Goal: Task Accomplishment & Management: Complete application form

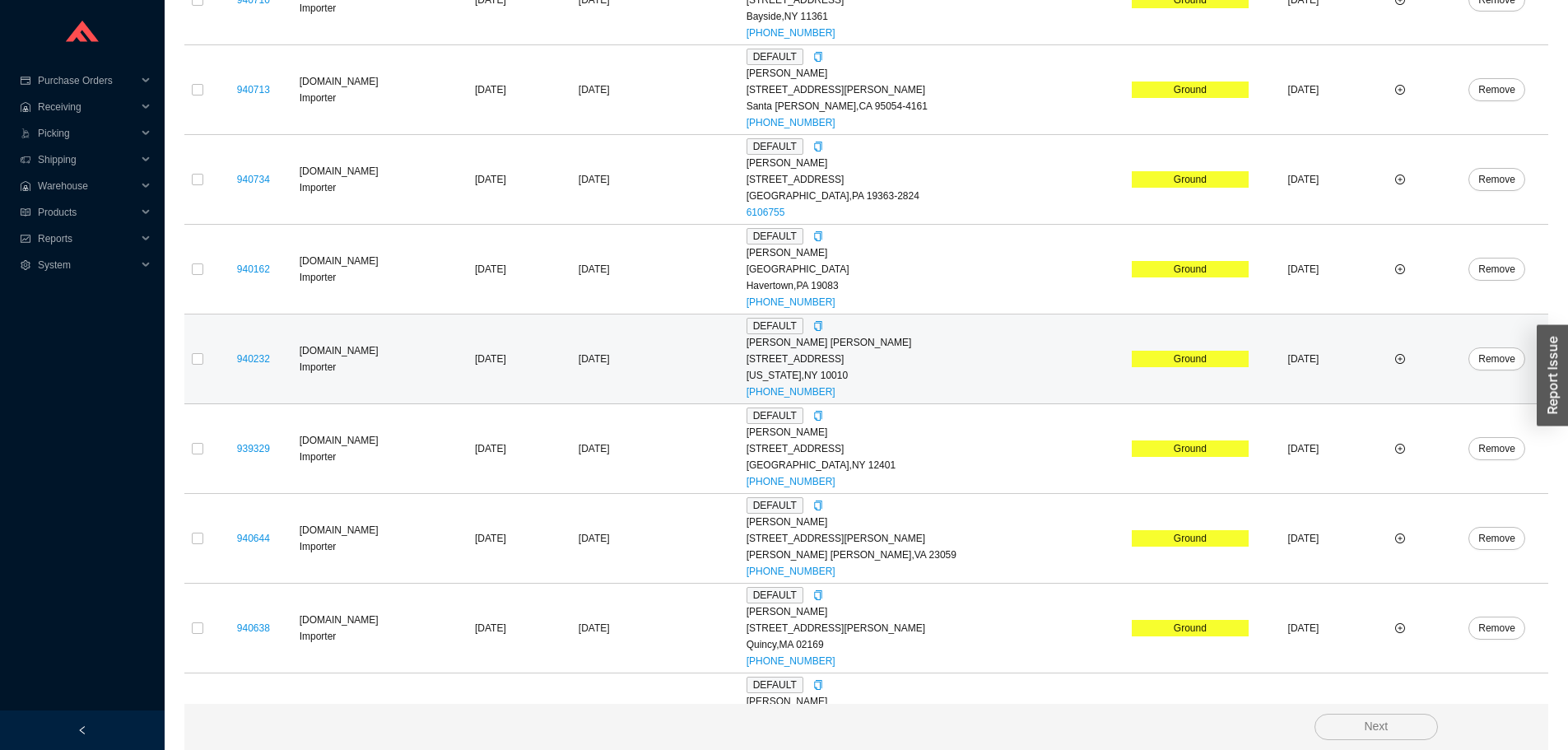
scroll to position [613, 0]
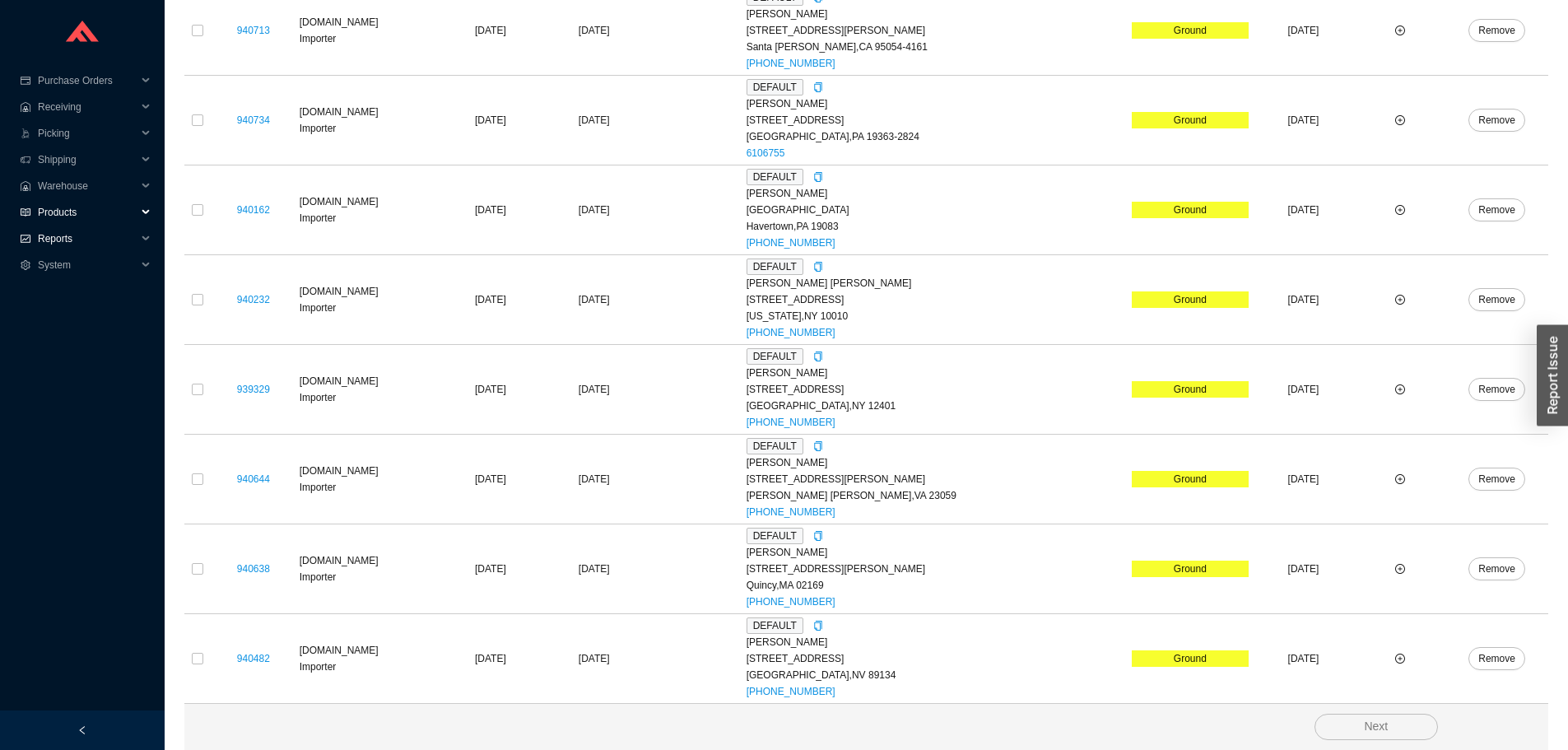
click at [38, 239] on span "Reports" at bounding box center [87, 239] width 99 height 27
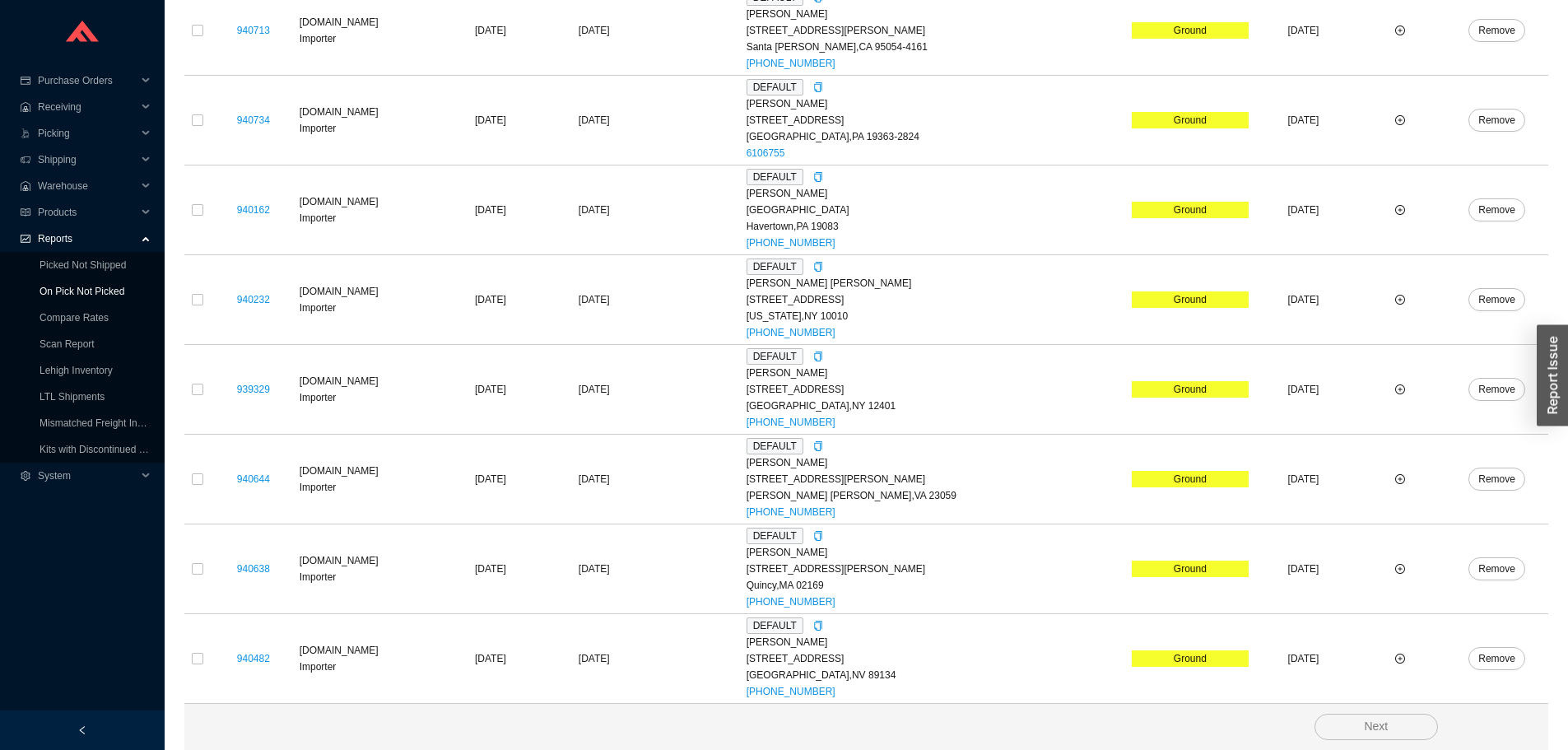
click at [40, 286] on link "On Pick Not Picked" at bounding box center [82, 292] width 85 height 11
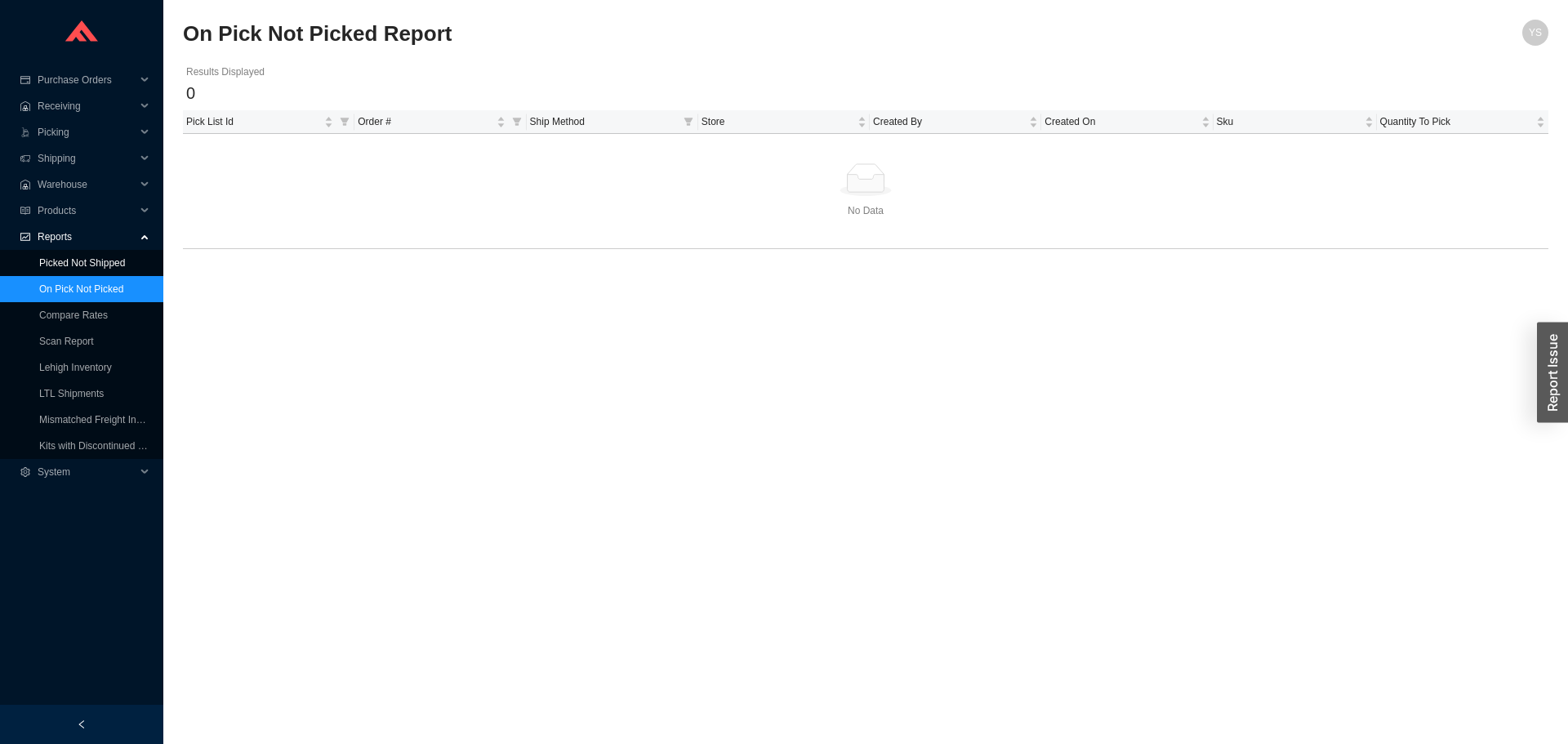
click at [67, 257] on link "Picked Not Shipped" at bounding box center [82, 263] width 86 height 11
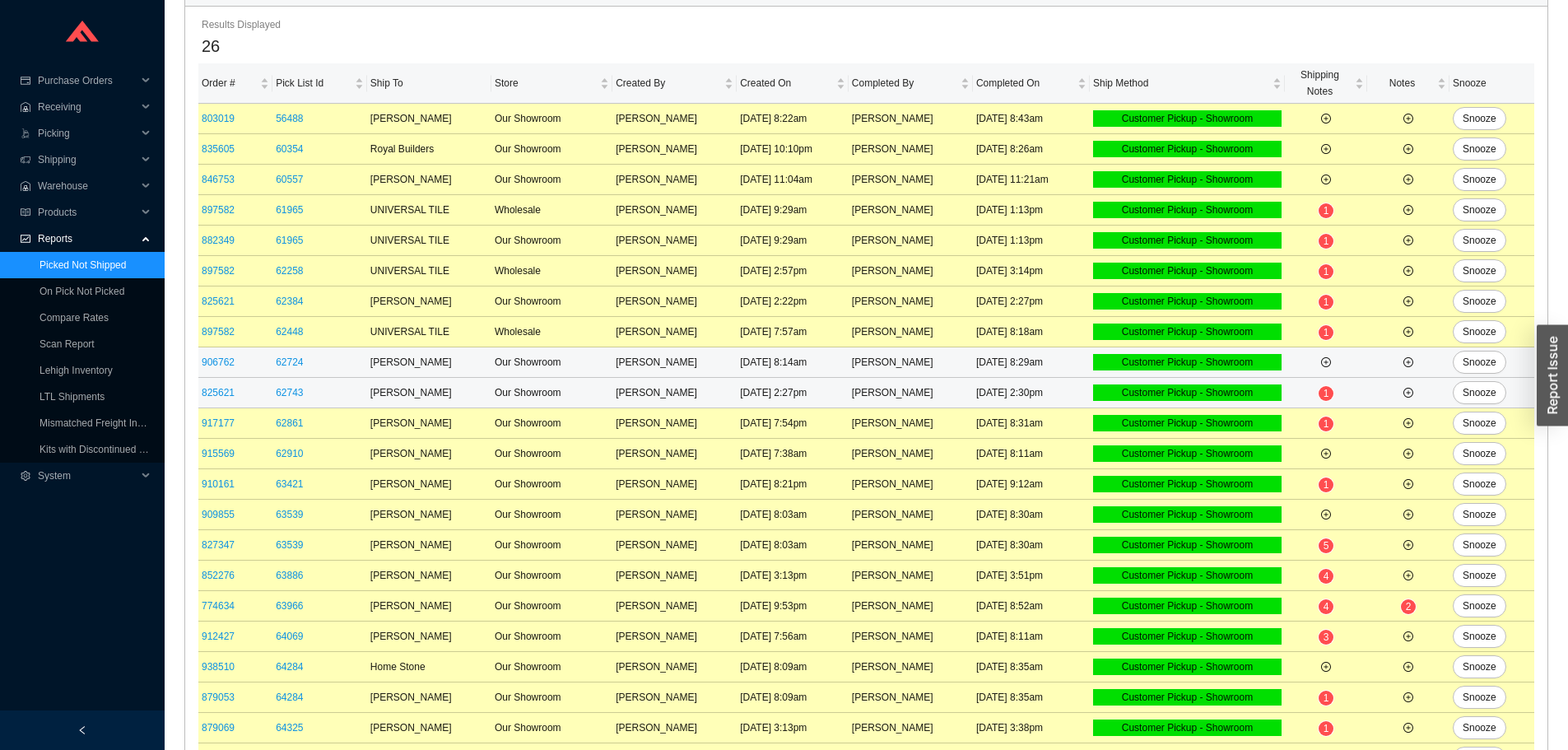
scroll to position [327, 0]
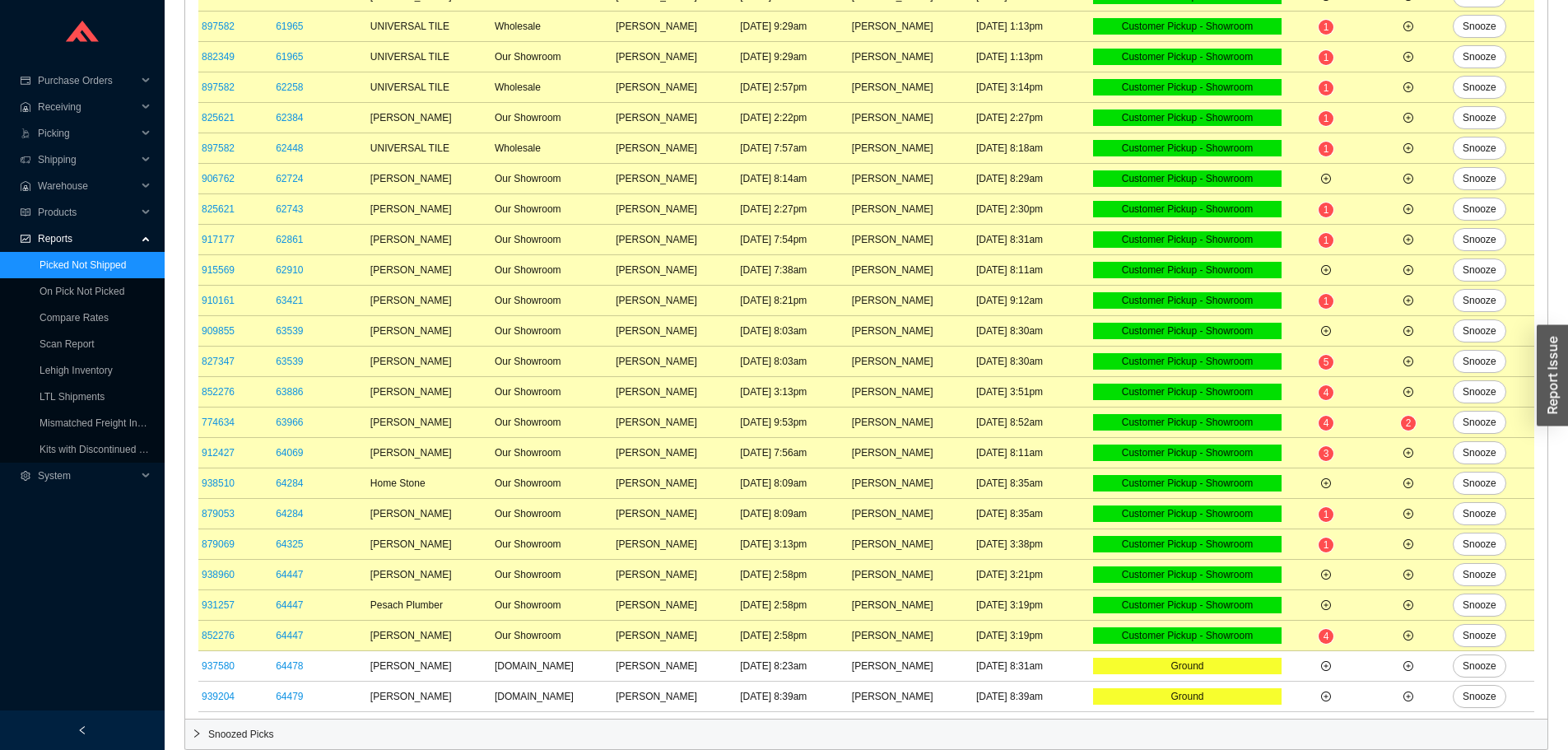
click at [268, 725] on div "Snoozed Picks" at bounding box center [866, 734] width 1362 height 30
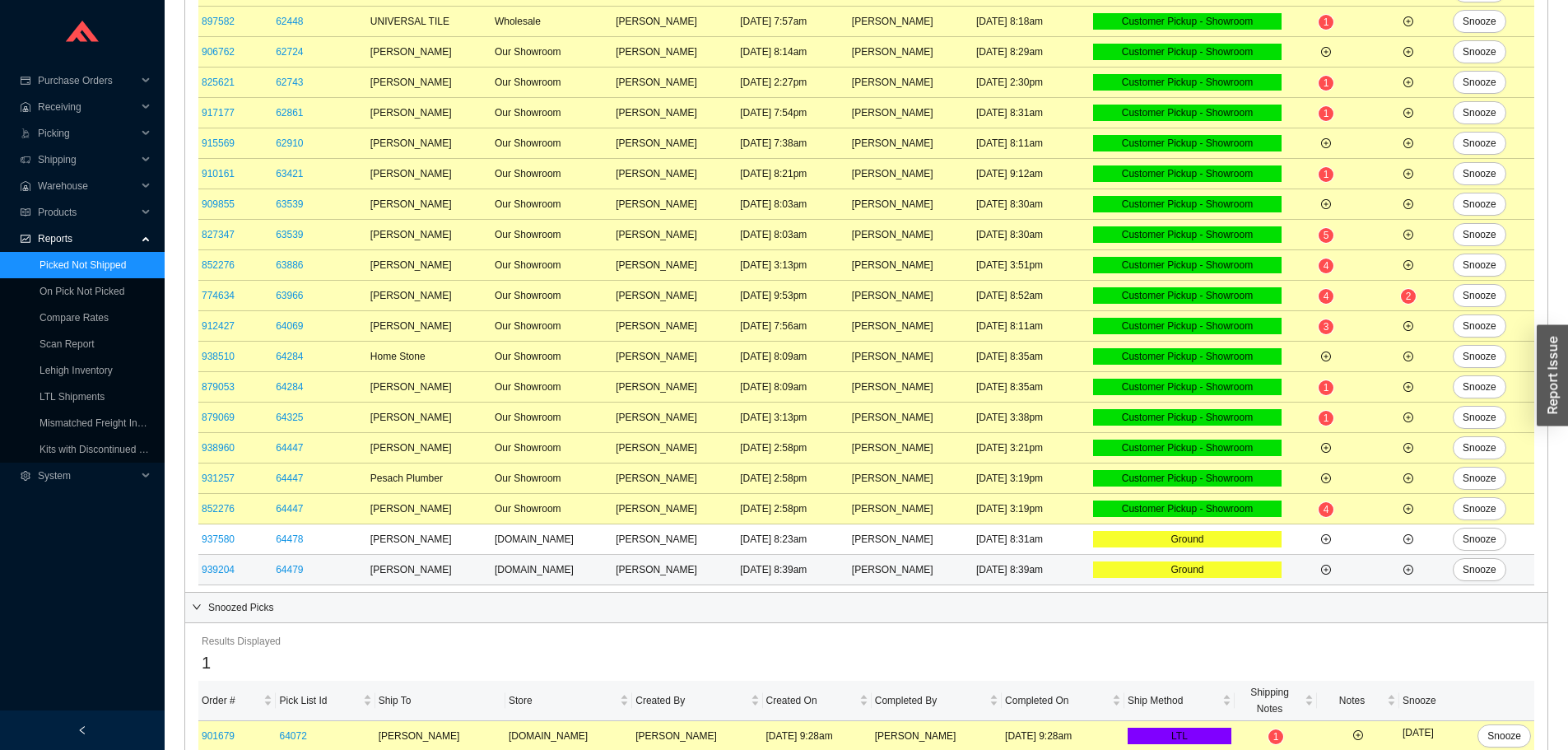
scroll to position [463, 0]
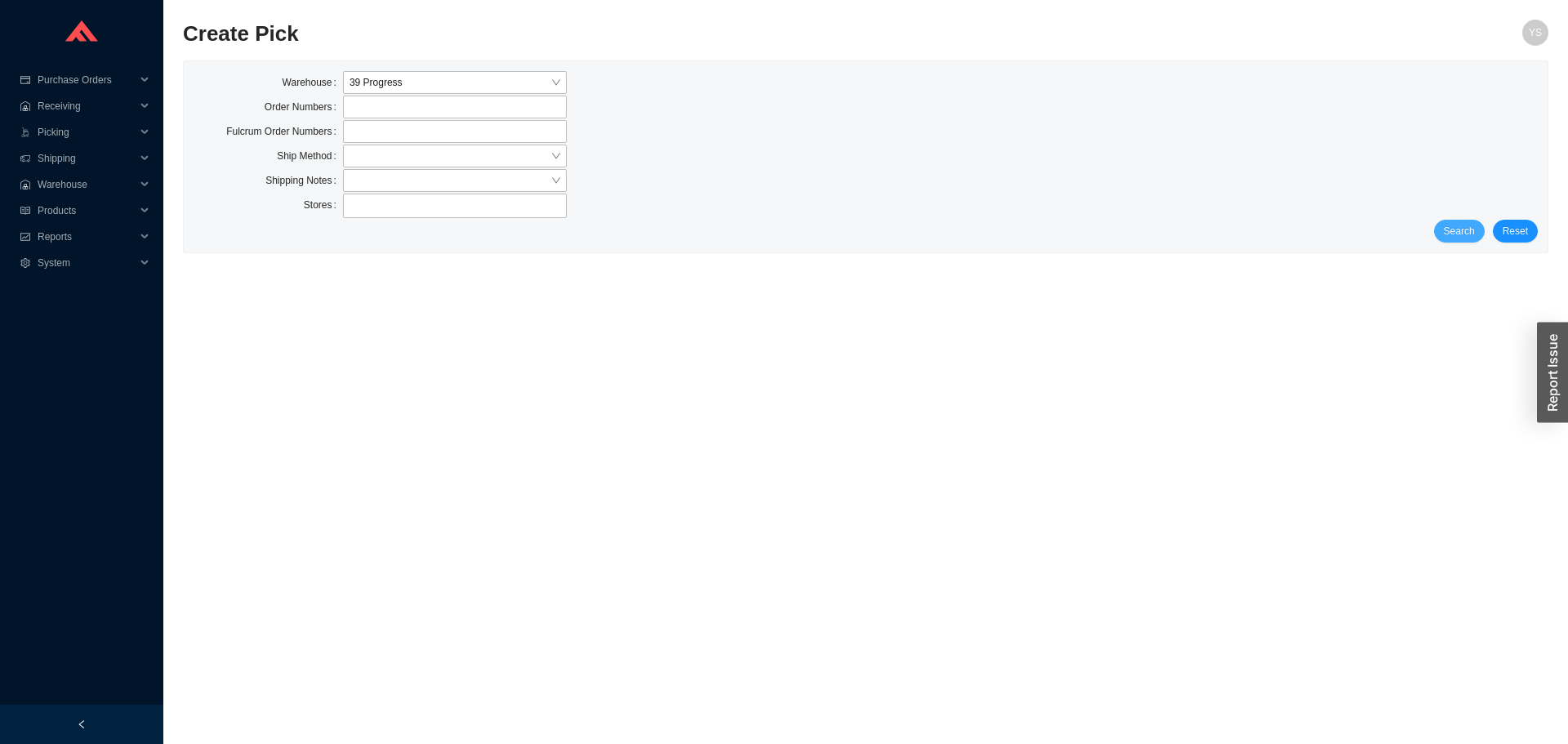
click at [1455, 228] on span "Search" at bounding box center [1460, 232] width 31 height 16
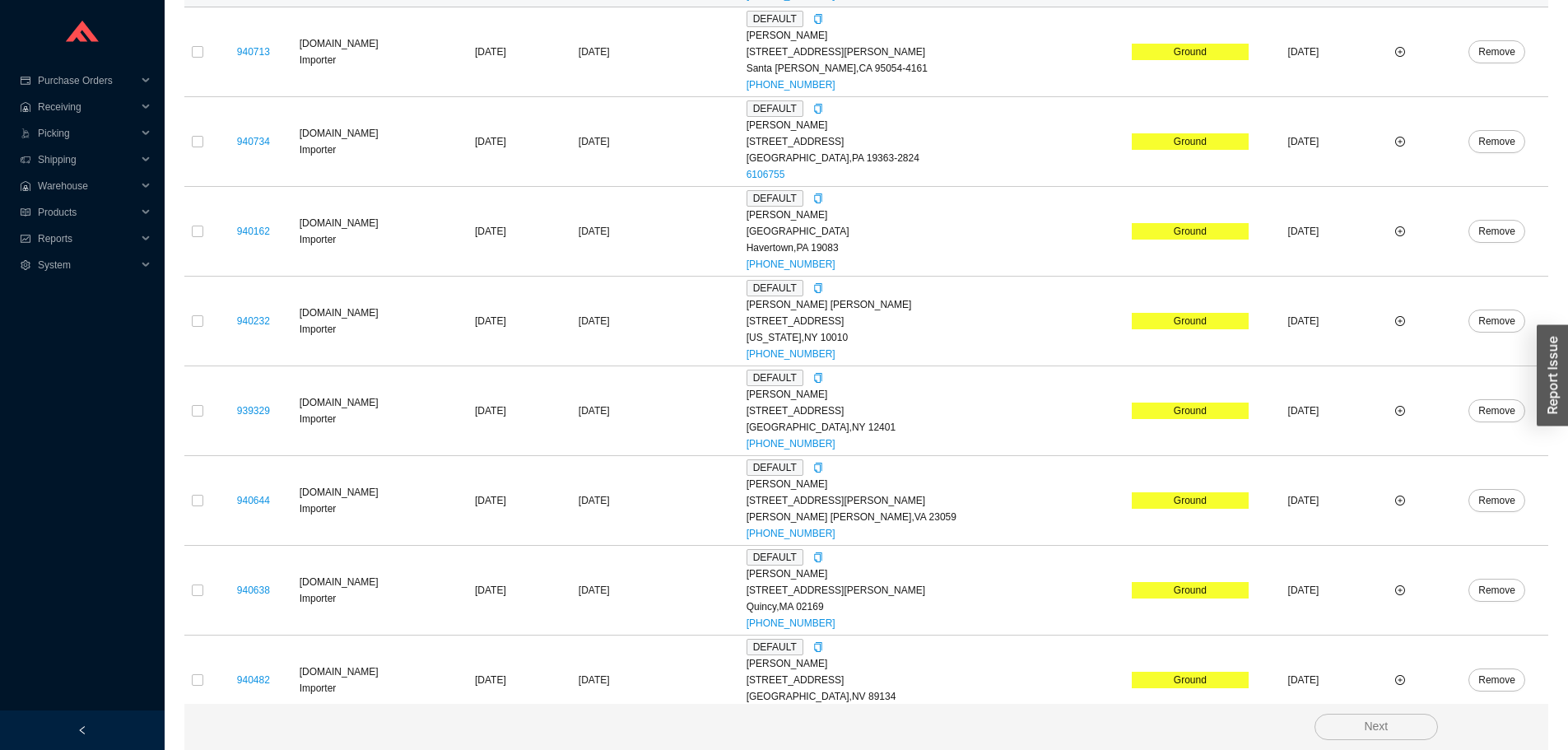
scroll to position [613, 0]
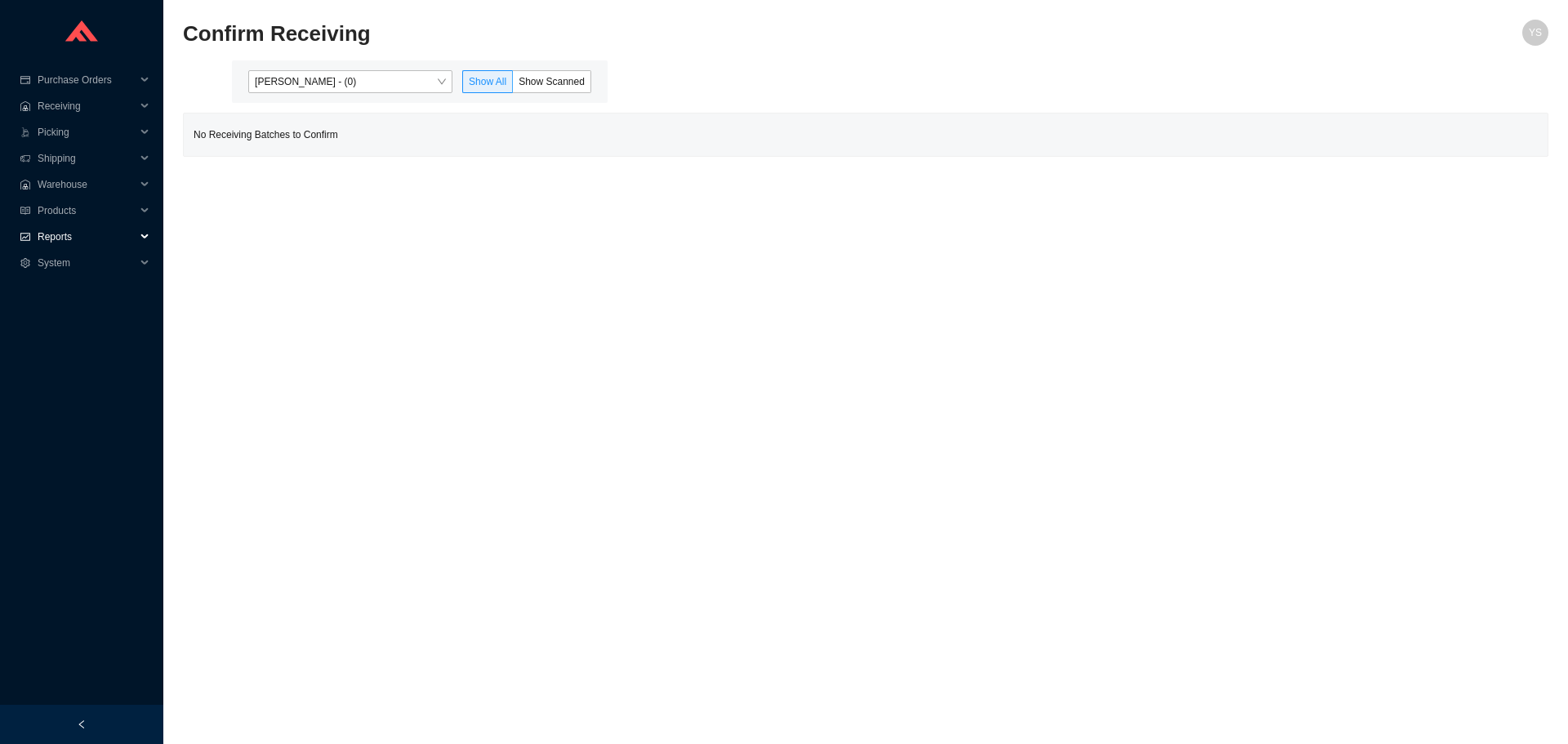
click at [57, 230] on span "Reports" at bounding box center [86, 237] width 98 height 27
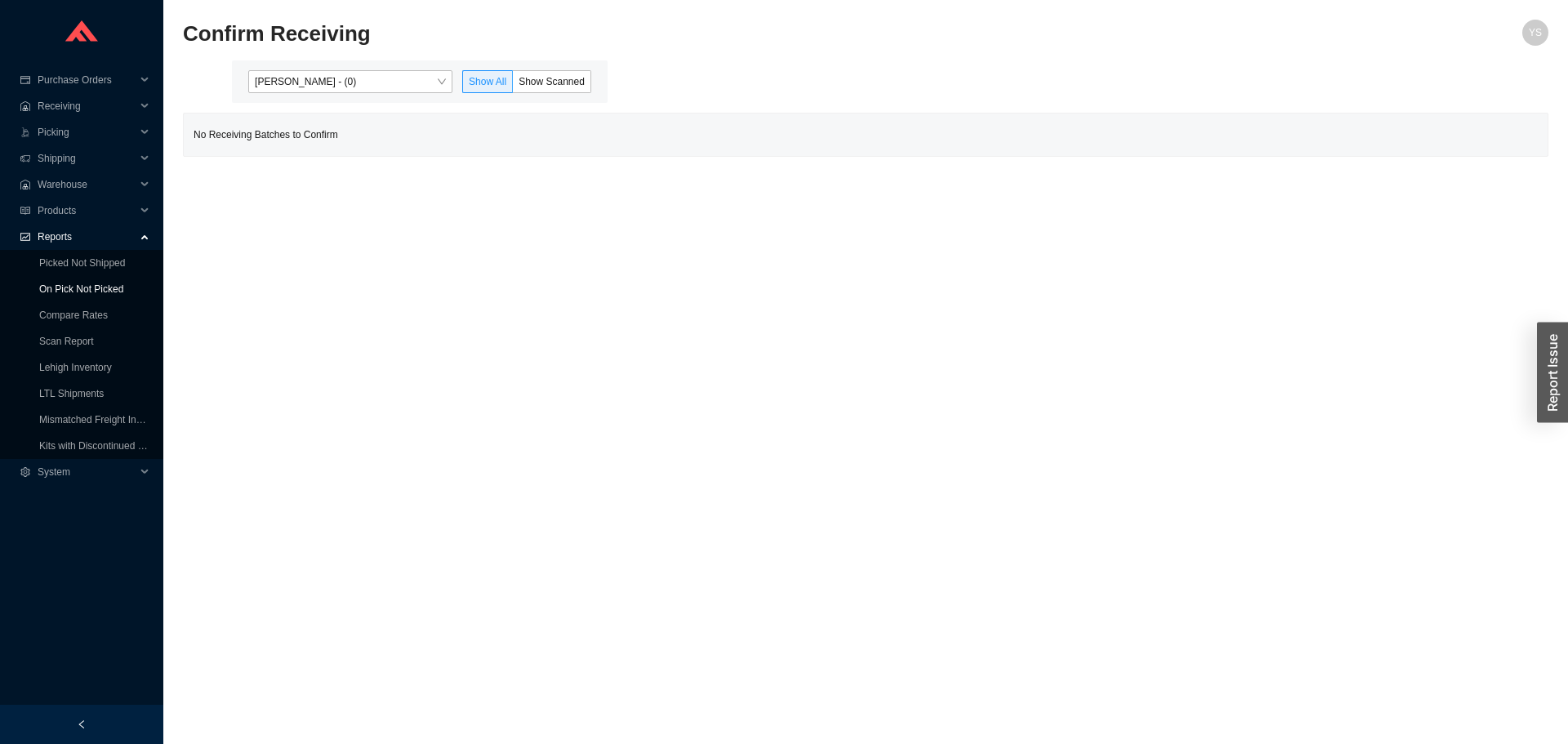
click at [57, 284] on link "On Pick Not Picked" at bounding box center [81, 289] width 84 height 11
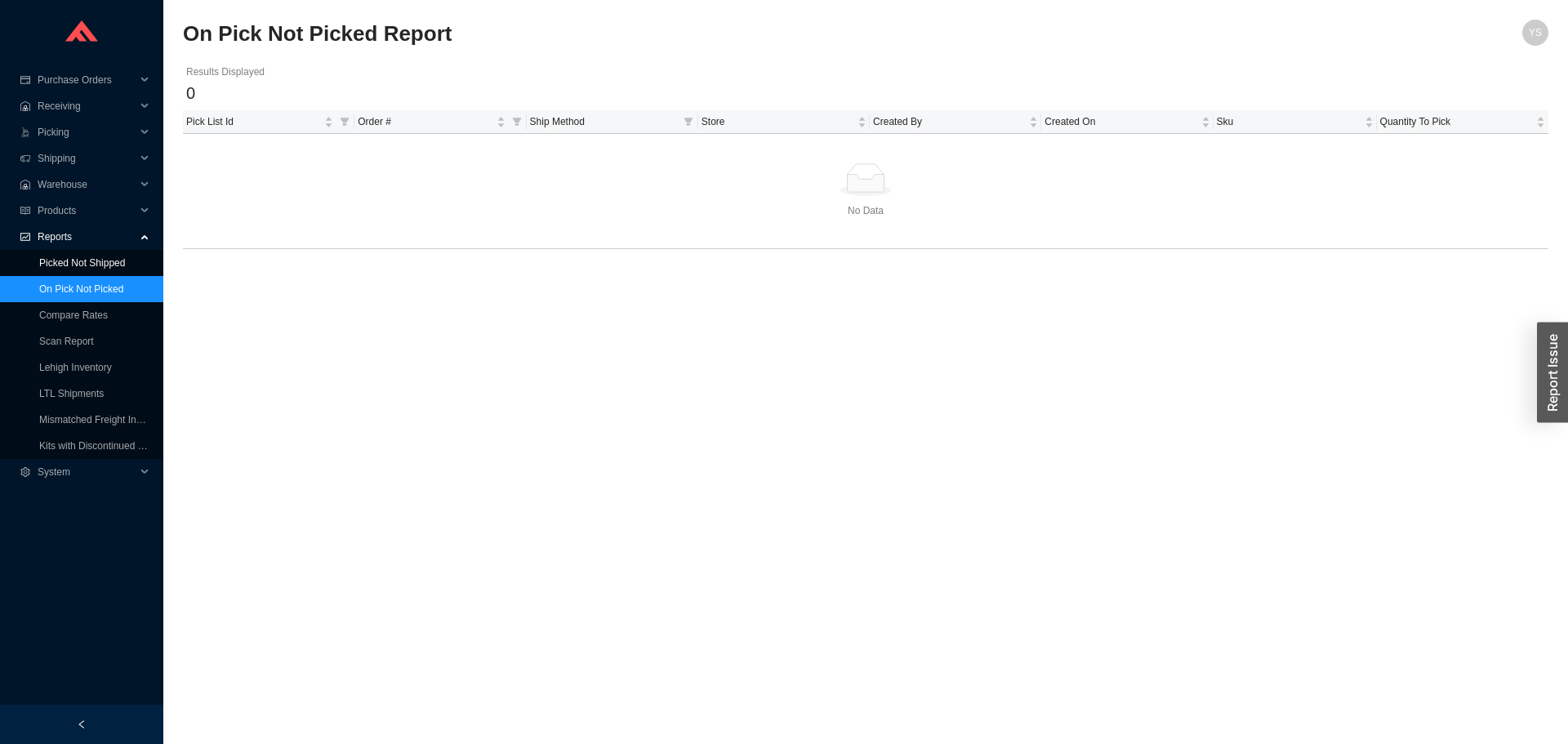
click at [104, 257] on link "Picked Not Shipped" at bounding box center [82, 263] width 86 height 11
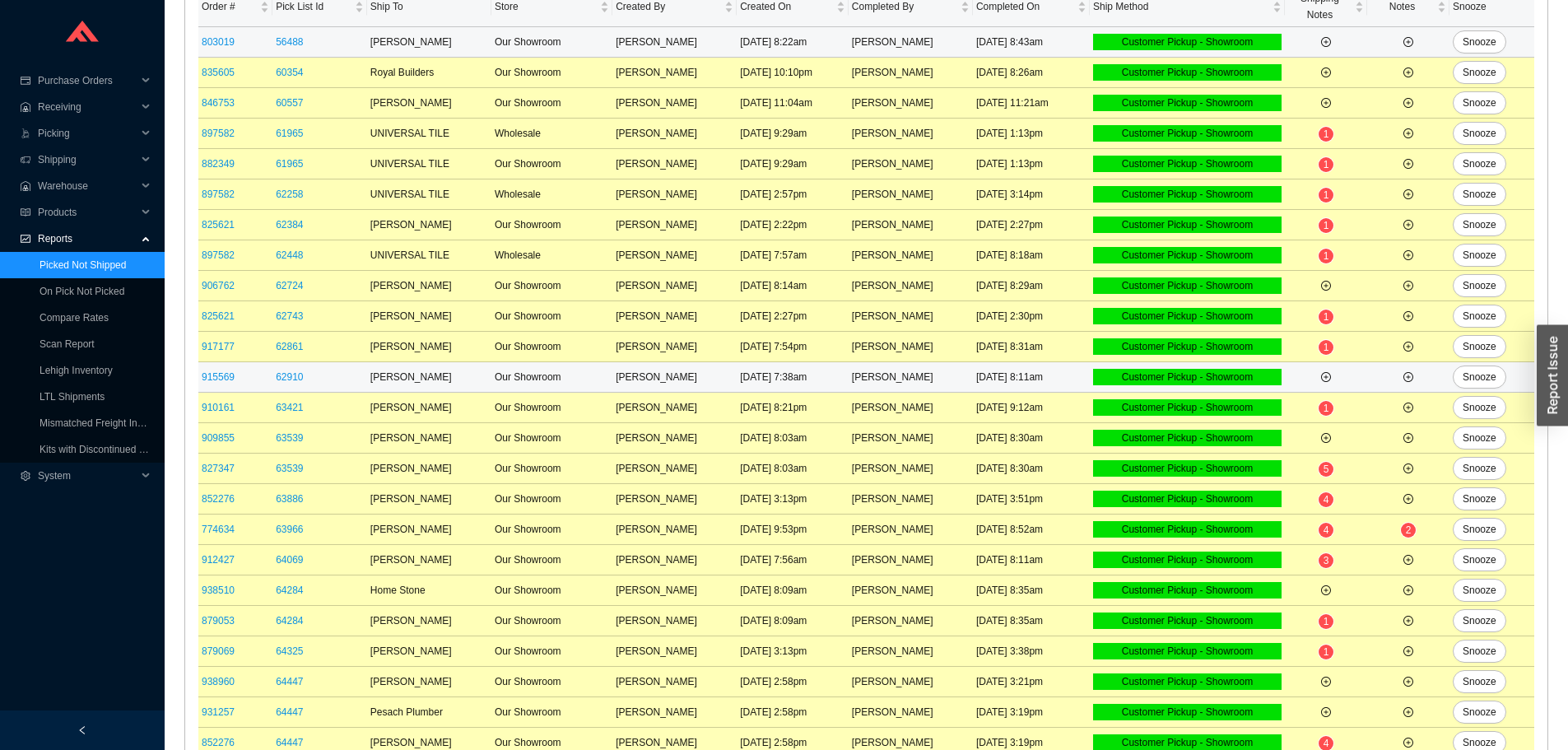
scroll to position [327, 0]
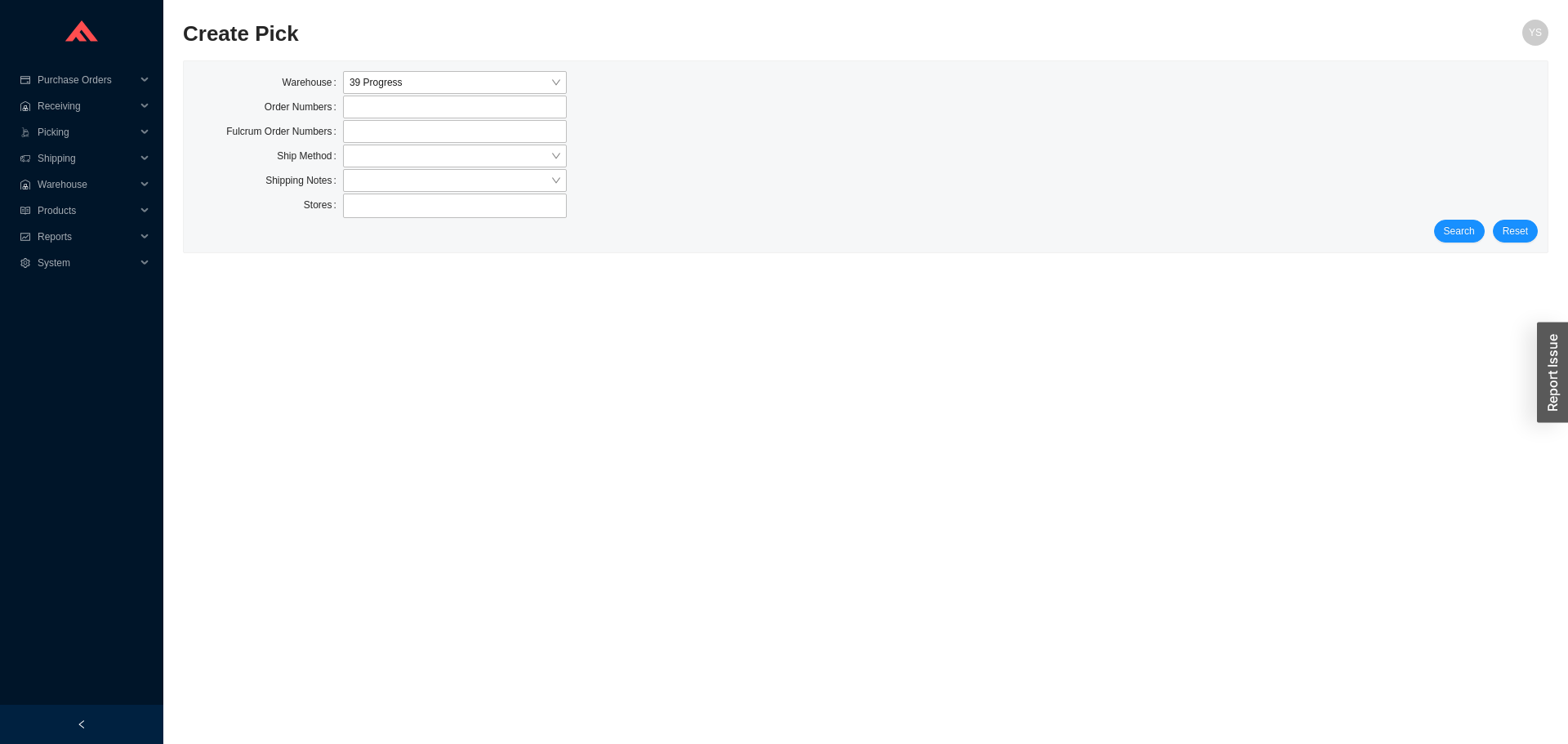
click at [1435, 225] on div "Search Reset" at bounding box center [865, 231] width 1345 height 23
click at [1444, 226] on button "Search" at bounding box center [1459, 231] width 50 height 23
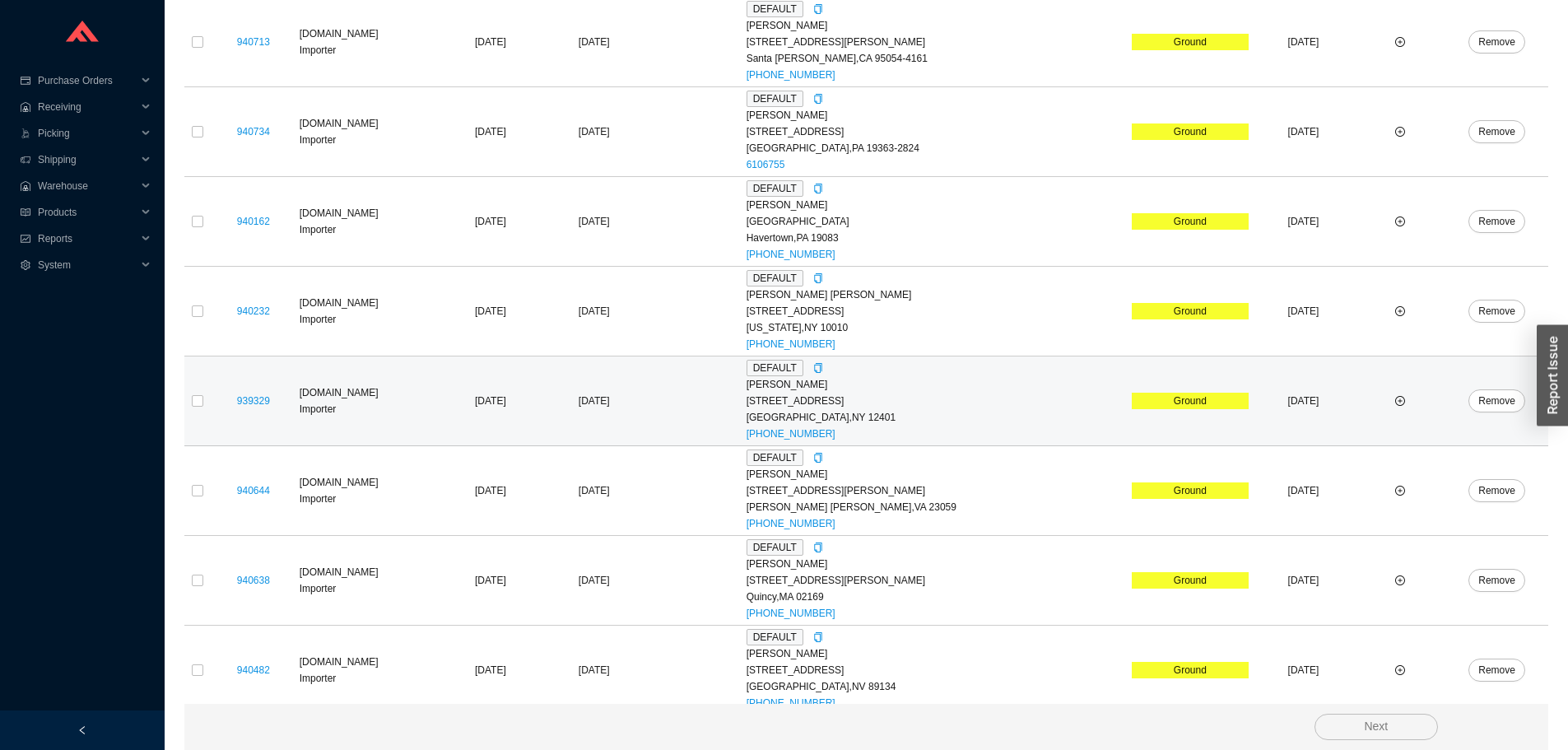
scroll to position [613, 0]
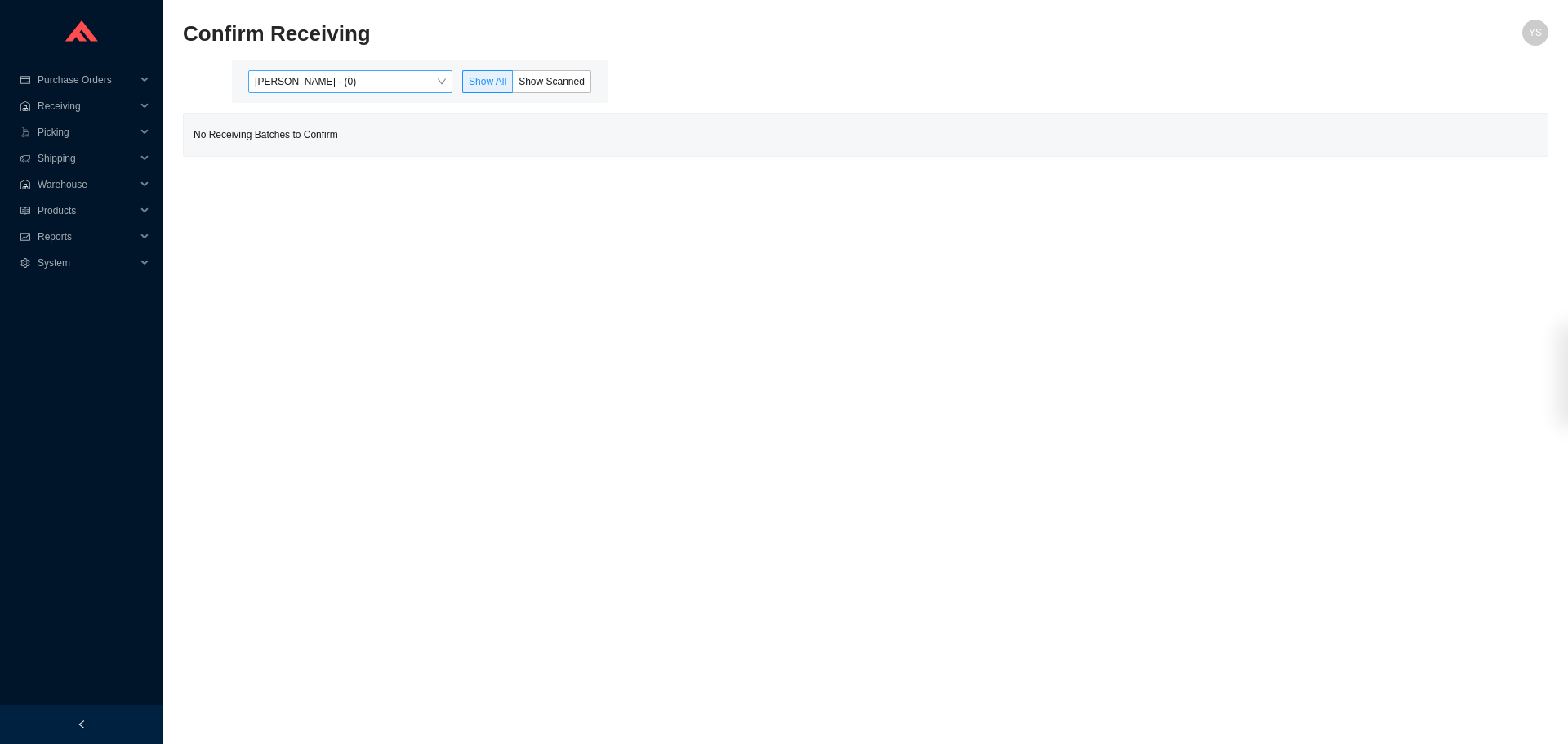
click at [280, 71] on span "Yossi Siff - (0)" at bounding box center [350, 81] width 191 height 21
click at [44, 228] on span "Reports" at bounding box center [86, 237] width 98 height 27
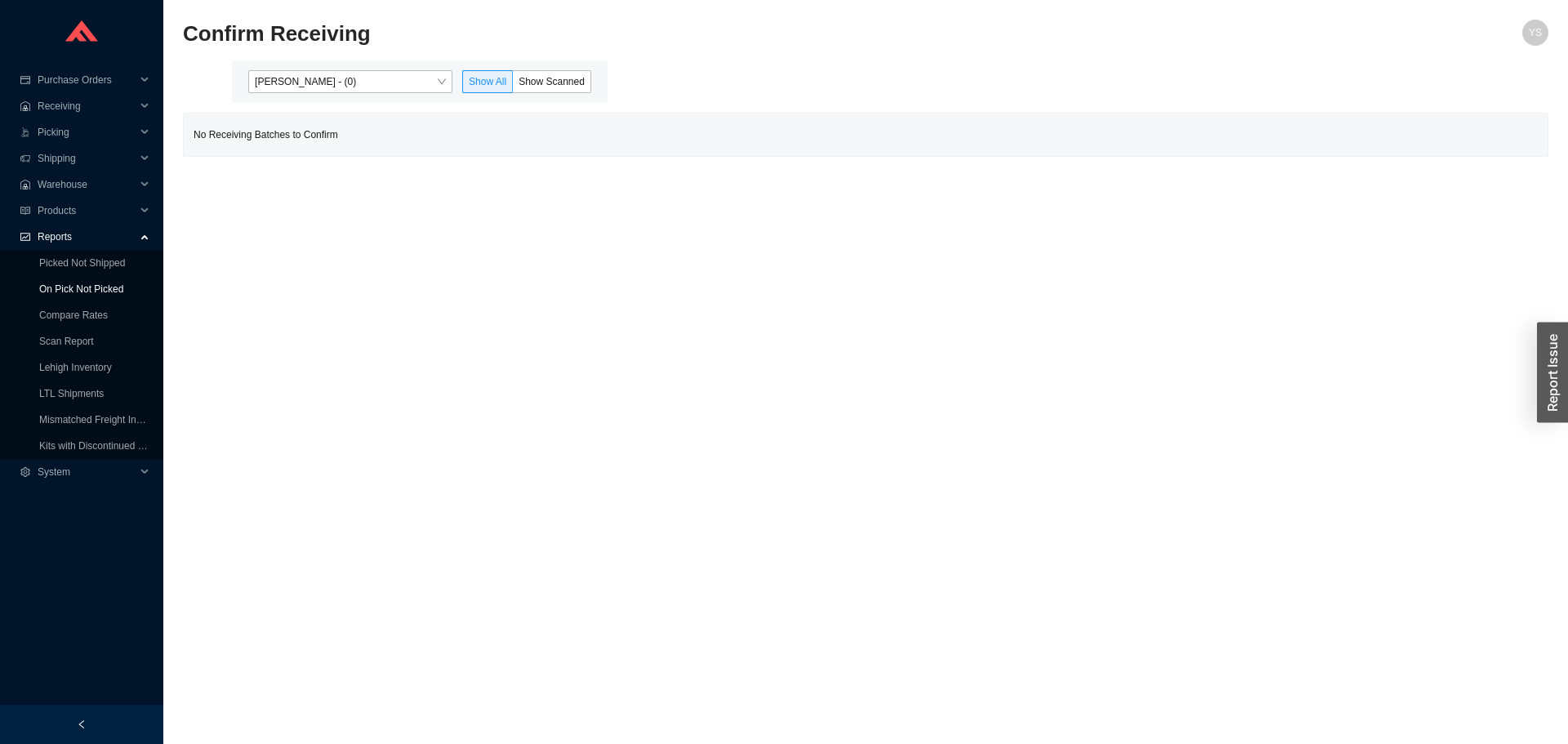
click at [39, 284] on link "On Pick Not Picked" at bounding box center [81, 289] width 84 height 11
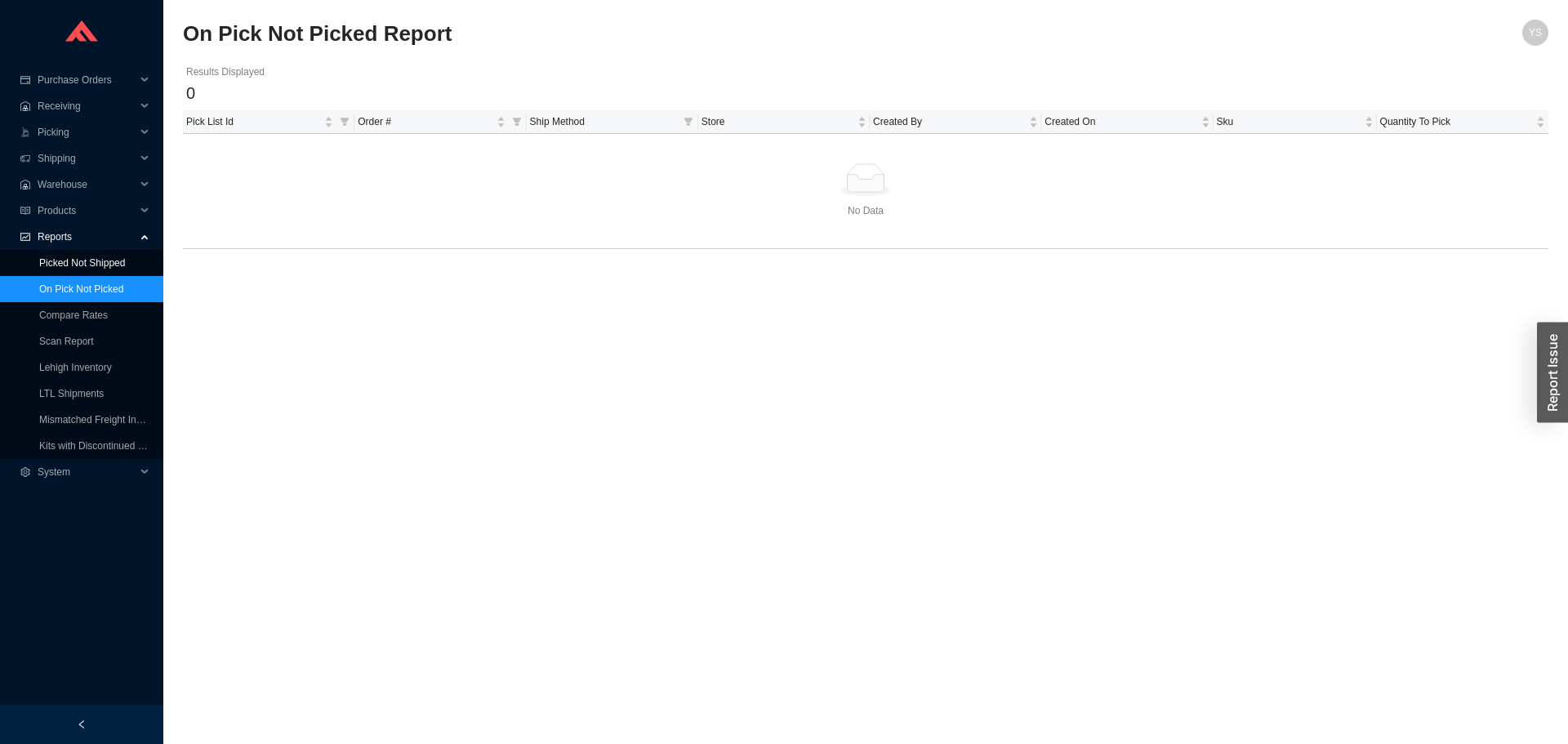
click at [47, 265] on link "Picked Not Shipped" at bounding box center [82, 263] width 86 height 11
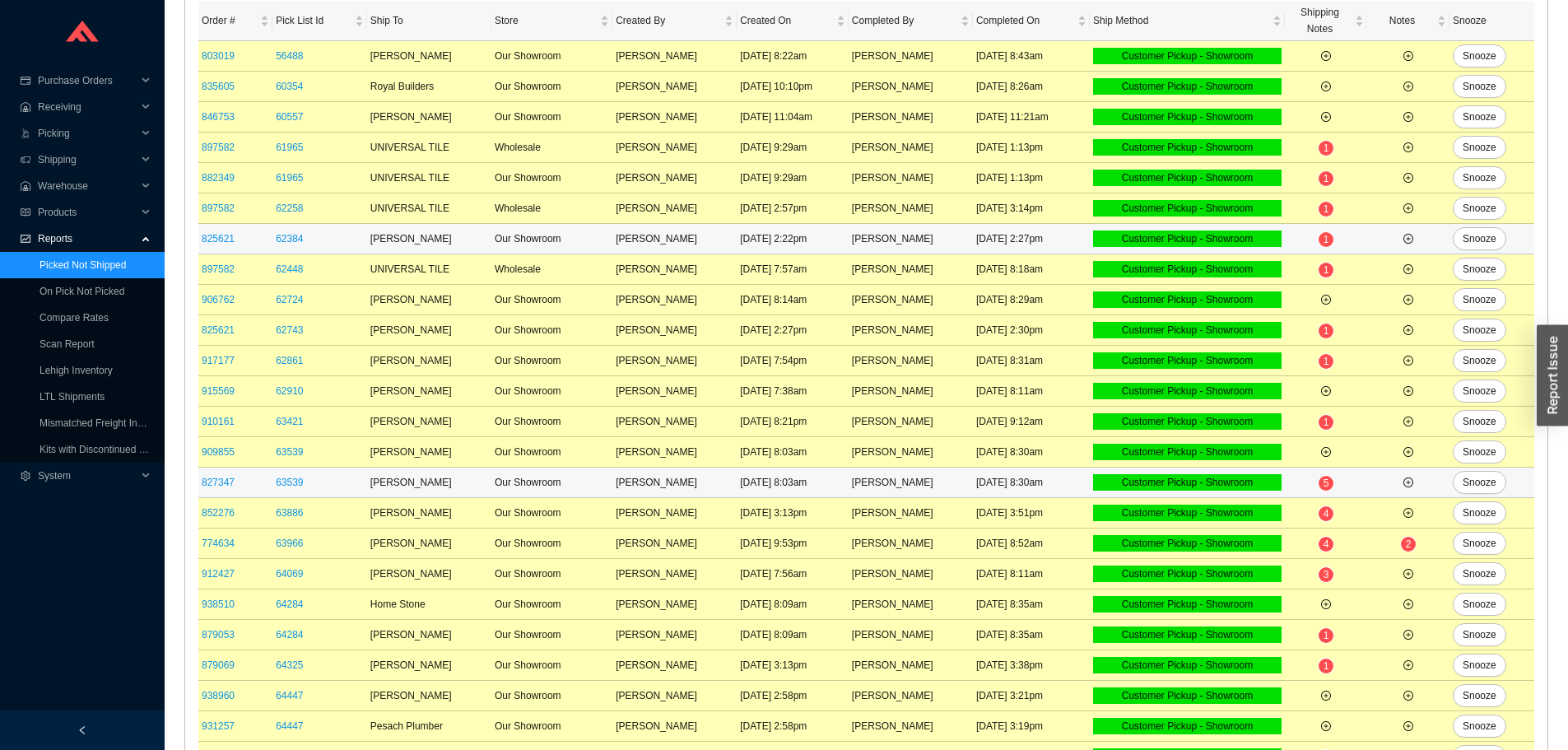
scroll to position [327, 0]
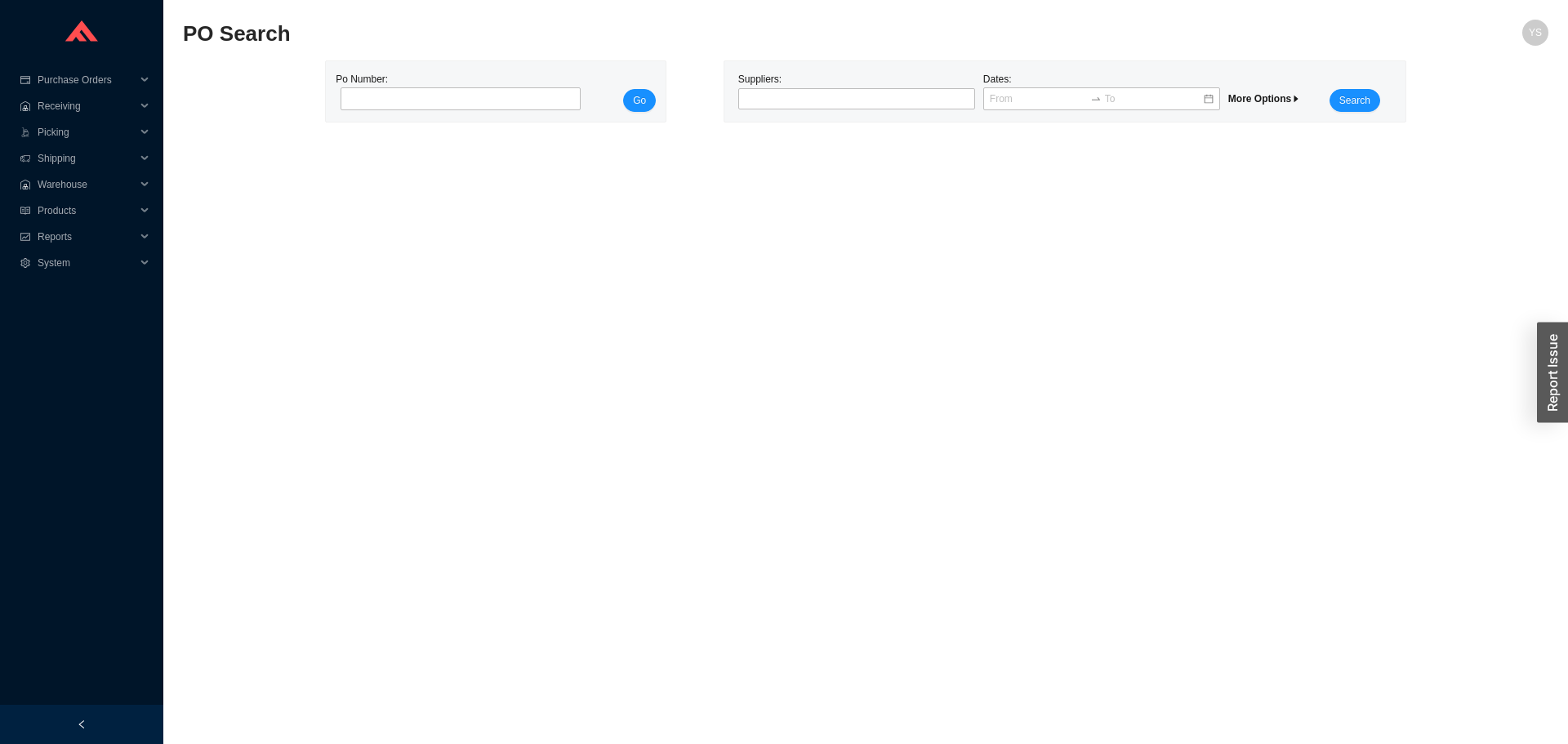
click at [1269, 95] on span "More Options" at bounding box center [1264, 99] width 72 height 11
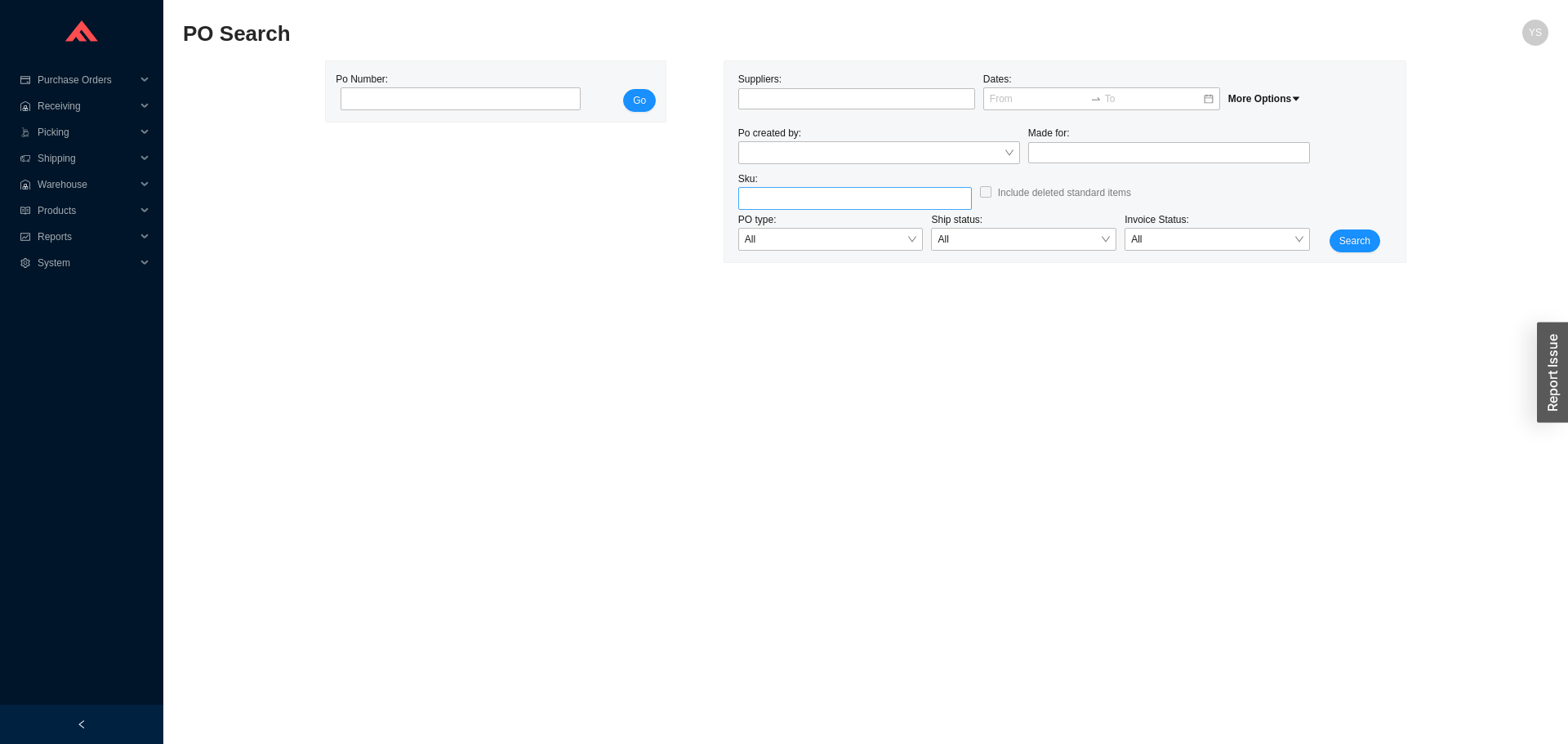
click at [806, 199] on input "search" at bounding box center [855, 198] width 221 height 21
paste input "LFN H8203397162501"
click at [827, 222] on span "LFN H8203397162501 (discontinued)" at bounding box center [826, 228] width 161 height 11
type input "LFN H8203397162501"
click at [1370, 251] on button "Search" at bounding box center [1355, 241] width 50 height 23
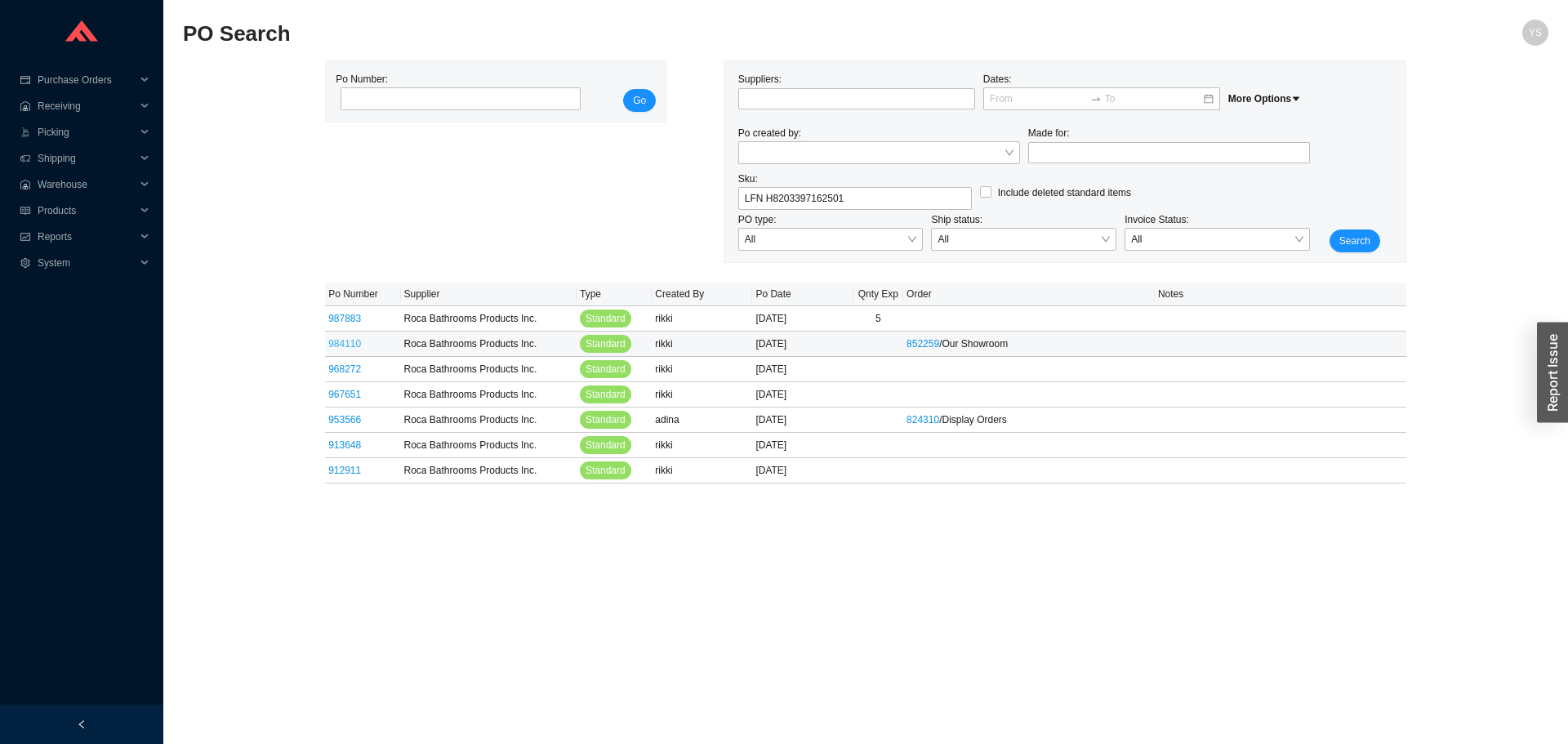
click at [348, 343] on link "984110" at bounding box center [345, 343] width 33 height 11
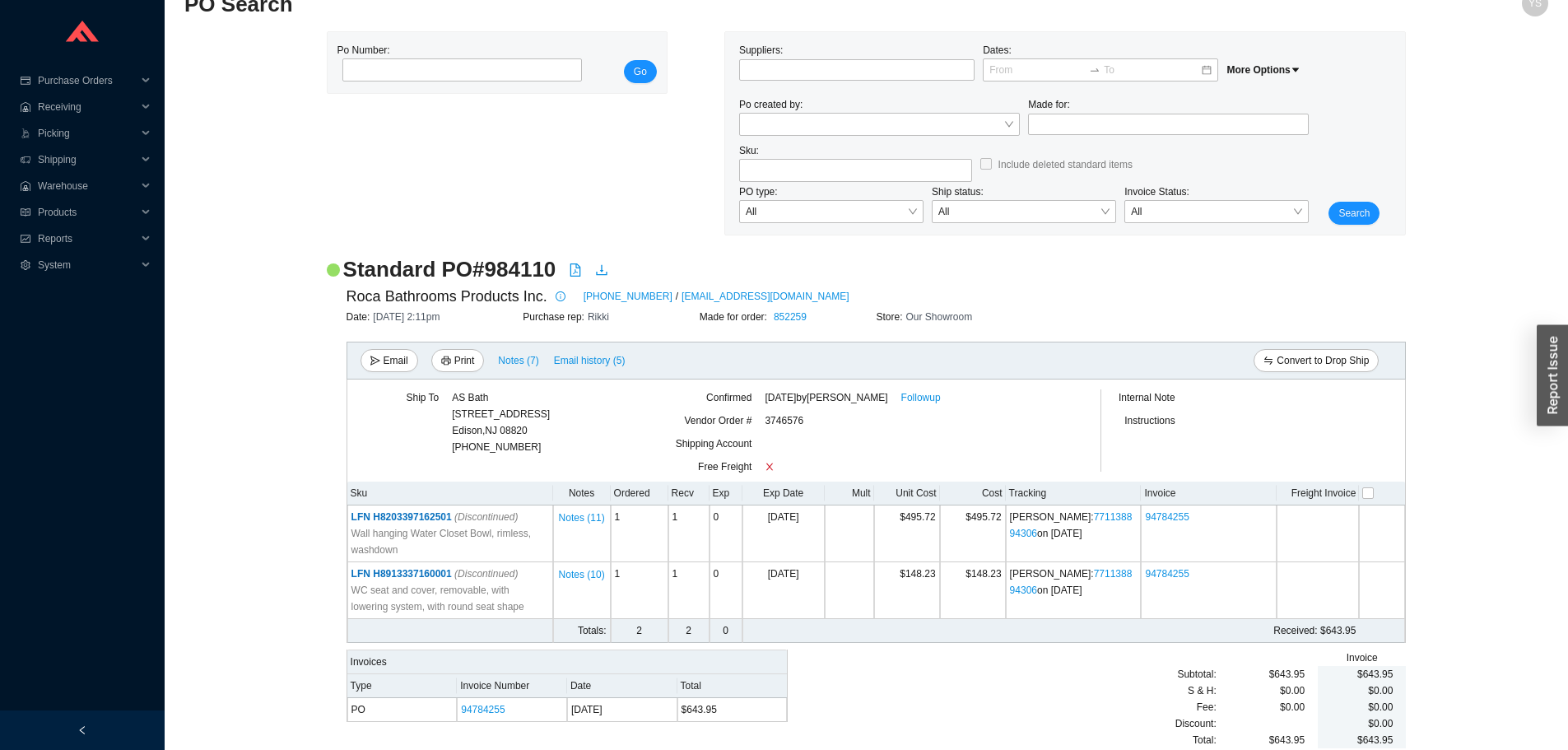
scroll to position [44, 0]
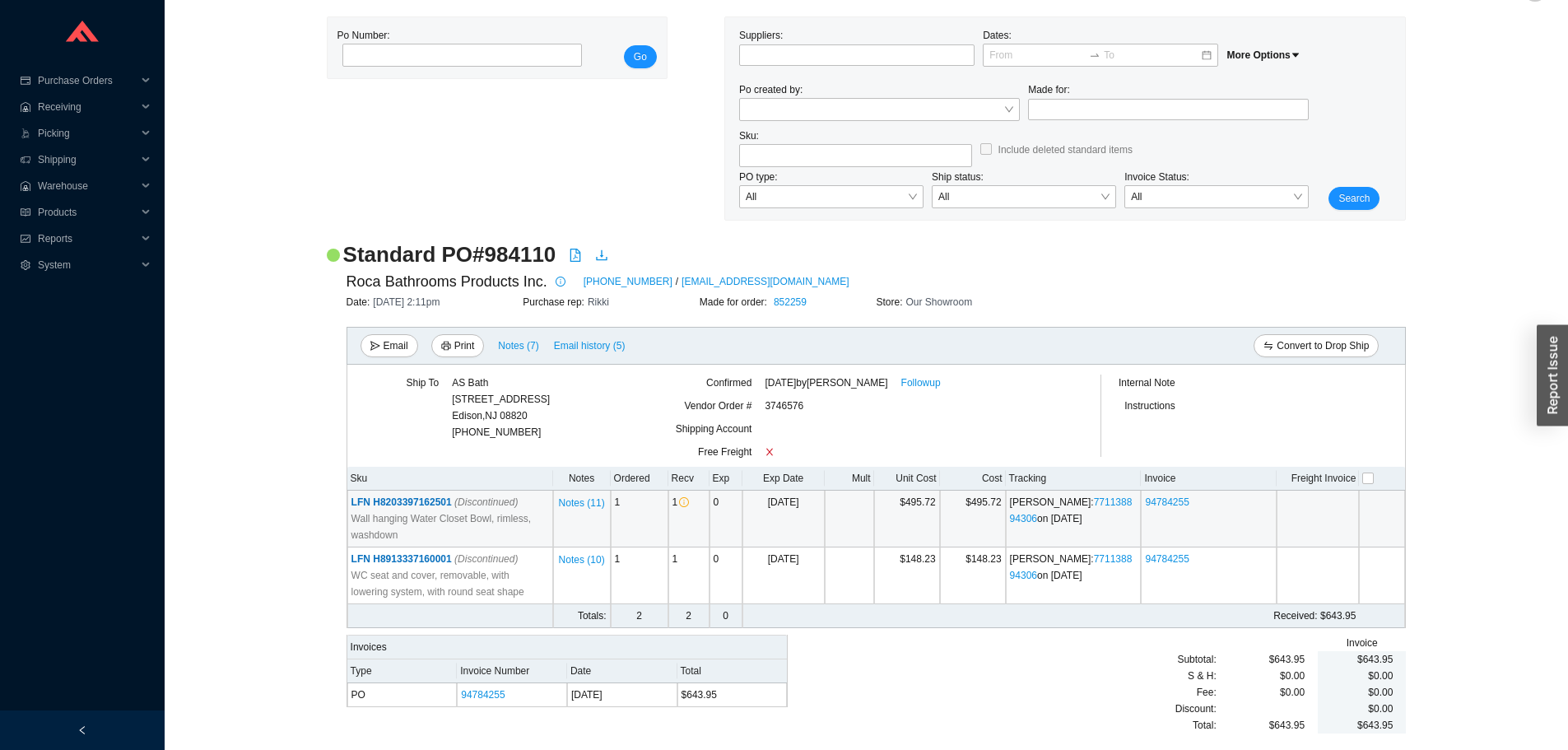
click at [402, 499] on span "LFN H8203397162501 (Discontinued)" at bounding box center [434, 502] width 167 height 11
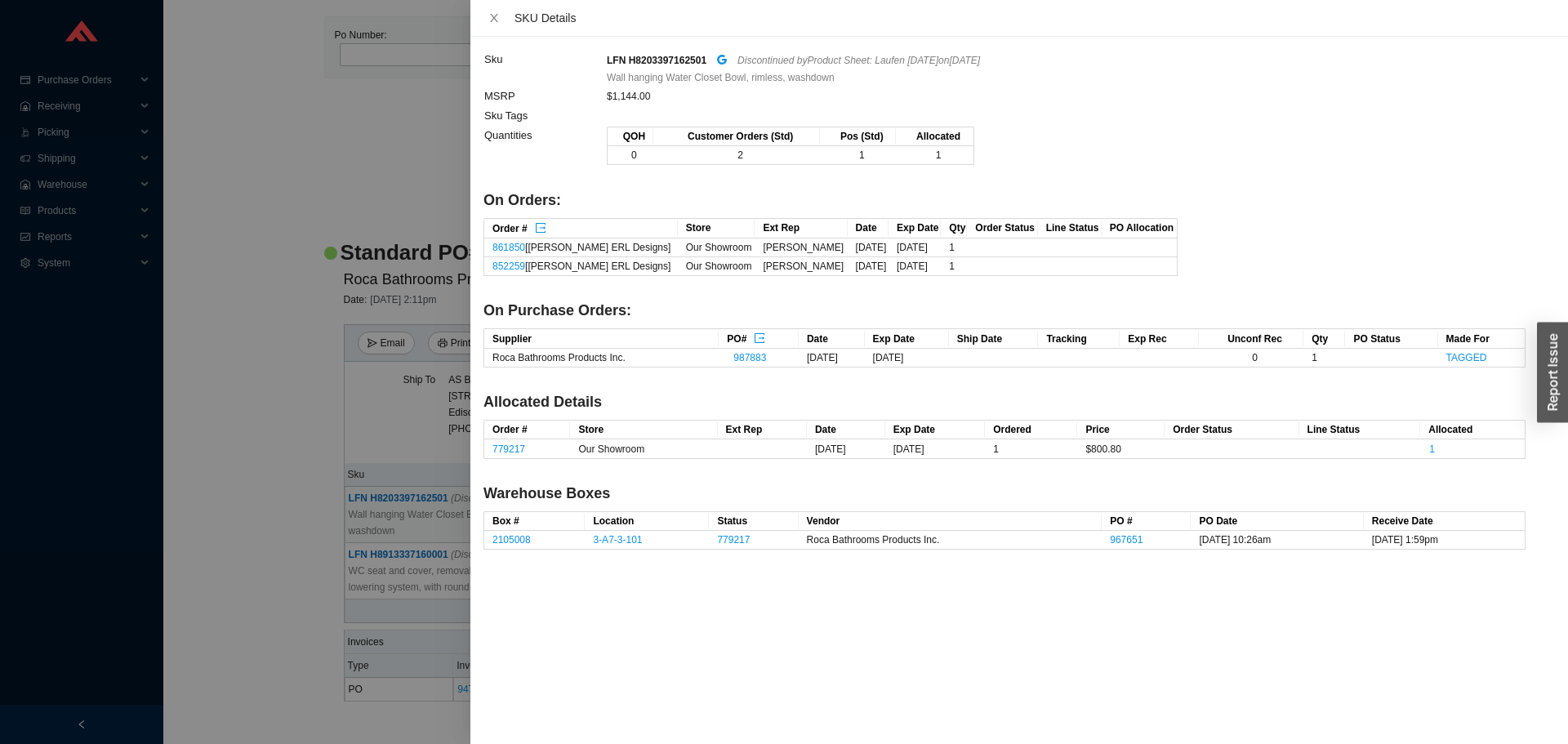
click at [269, 425] on div at bounding box center [784, 372] width 1568 height 744
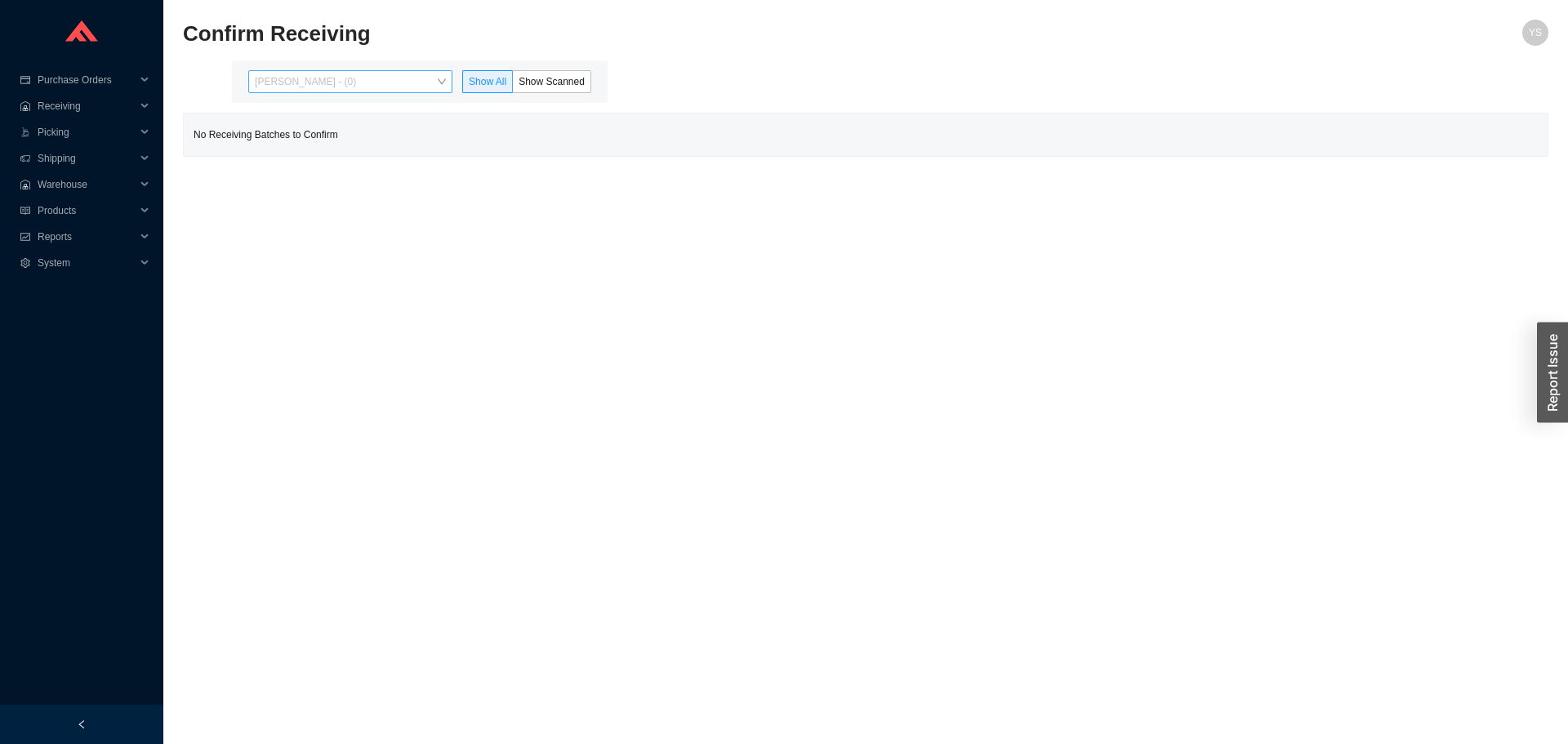
click at [304, 81] on span "Yossi Siff - (0)" at bounding box center [350, 81] width 191 height 21
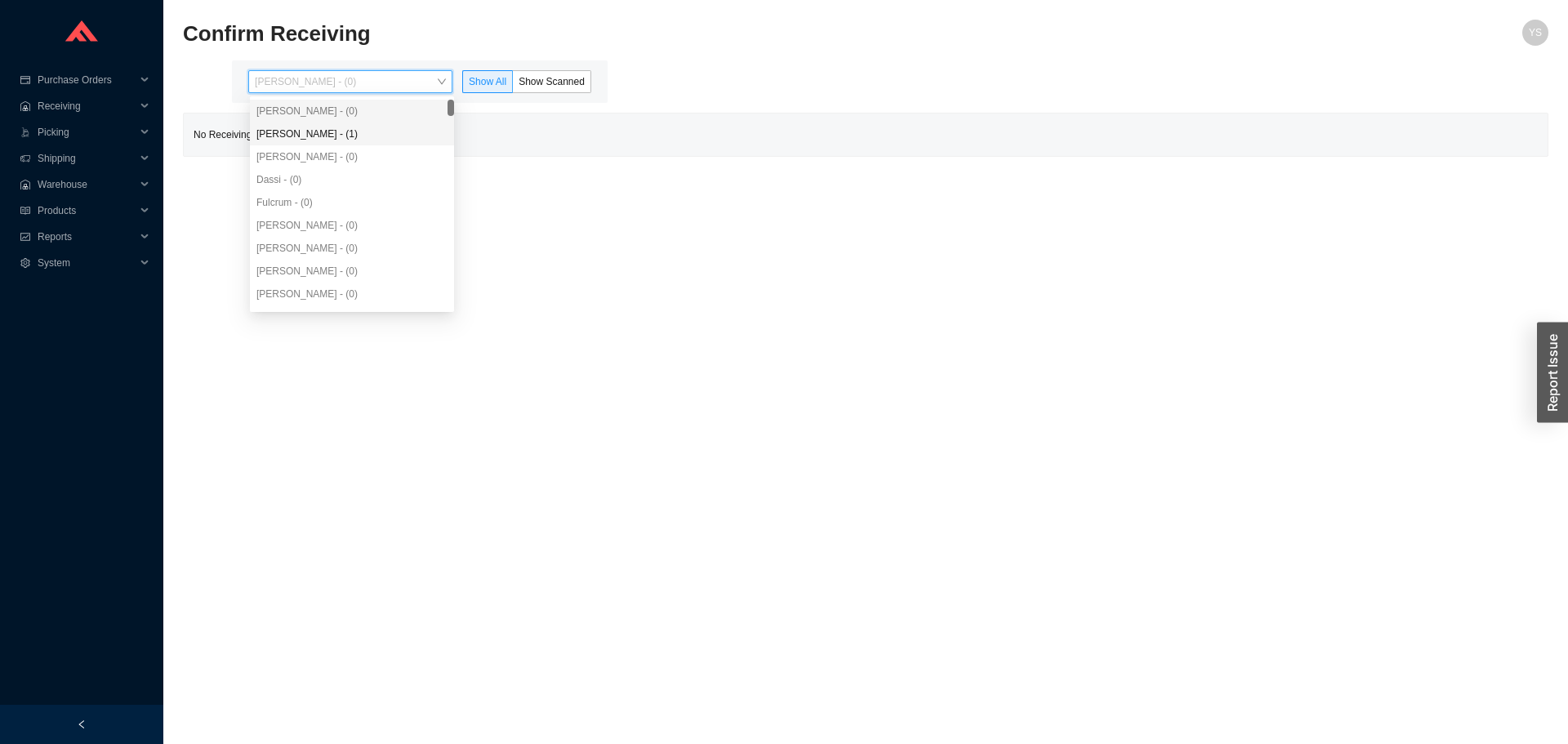
click at [304, 134] on div "[PERSON_NAME] - (1)" at bounding box center [351, 134] width 191 height 15
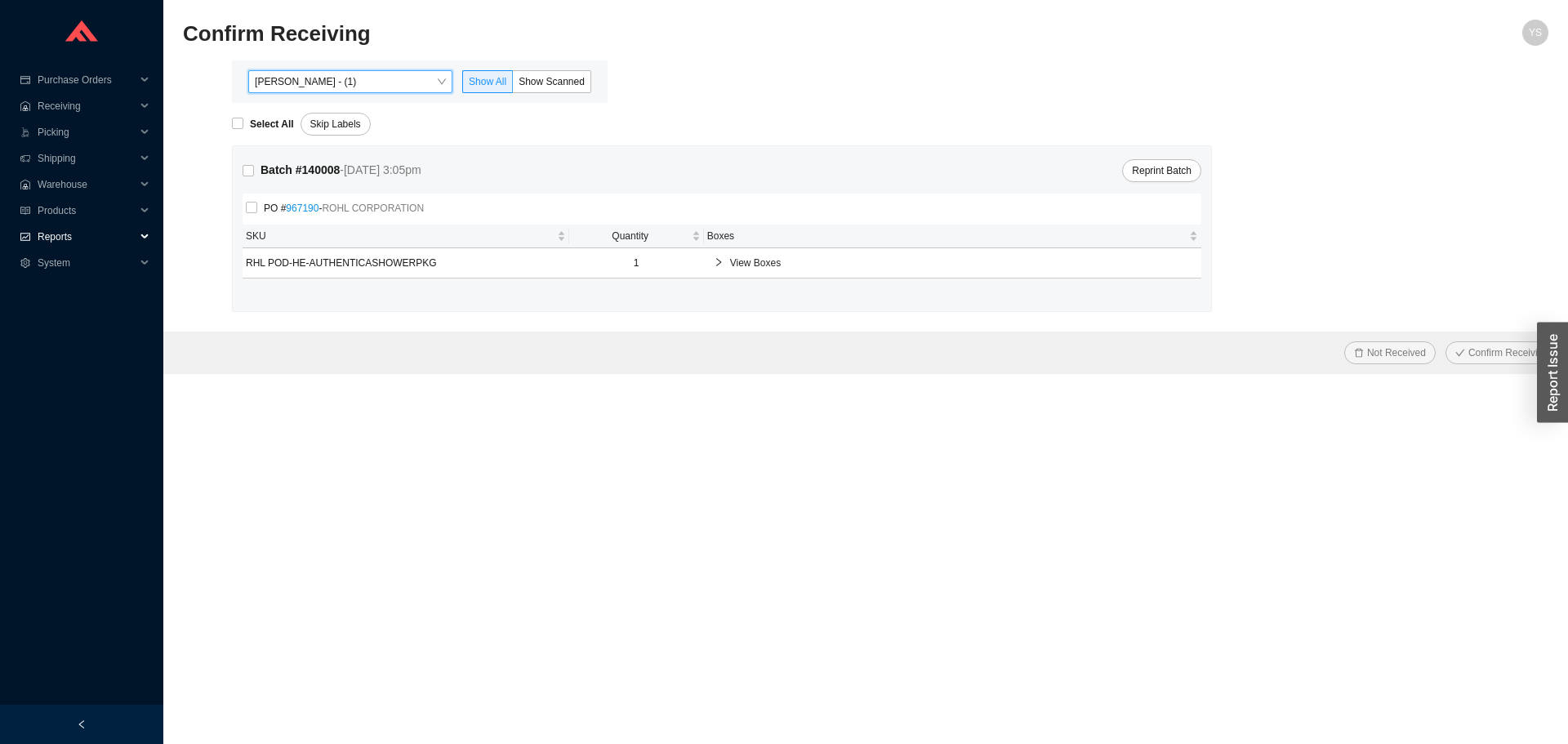
click at [65, 245] on span "Reports" at bounding box center [86, 237] width 98 height 27
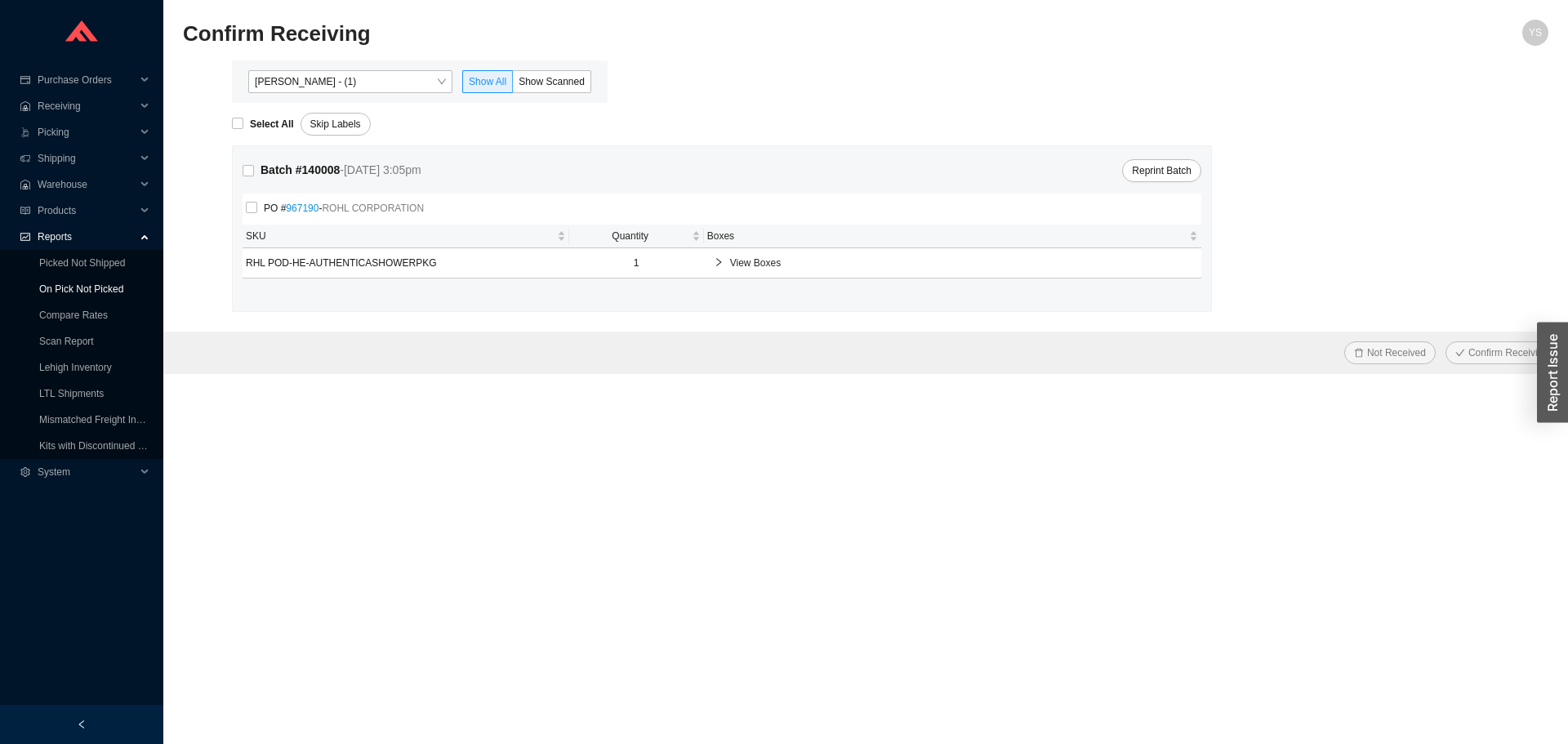
click at [78, 284] on link "On Pick Not Picked" at bounding box center [81, 289] width 84 height 11
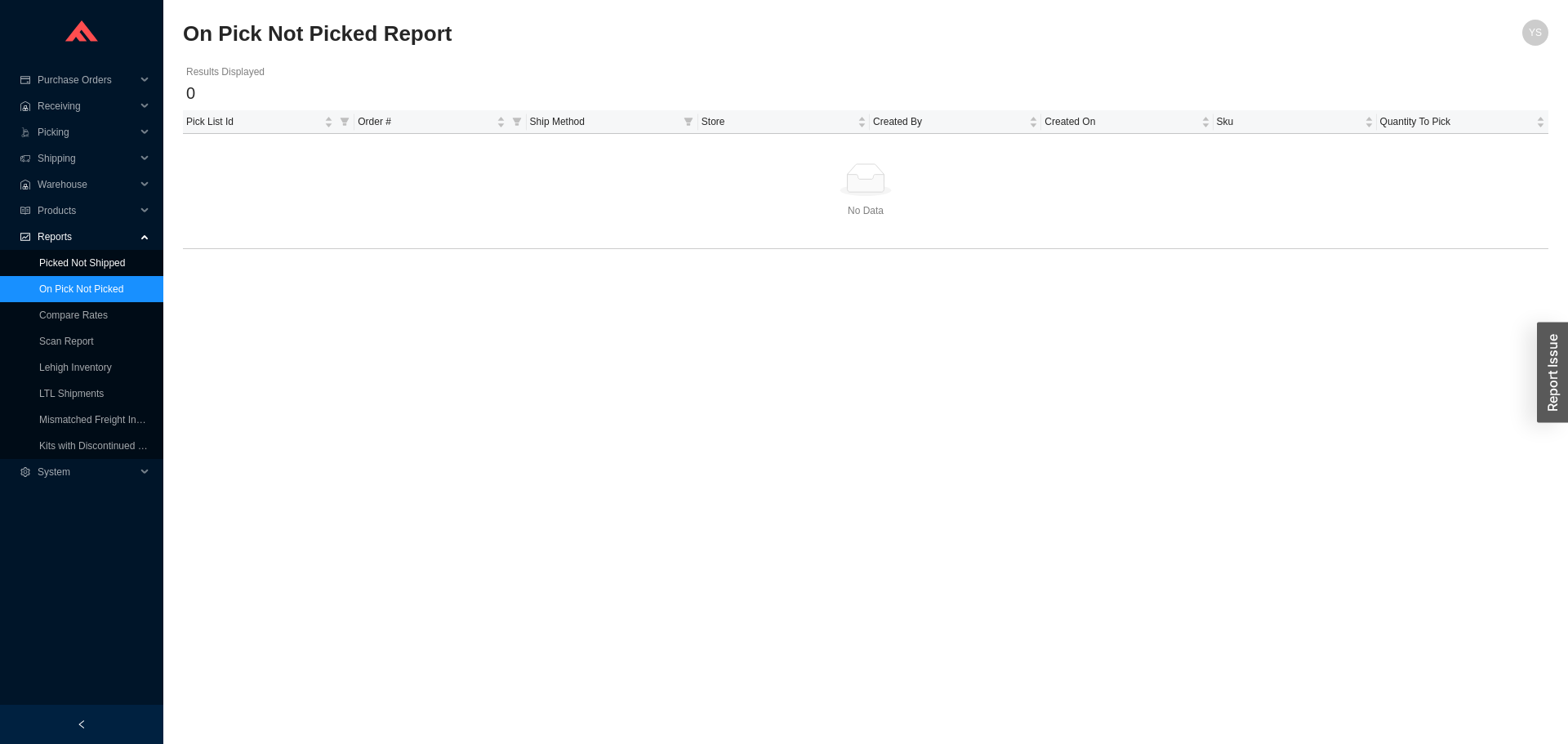
click at [114, 262] on link "Picked Not Shipped" at bounding box center [82, 263] width 86 height 11
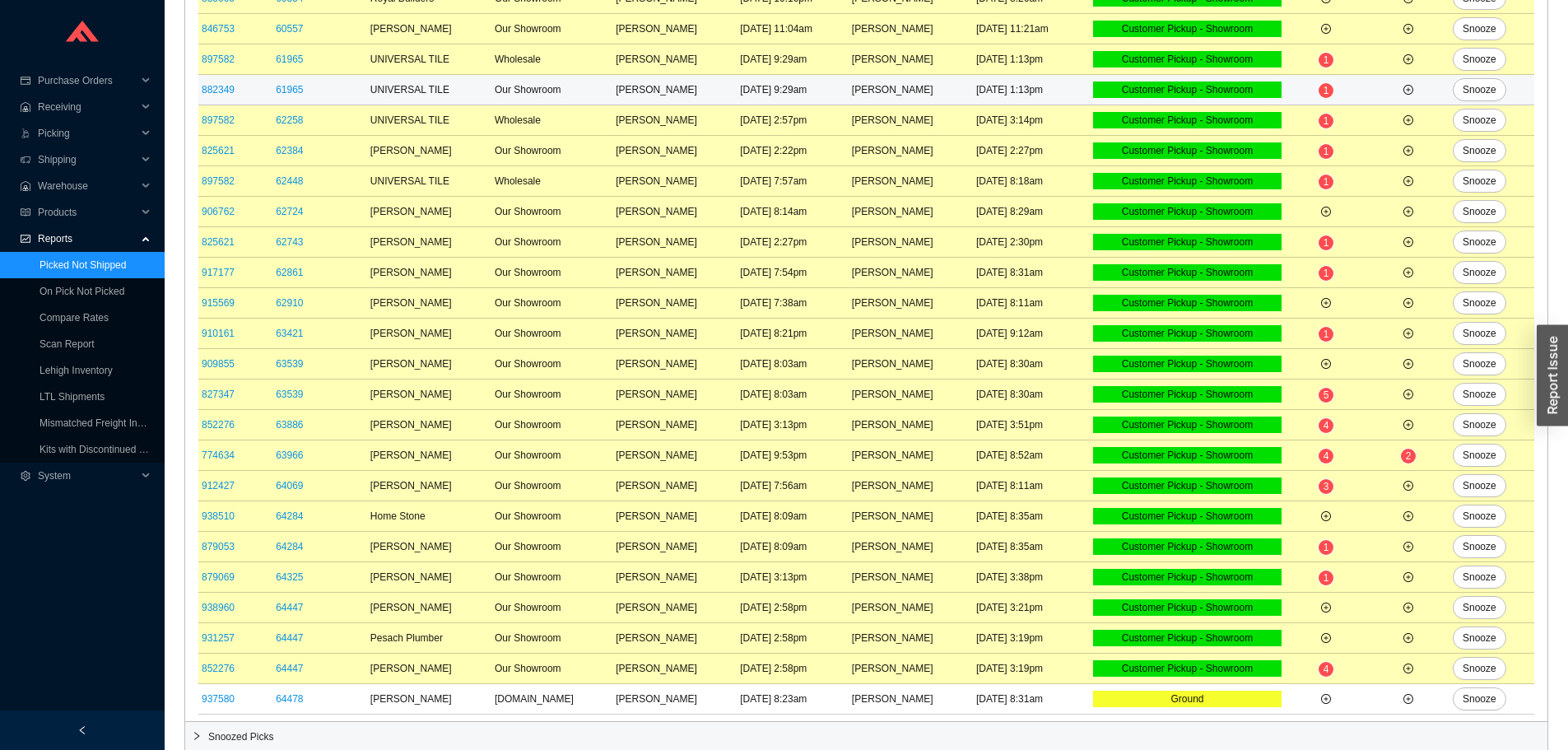
scroll to position [296, 0]
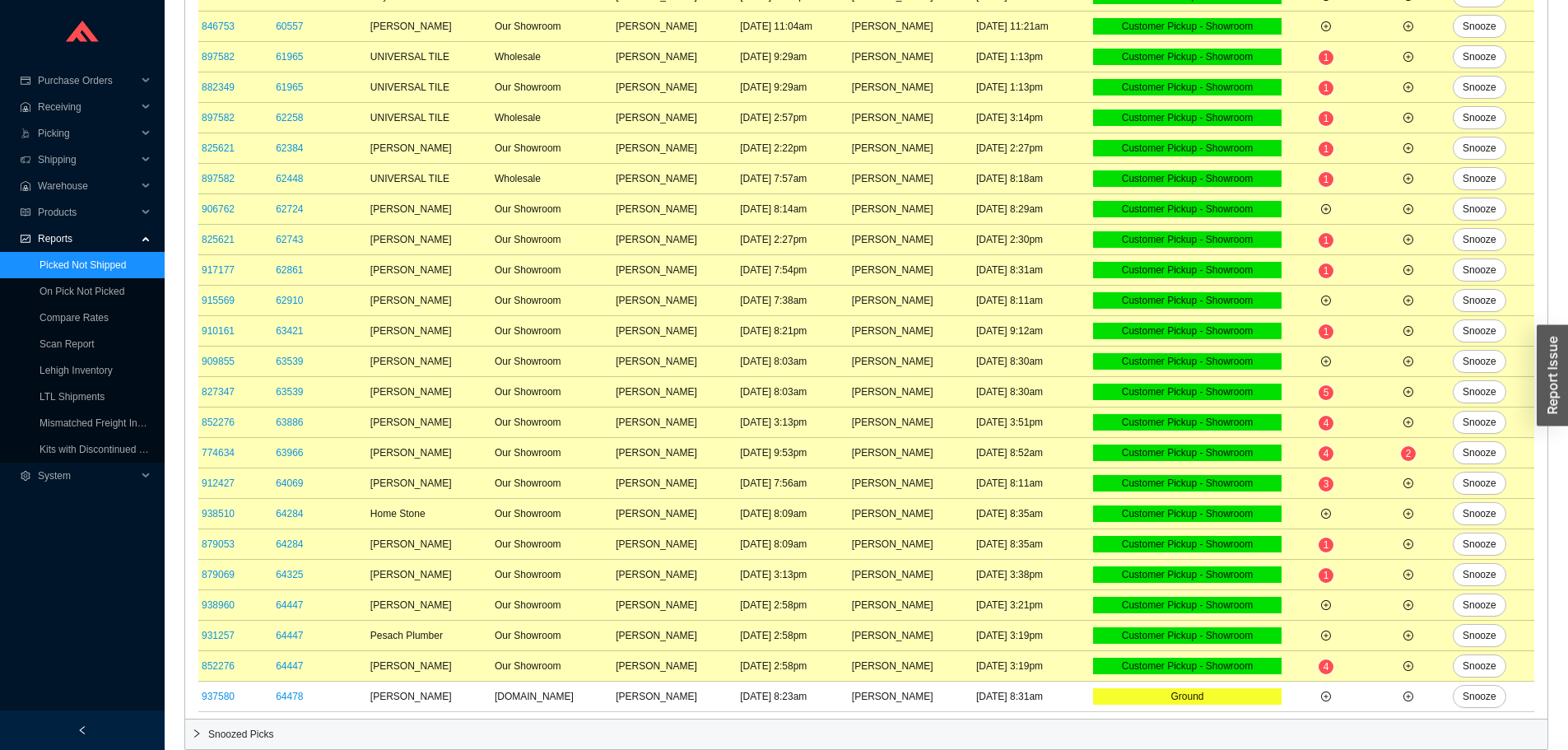
click at [299, 737] on span "Snoozed Picks" at bounding box center [874, 734] width 1333 height 17
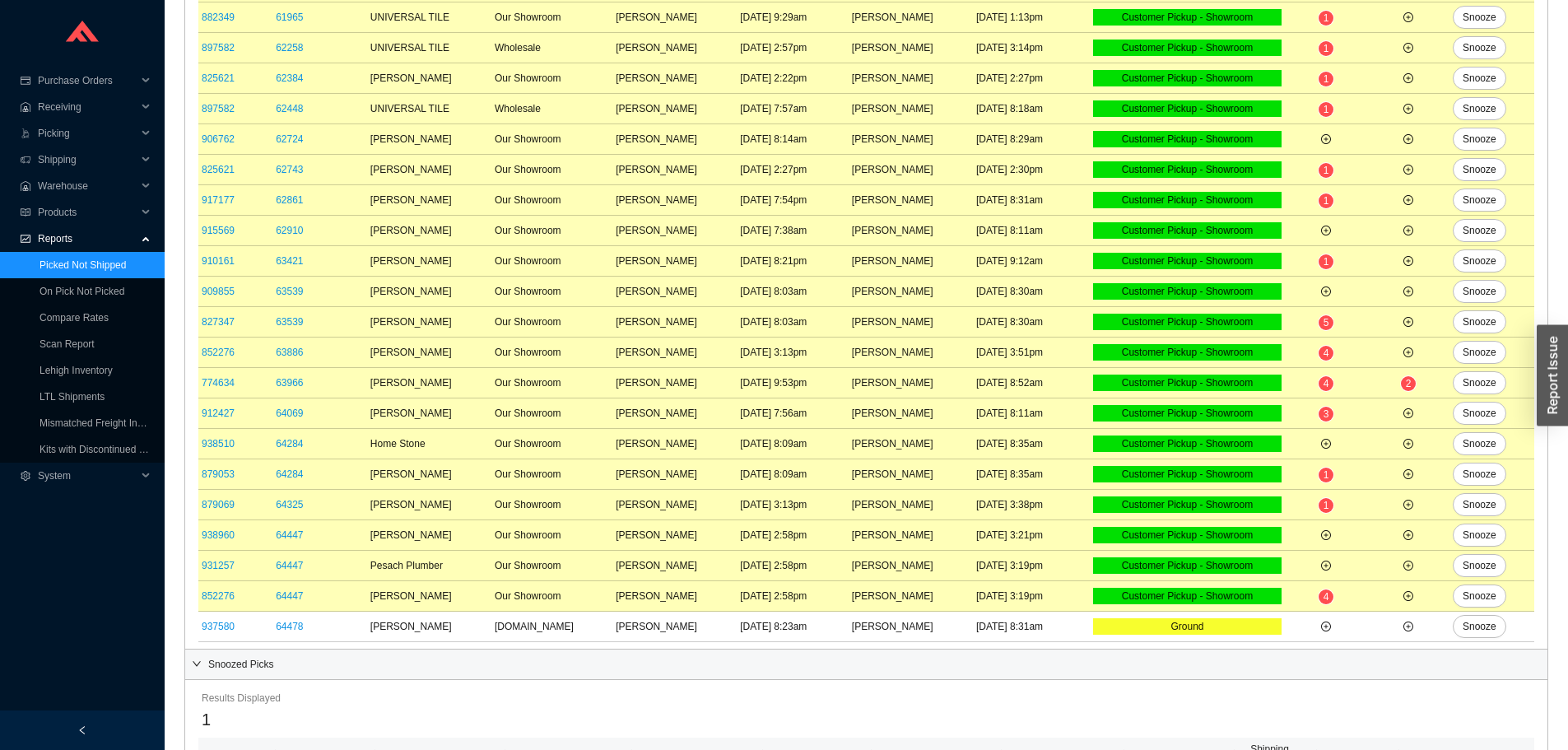
scroll to position [432, 0]
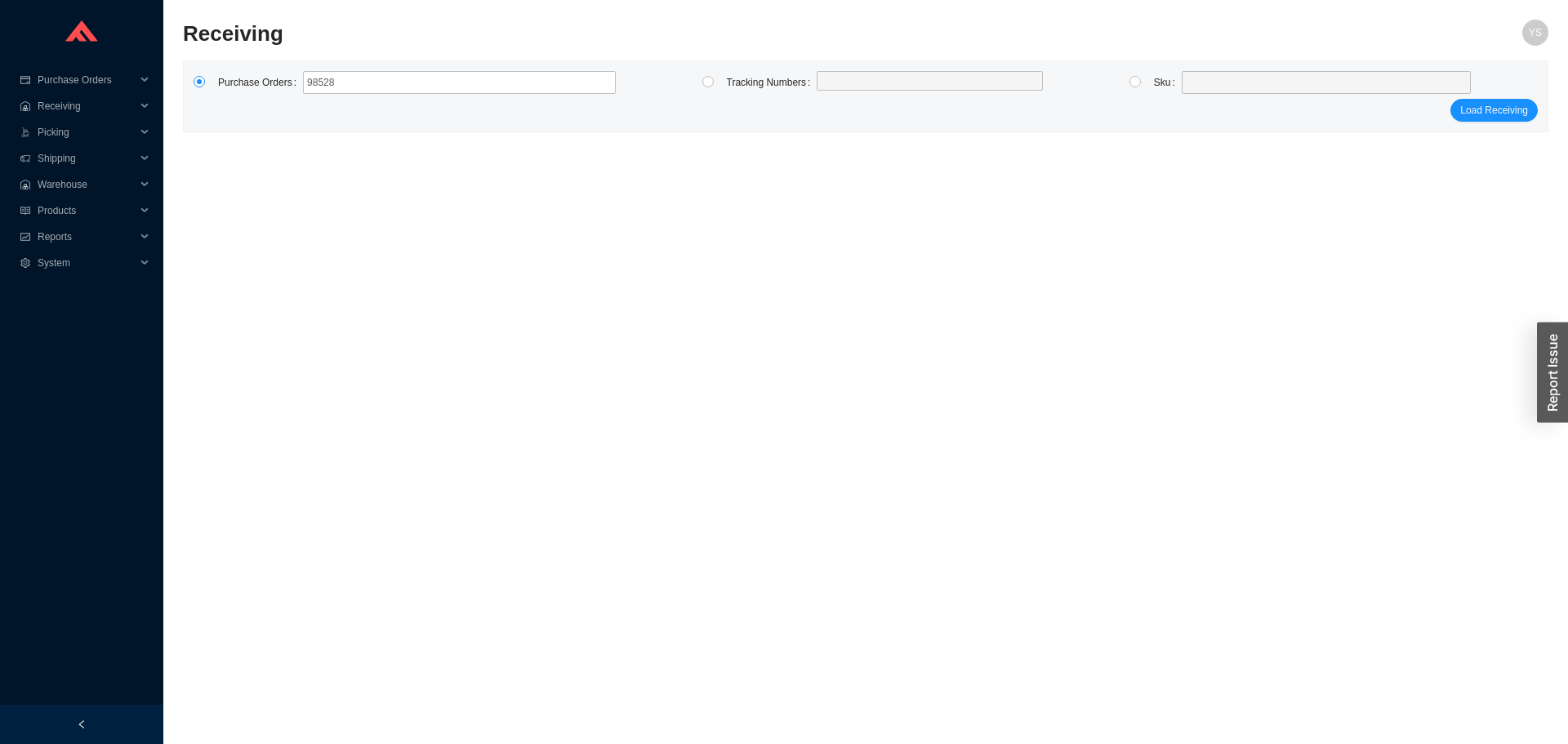
type input "985289"
click button "Load Receiving" at bounding box center [1494, 110] width 87 height 23
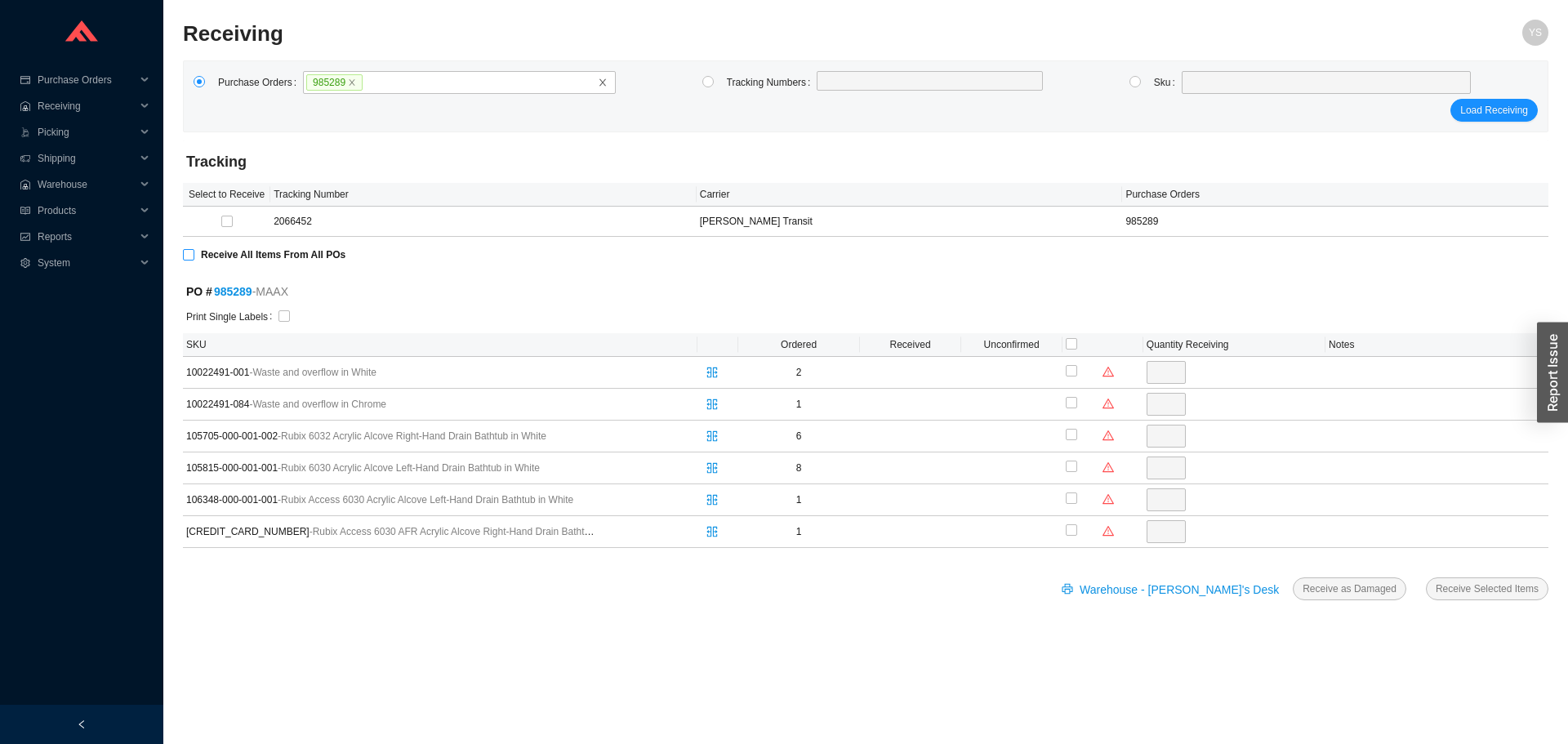
click at [191, 260] on input "Receive All Items From All POs" at bounding box center [189, 254] width 11 height 11
checkbox input "true"
type input "2"
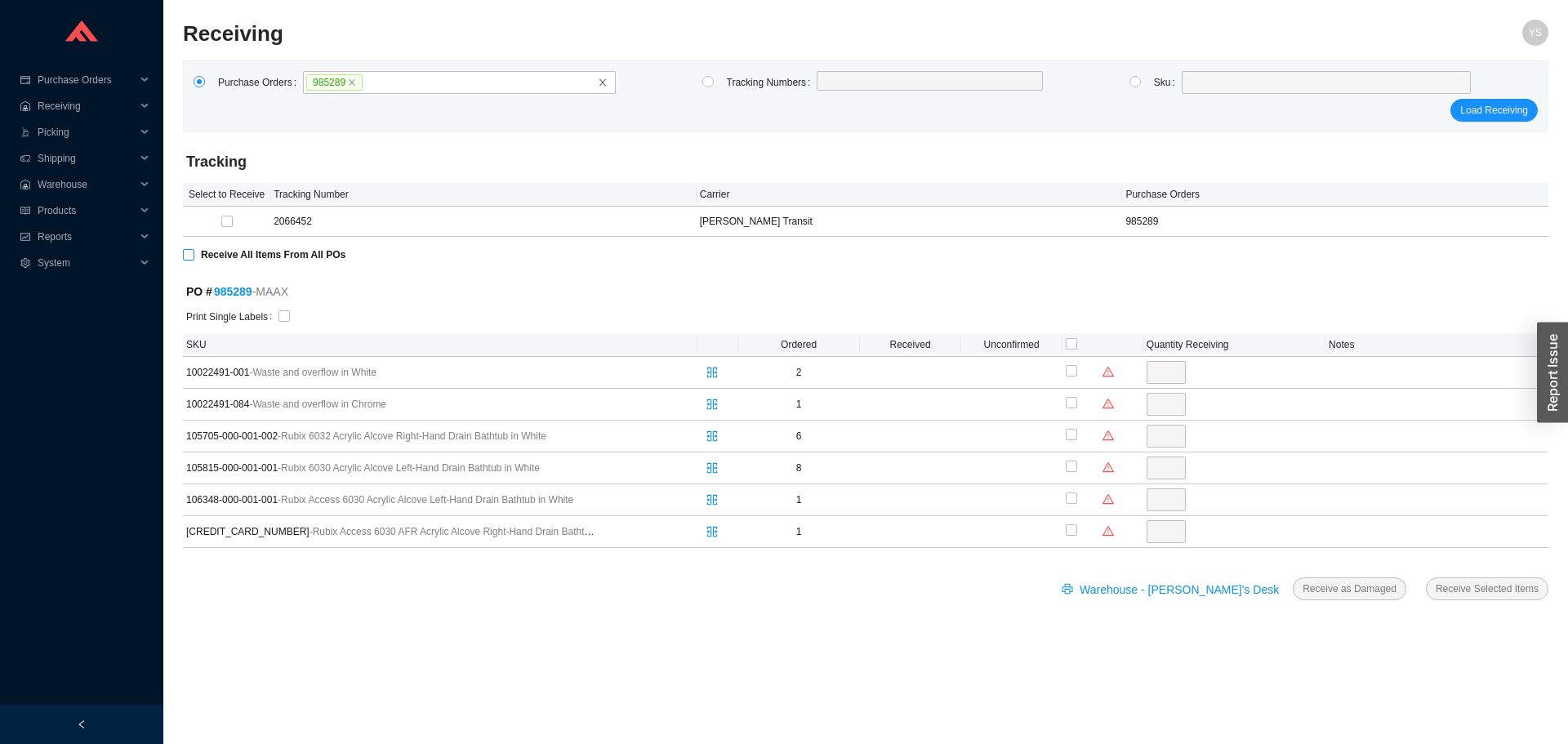
checkbox input "true"
type input "1"
checkbox input "true"
type input "6"
checkbox input "true"
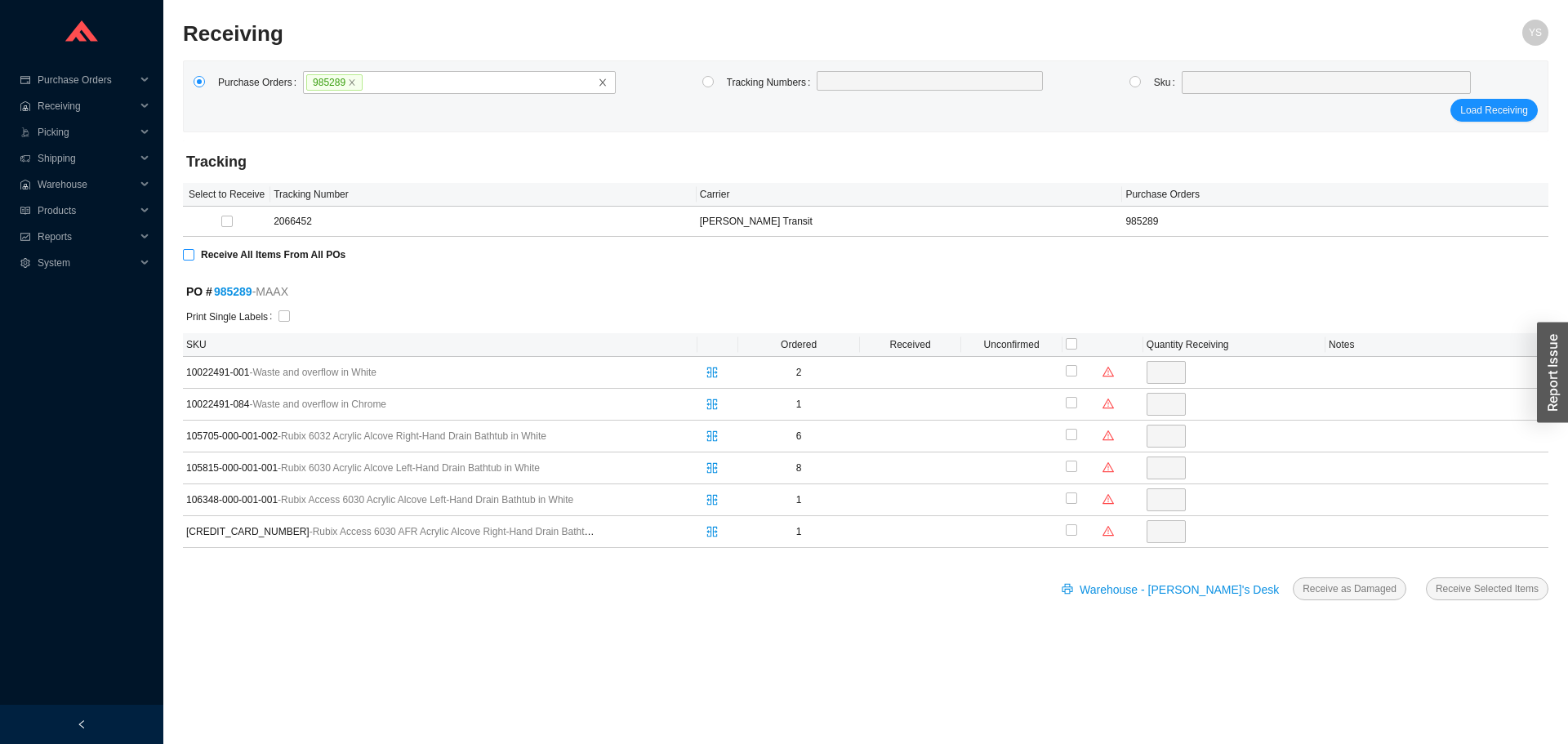
type input "8"
checkbox input "true"
type input "1"
checkbox input "true"
type input "1"
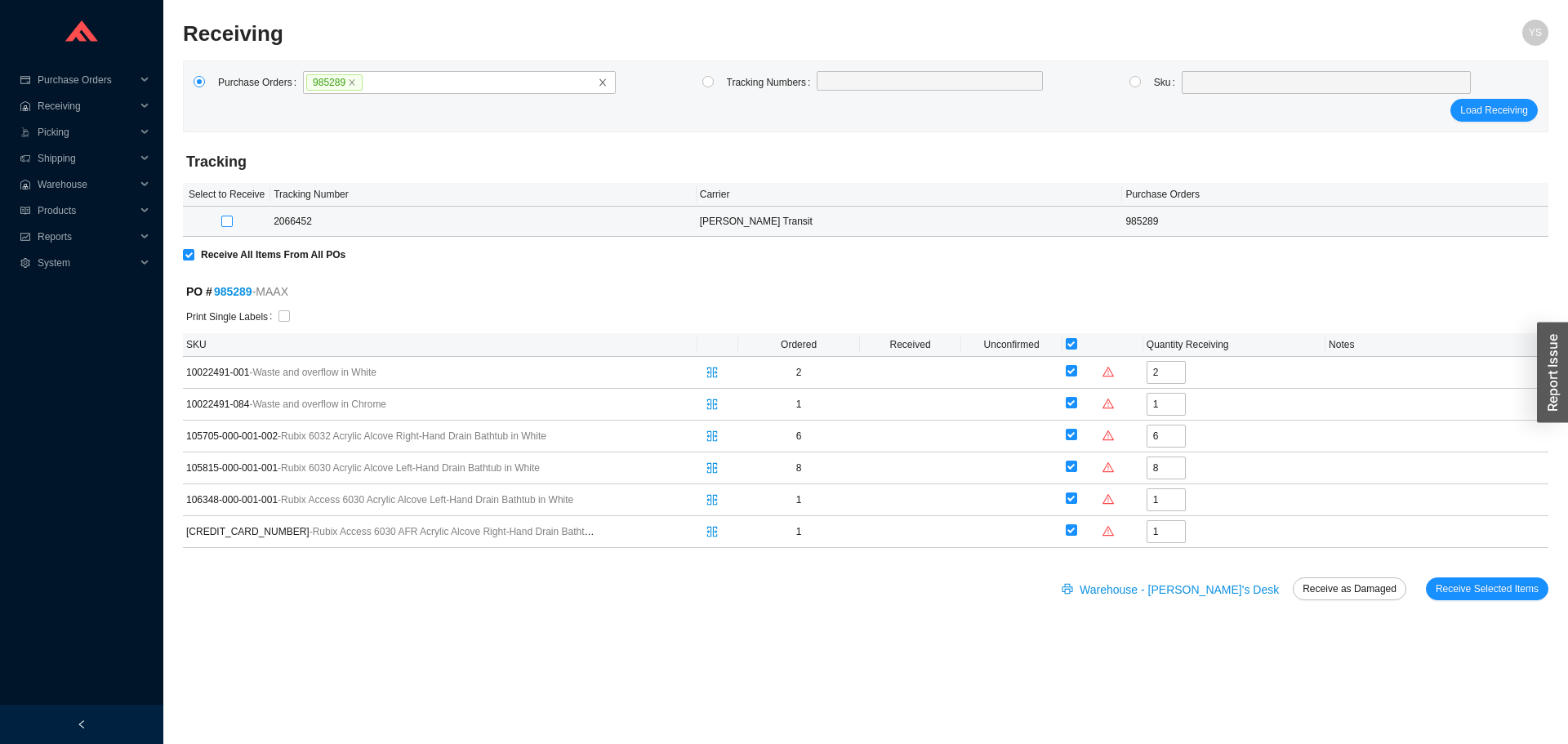
click at [223, 224] on input "checkbox" at bounding box center [227, 221] width 11 height 11
checkbox input "true"
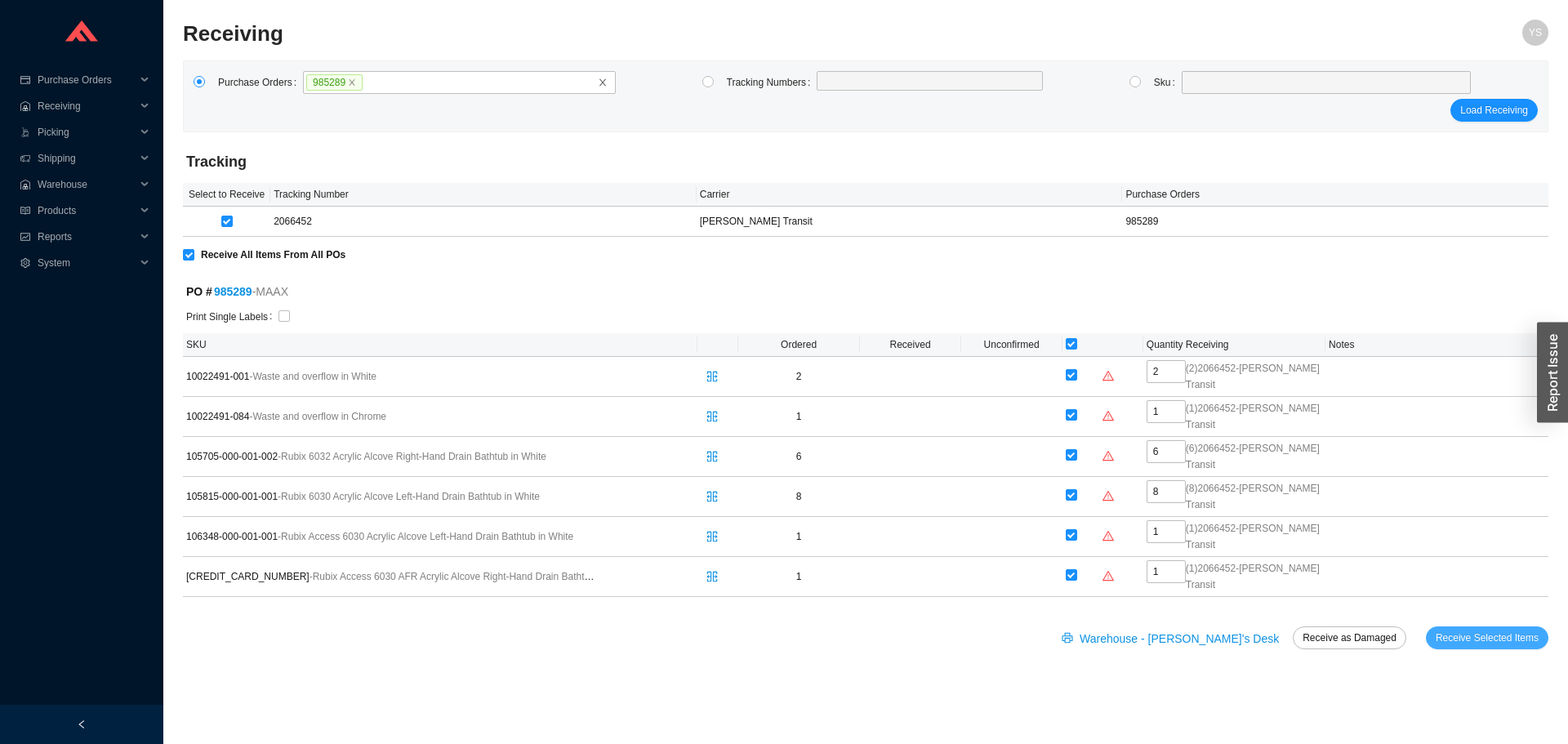
click at [1467, 632] on span "Receive Selected Items" at bounding box center [1487, 638] width 103 height 16
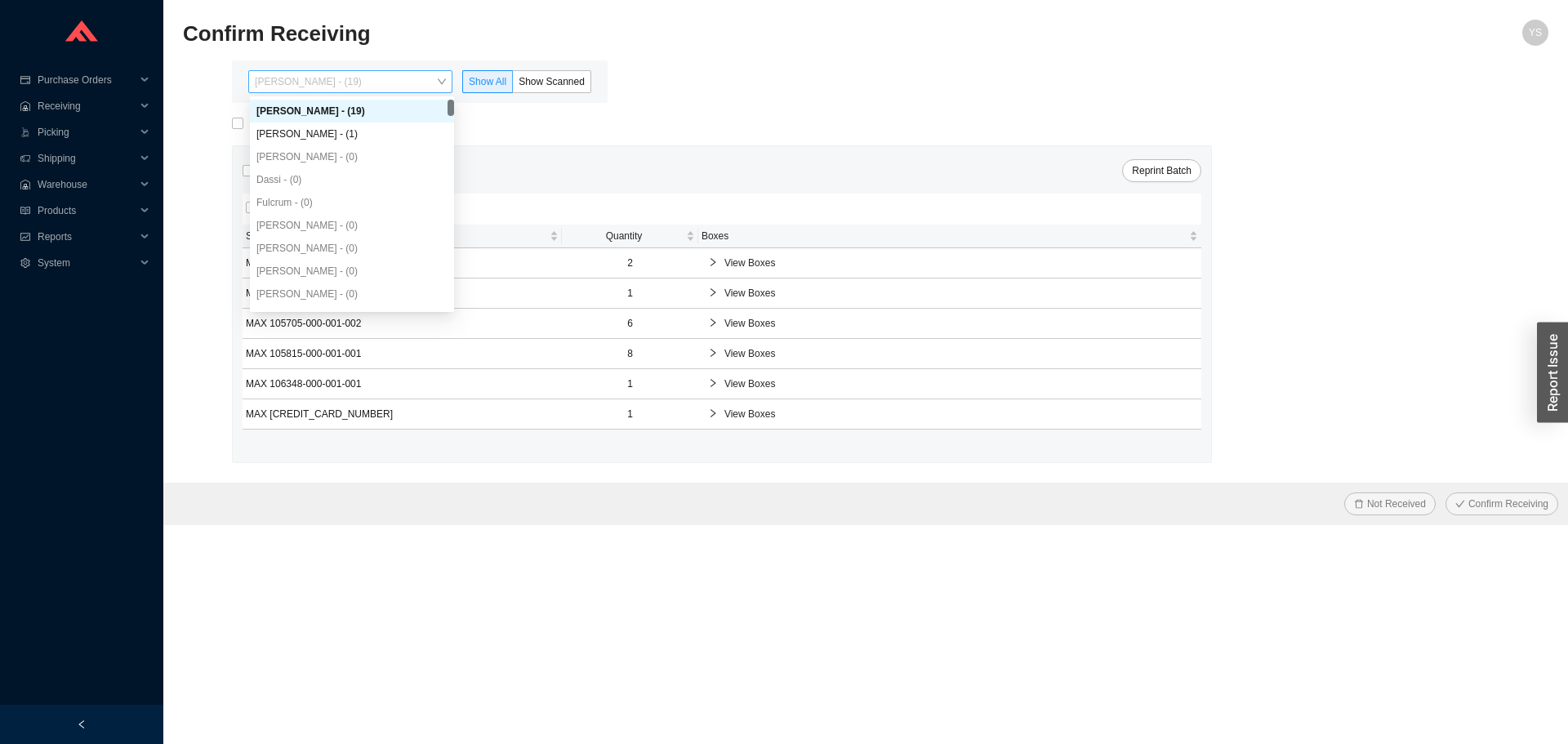
click at [322, 81] on span "[PERSON_NAME] - (19)" at bounding box center [350, 81] width 191 height 21
click at [83, 236] on span "Reports" at bounding box center [86, 237] width 98 height 27
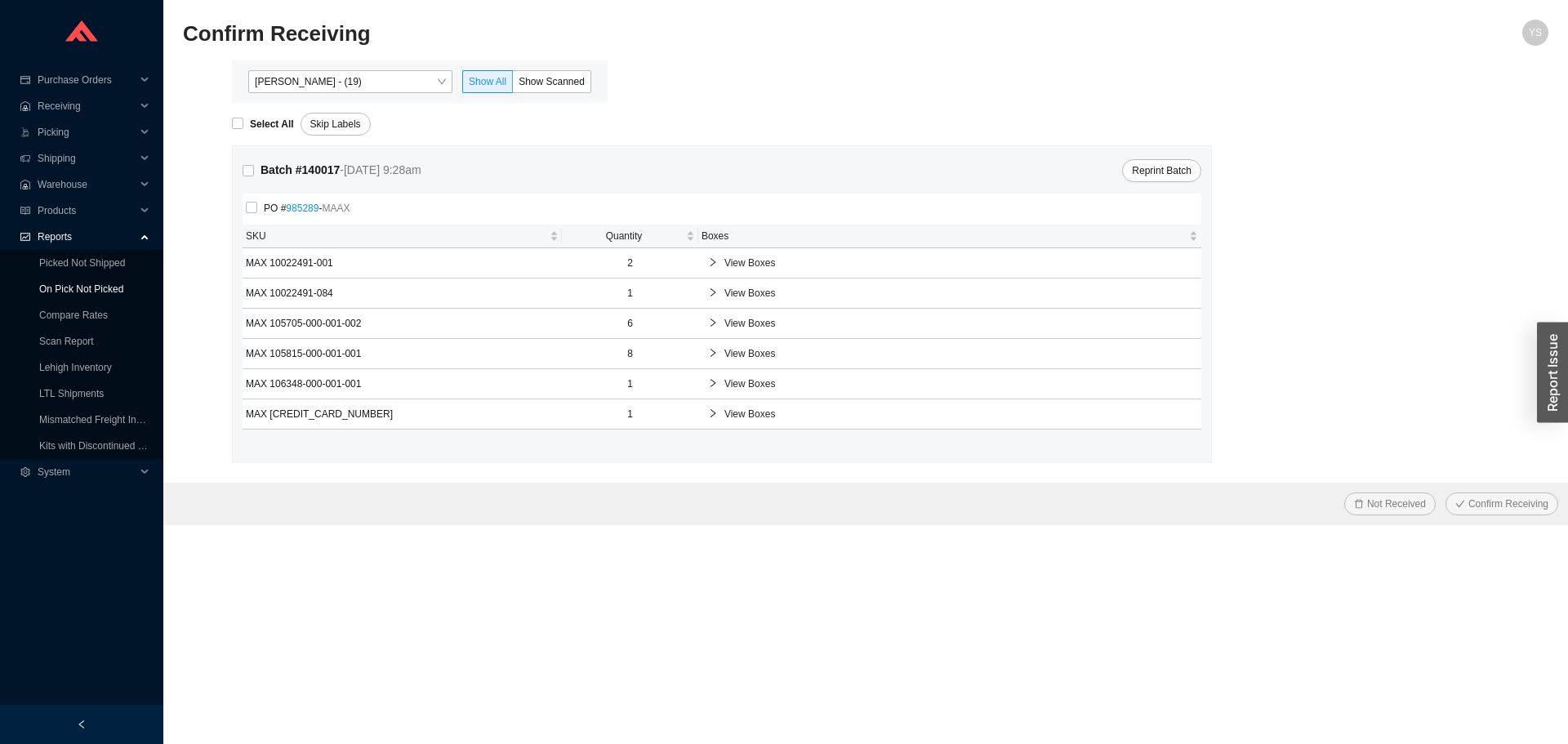
click at [48, 284] on link "On Pick Not Picked" at bounding box center [81, 289] width 84 height 11
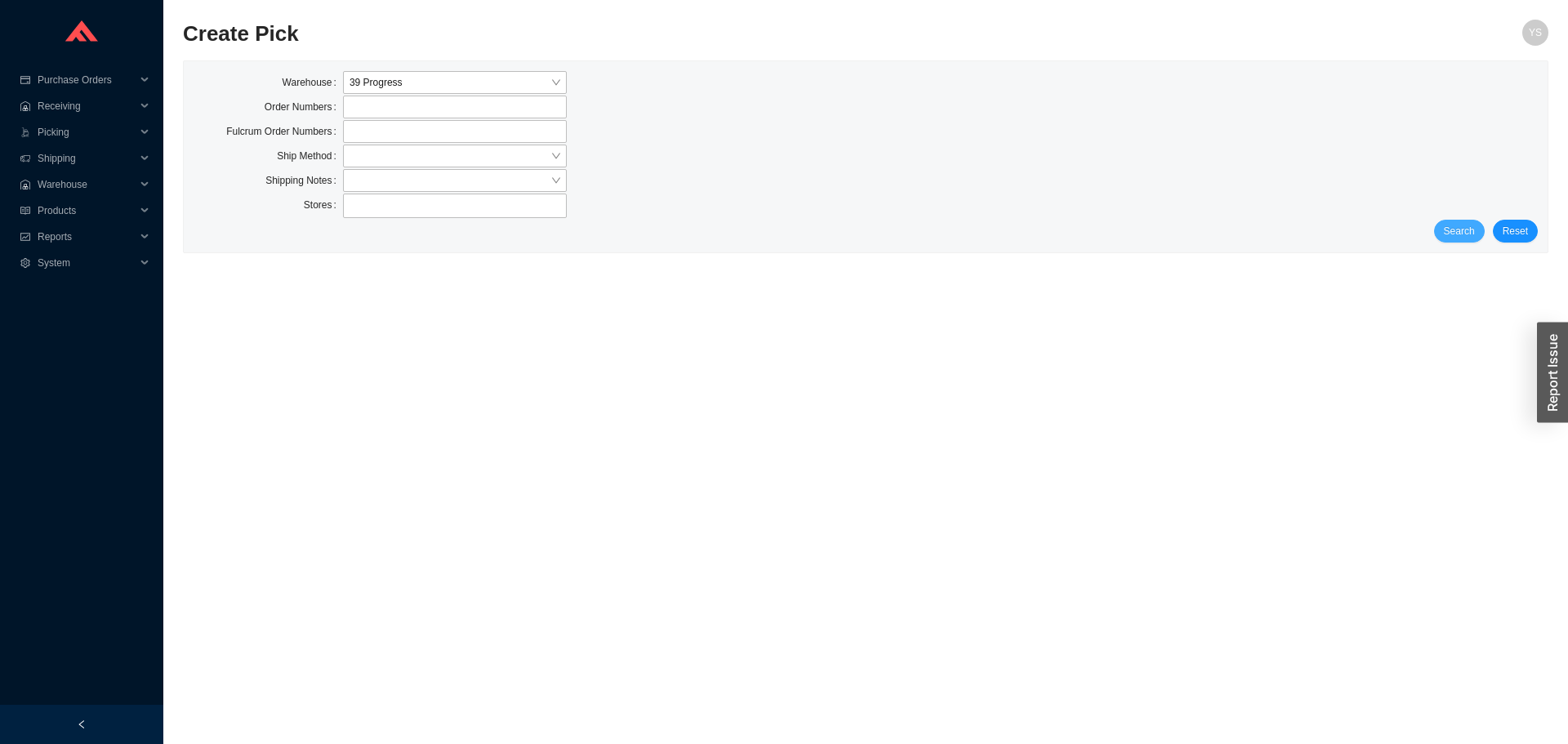
click at [1470, 224] on span "Search" at bounding box center [1460, 232] width 31 height 16
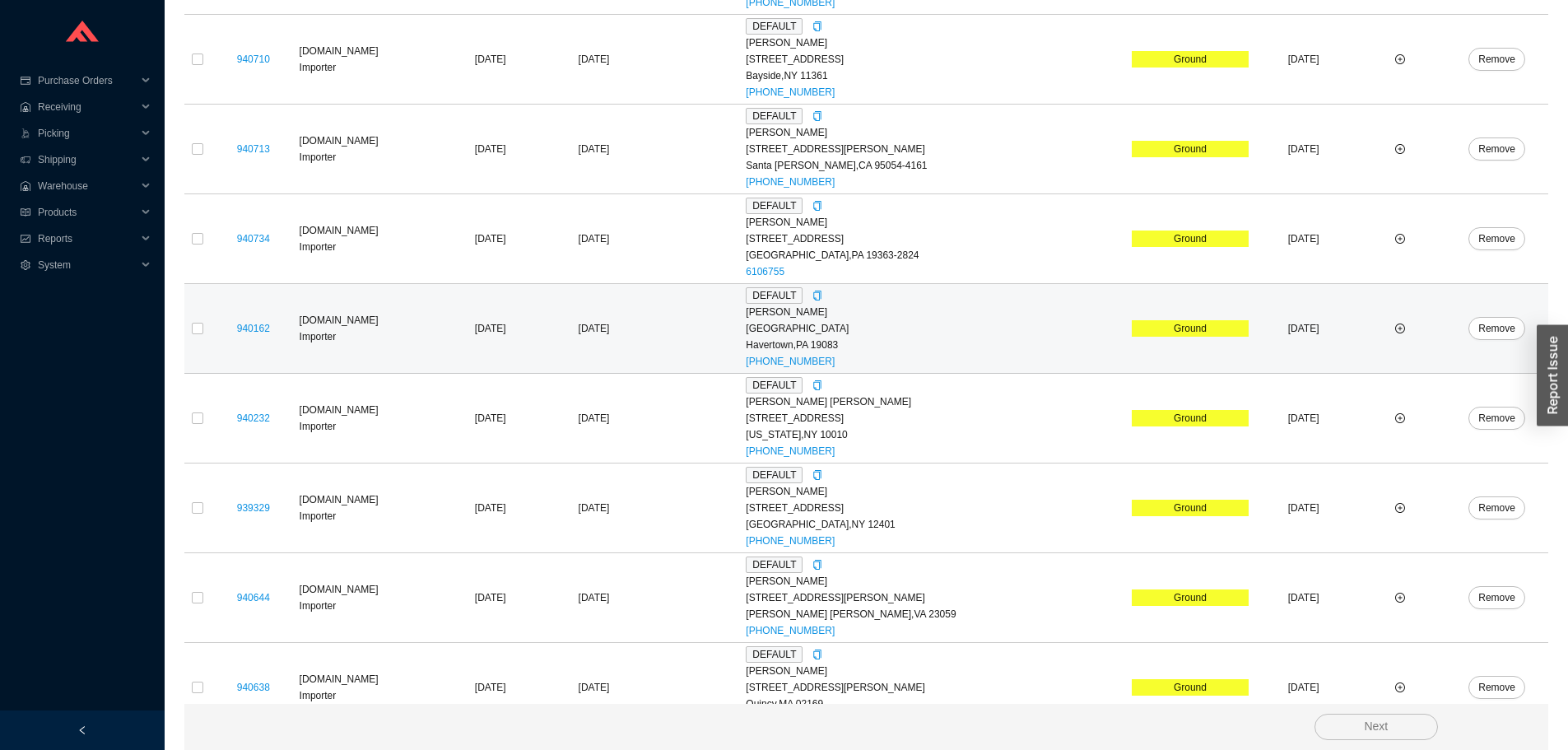
scroll to position [792, 0]
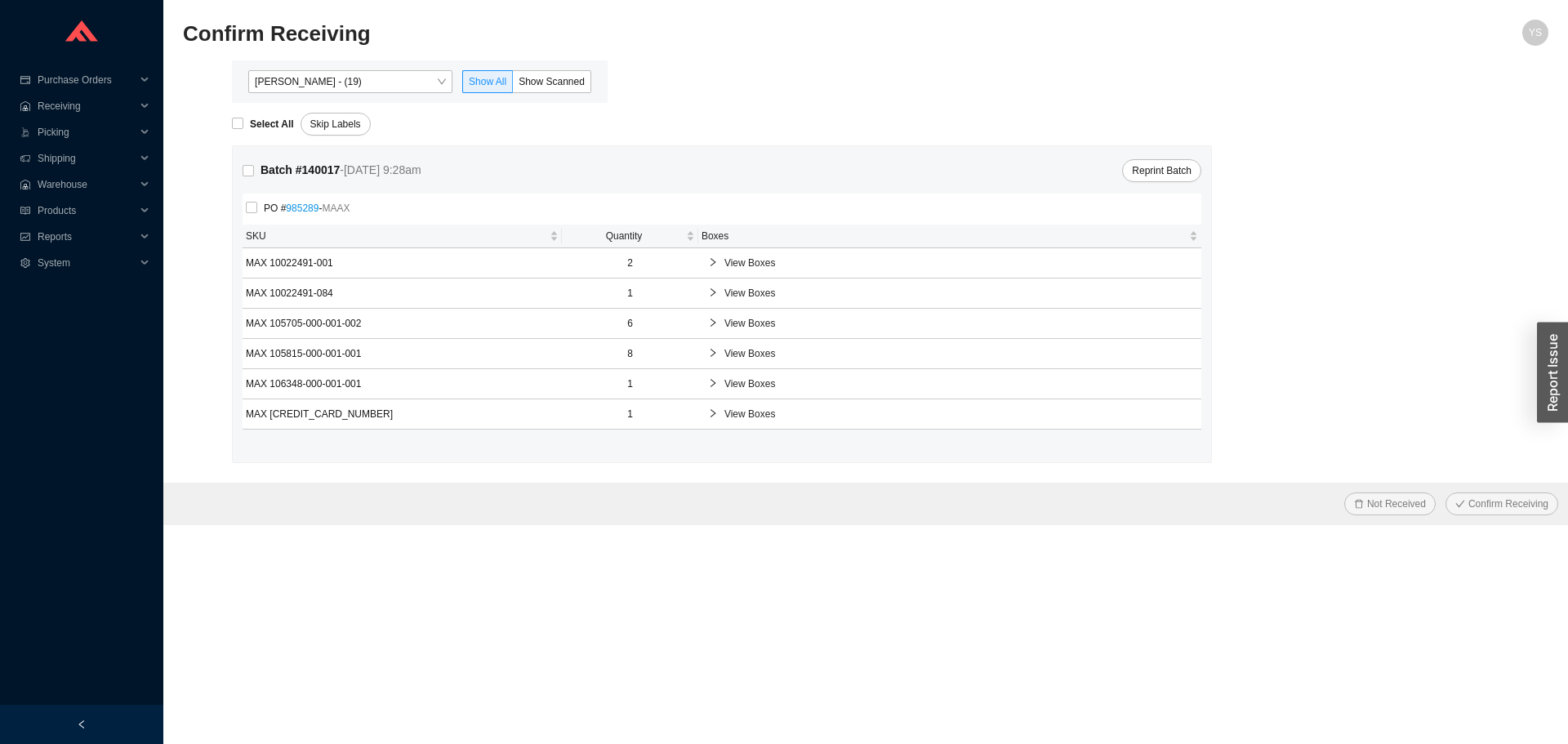
click at [255, 110] on div "Select All Skip Labels" at bounding box center [890, 119] width 1317 height 33
click at [252, 126] on strong "Select All" at bounding box center [272, 124] width 44 height 11
click at [243, 126] on input "Select All" at bounding box center [237, 124] width 11 height 11
checkbox input "true"
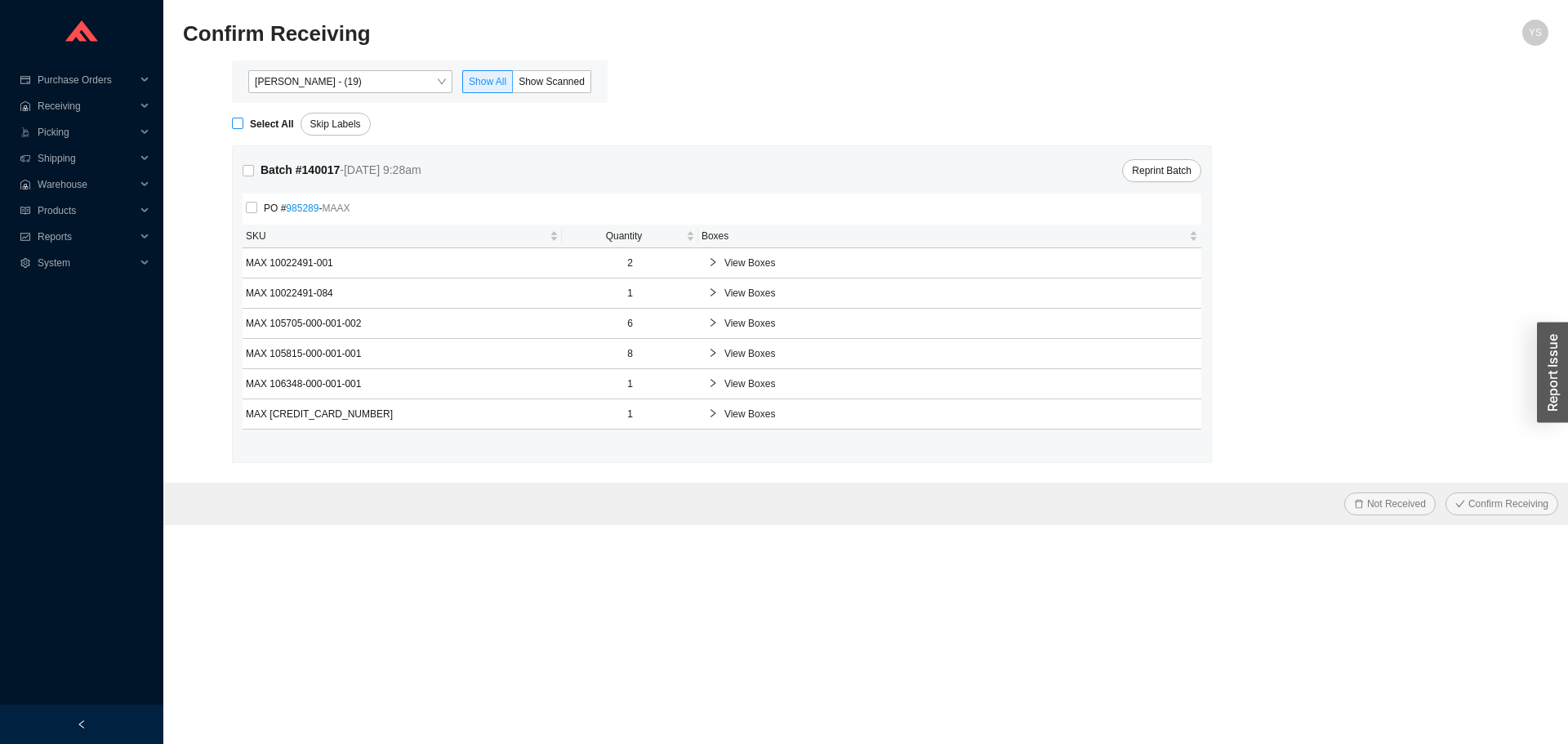
checkbox input "true"
click at [1476, 497] on span "Confirm Receiving" at bounding box center [1508, 504] width 80 height 16
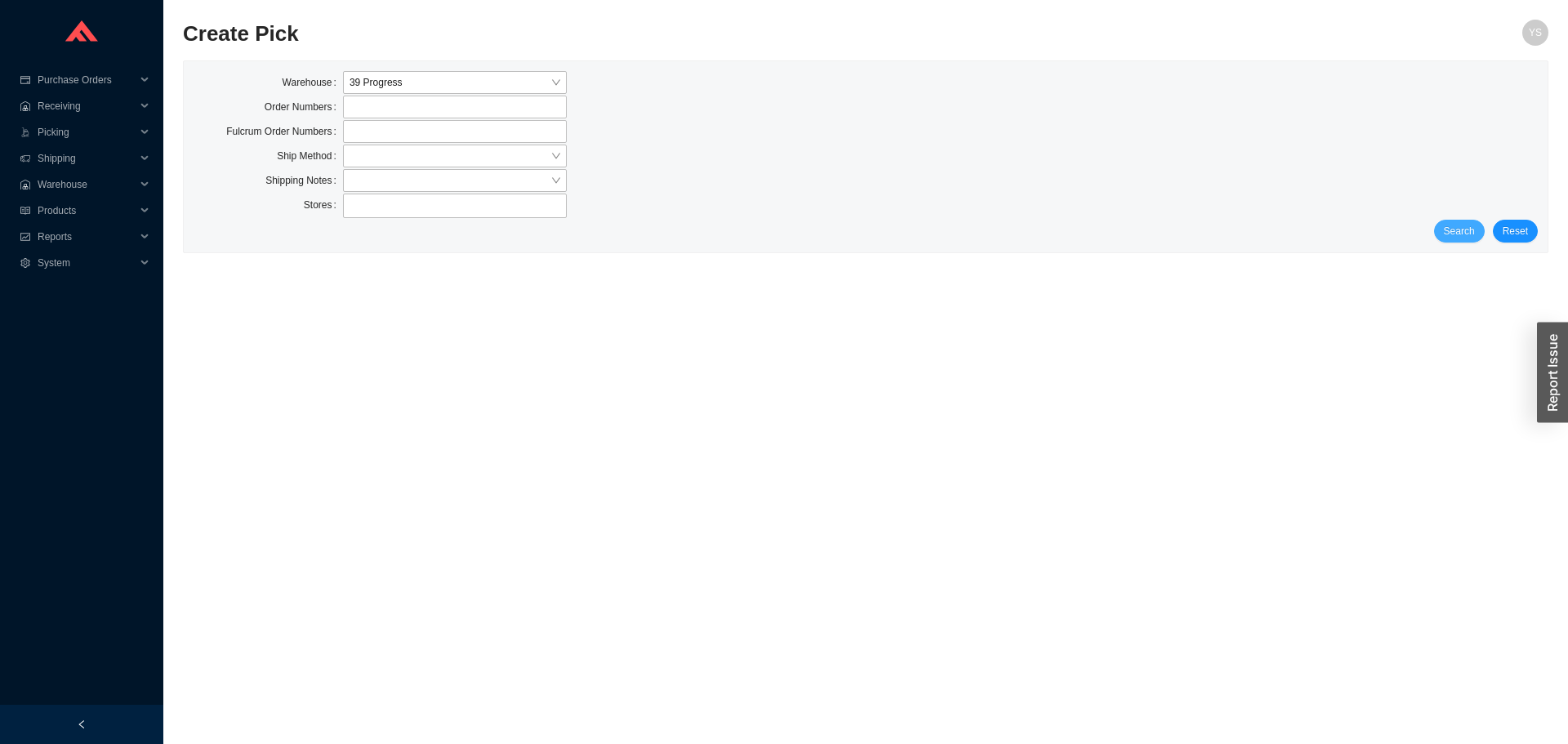
click at [1454, 231] on span "Search" at bounding box center [1460, 232] width 31 height 16
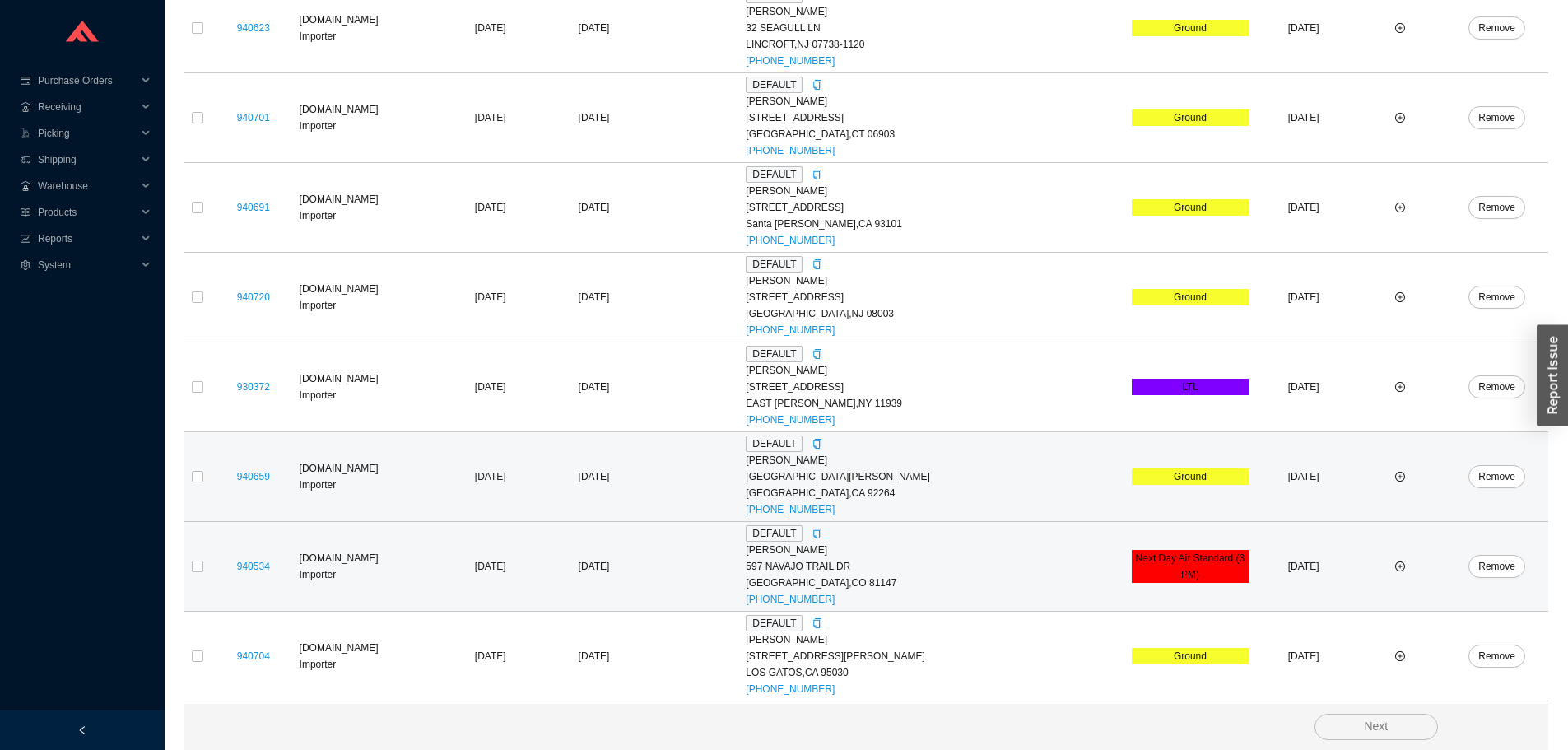
scroll to position [2228, 0]
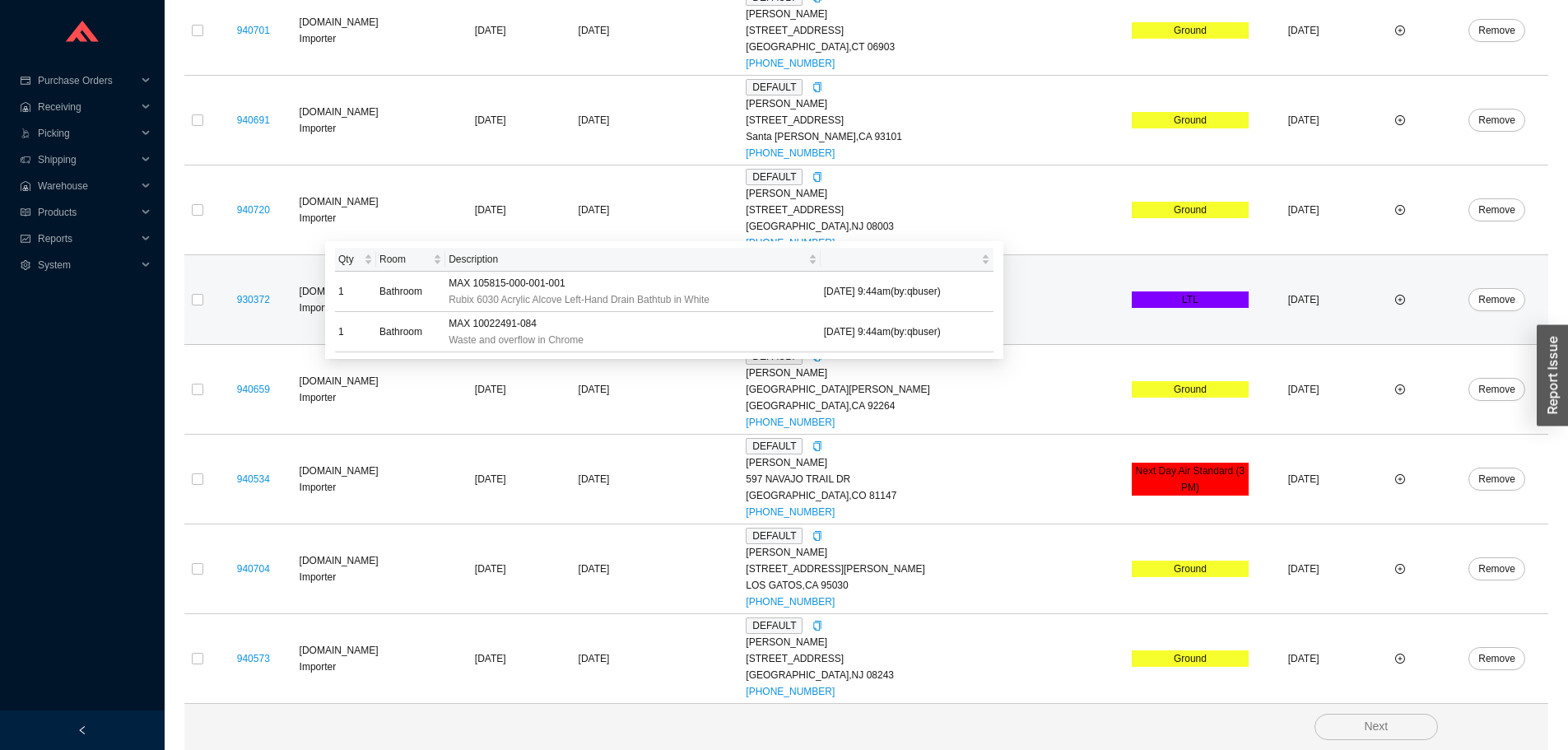
click at [214, 303] on div "930372" at bounding box center [254, 300] width 79 height 17
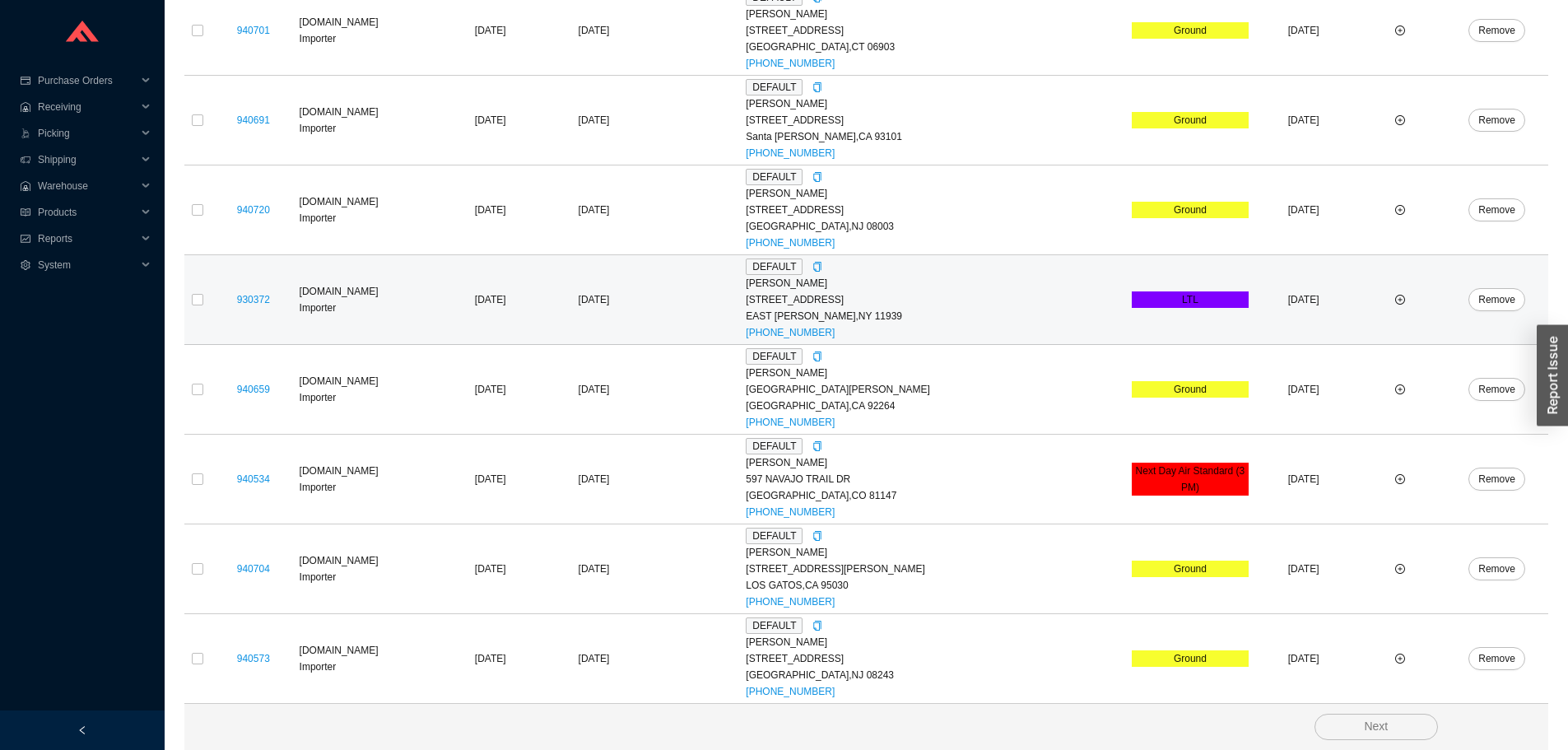
click at [203, 303] on td at bounding box center [197, 300] width 27 height 89
click at [197, 303] on input "checkbox" at bounding box center [197, 300] width 11 height 11
checkbox input "true"
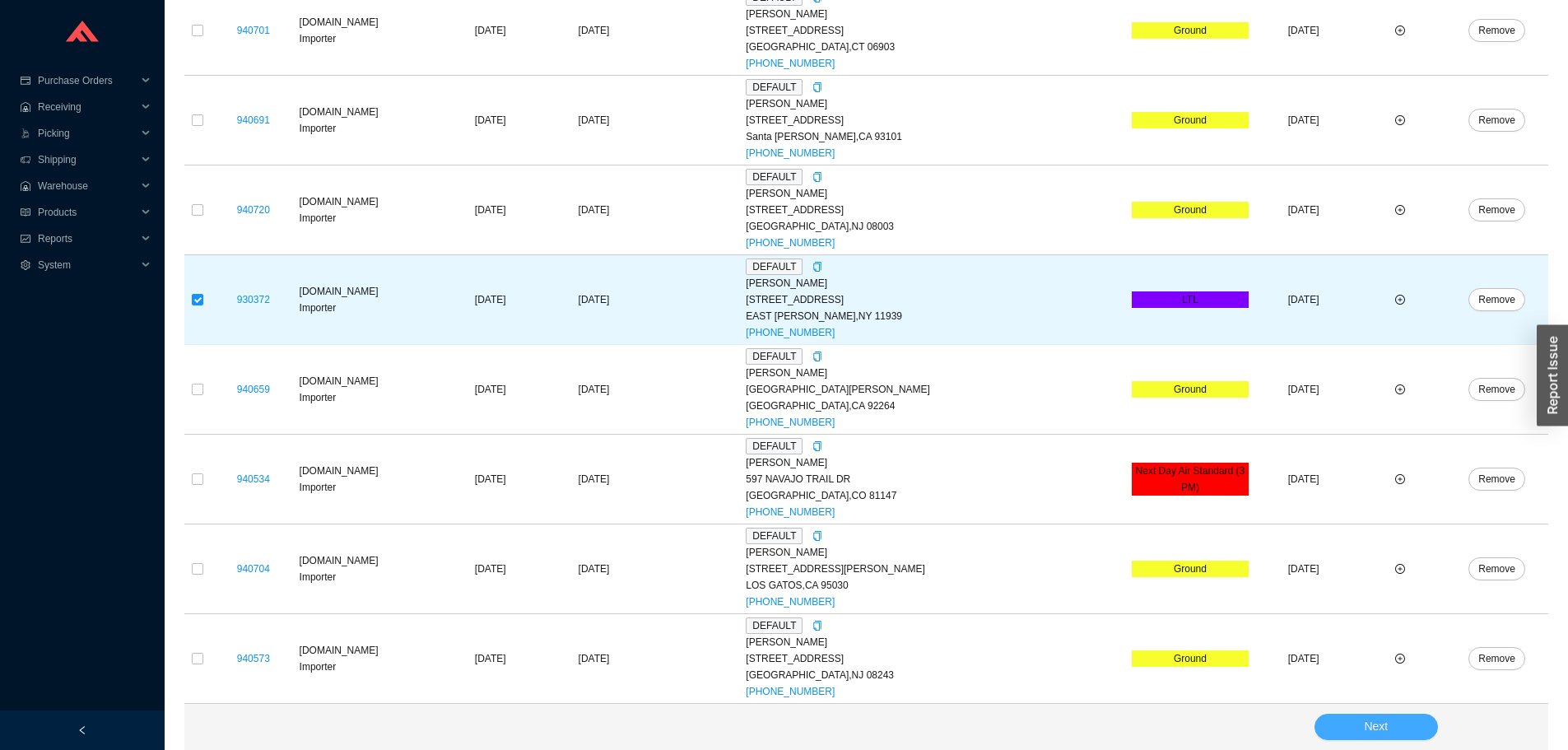
click at [1357, 723] on button "Next" at bounding box center [1376, 727] width 124 height 27
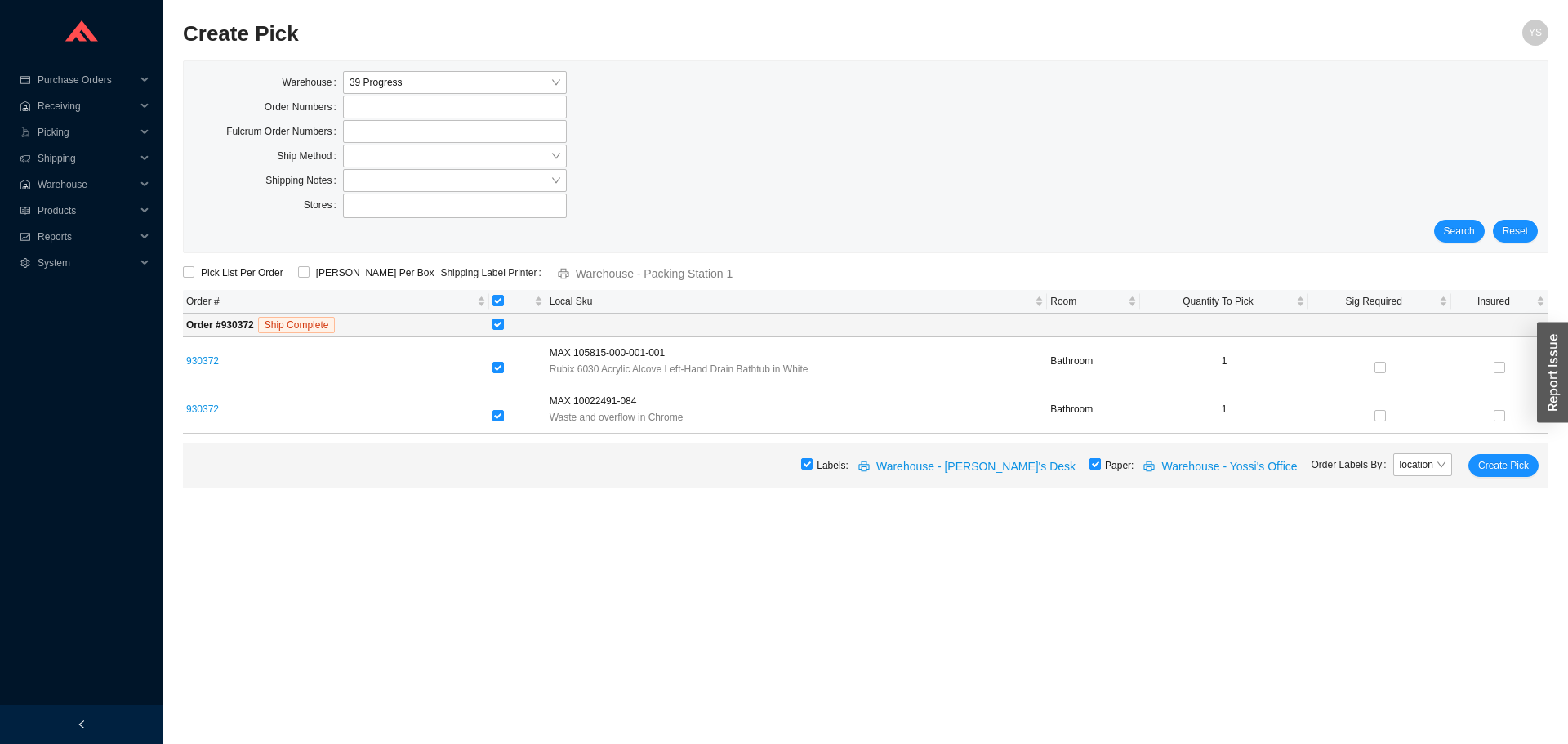
click at [1101, 463] on input "checkbox" at bounding box center [1095, 464] width 11 height 11
checkbox input "false"
click at [1505, 467] on span "Create Pick" at bounding box center [1503, 466] width 50 height 16
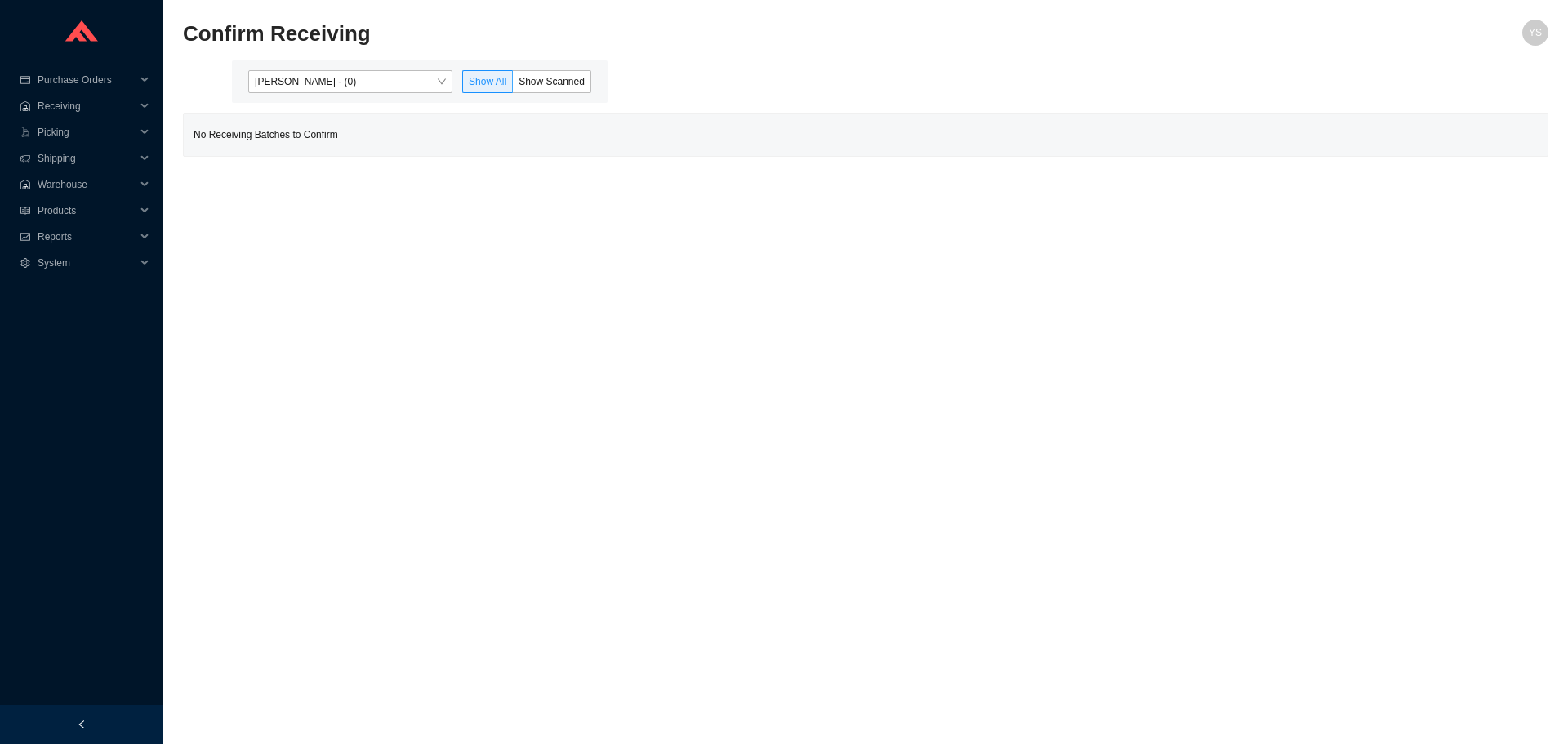
click at [297, 94] on div "[PERSON_NAME] - (0) Show All Show Scanned" at bounding box center [419, 81] width 375 height 42
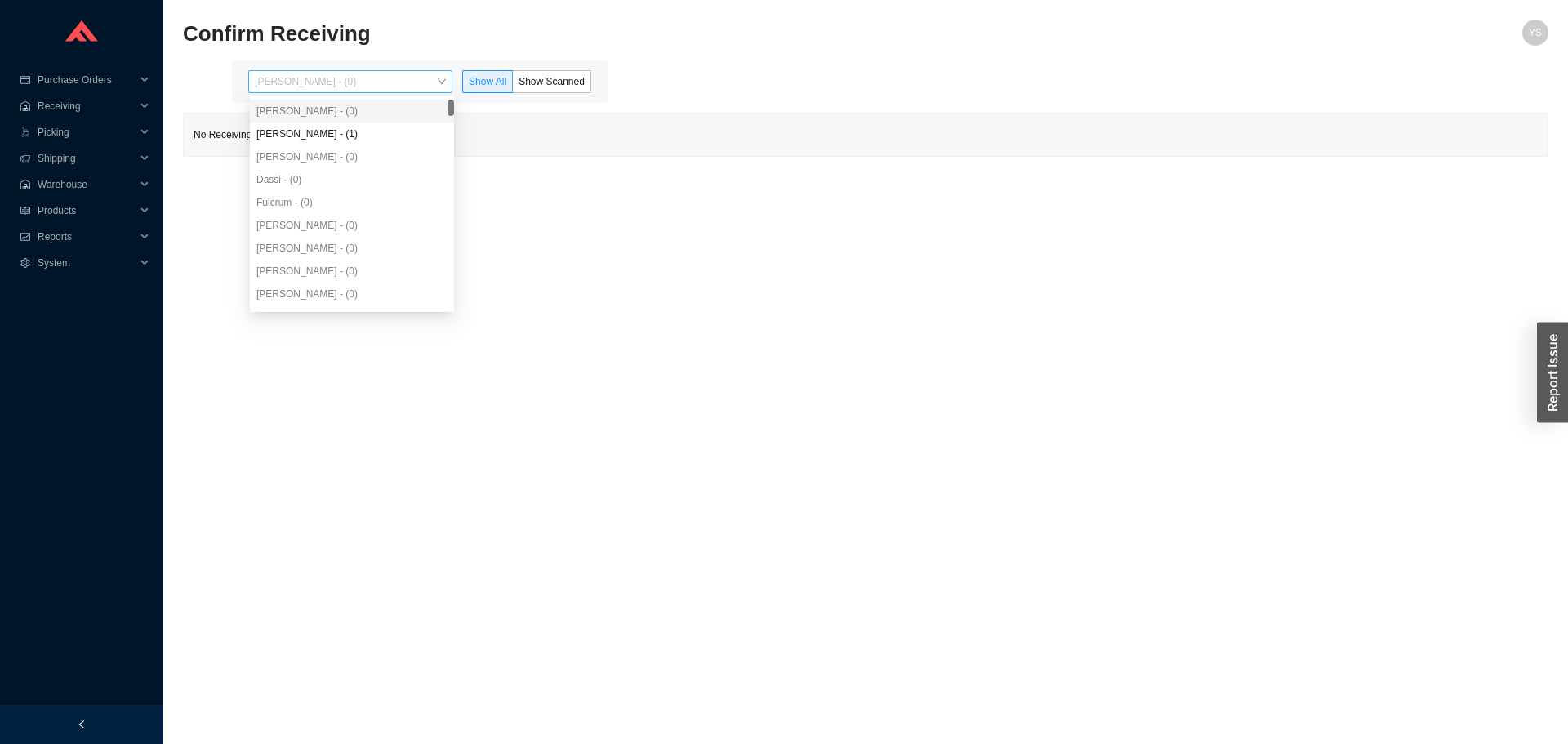
click at [298, 84] on span "[PERSON_NAME] - (0)" at bounding box center [350, 81] width 191 height 21
click at [299, 133] on div "[PERSON_NAME] - (1)" at bounding box center [351, 134] width 191 height 15
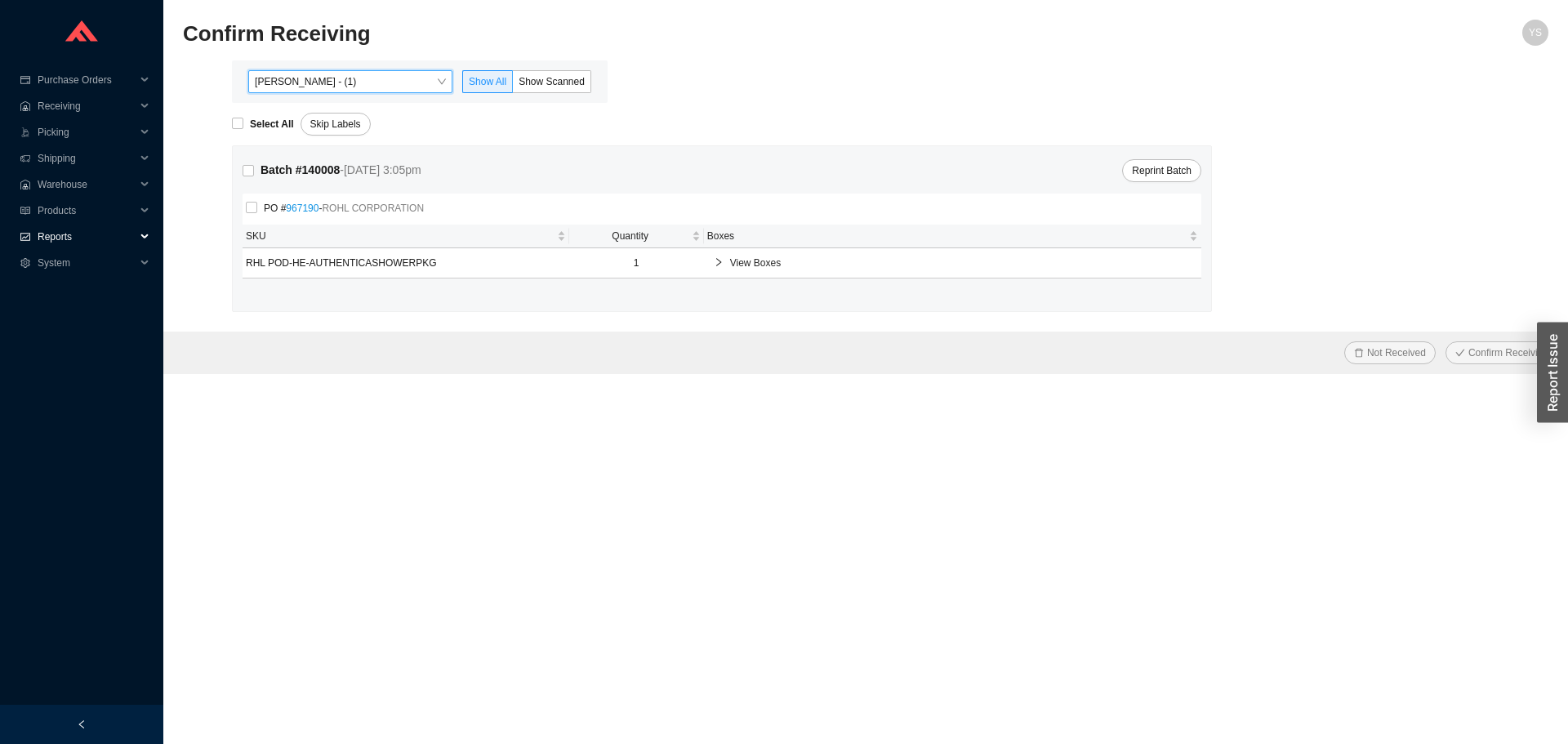
click at [44, 238] on span "Reports" at bounding box center [86, 237] width 98 height 27
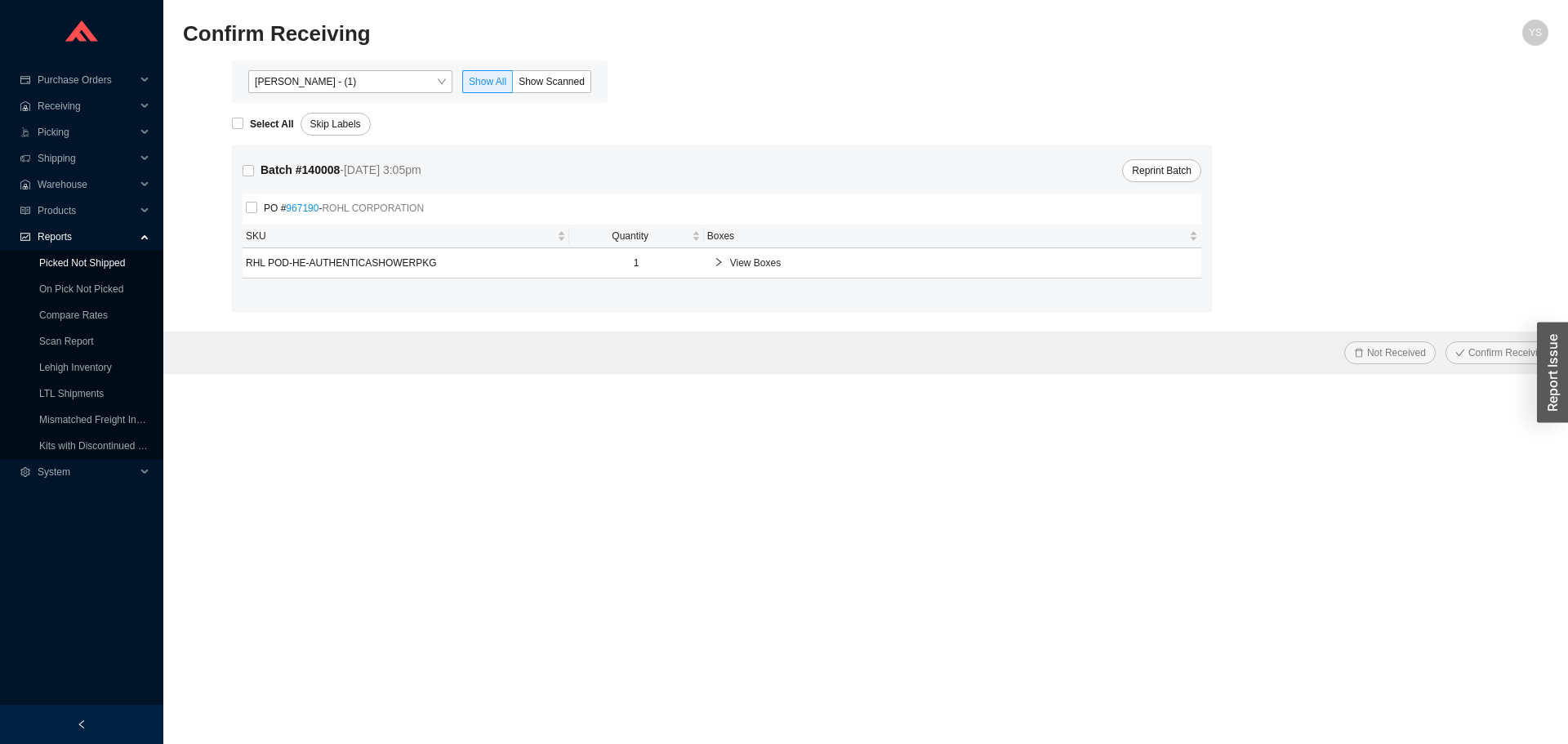
click at [48, 261] on link "Picked Not Shipped" at bounding box center [82, 263] width 86 height 11
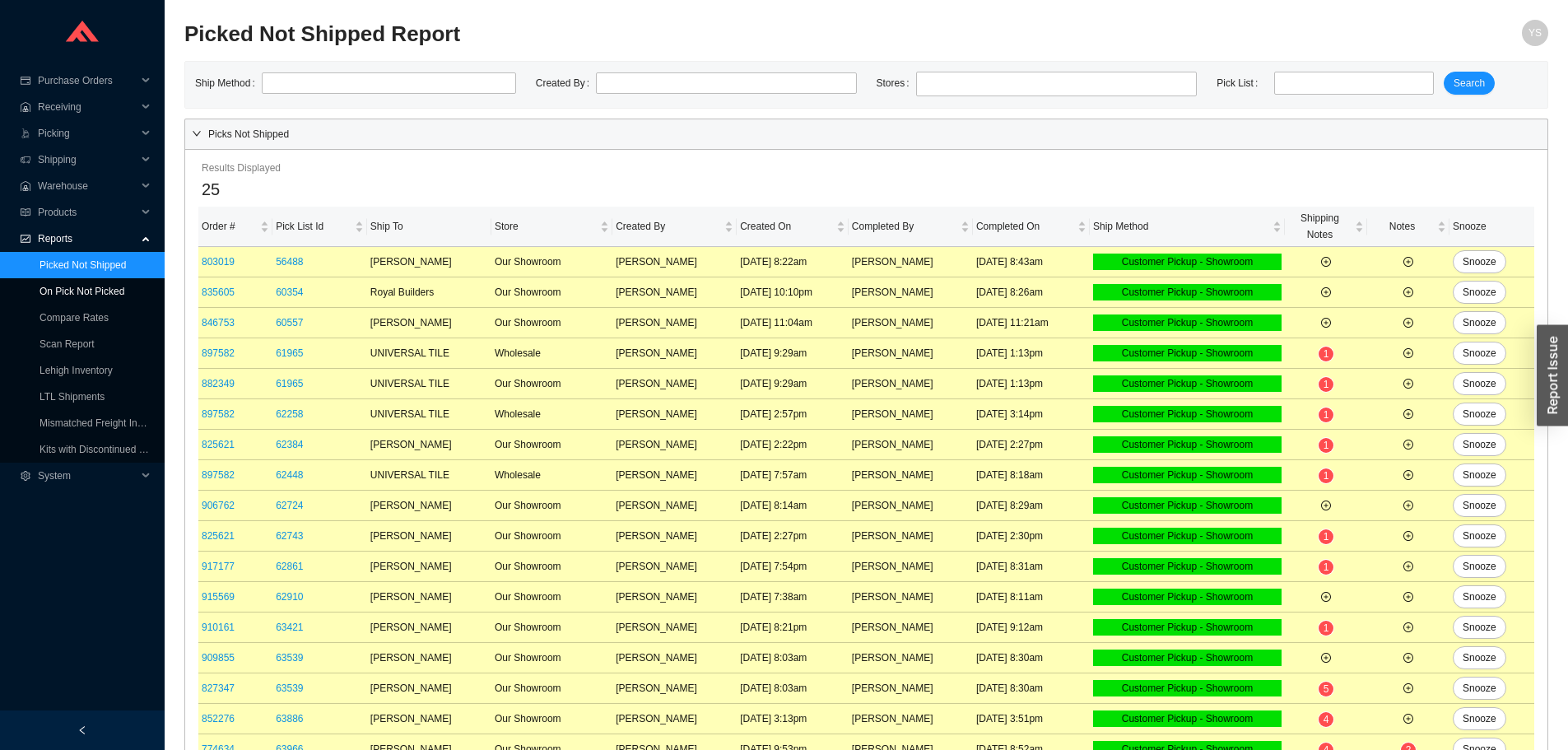
click at [61, 286] on link "On Pick Not Picked" at bounding box center [82, 292] width 85 height 11
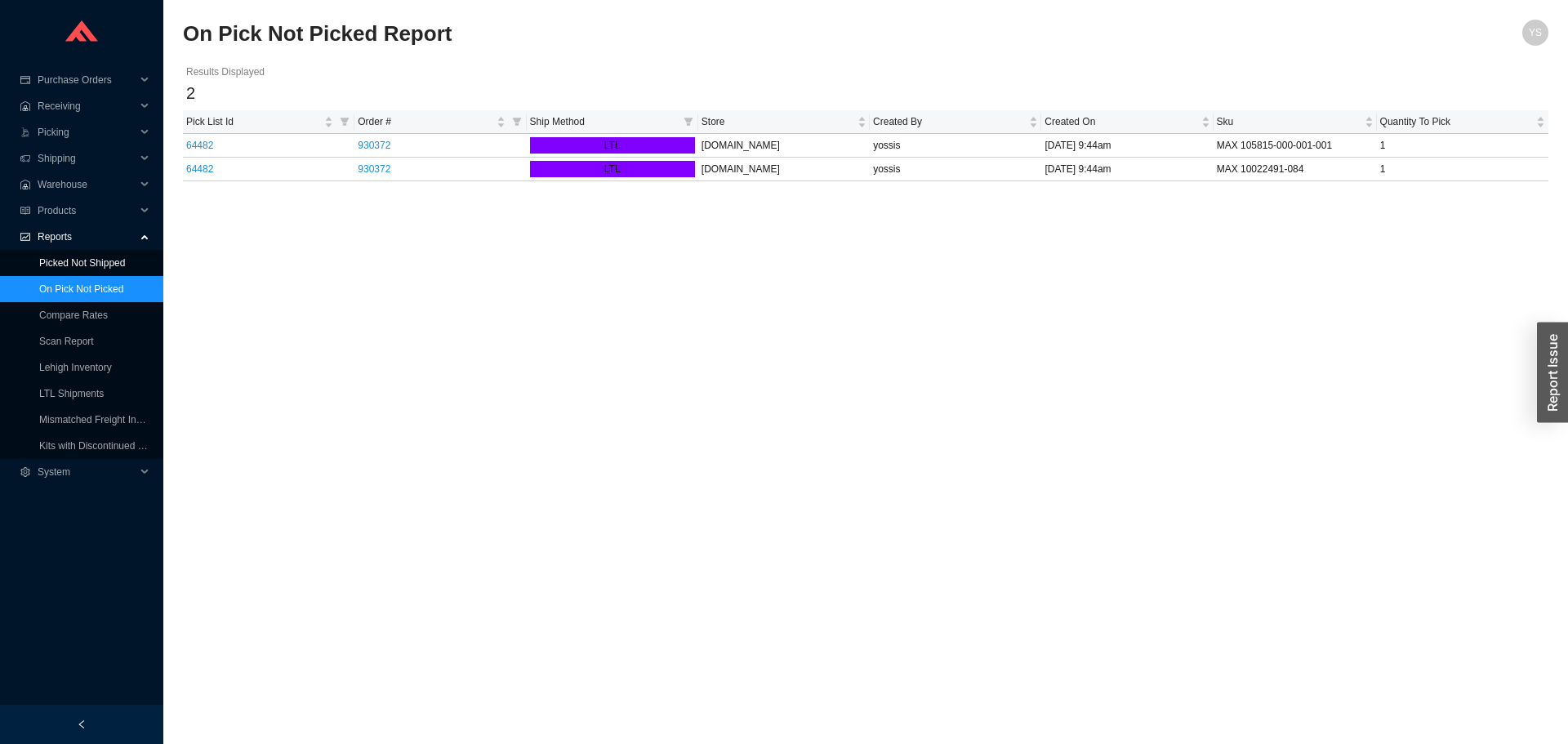
click at [58, 257] on link "Picked Not Shipped" at bounding box center [82, 263] width 86 height 11
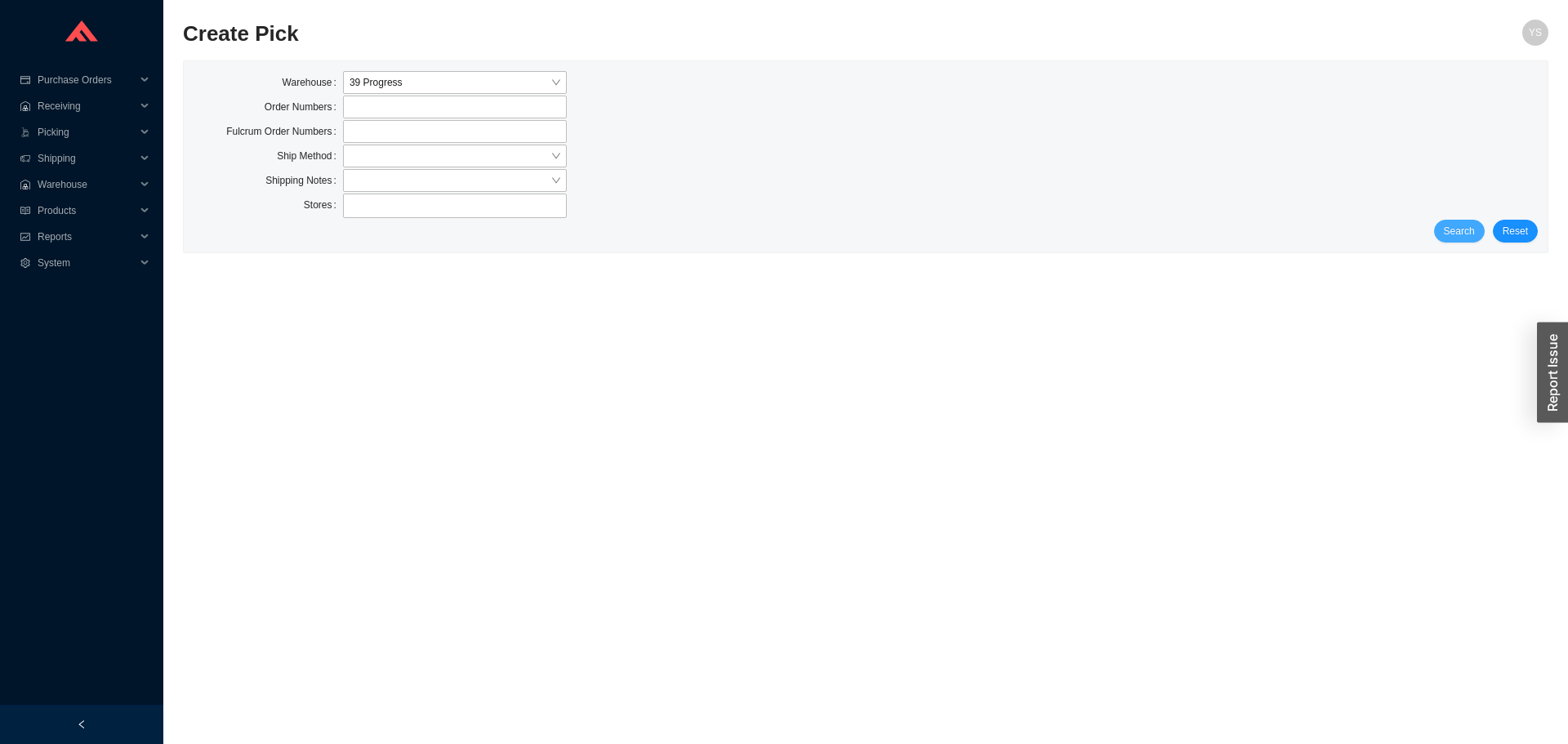
click at [1444, 239] on button "Search" at bounding box center [1459, 231] width 50 height 23
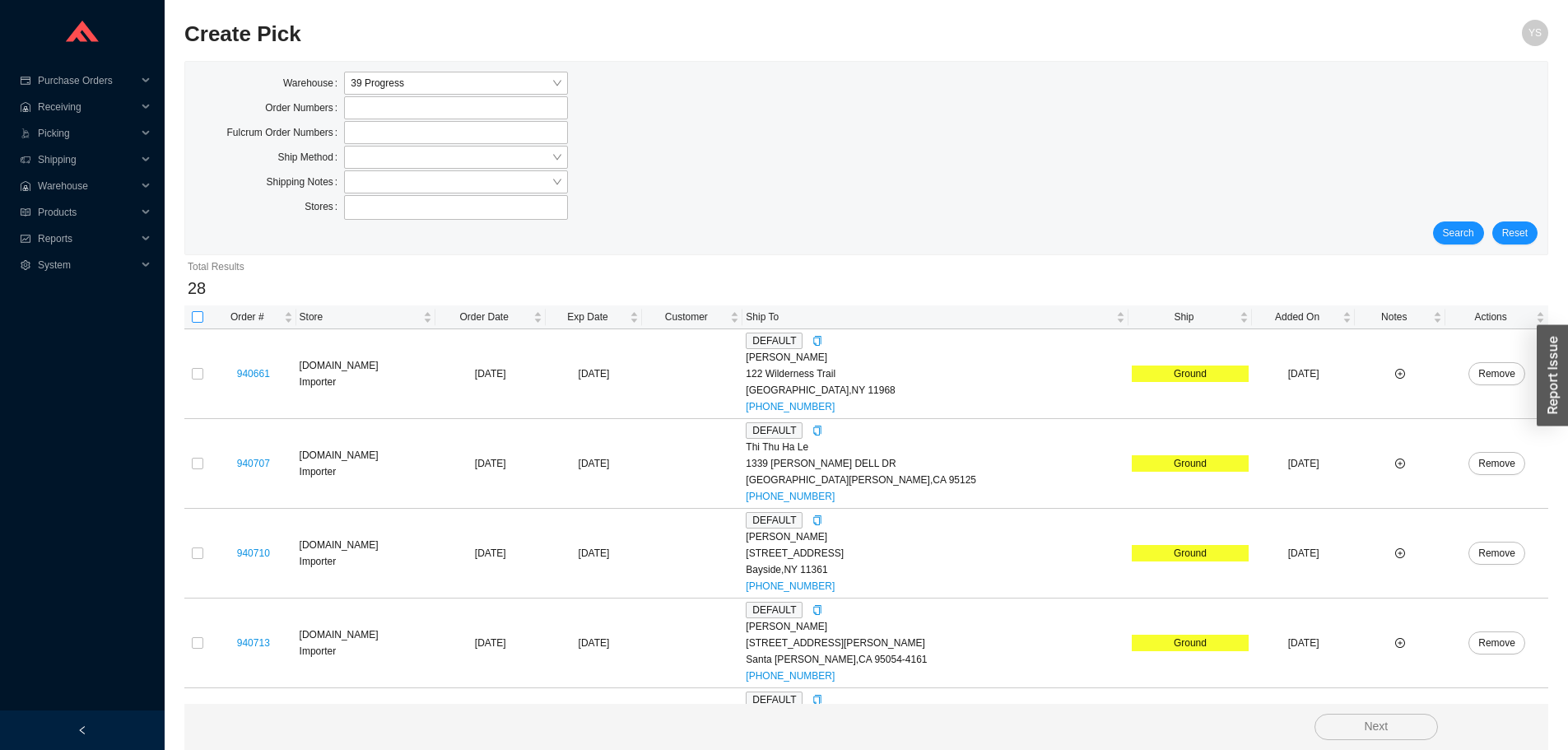
click at [203, 315] on input "checkbox" at bounding box center [197, 316] width 11 height 11
checkbox input "true"
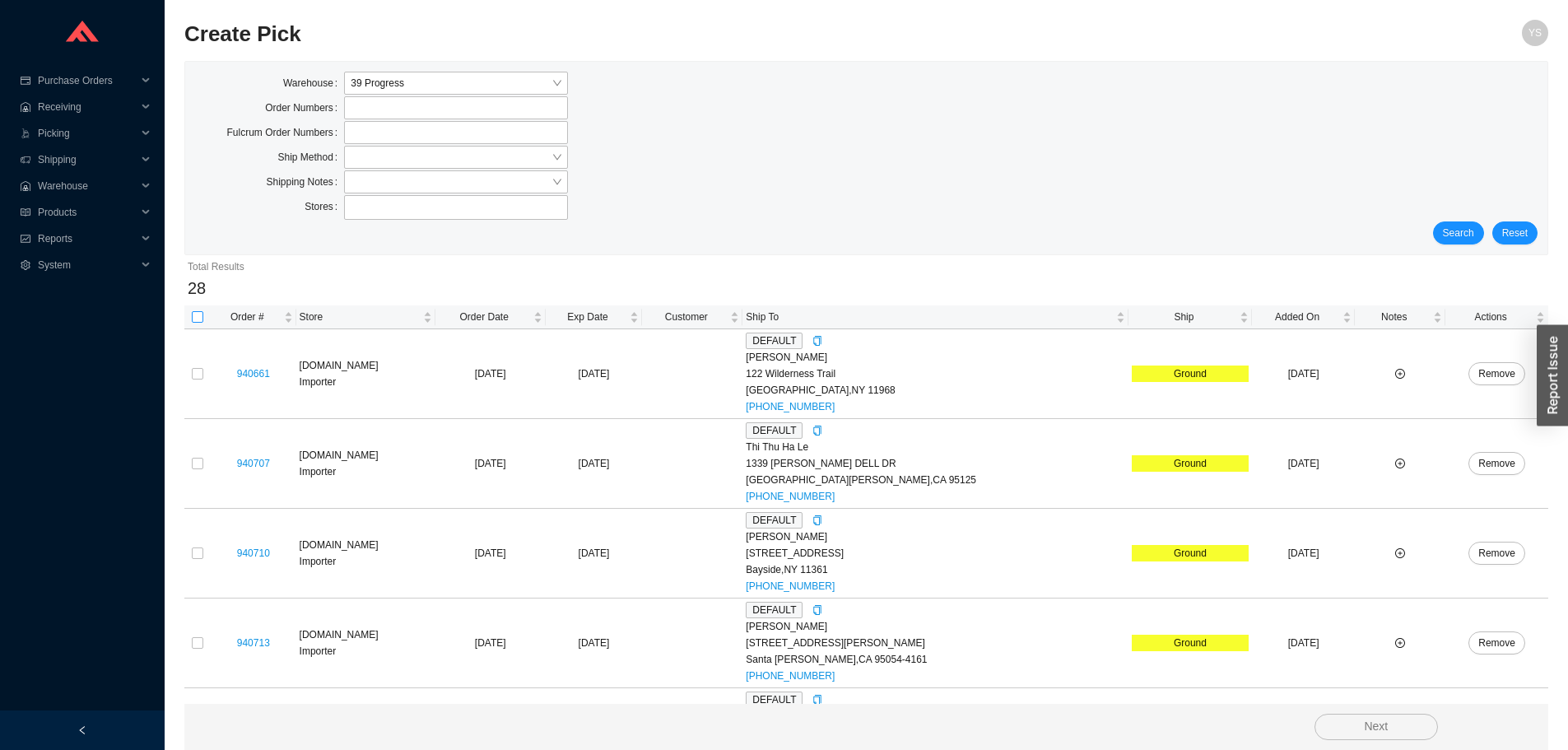
checkbox input "true"
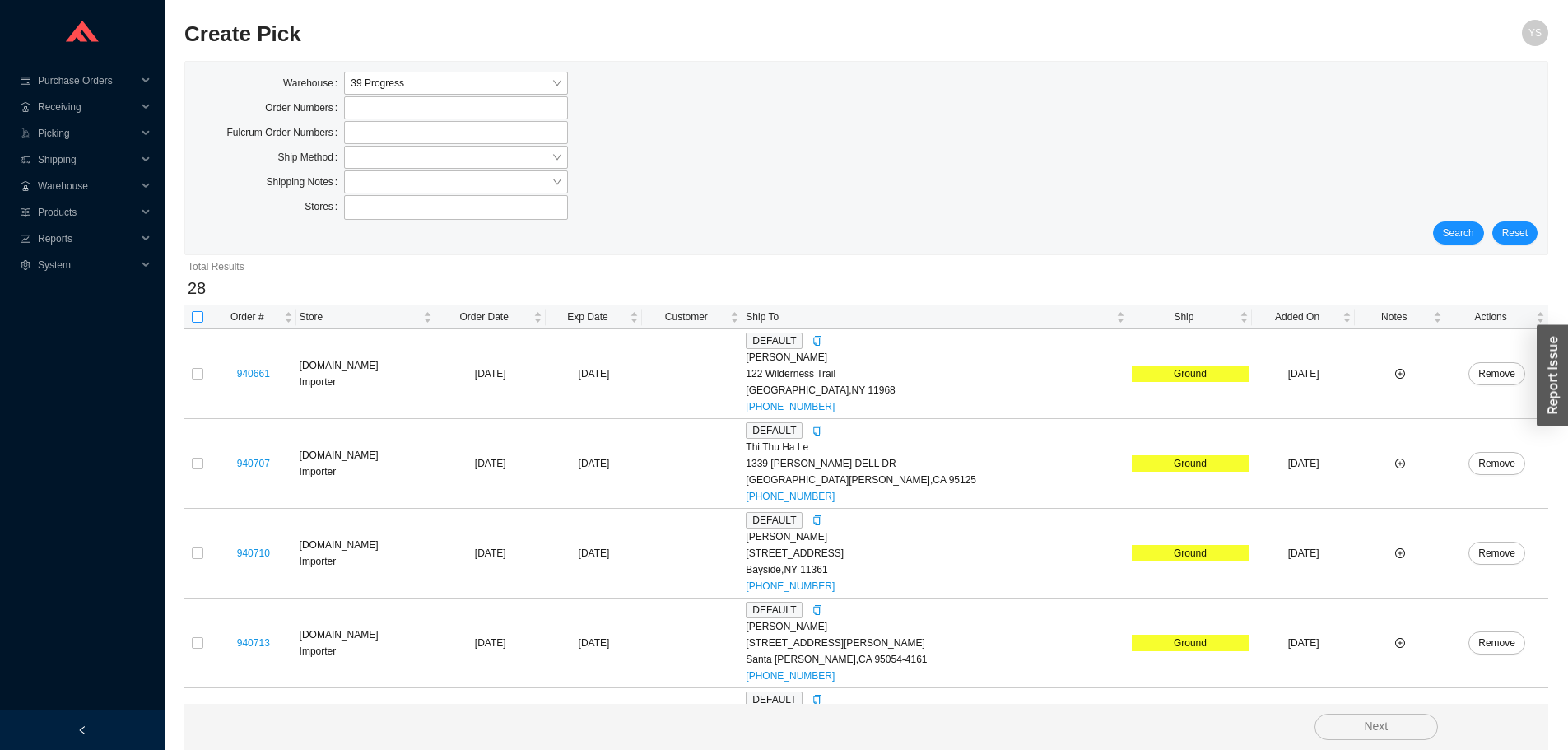
checkbox input "true"
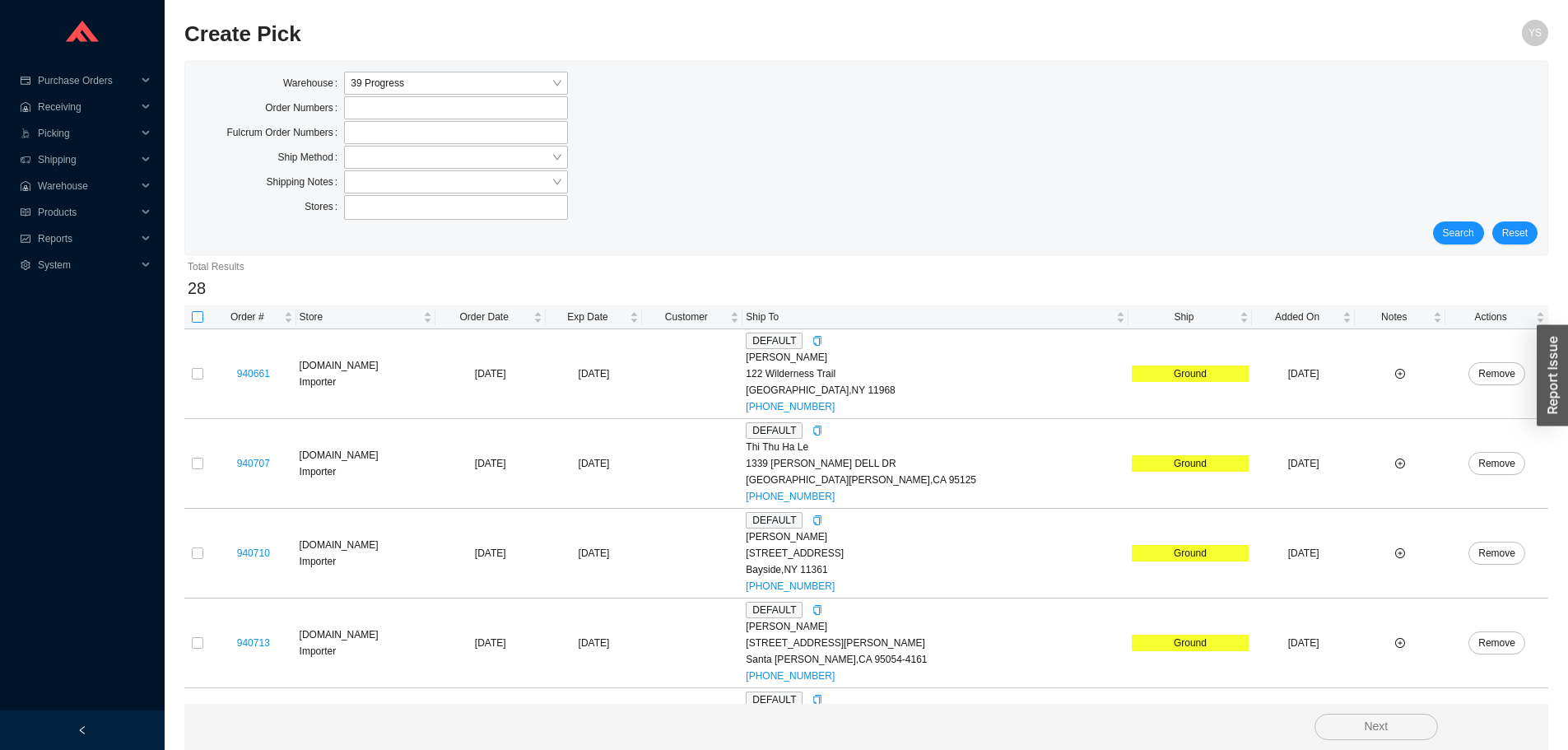
checkbox input "true"
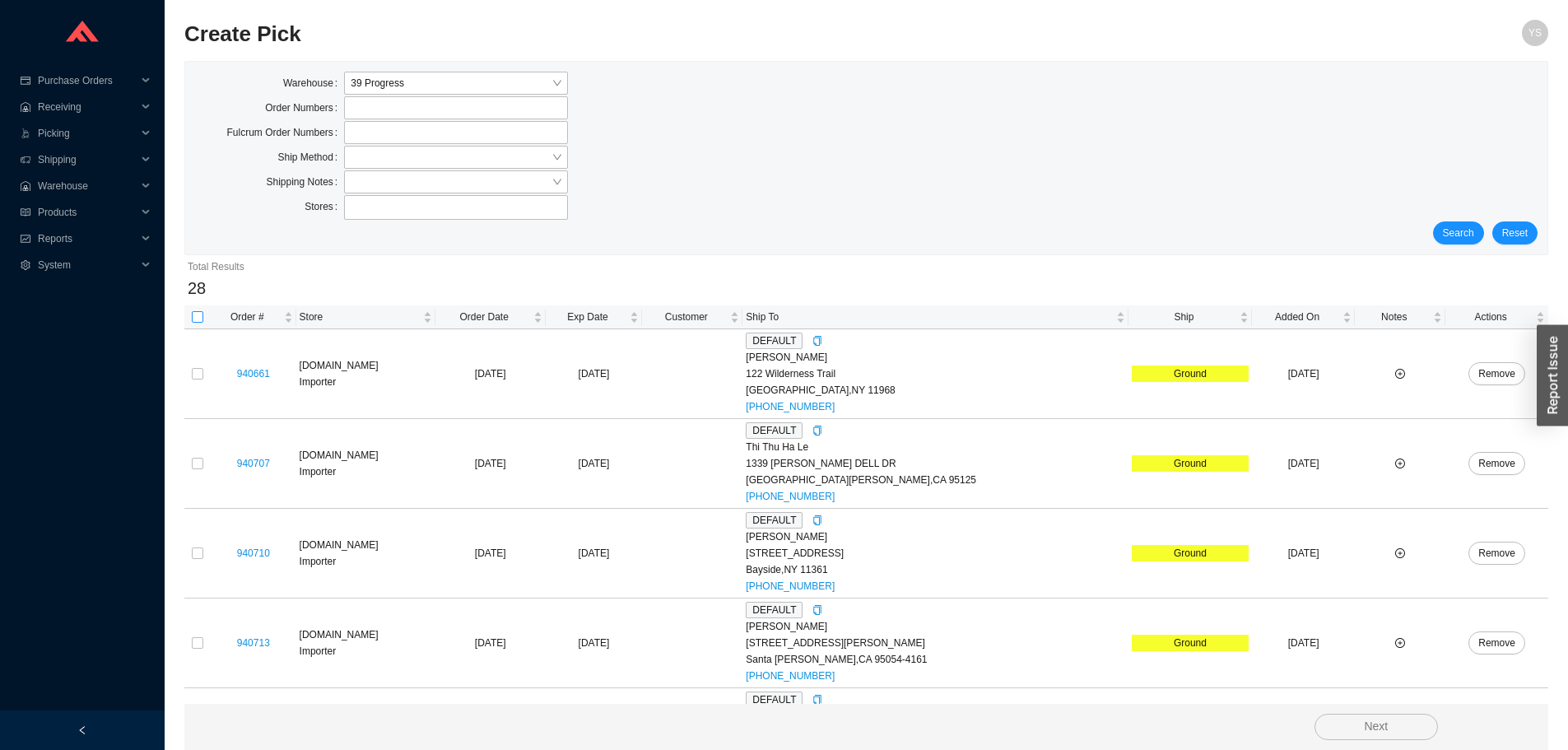
checkbox input "true"
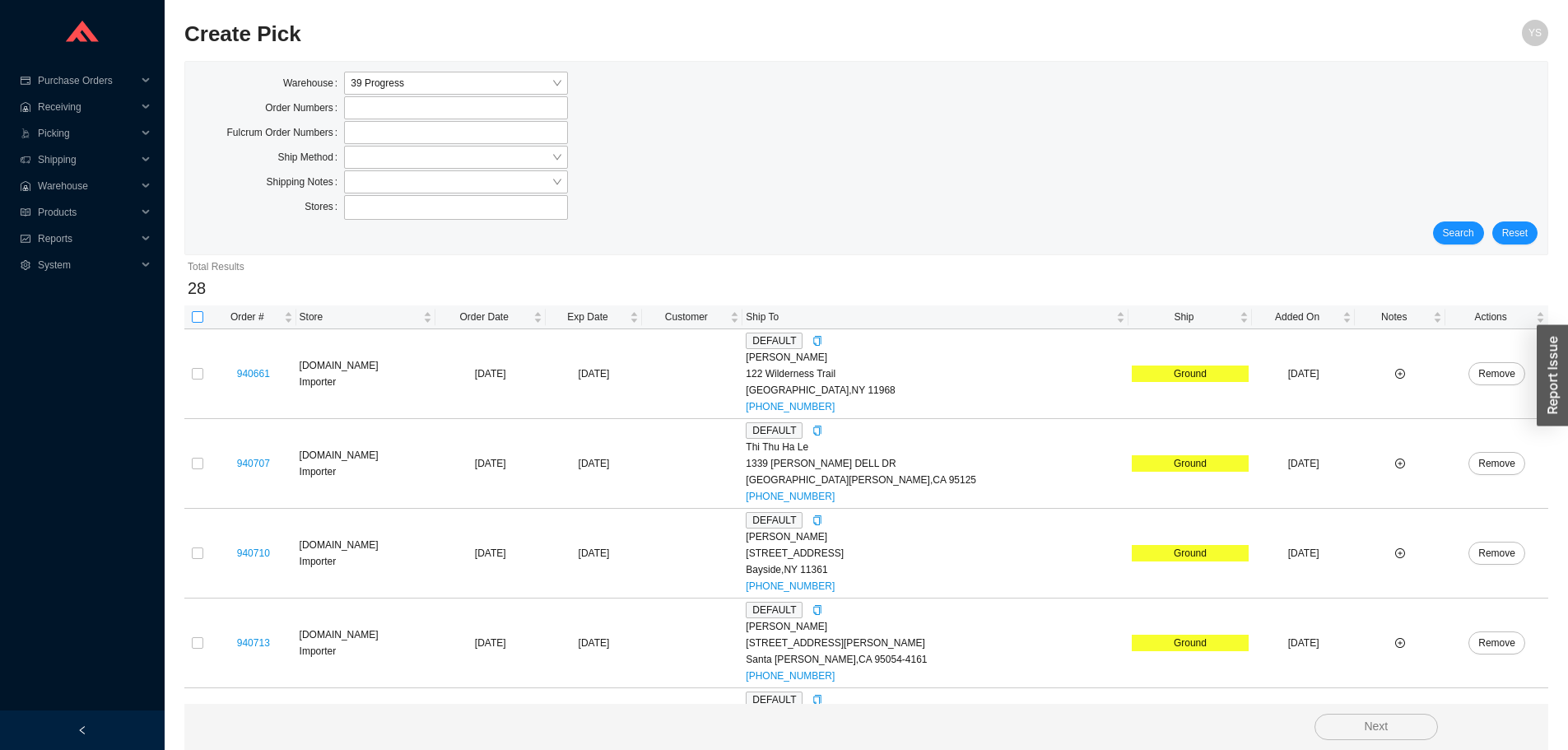
checkbox input "true"
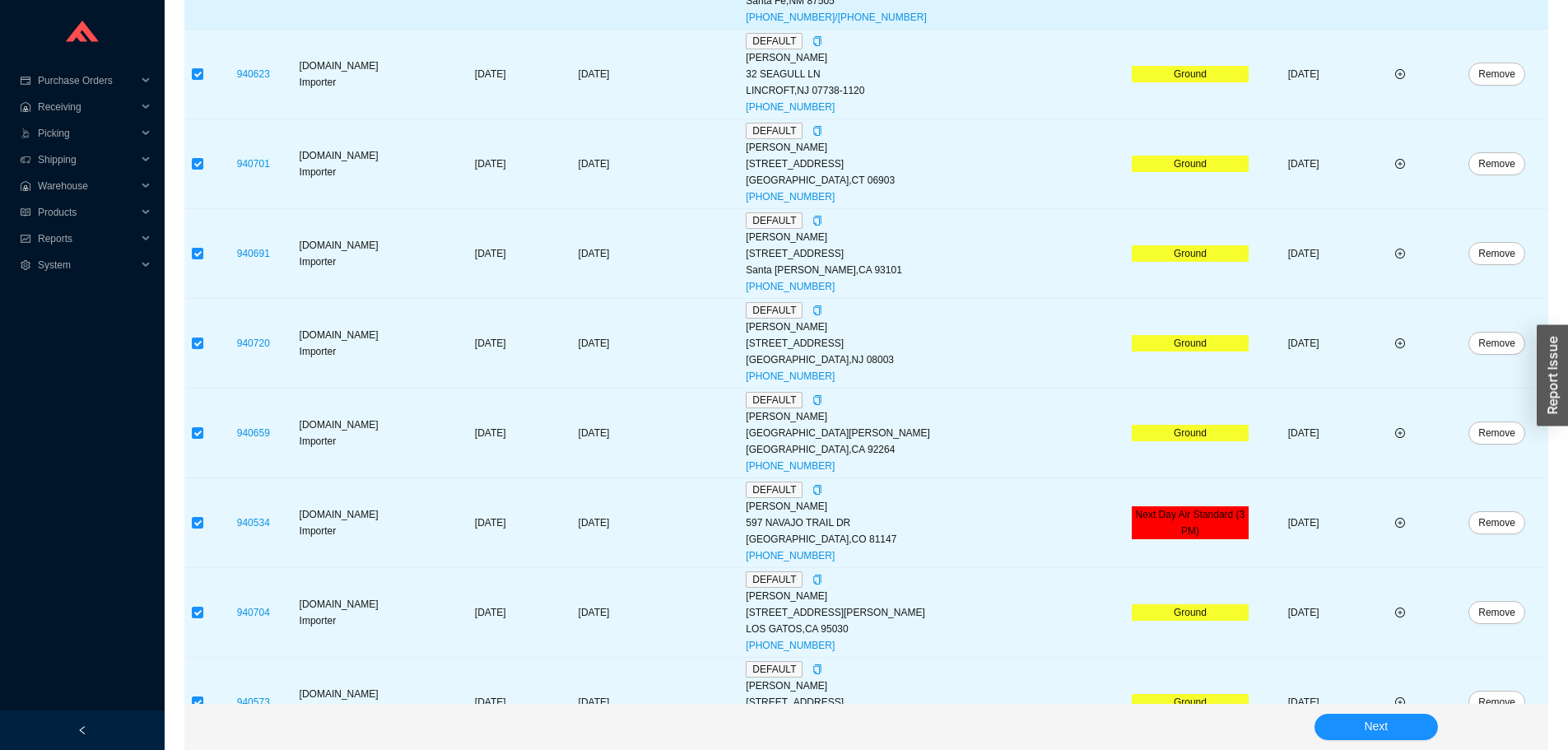
scroll to position [2138, 0]
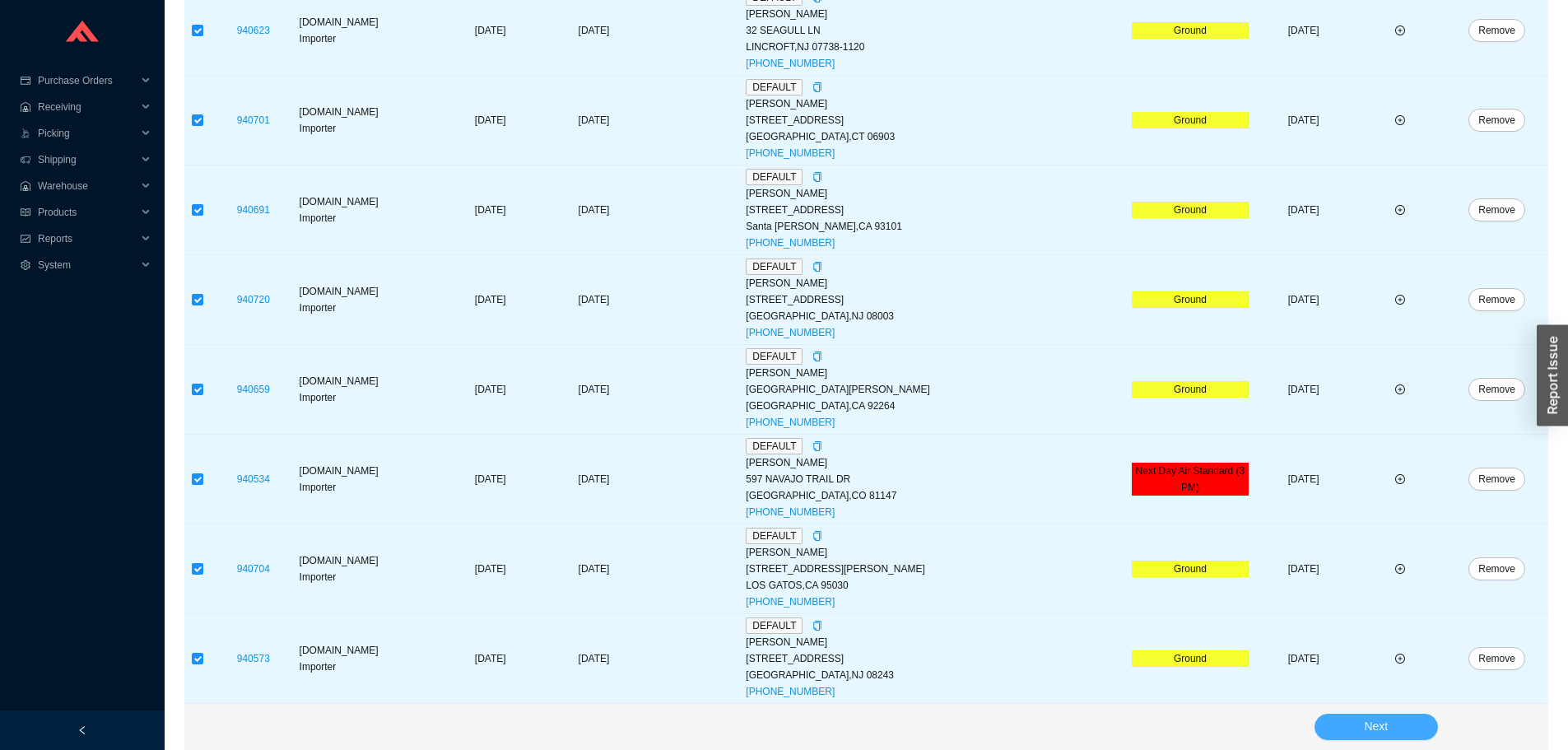
click at [1381, 723] on span "Next" at bounding box center [1376, 726] width 24 height 19
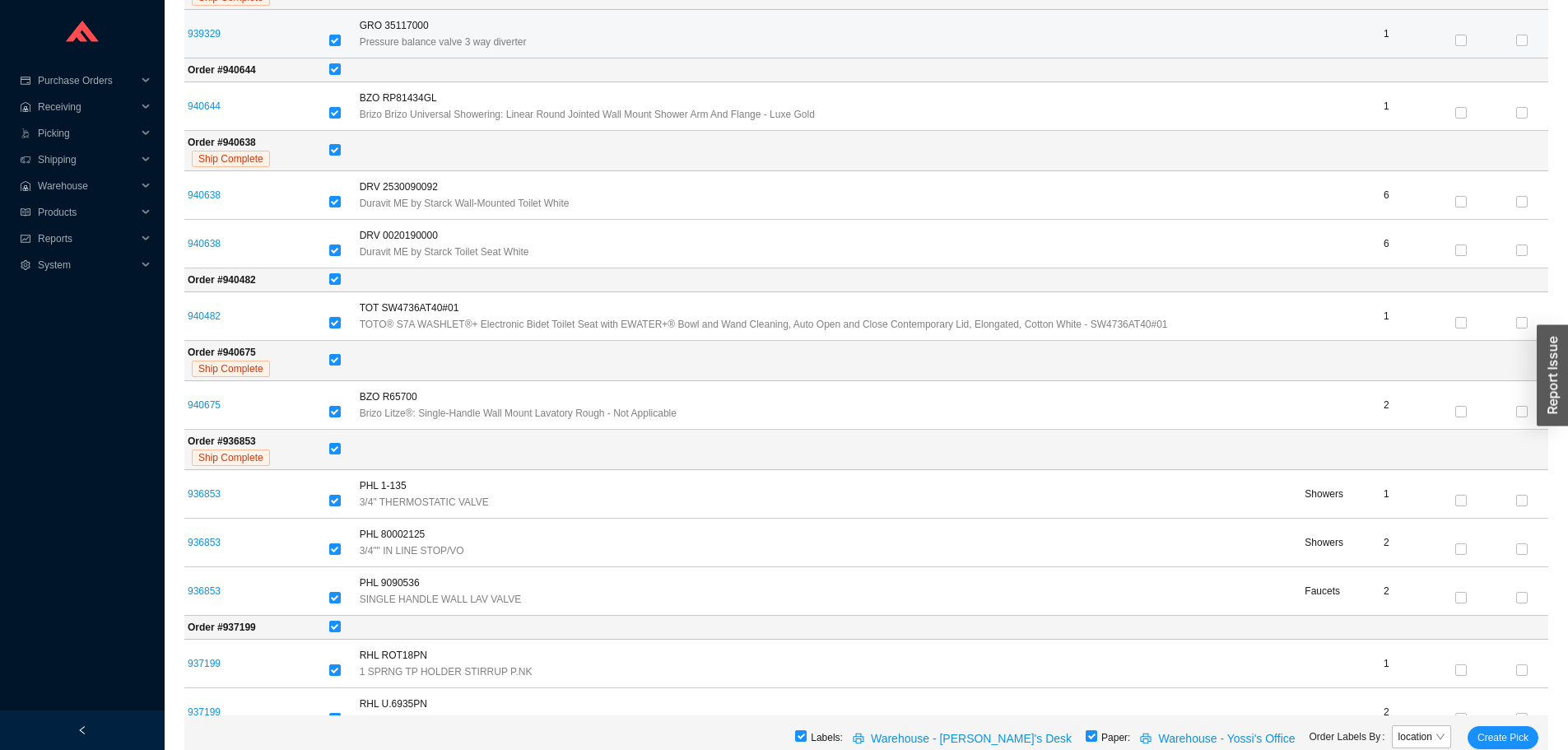
scroll to position [988, 0]
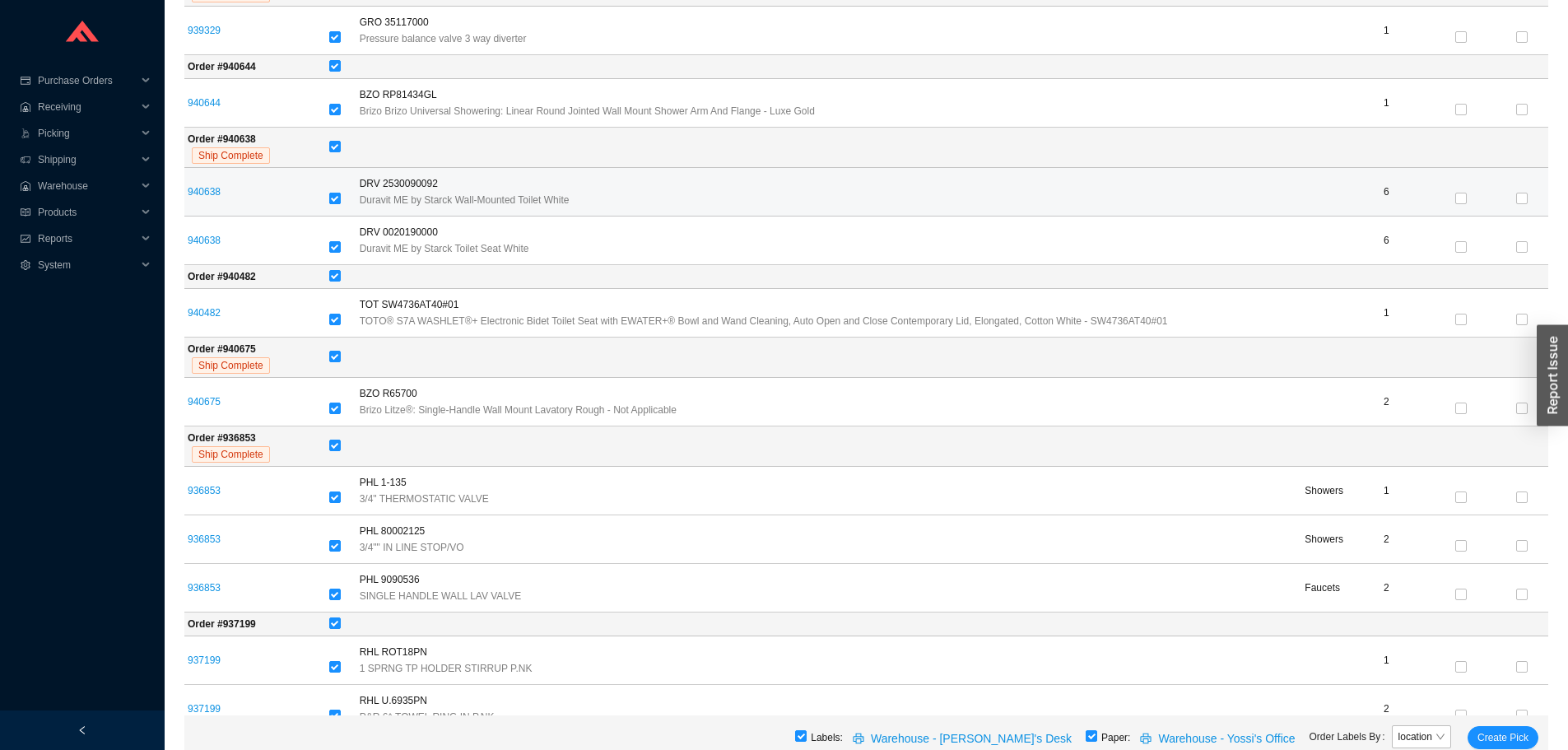
click at [340, 202] on input "checkbox" at bounding box center [335, 198] width 11 height 11
checkbox input "false"
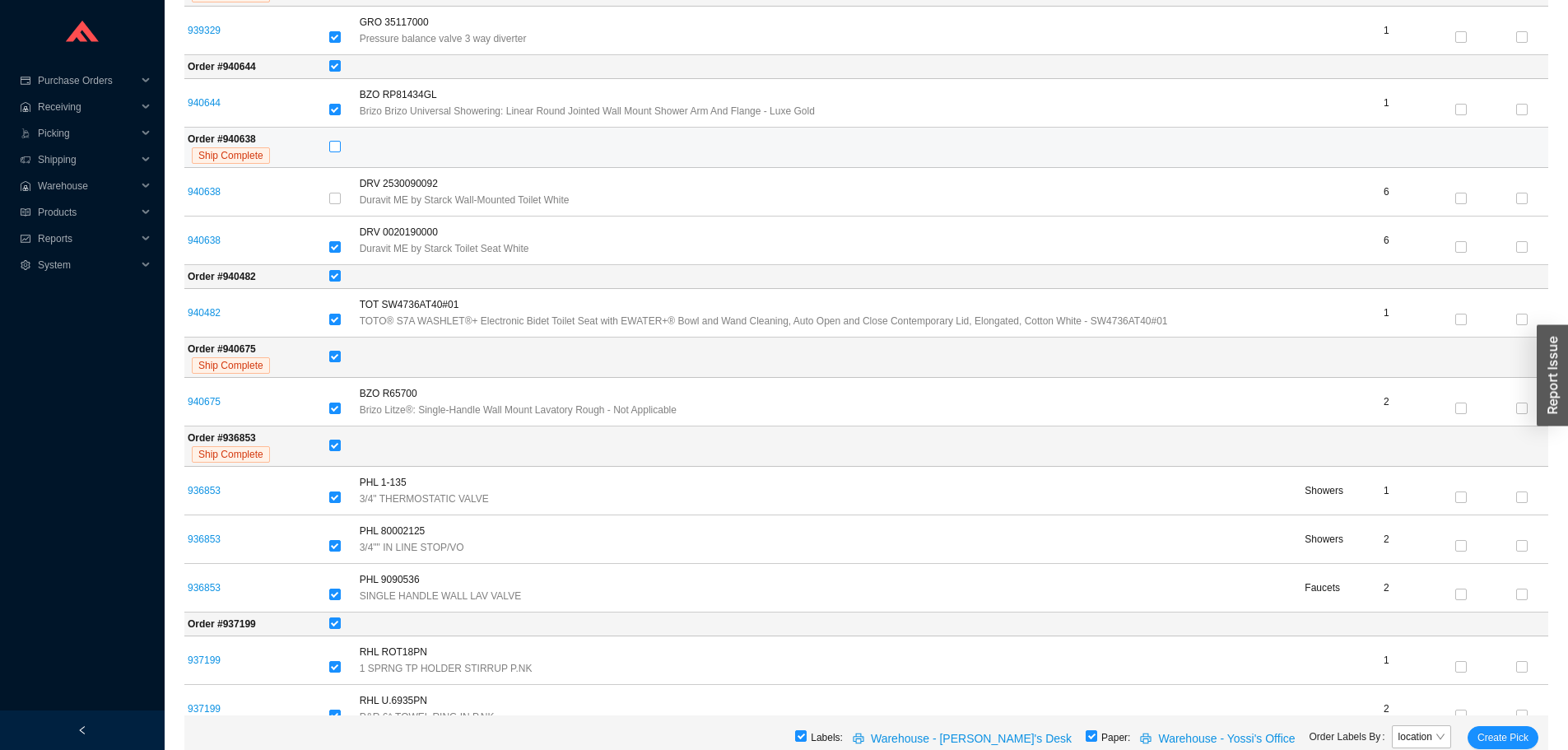
click at [340, 141] on label at bounding box center [335, 148] width 11 height 17
click at [340, 141] on input "checkbox" at bounding box center [335, 147] width 11 height 11
checkbox input "true"
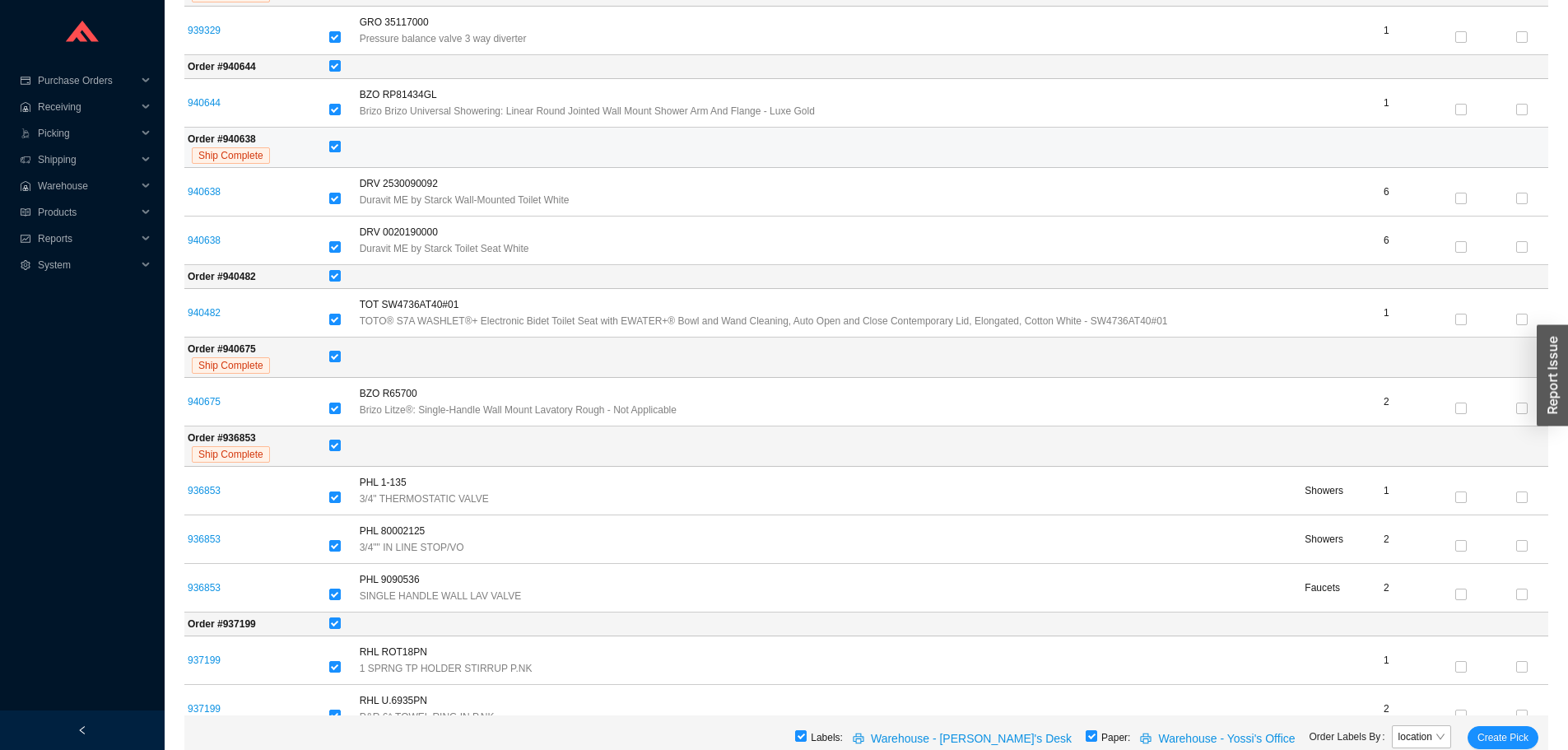
click at [340, 141] on label at bounding box center [335, 148] width 11 height 17
click at [340, 141] on input "checkbox" at bounding box center [335, 147] width 11 height 11
checkbox input "false"
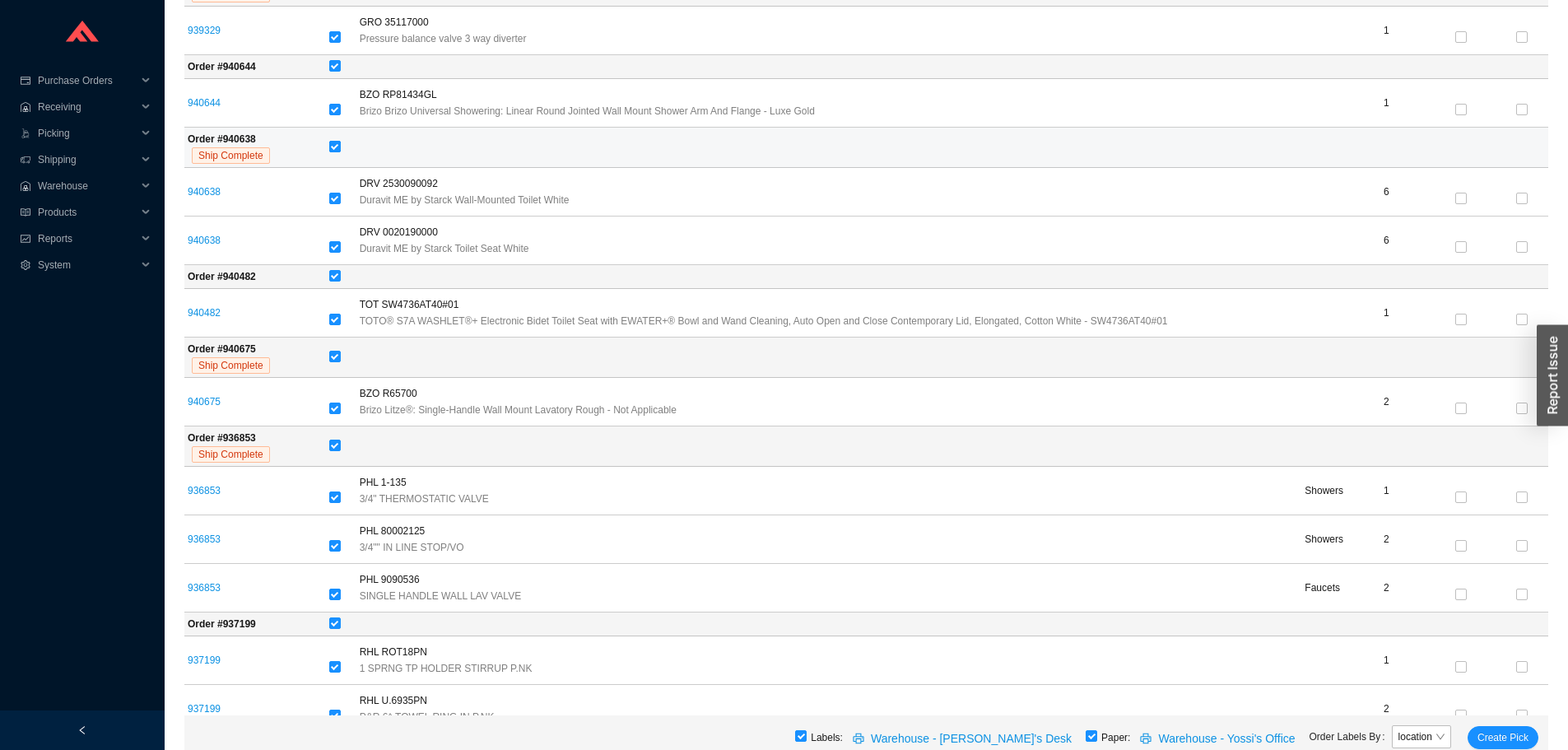
checkbox input "false"
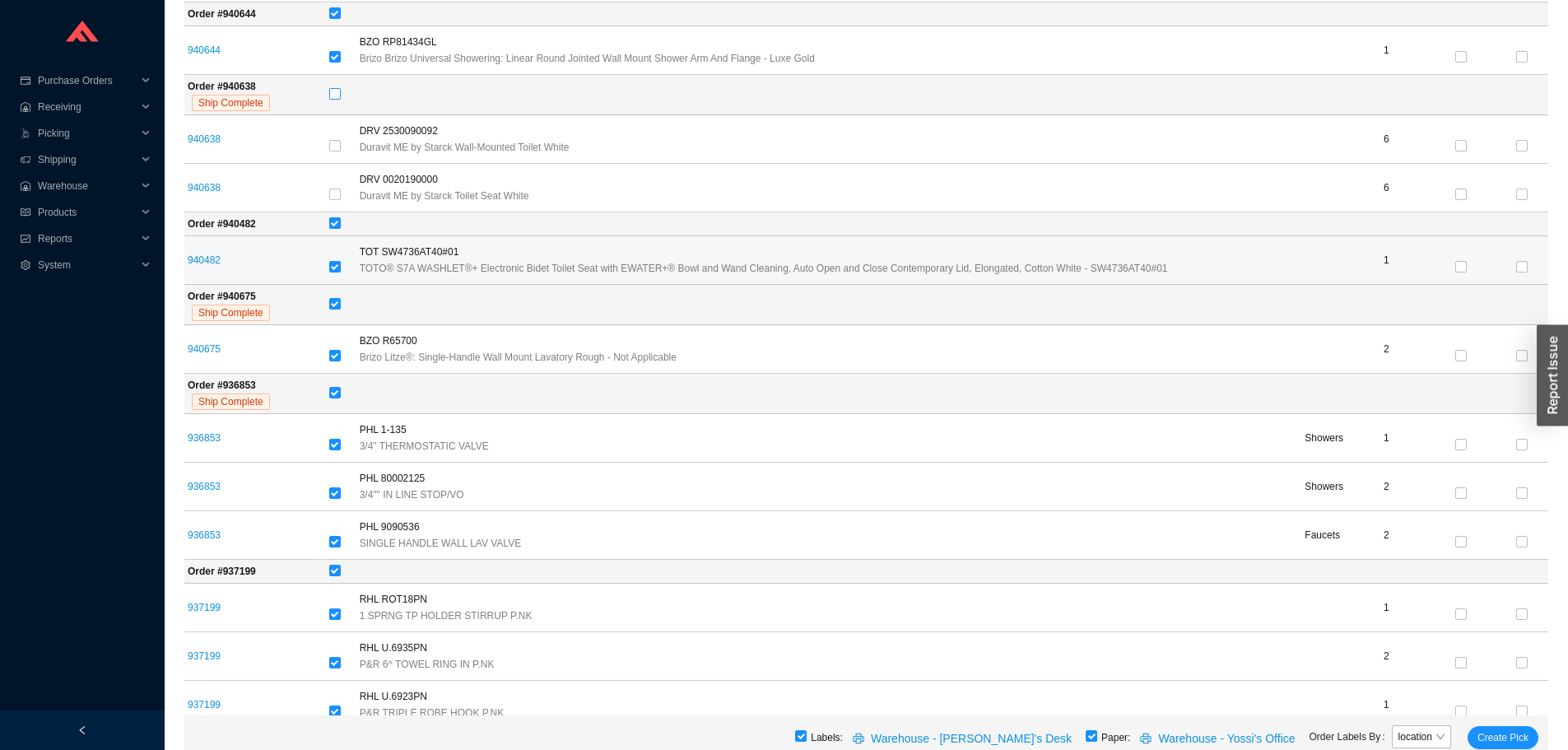
scroll to position [1070, 0]
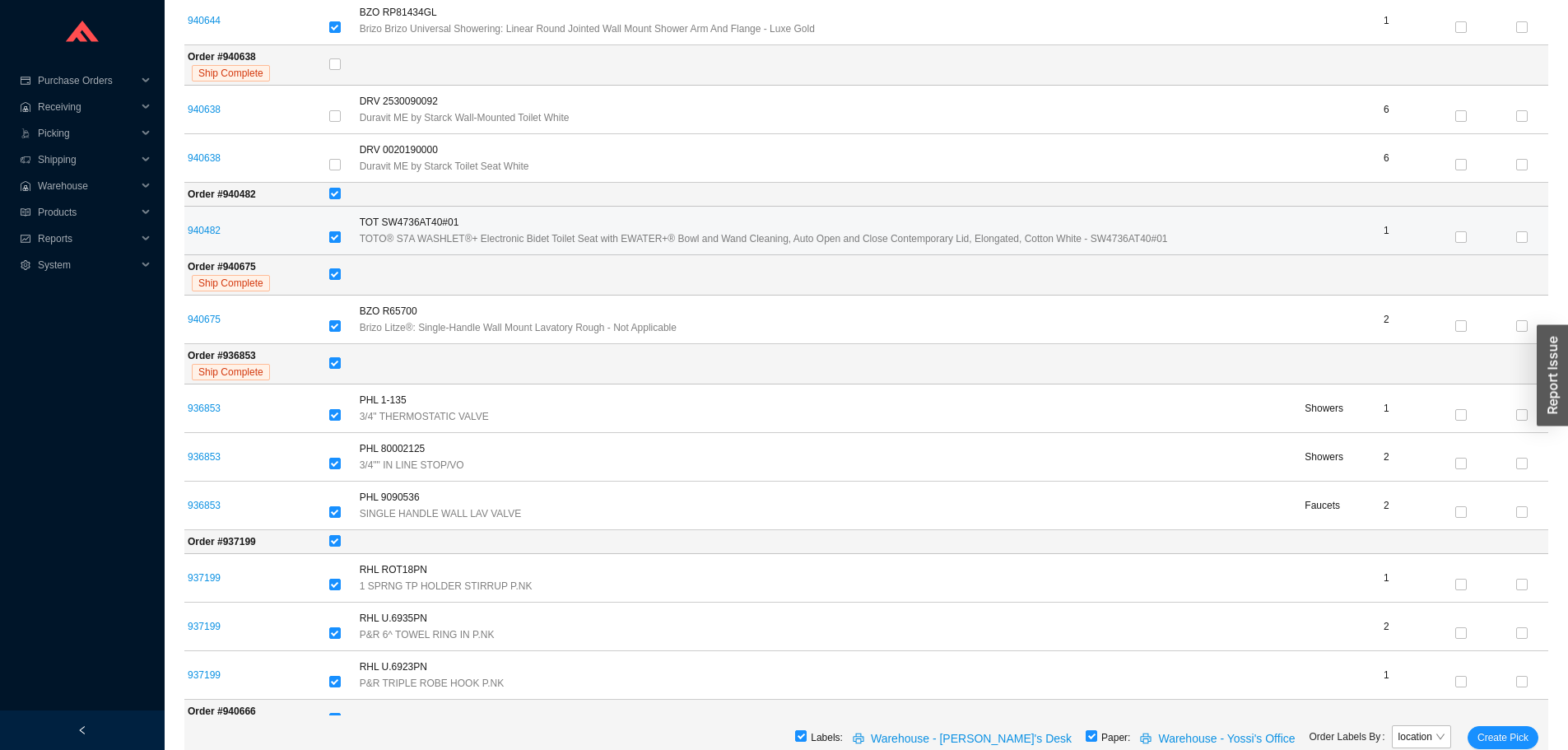
click at [340, 234] on input "checkbox" at bounding box center [335, 237] width 11 height 11
checkbox input "false"
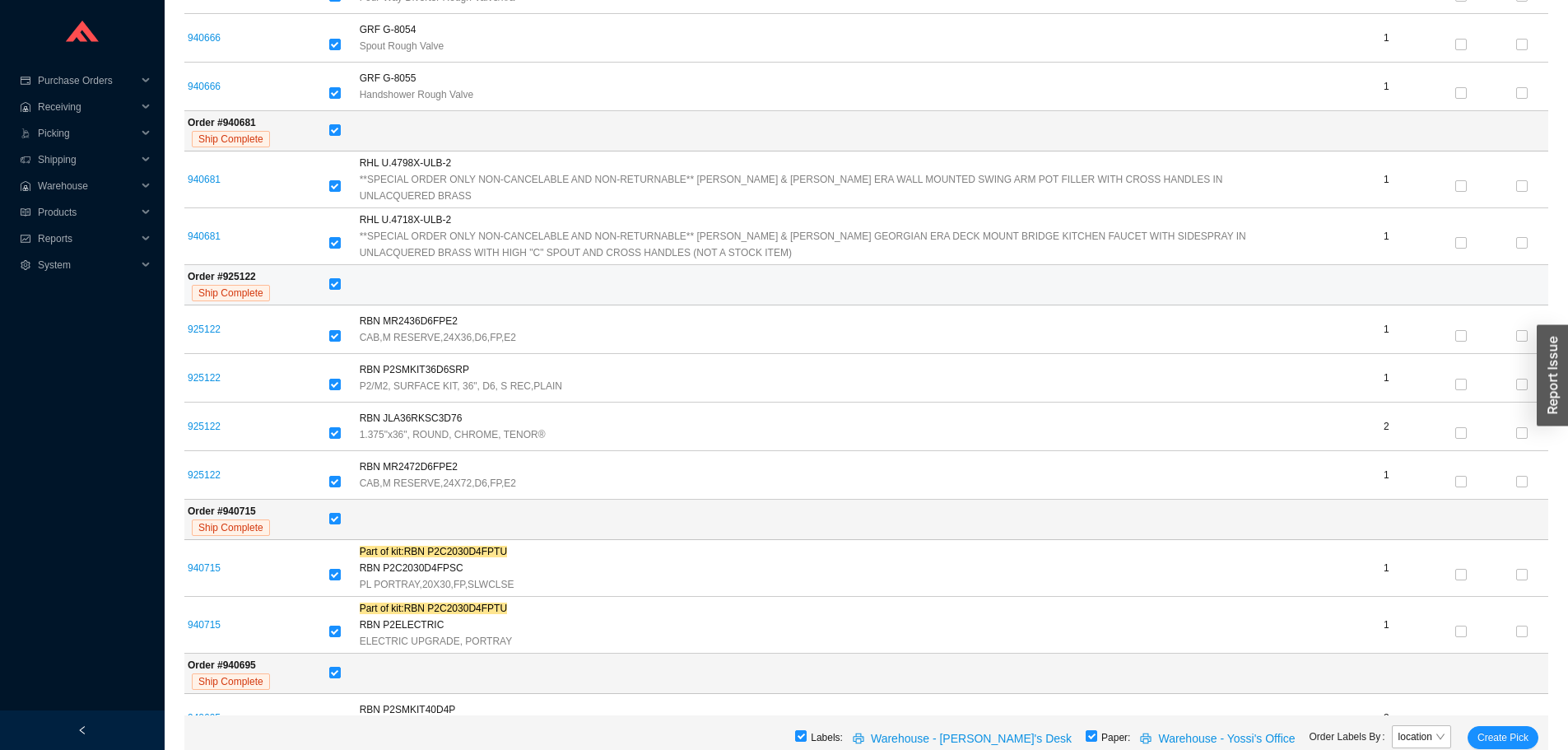
scroll to position [1976, 0]
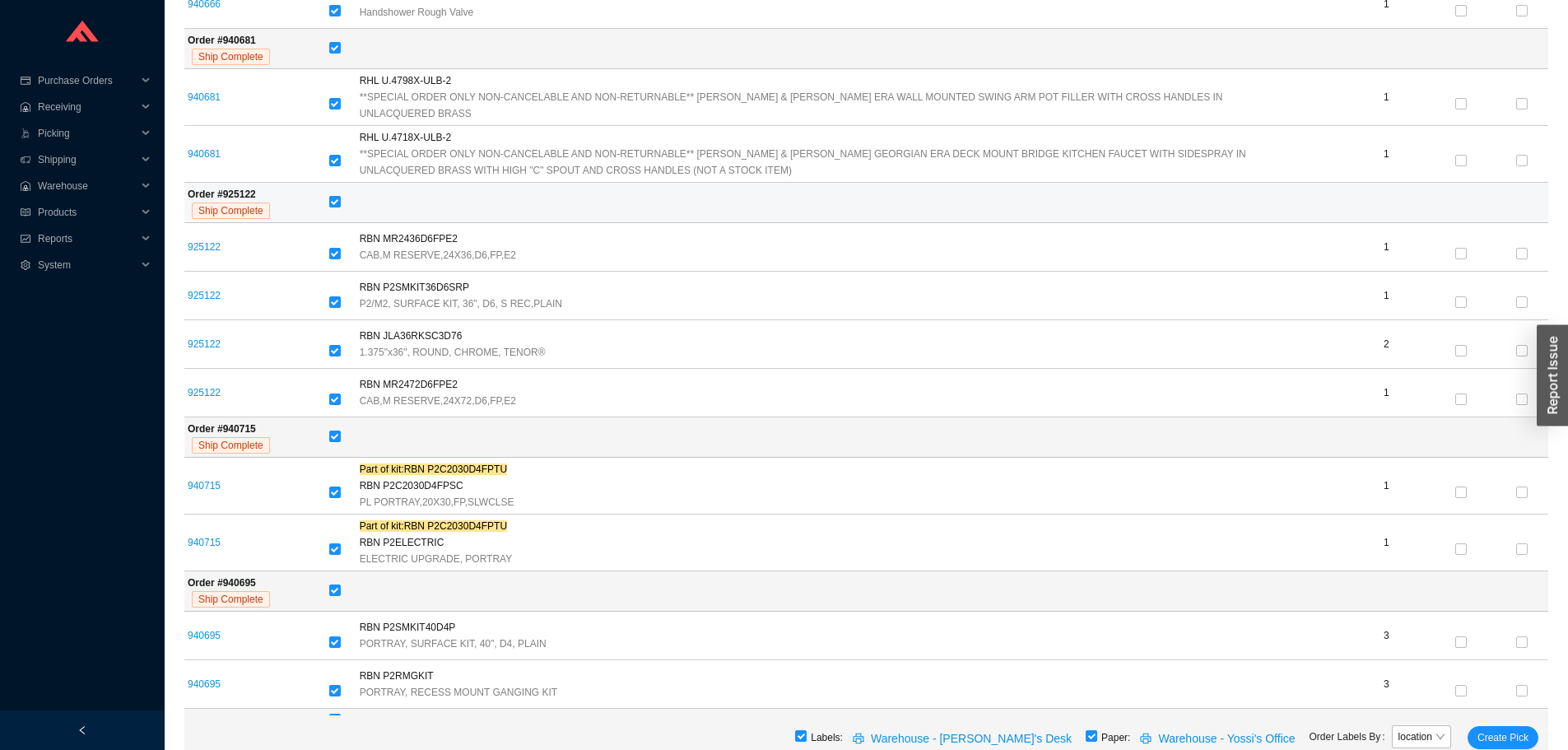
click at [340, 196] on input "checkbox" at bounding box center [335, 201] width 11 height 11
checkbox input "false"
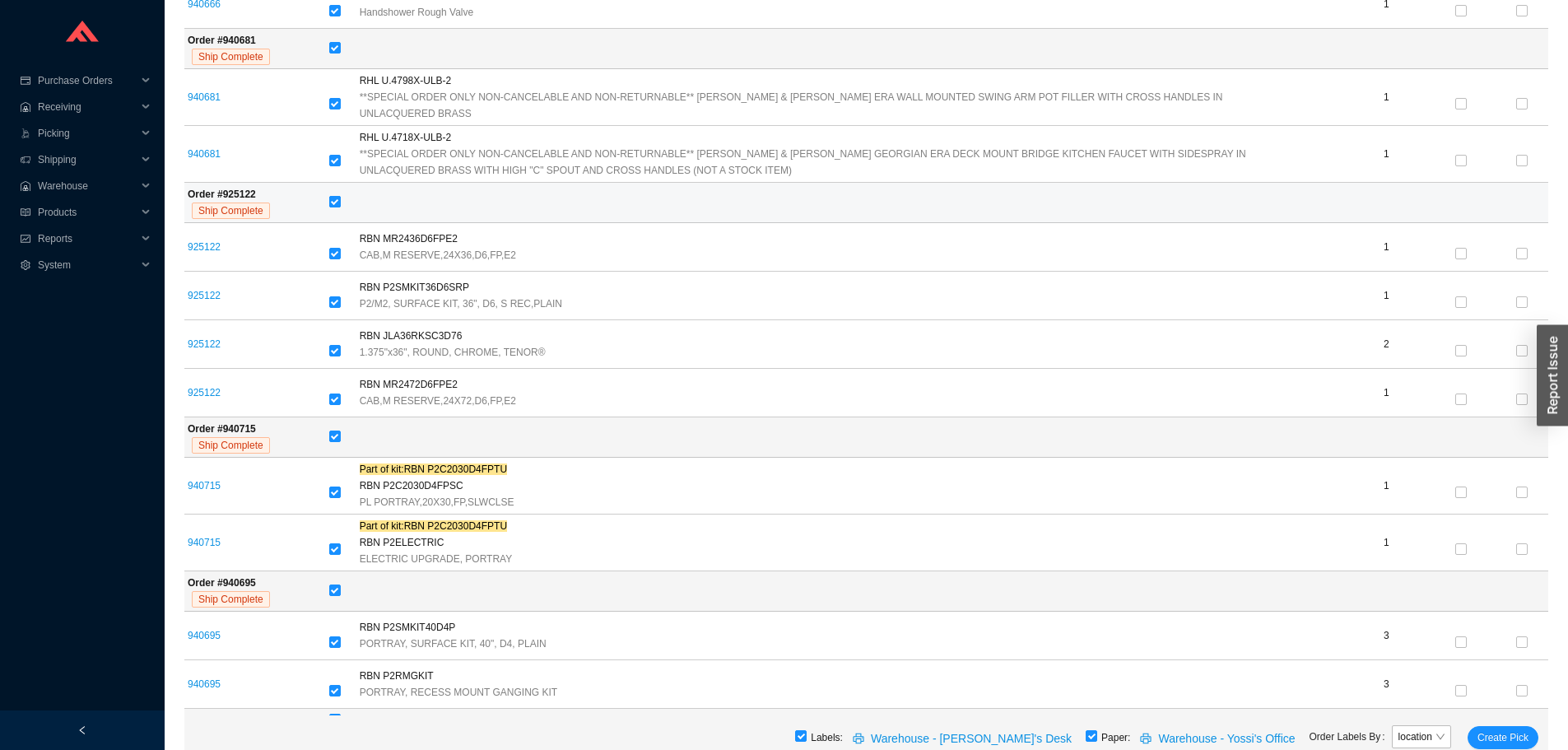
checkbox input "false"
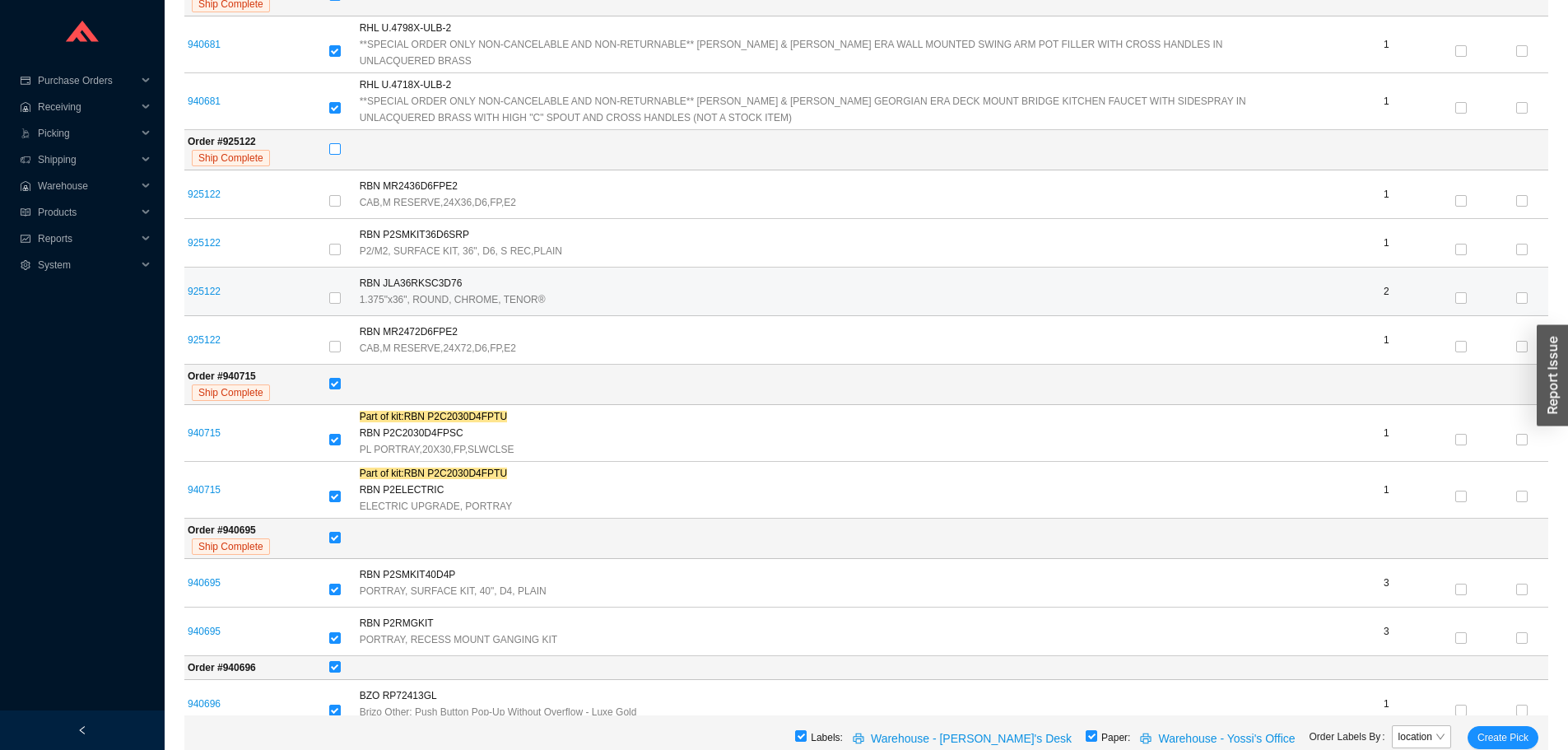
scroll to position [2058, 0]
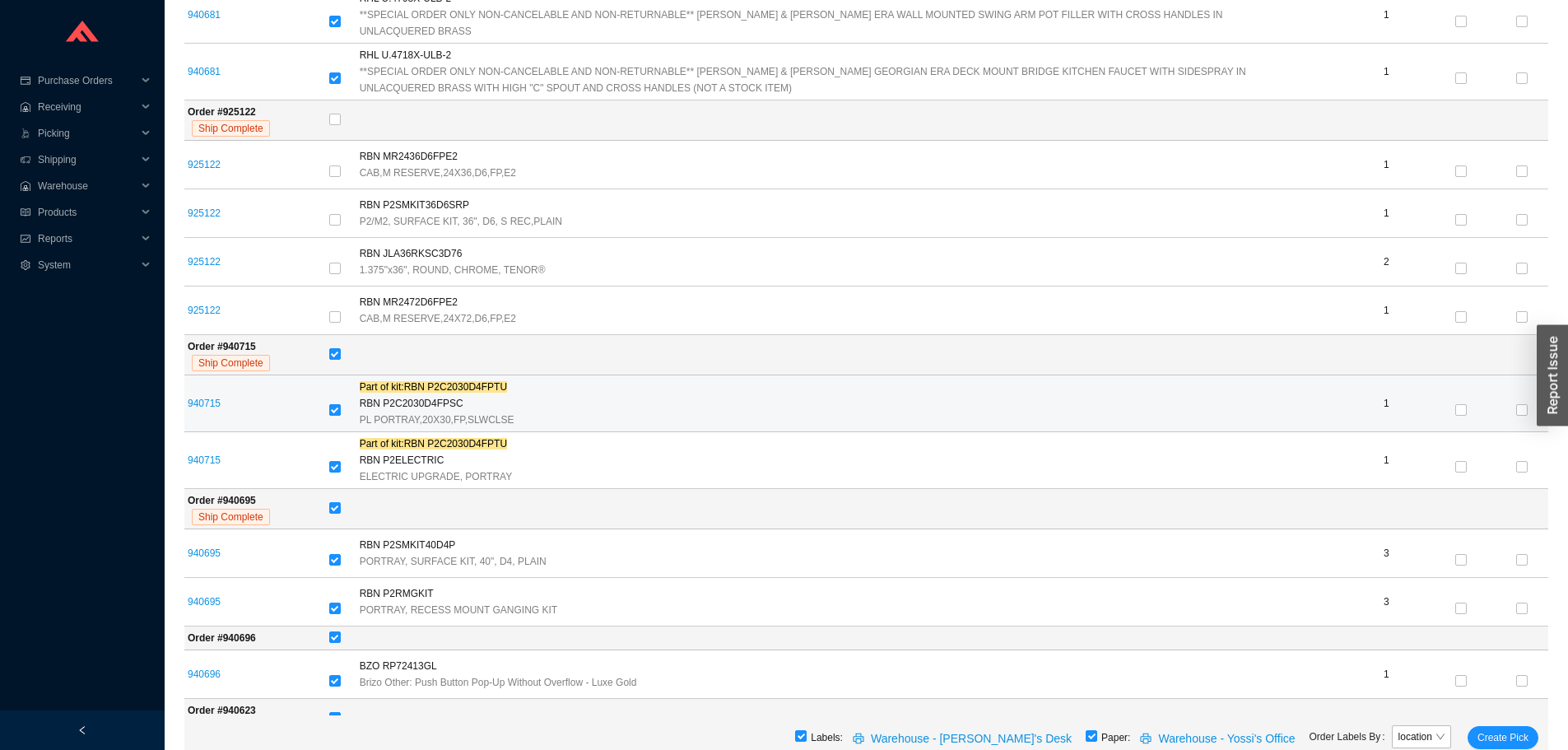
click at [339, 404] on input "checkbox" at bounding box center [335, 410] width 11 height 11
checkbox input "false"
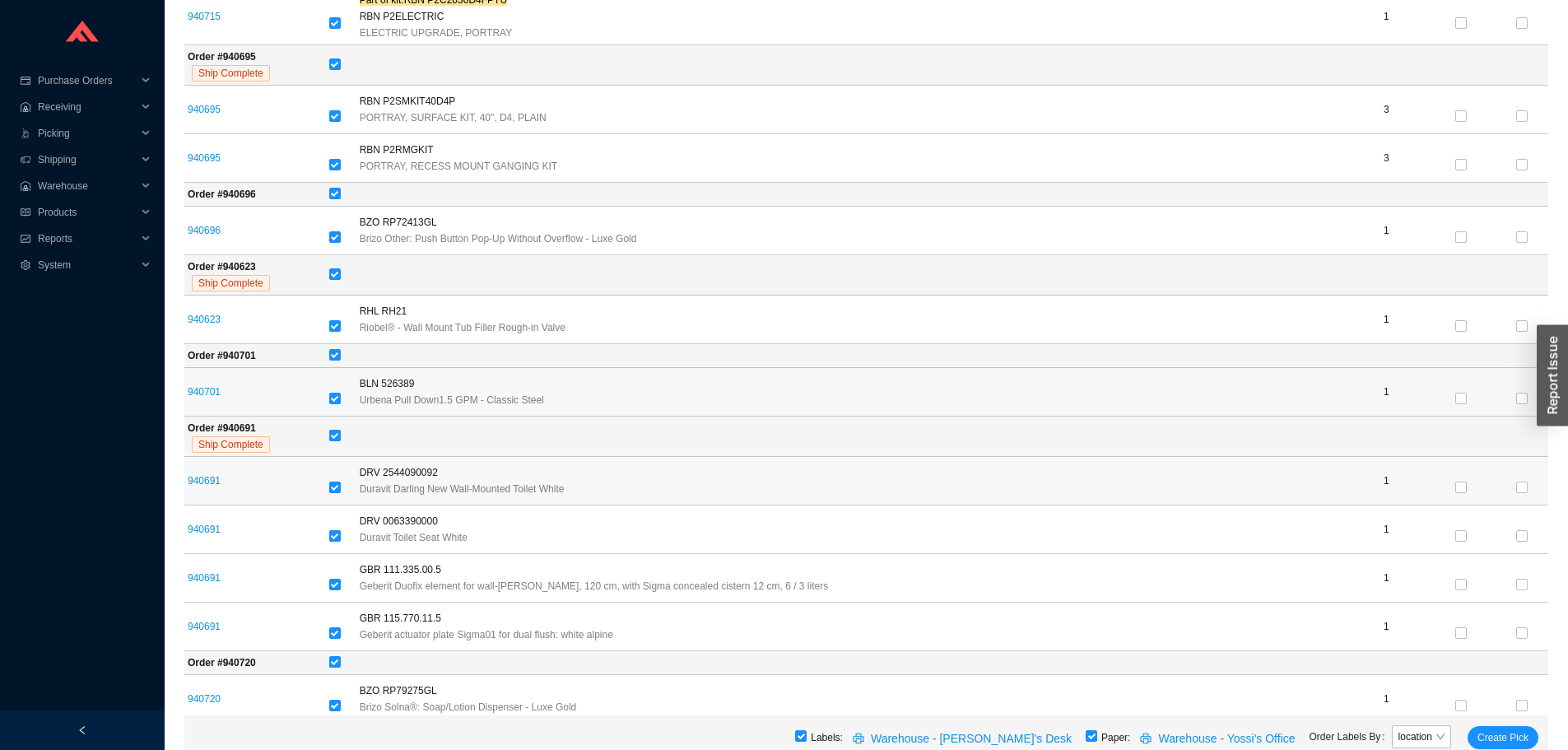
scroll to position [2552, 0]
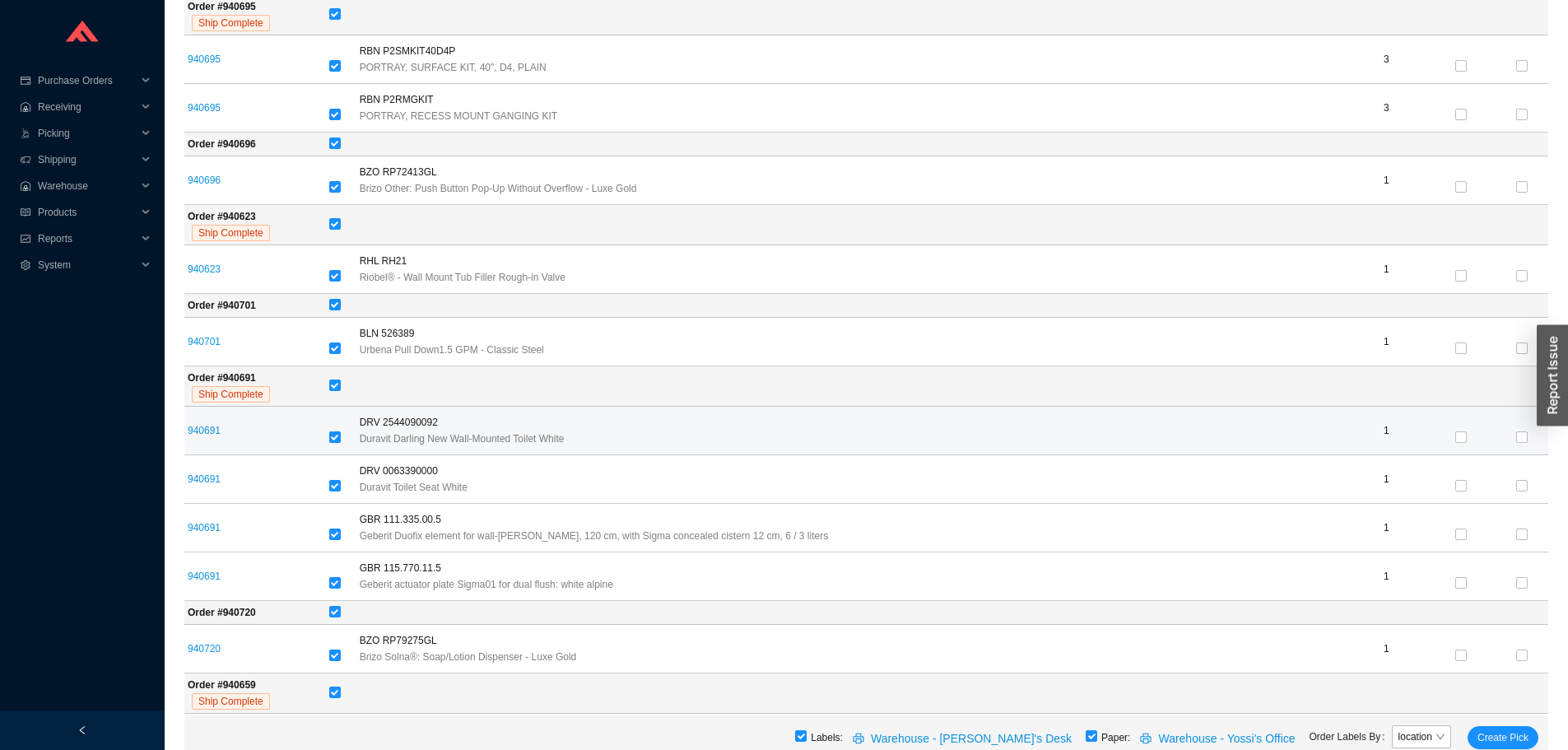
click at [340, 432] on input "checkbox" at bounding box center [335, 437] width 11 height 11
checkbox input "false"
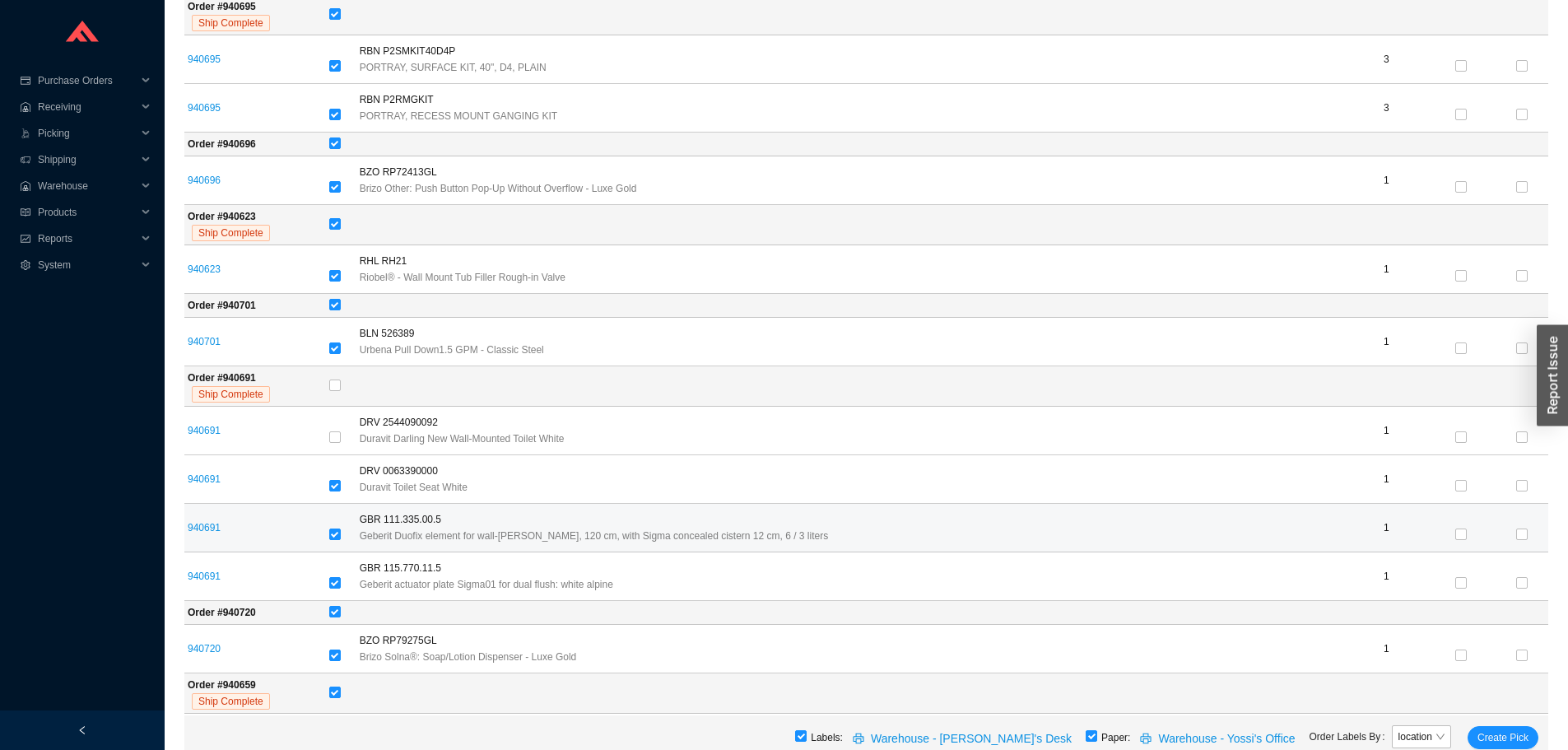
click at [333, 529] on td at bounding box center [340, 528] width 30 height 49
click at [340, 529] on input "checkbox" at bounding box center [335, 534] width 11 height 11
checkbox input "false"
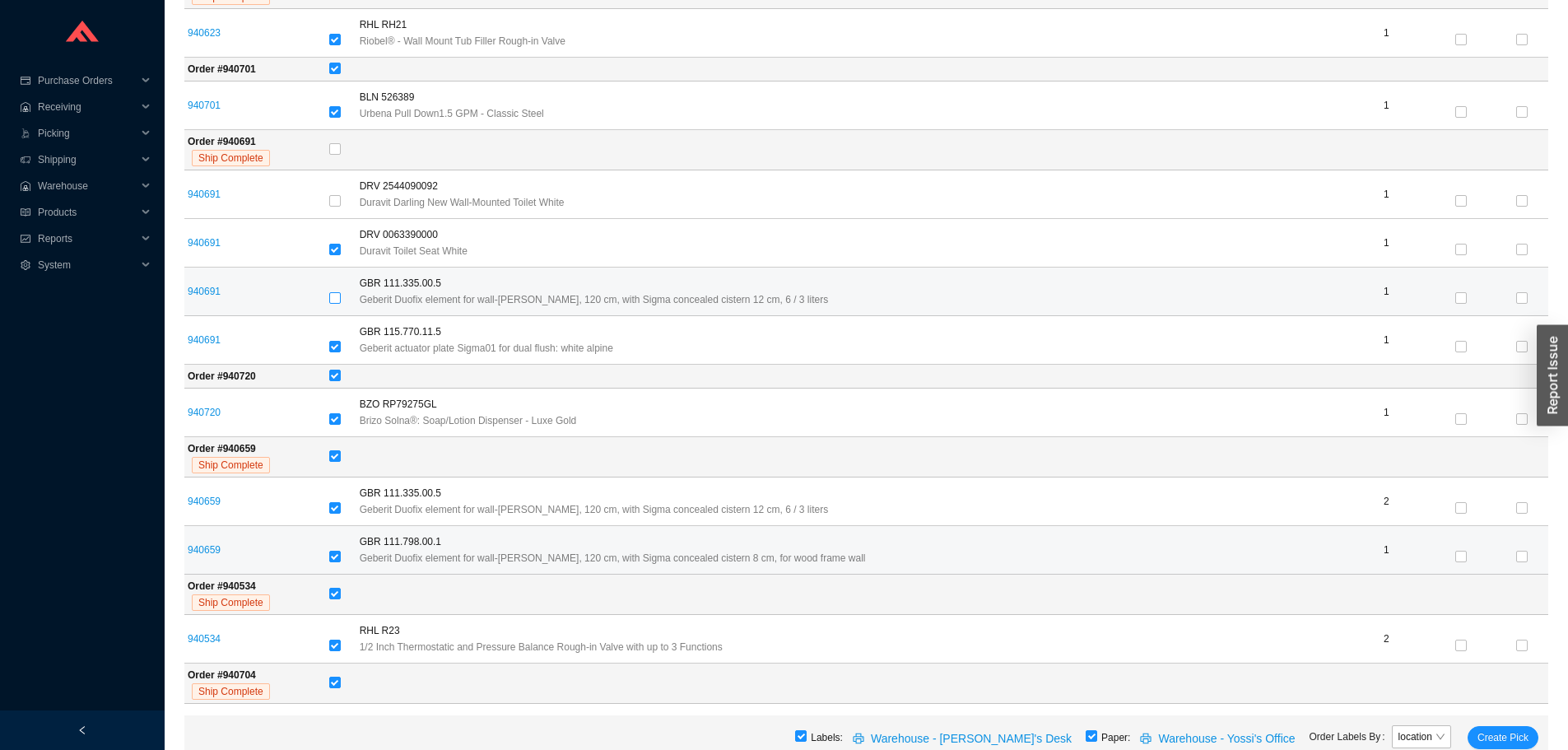
scroll to position [2799, 0]
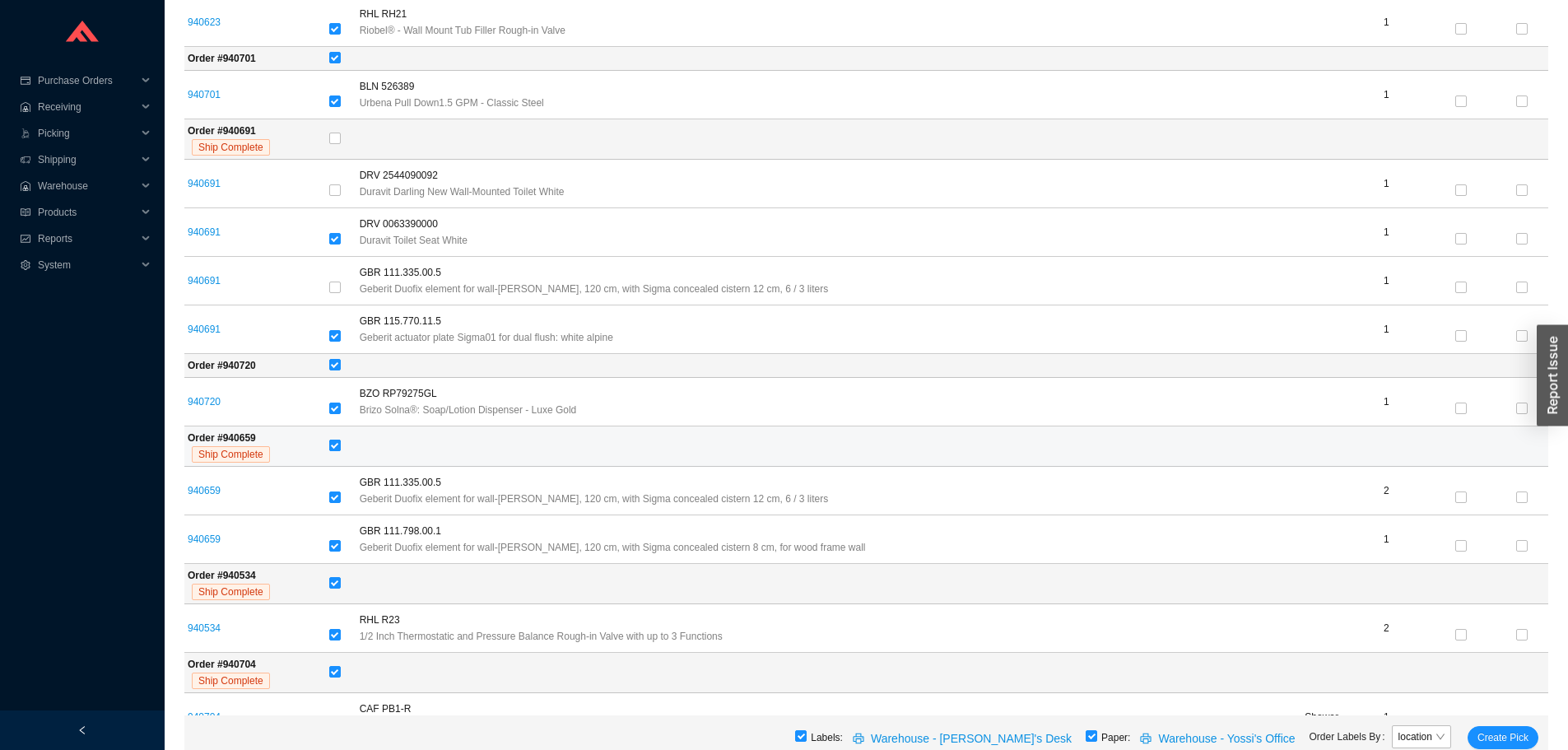
click at [340, 442] on input "checkbox" at bounding box center [335, 446] width 11 height 11
checkbox input "false"
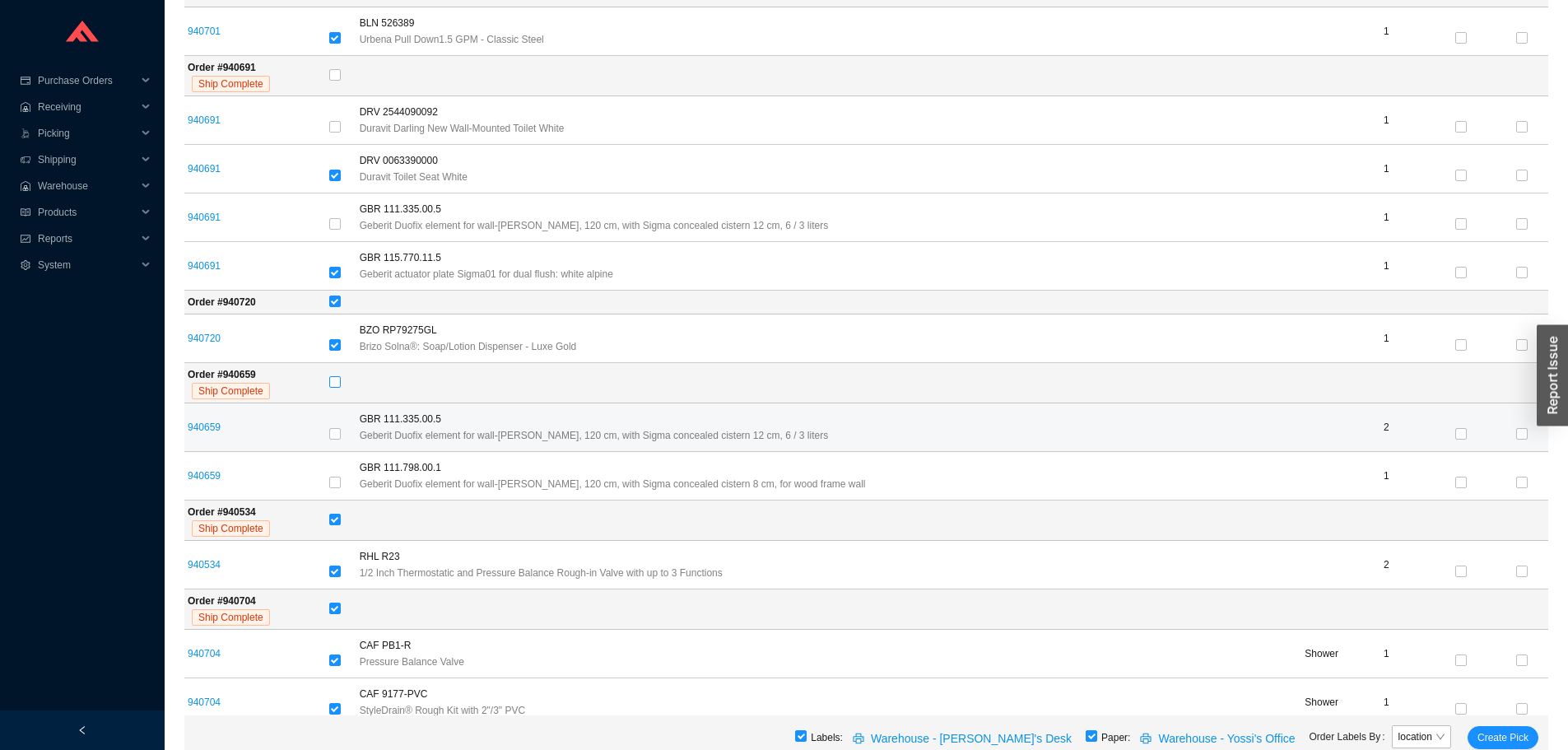
scroll to position [2948, 0]
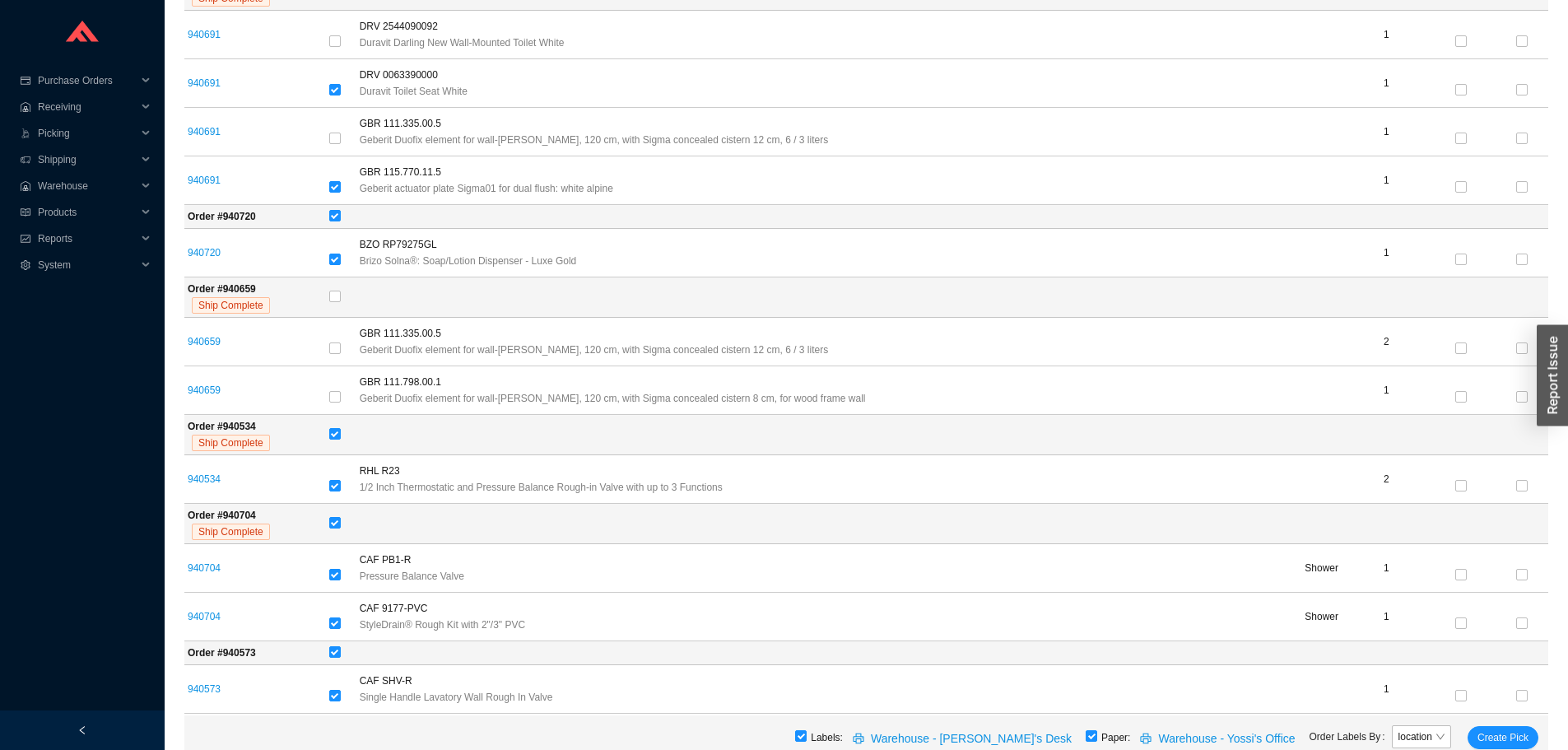
click at [1467, 734] on div "Labels: Warehouse - Yossi's Desk Paper: Warehouse - Yossi's Office Order Labels…" at bounding box center [866, 737] width 1364 height 44
click at [1476, 734] on button "Create Pick" at bounding box center [1503, 737] width 71 height 23
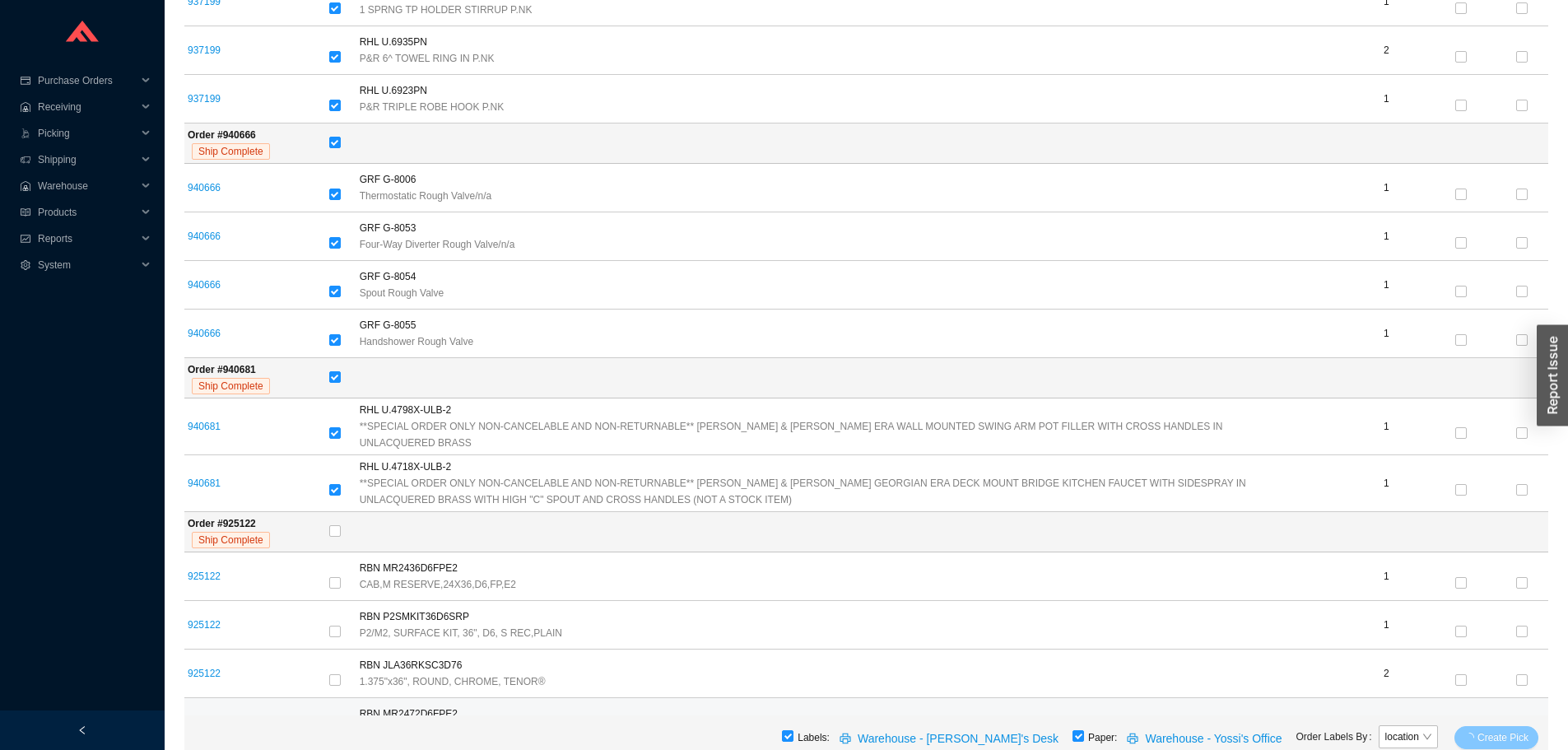
scroll to position [1384, 0]
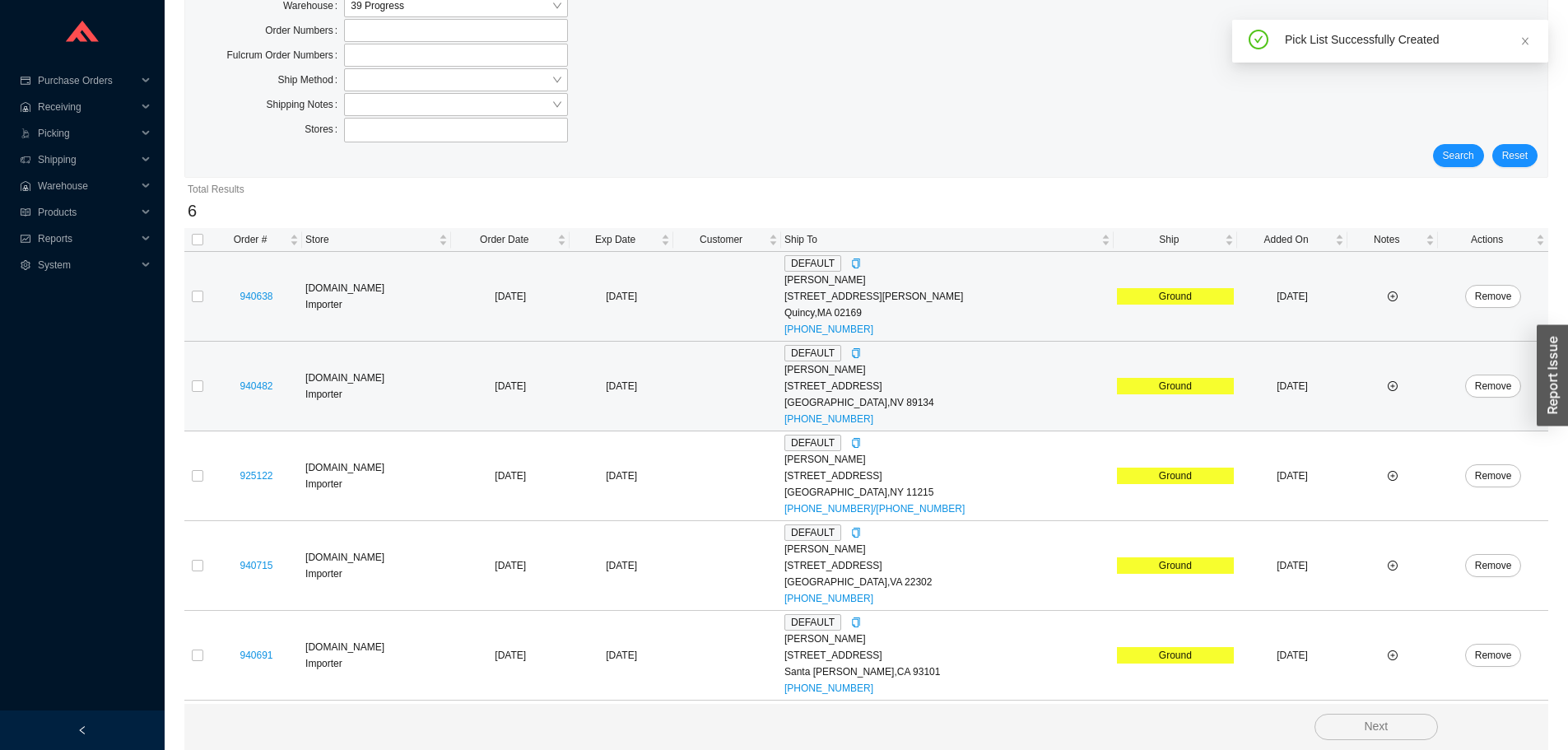
scroll to position [164, 0]
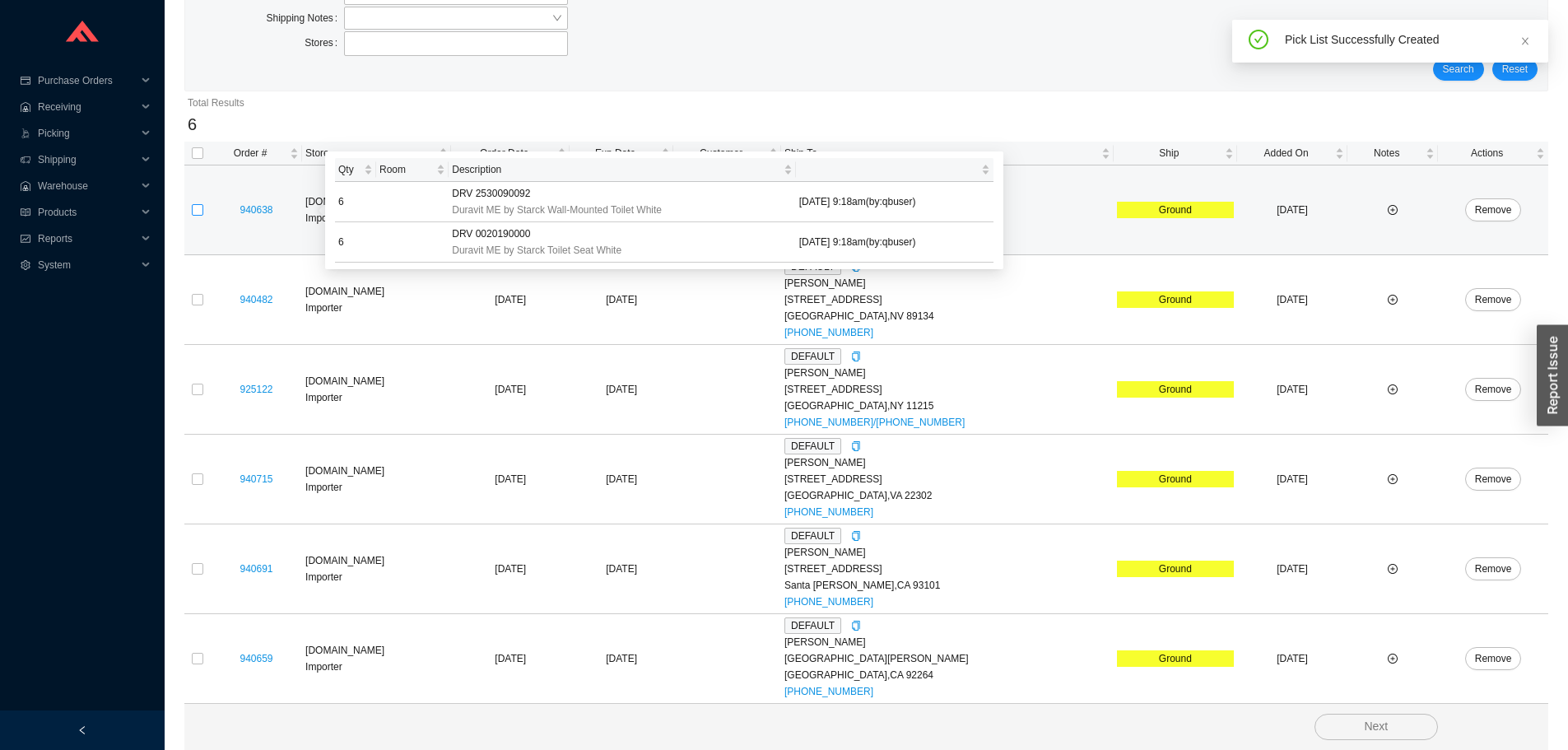
click at [197, 216] on input "checkbox" at bounding box center [197, 209] width 11 height 11
checkbox input "true"
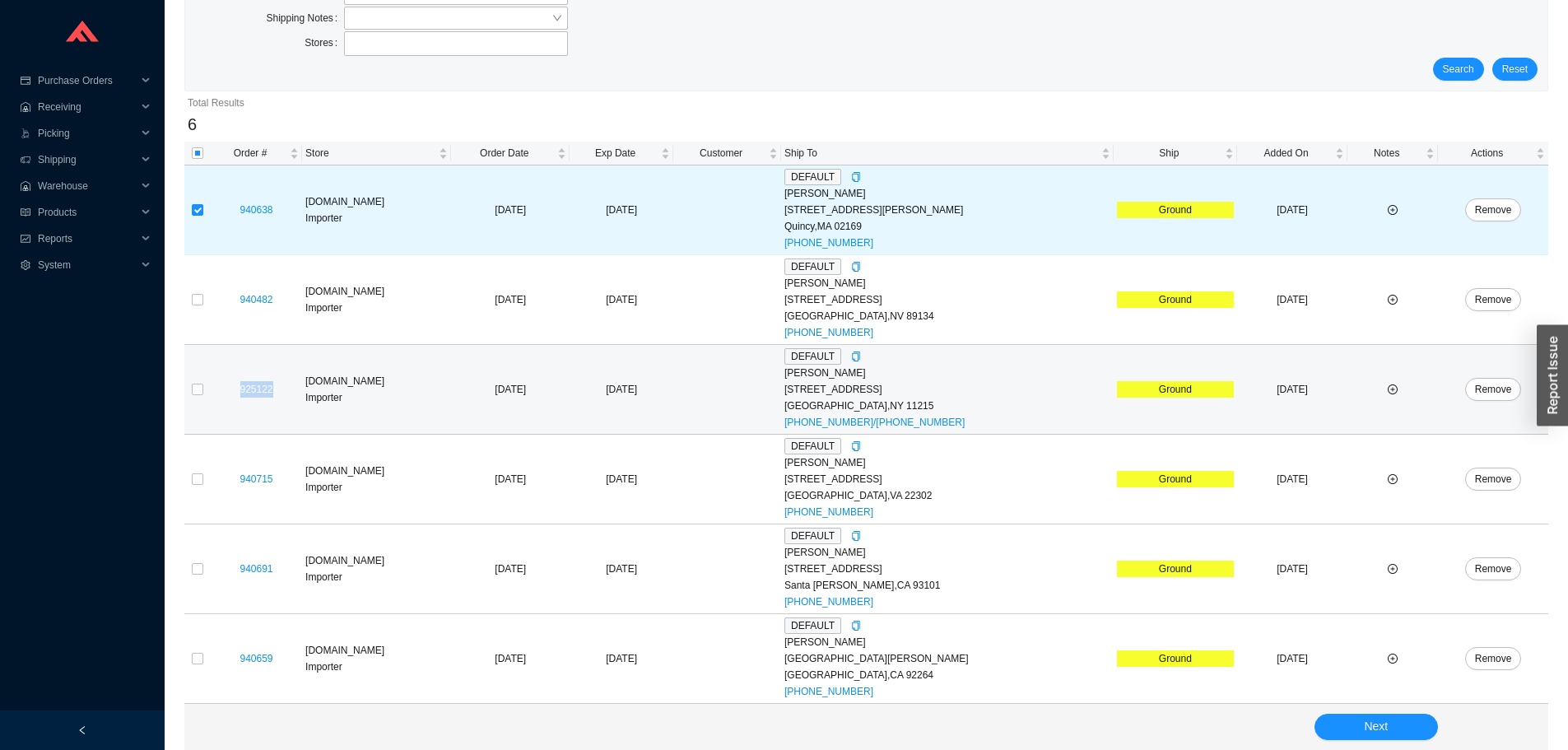
drag, startPoint x: 242, startPoint y: 380, endPoint x: 293, endPoint y: 384, distance: 51.2
click at [293, 384] on td "925122" at bounding box center [255, 389] width 91 height 89
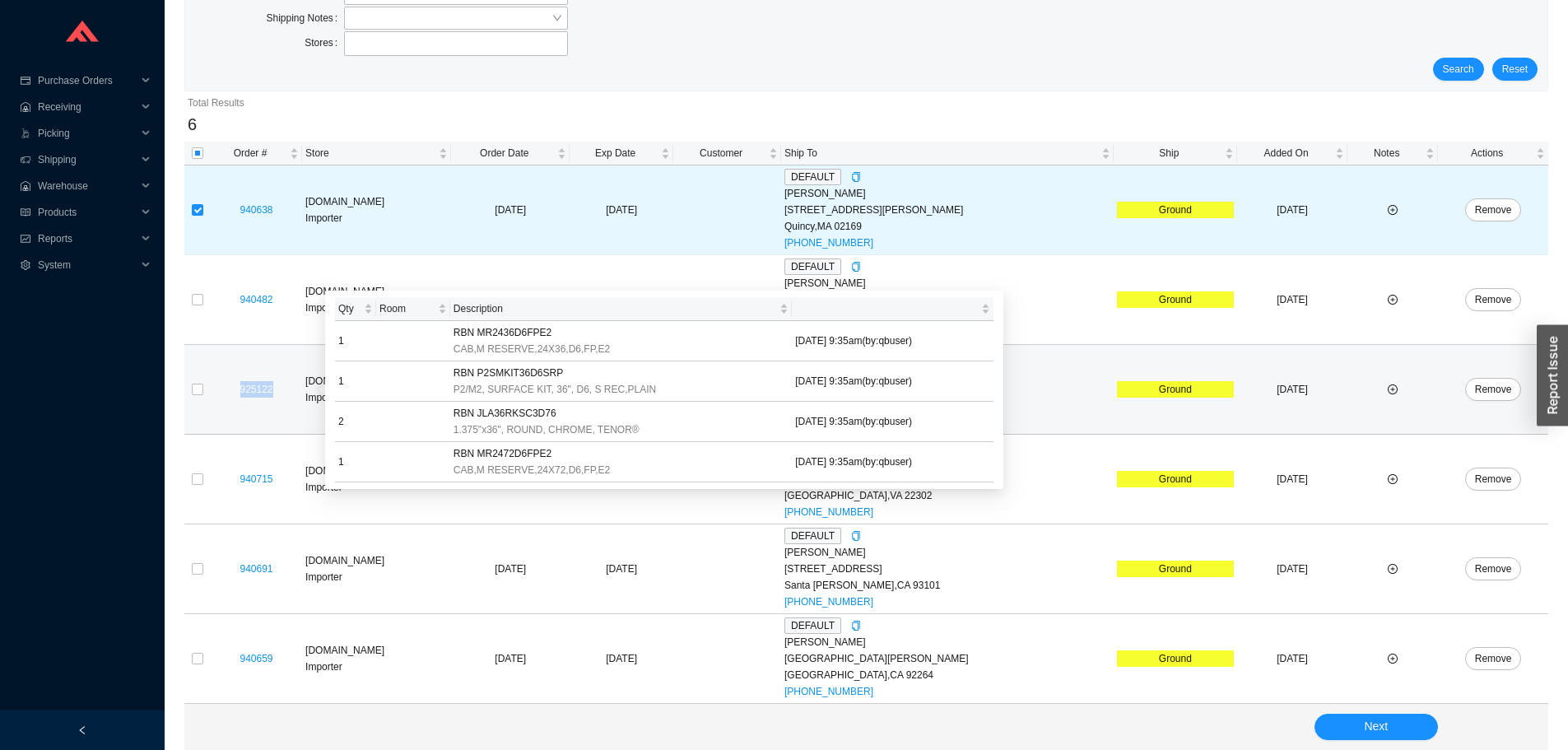
copy link "925122"
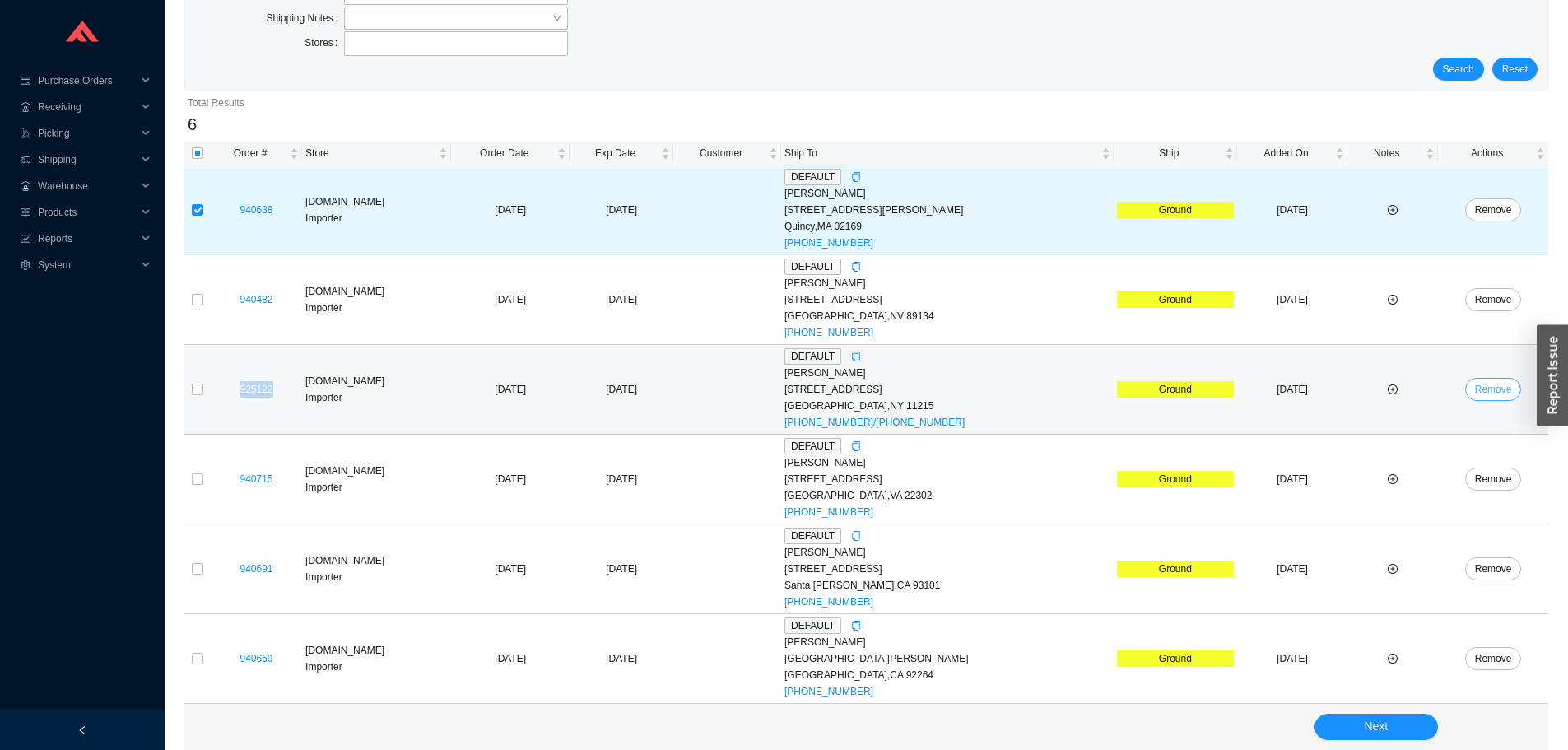
click at [1475, 391] on span "Remove" at bounding box center [1493, 389] width 37 height 17
click at [1420, 407] on span "Yes" at bounding box center [1422, 402] width 17 height 17
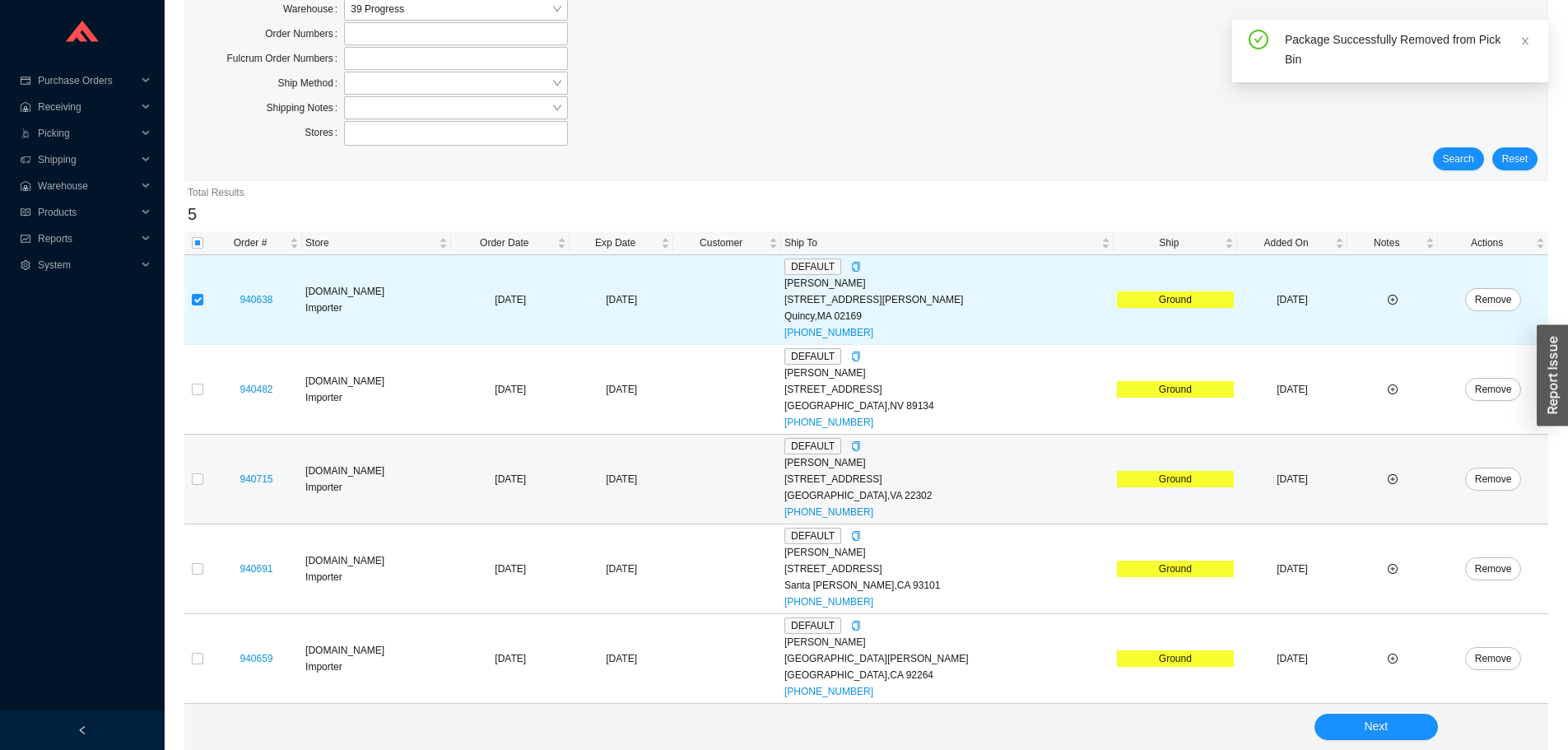
scroll to position [74, 0]
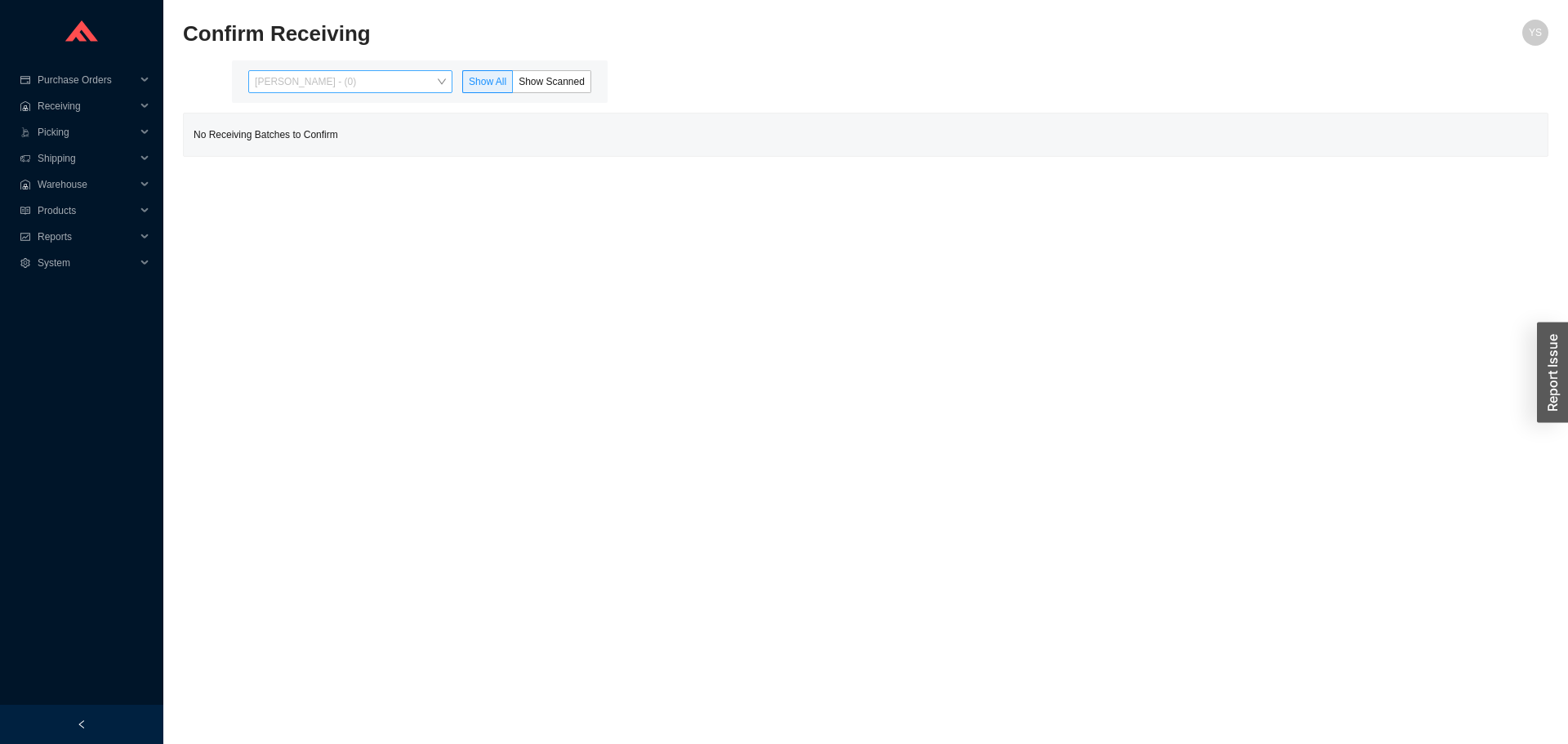
click at [333, 80] on span "[PERSON_NAME] - (0)" at bounding box center [350, 81] width 191 height 21
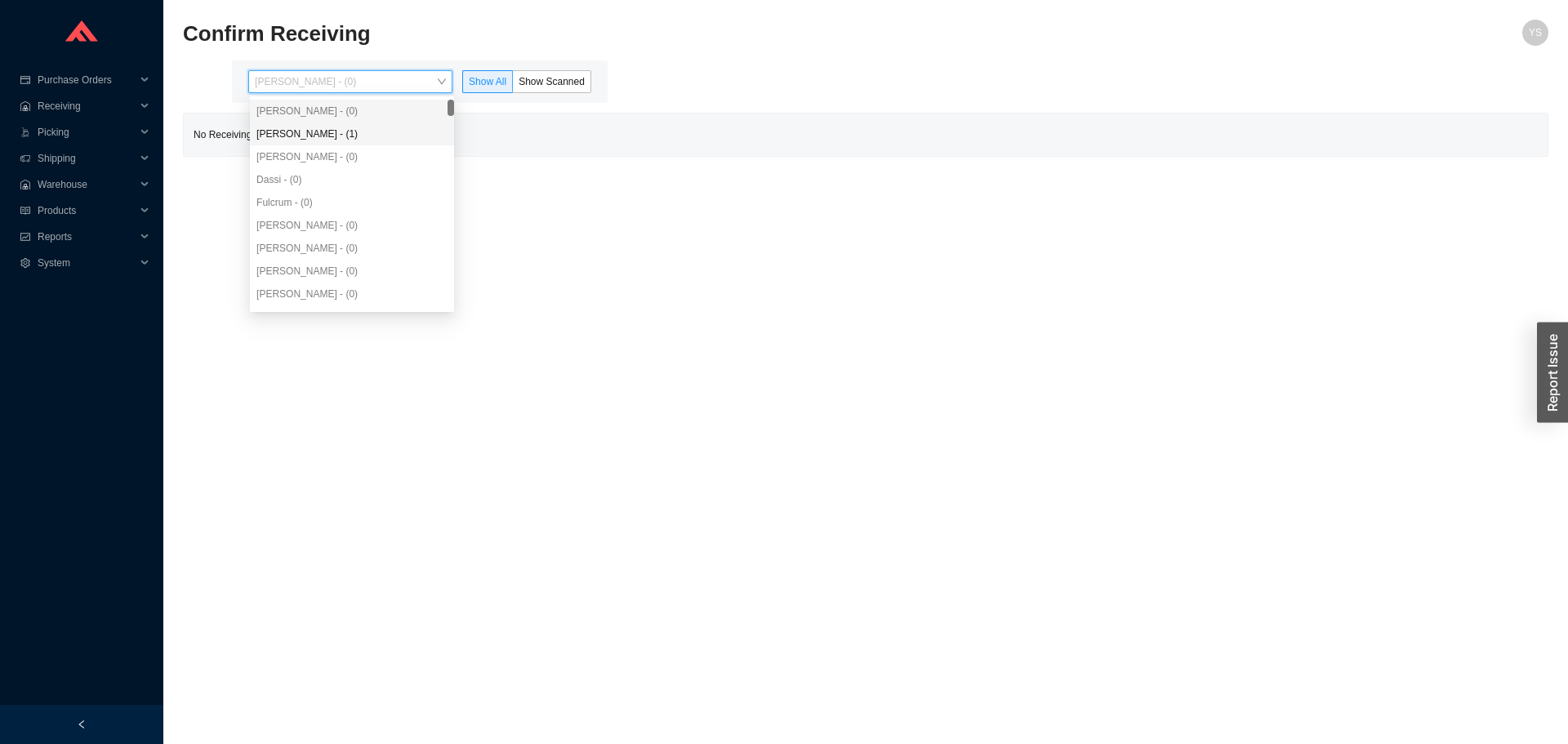
click at [328, 137] on div "[PERSON_NAME] - (1)" at bounding box center [351, 134] width 191 height 15
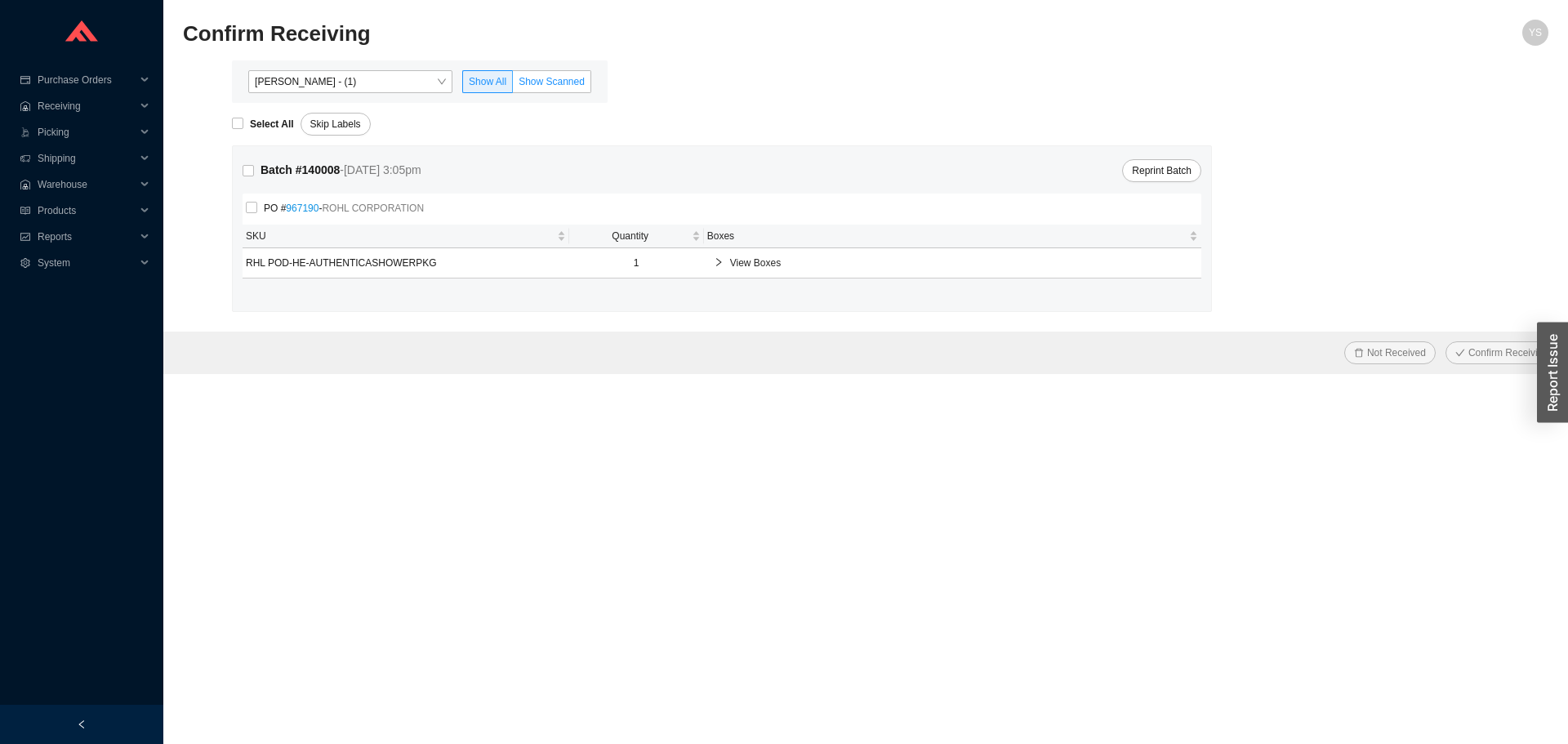
click at [548, 78] on span "Show Scanned" at bounding box center [552, 81] width 66 height 11
click at [513, 85] on input "Show Scanned" at bounding box center [513, 85] width 0 height 0
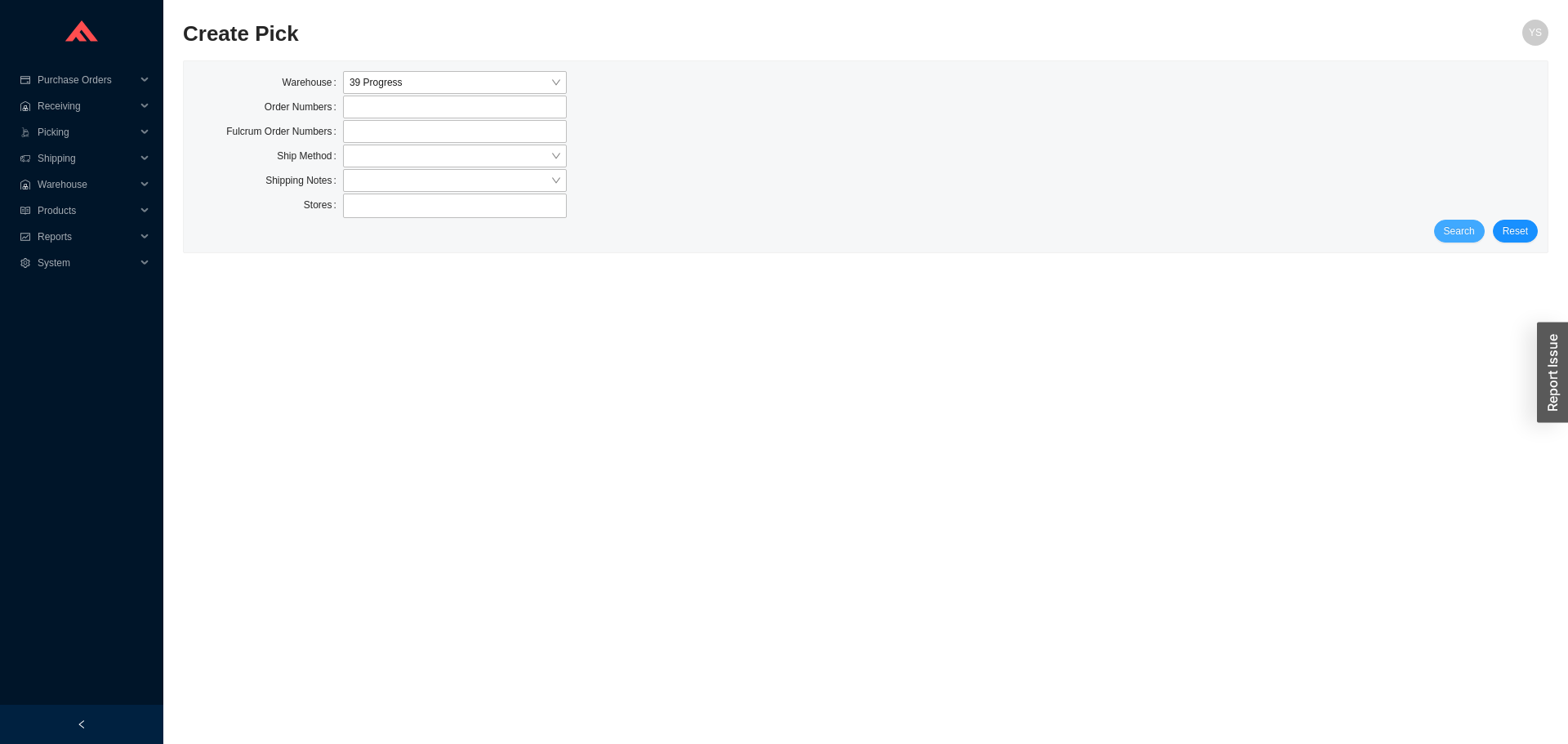
click at [1451, 233] on span "Search" at bounding box center [1460, 232] width 31 height 16
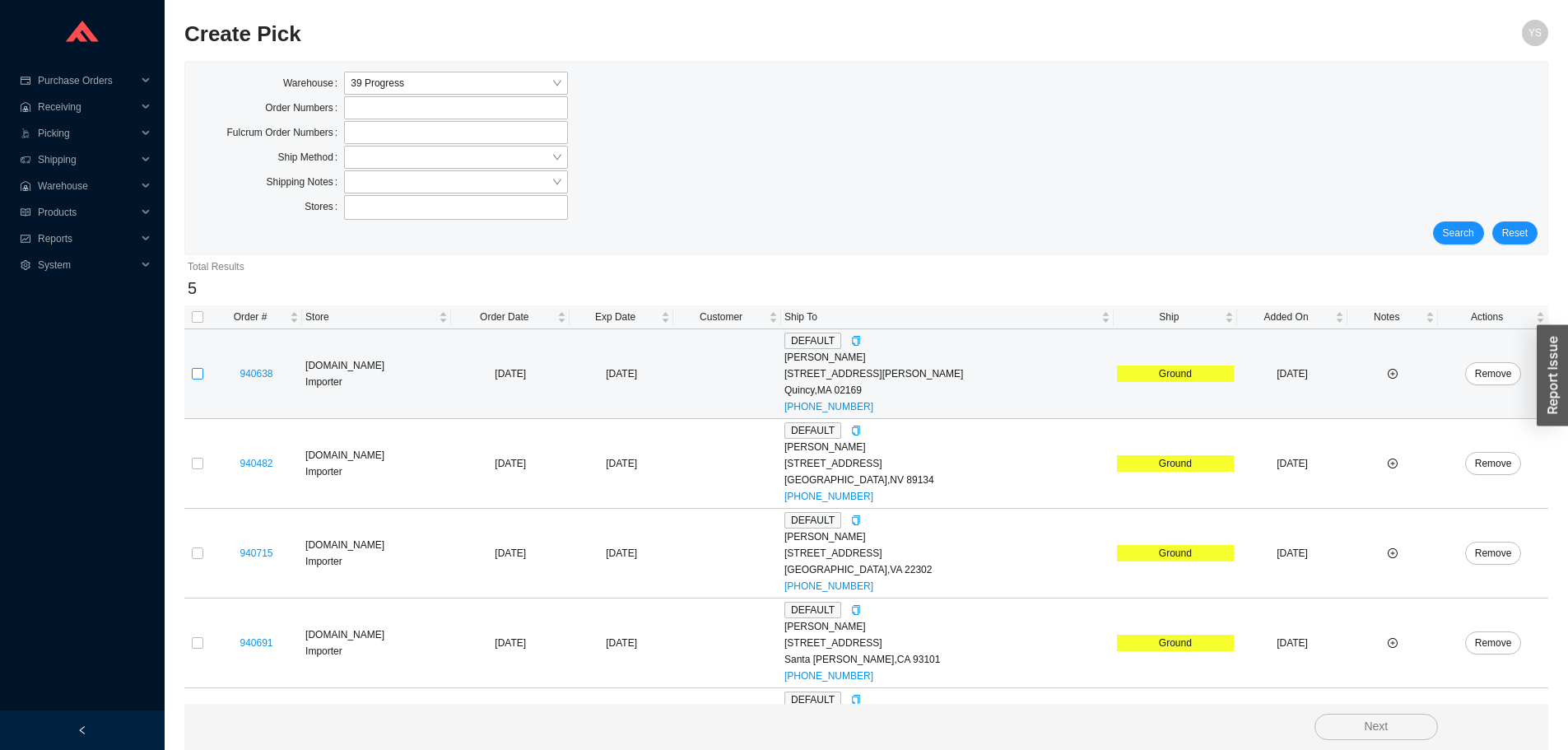
click at [197, 369] on input "checkbox" at bounding box center [197, 374] width 11 height 11
checkbox input "true"
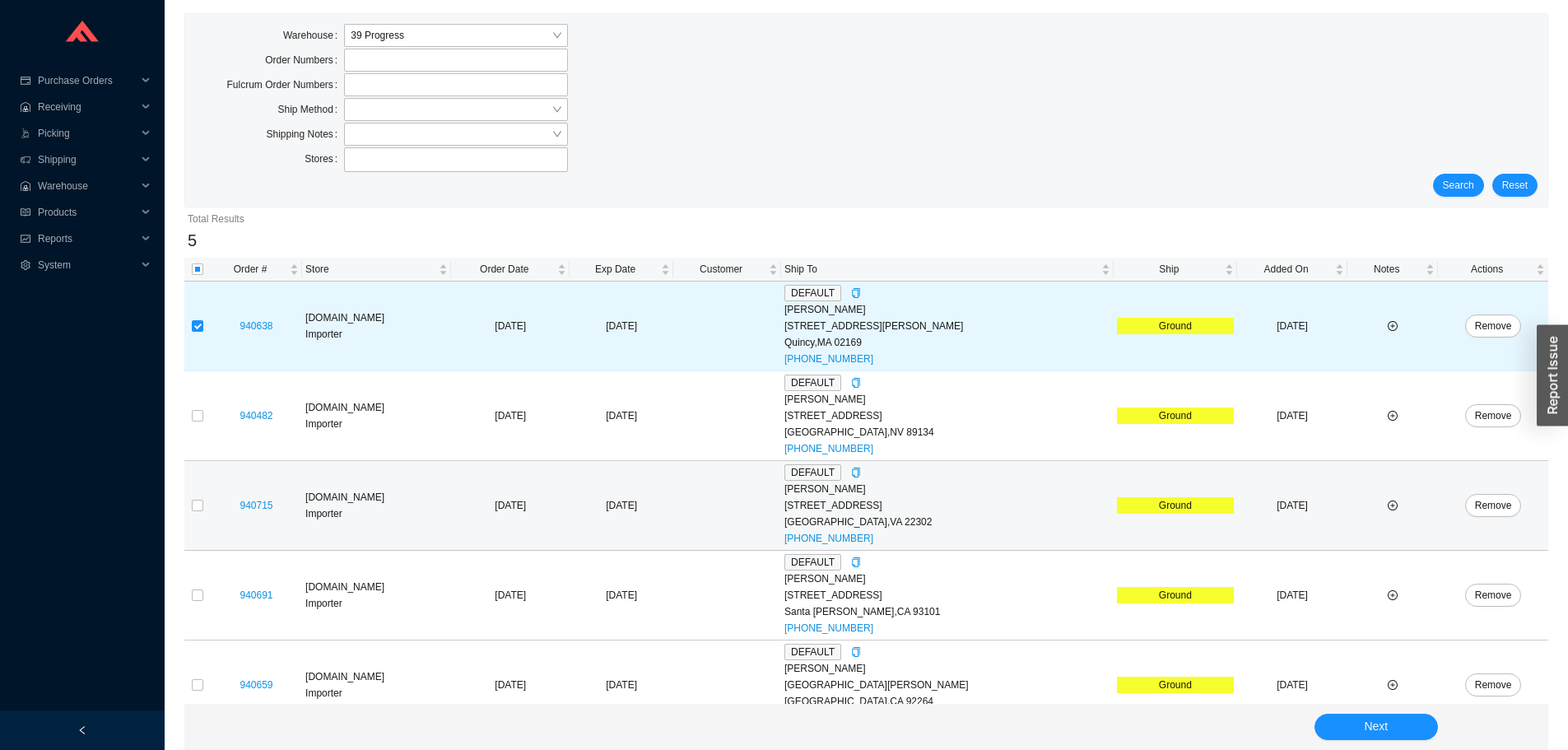
scroll to position [74, 0]
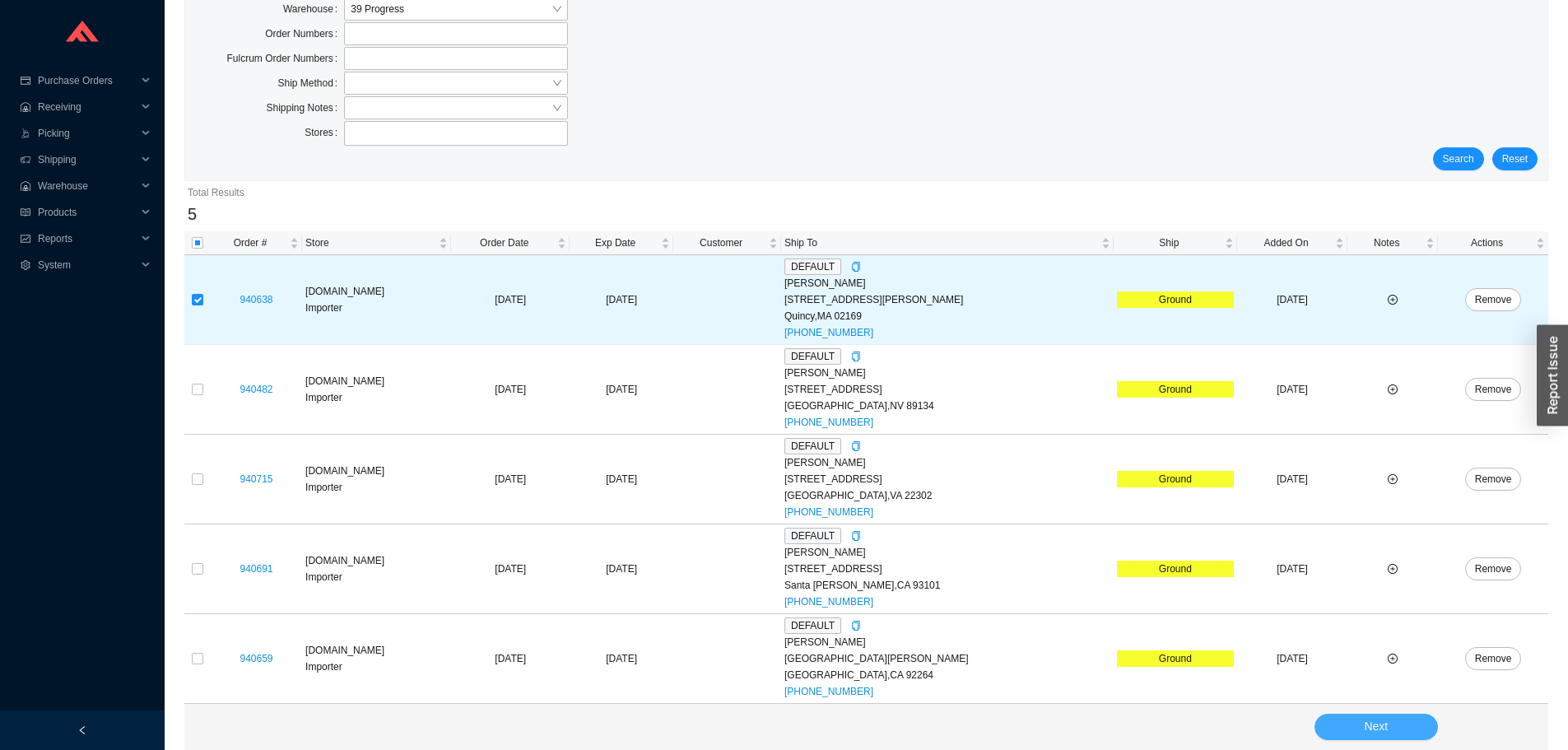
click at [1352, 728] on button "Next" at bounding box center [1376, 727] width 124 height 27
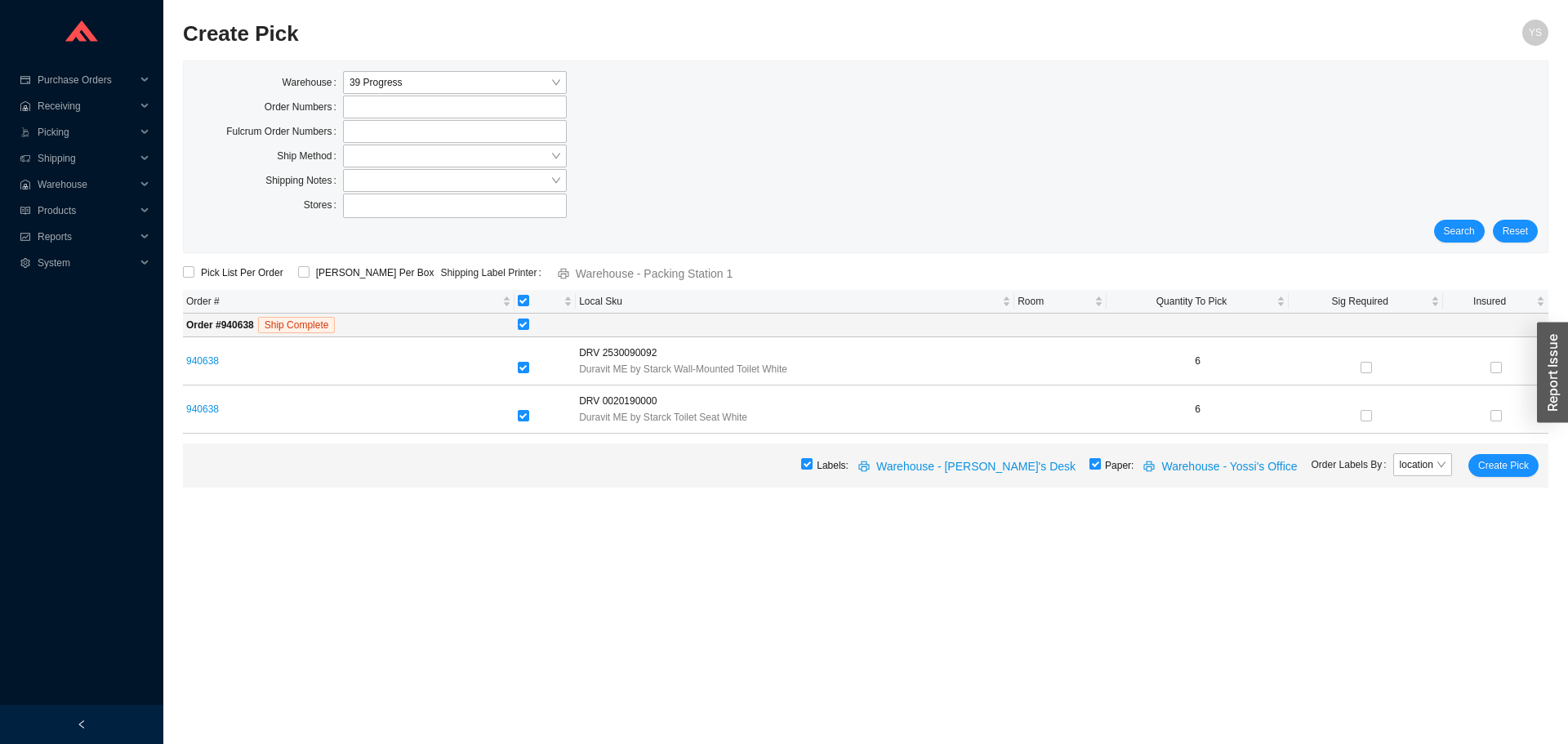
click at [1100, 464] on input "checkbox" at bounding box center [1095, 464] width 11 height 11
checkbox input "false"
click at [1497, 461] on span "Create Pick" at bounding box center [1503, 466] width 50 height 16
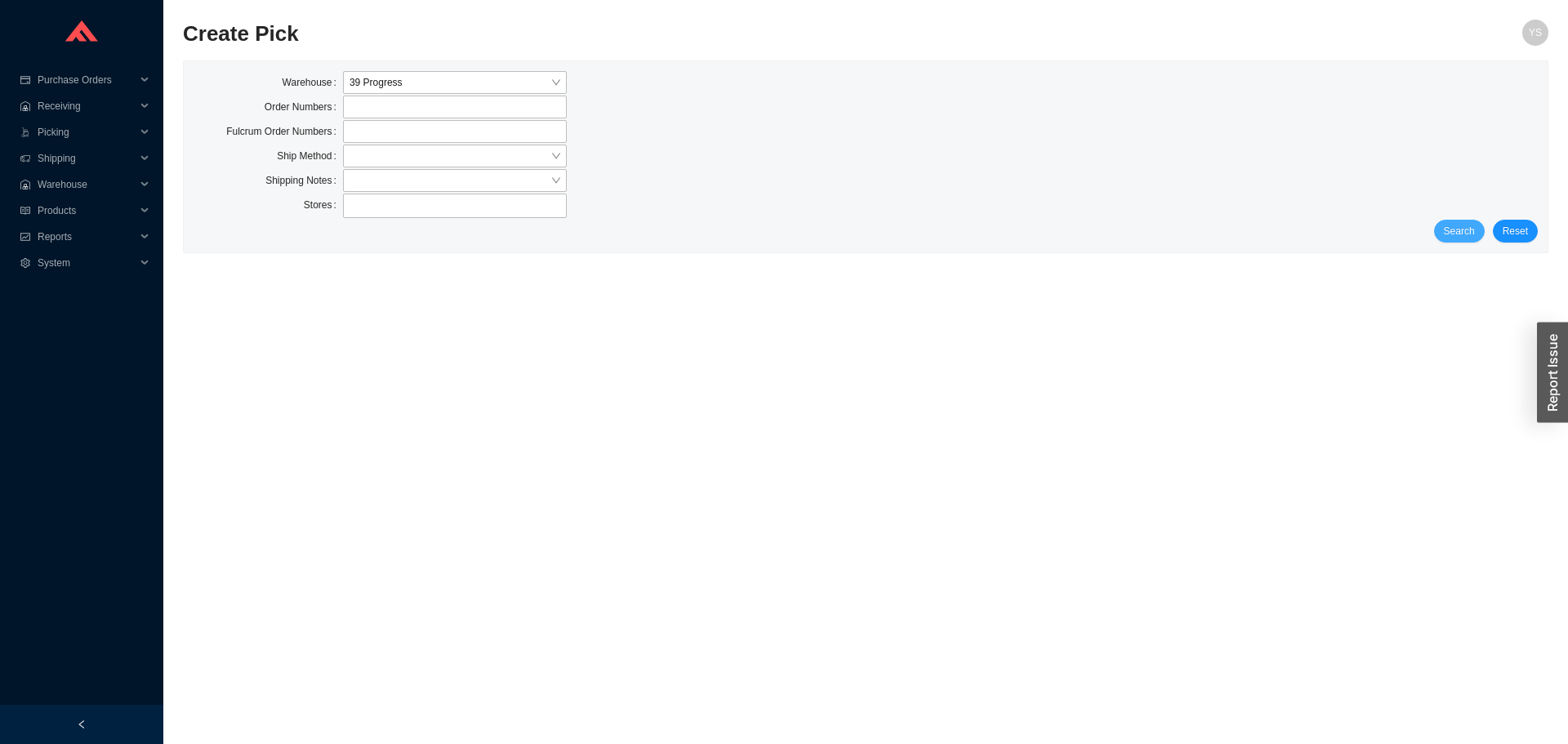
click at [1456, 240] on button "Search" at bounding box center [1459, 231] width 50 height 23
click at [1454, 239] on span "Search" at bounding box center [1460, 232] width 31 height 16
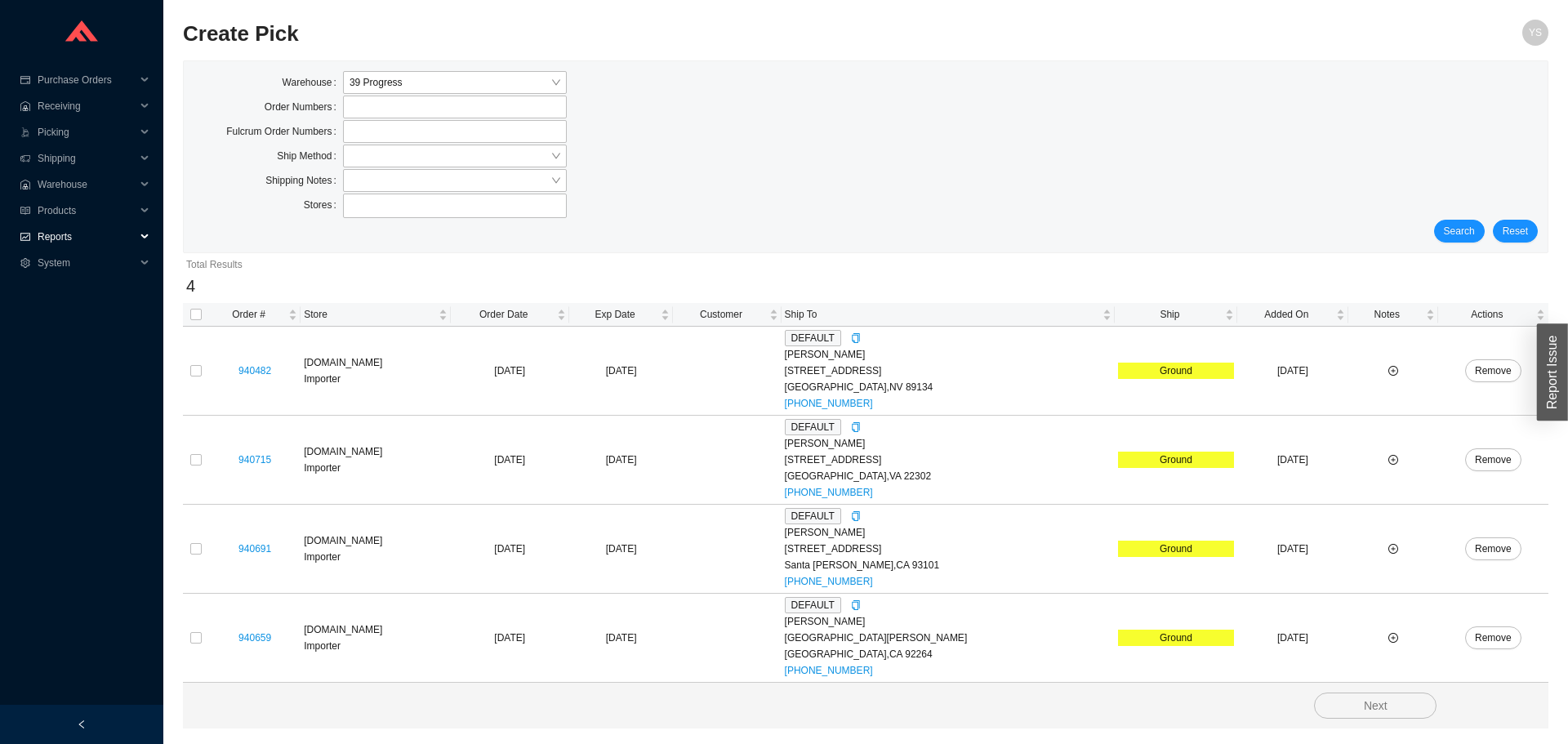
click at [69, 238] on span "Reports" at bounding box center [86, 237] width 98 height 27
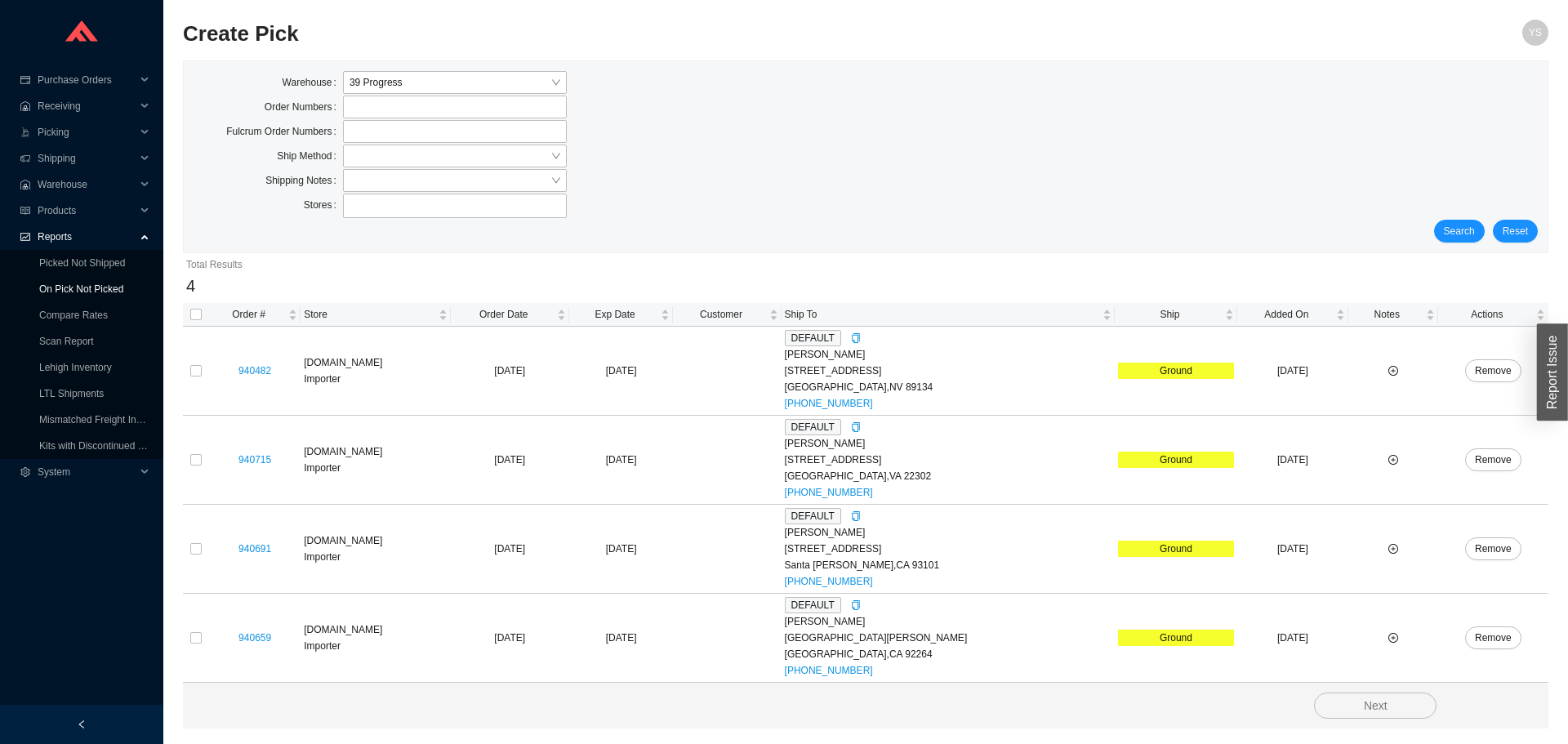
click at [78, 284] on link "On Pick Not Picked" at bounding box center [81, 289] width 84 height 11
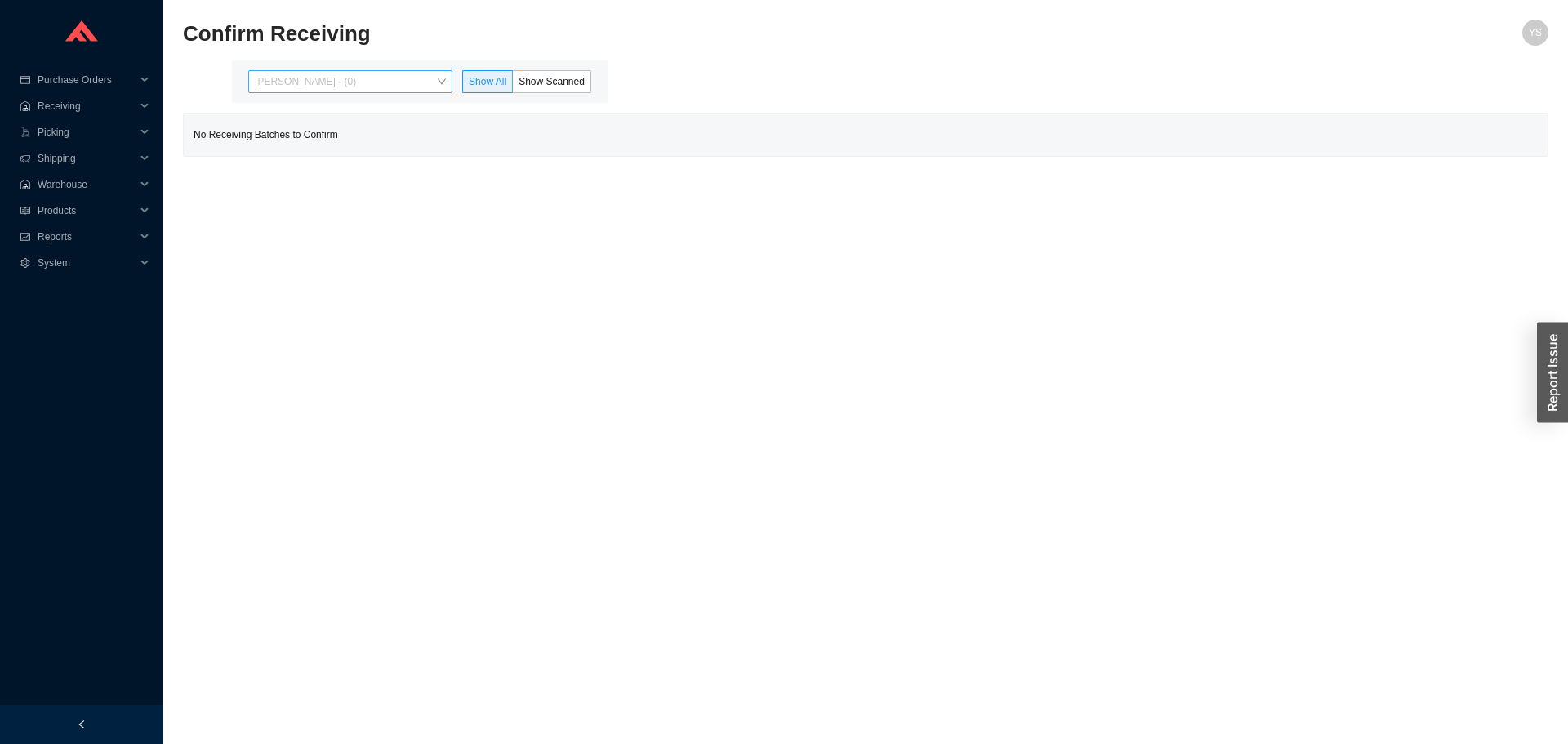
click at [378, 92] on span "[PERSON_NAME] - (0)" at bounding box center [350, 81] width 191 height 21
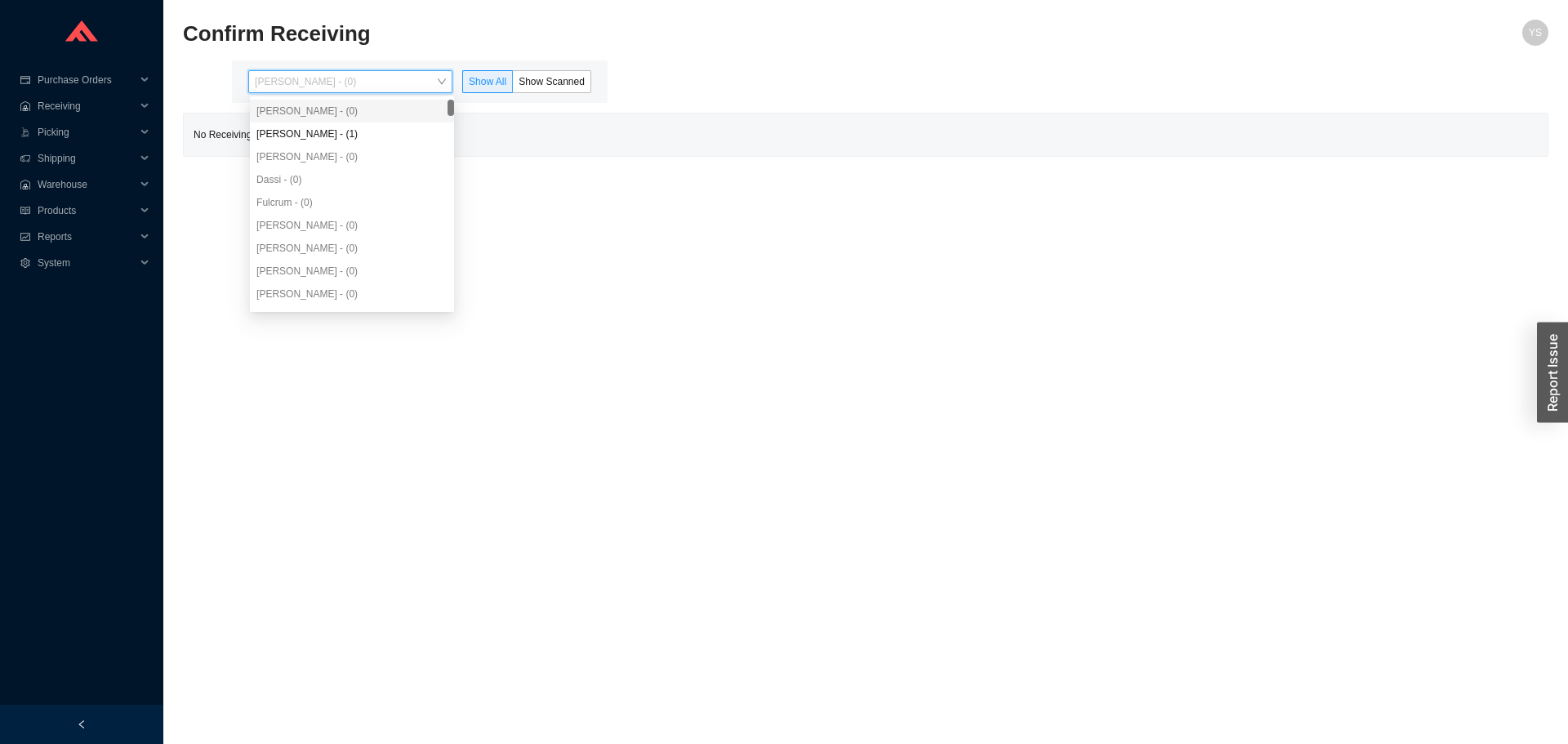
click at [355, 131] on div "[PERSON_NAME] - (1)" at bounding box center [351, 134] width 191 height 15
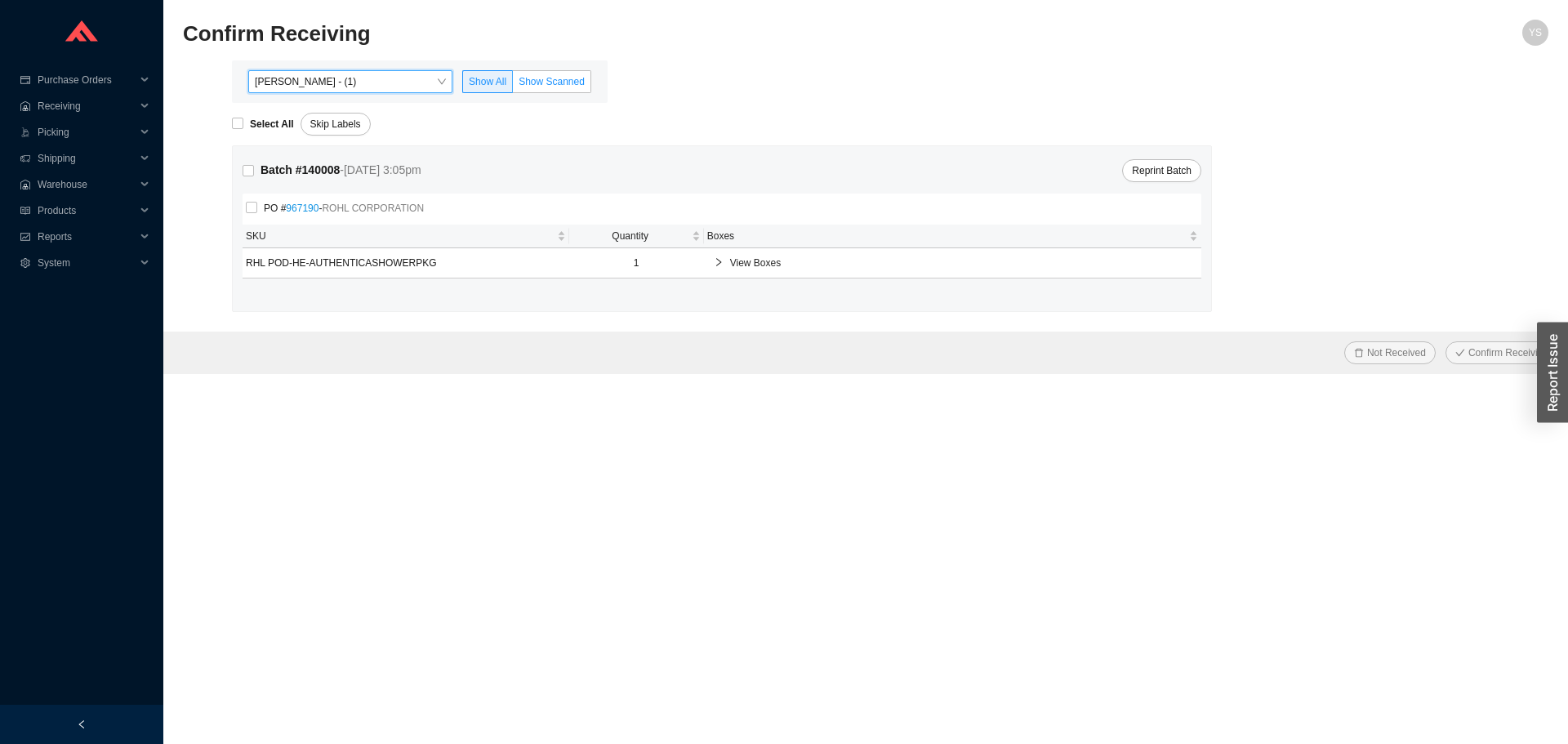
click at [561, 71] on label "Show Scanned" at bounding box center [552, 81] width 79 height 23
click at [513, 85] on input "Show Scanned" at bounding box center [513, 85] width 0 height 0
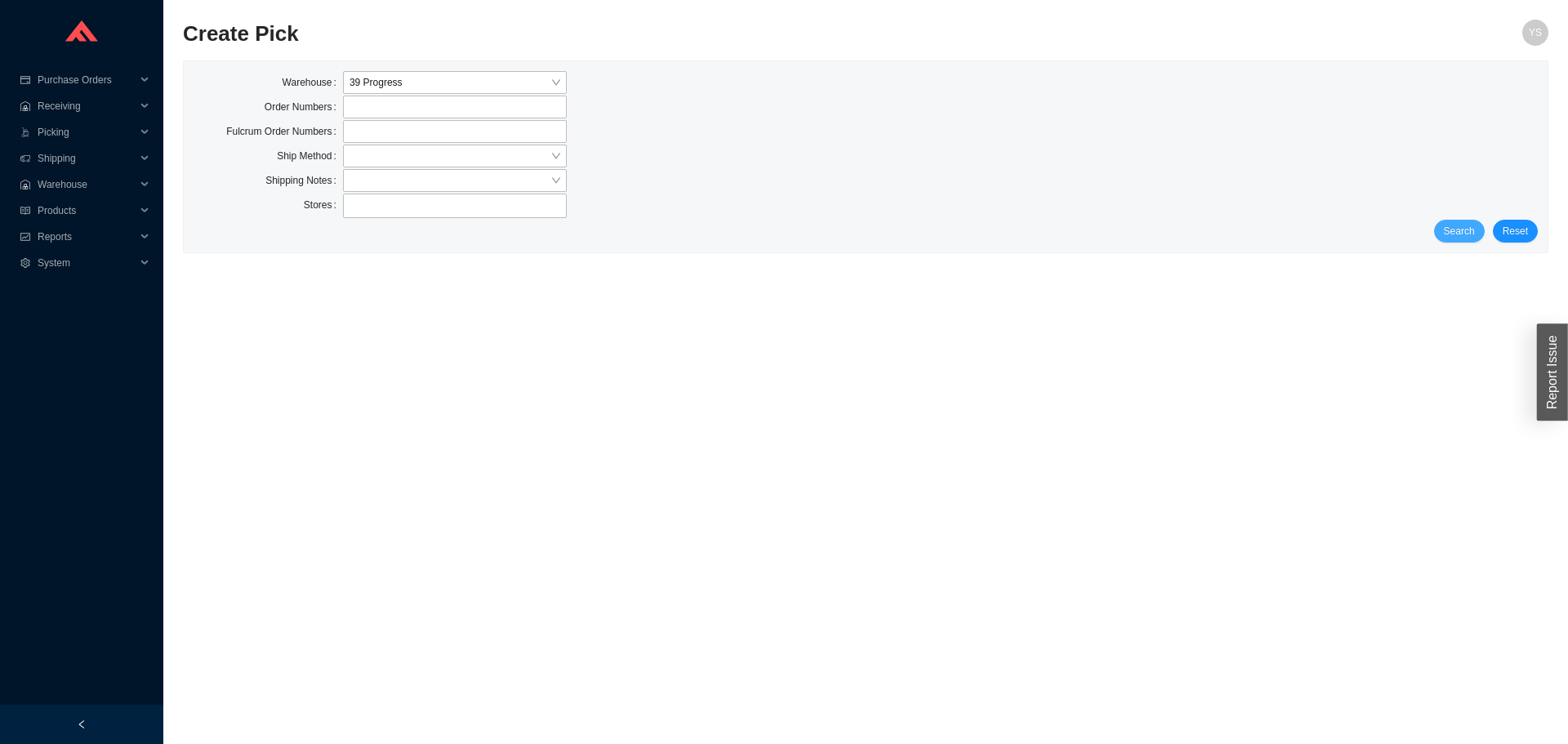
click at [1466, 232] on span "Search" at bounding box center [1460, 232] width 31 height 16
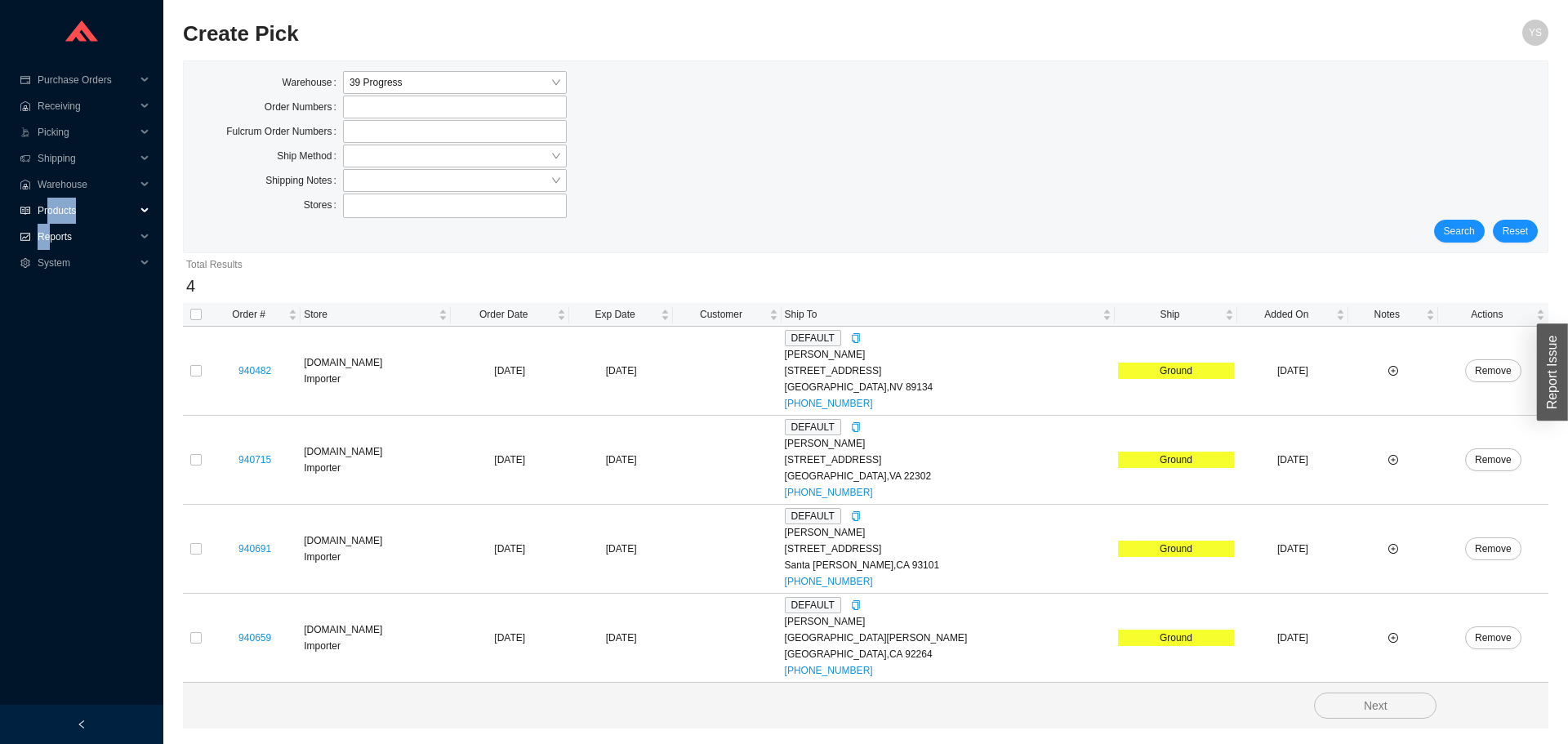
click at [49, 224] on ul "Purchase Orders .warehouse_svg__a{fill:none;stroke:currentColor;stroke-linecap:…" at bounding box center [81, 190] width 163 height 248
click at [49, 232] on span "Reports" at bounding box center [86, 237] width 98 height 27
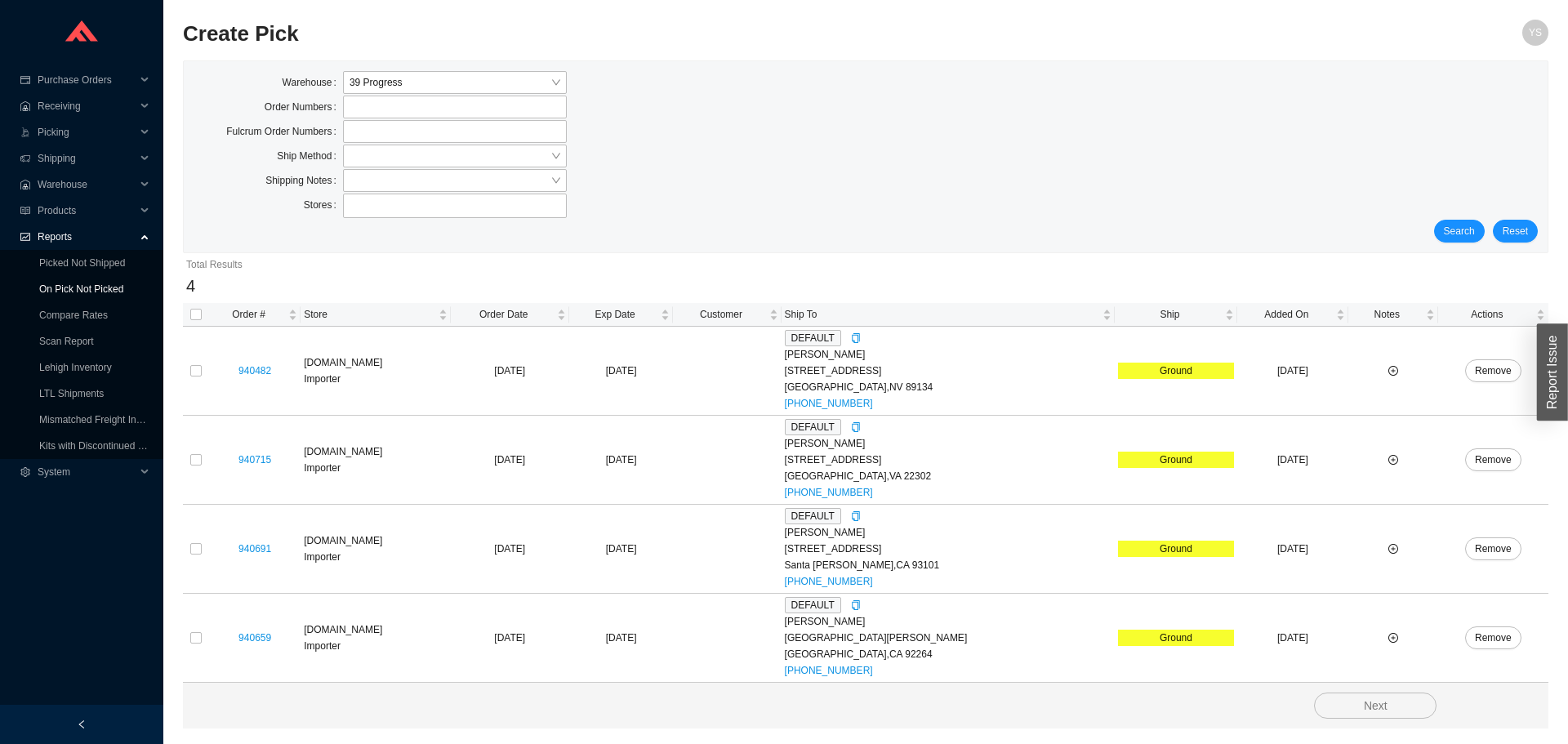
click at [98, 292] on link "On Pick Not Picked" at bounding box center [81, 289] width 84 height 11
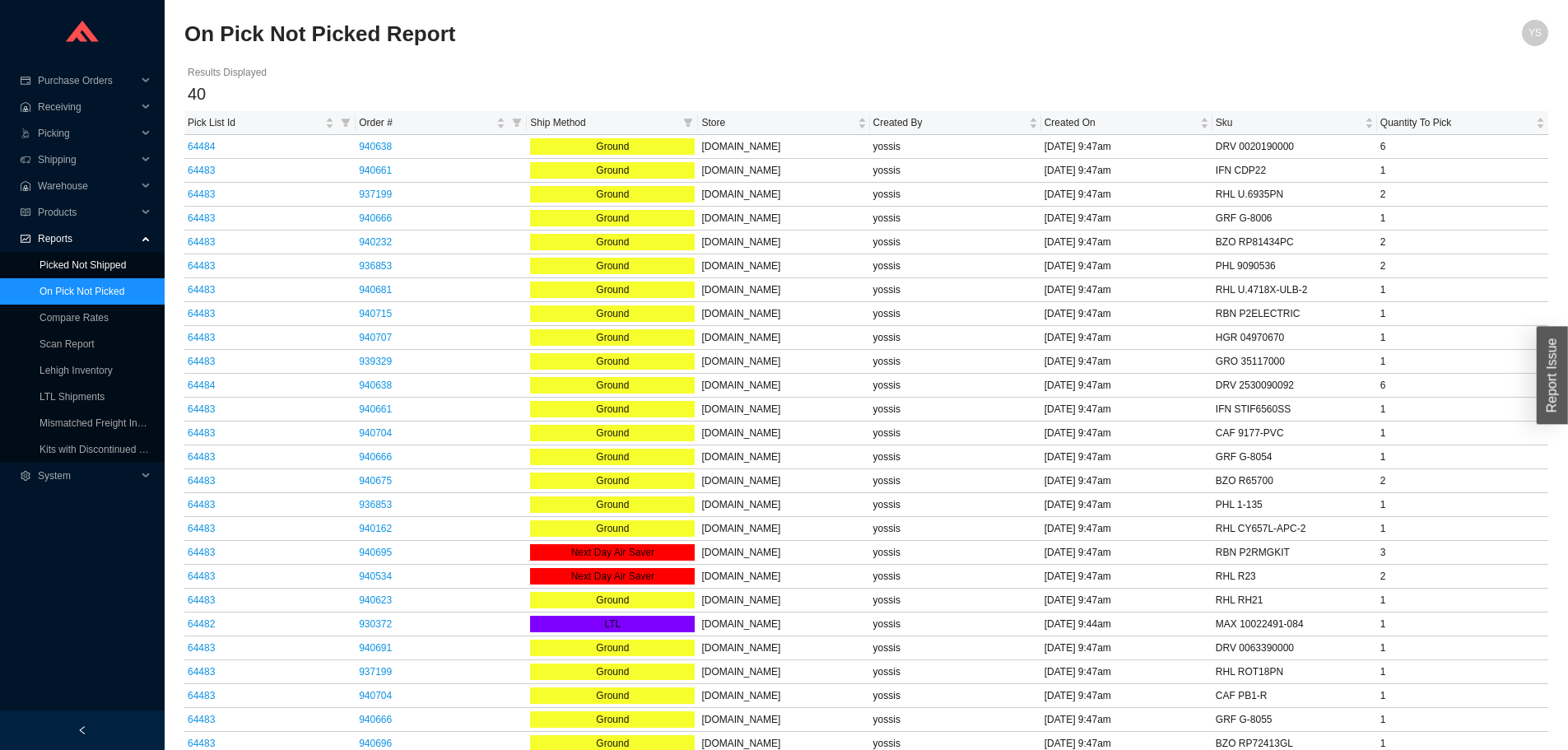
click at [97, 271] on link "Picked Not Shipped" at bounding box center [83, 265] width 87 height 11
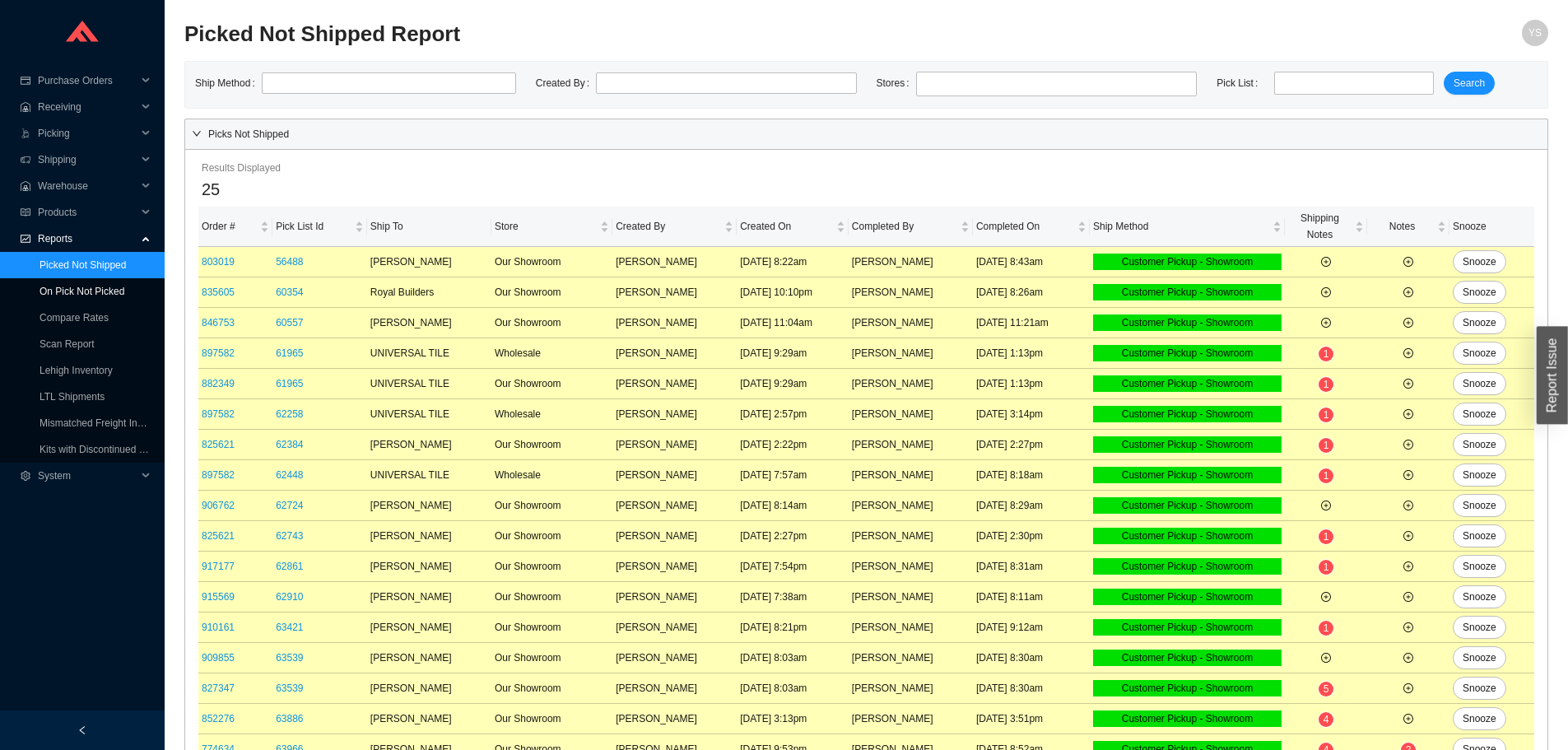
click at [73, 286] on link "On Pick Not Picked" at bounding box center [82, 292] width 85 height 11
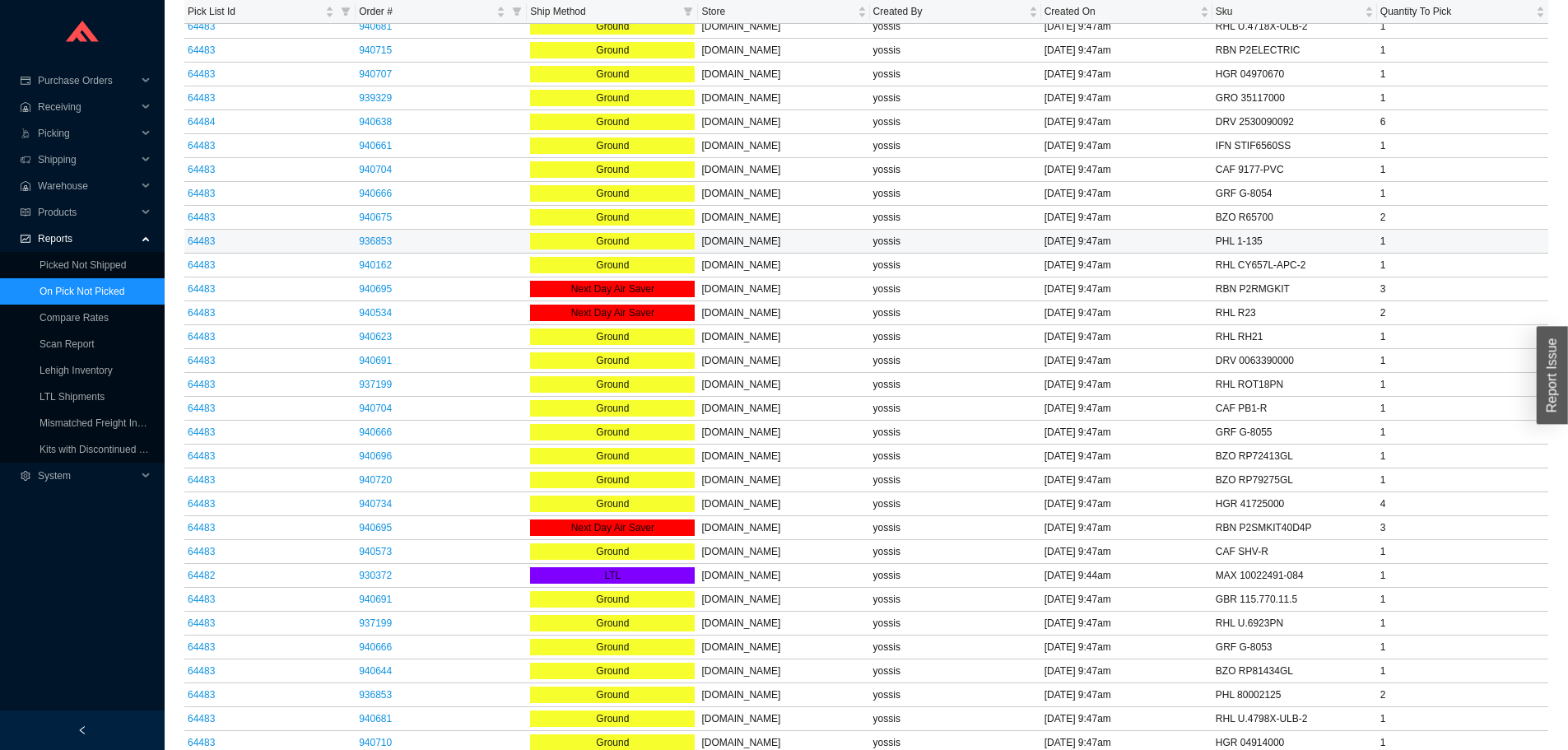
scroll to position [257, 0]
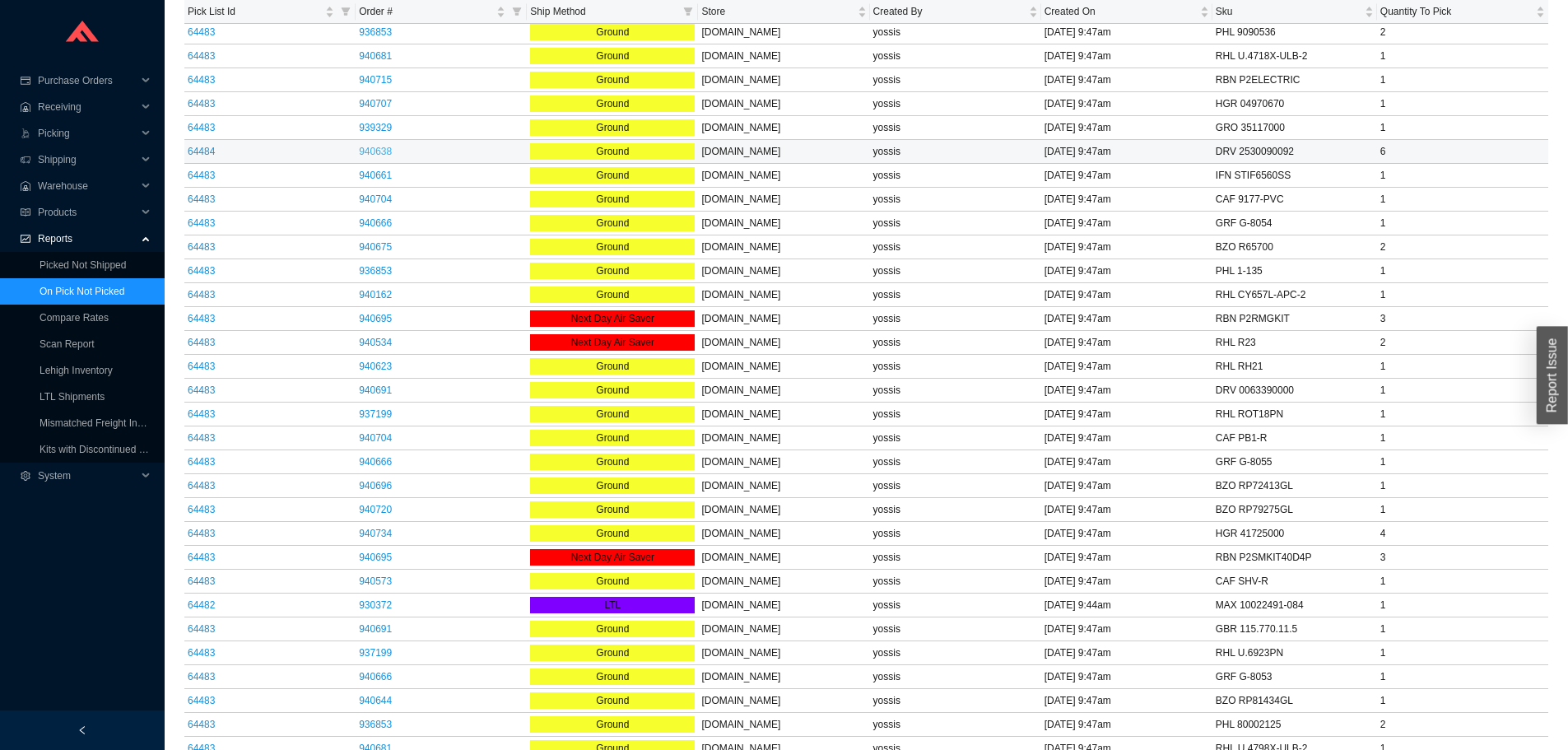
click at [375, 154] on link "940638" at bounding box center [375, 151] width 33 height 11
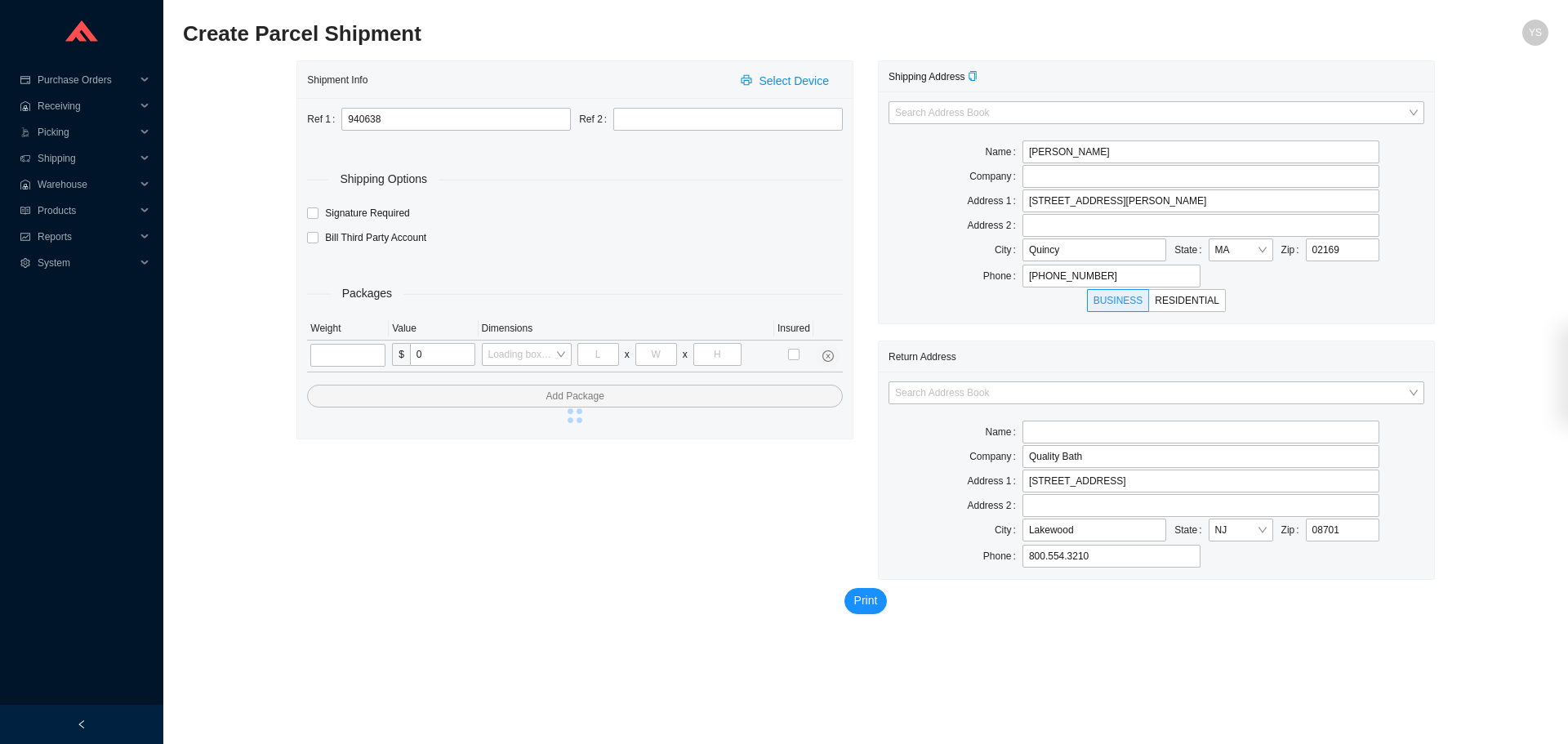
type input "QUINCY"
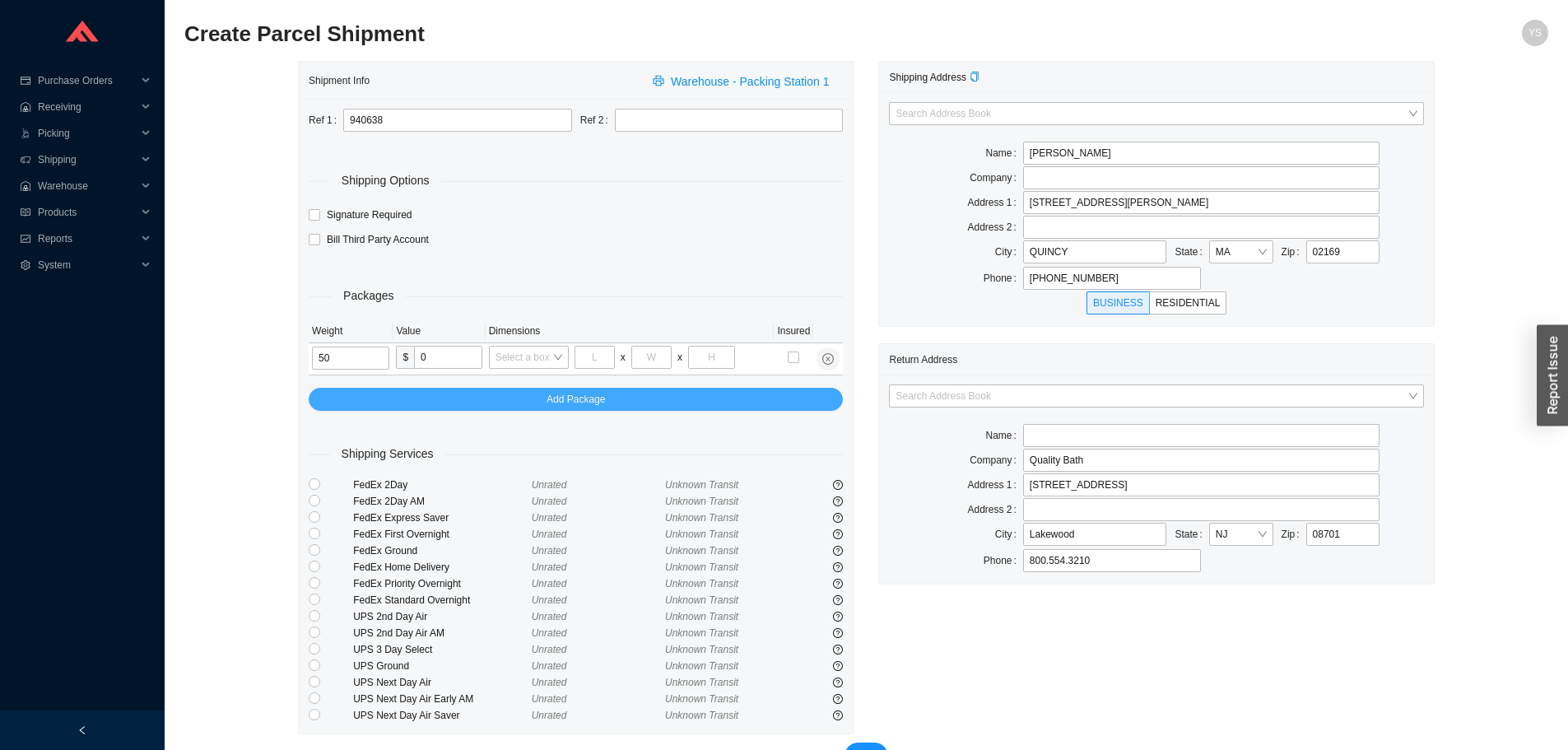
type input "50"
click at [539, 410] on button "Add Package" at bounding box center [576, 399] width 534 height 23
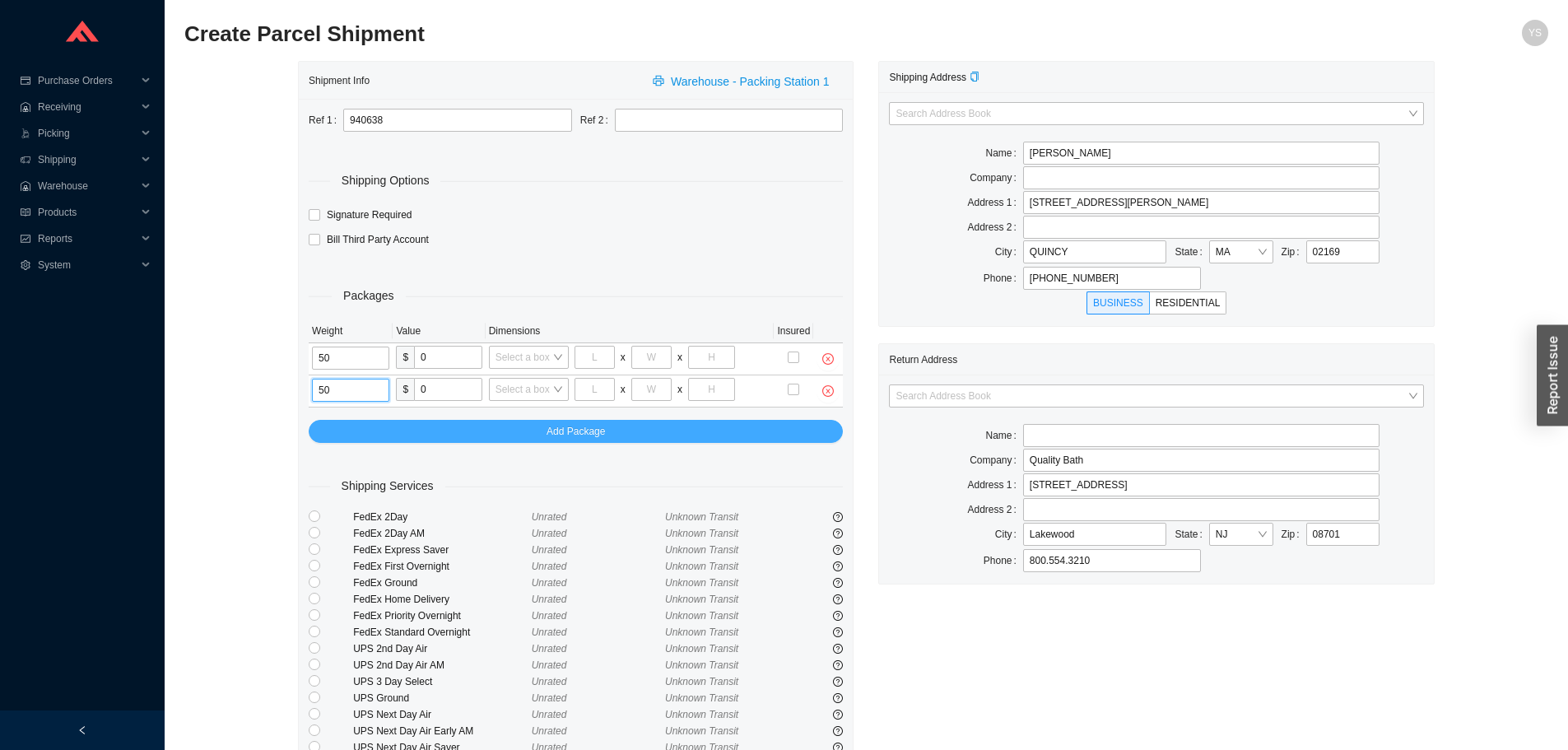
type input "50"
click at [531, 432] on button "Add Package" at bounding box center [576, 431] width 534 height 23
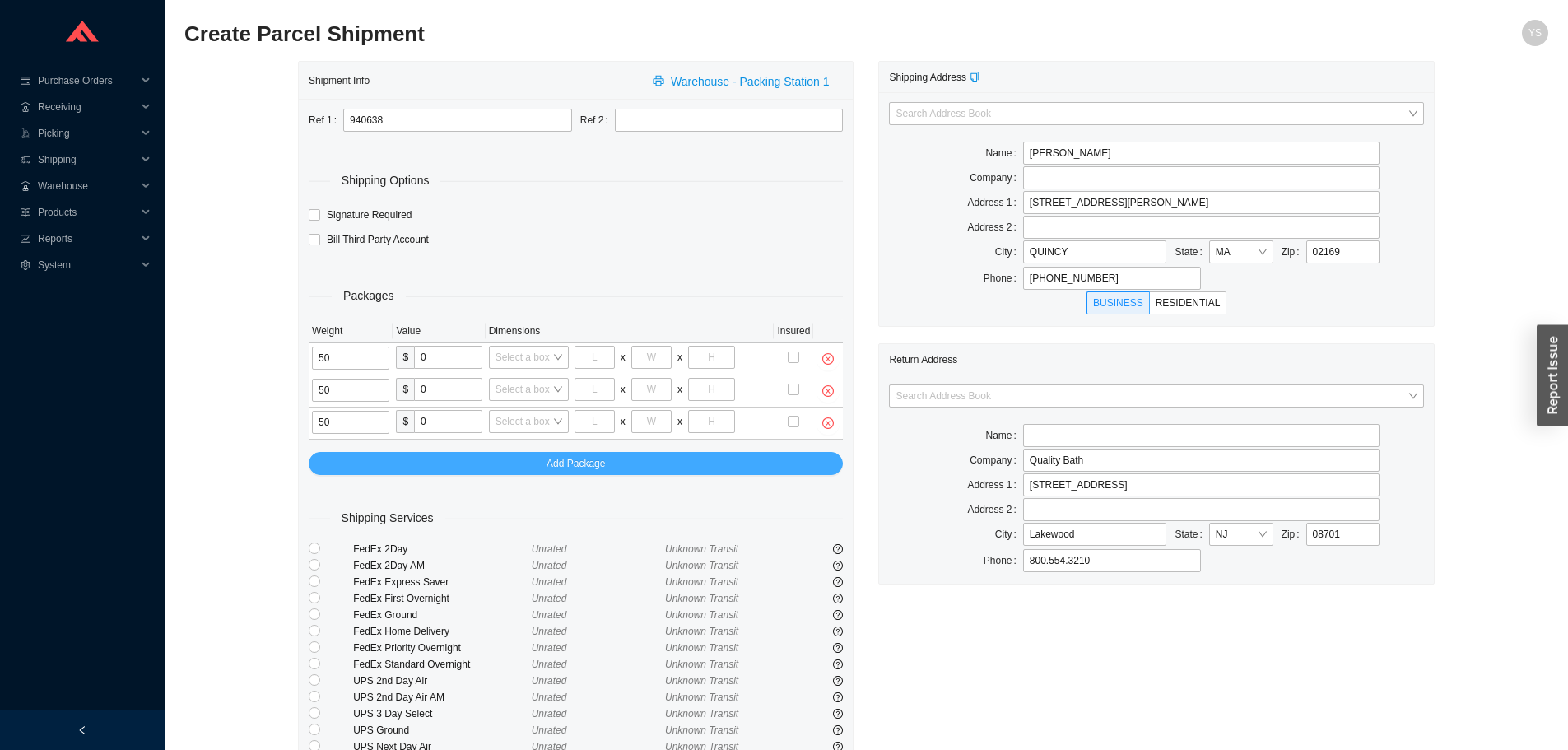
type input "50"
click at [527, 467] on button "Add Package" at bounding box center [576, 463] width 534 height 23
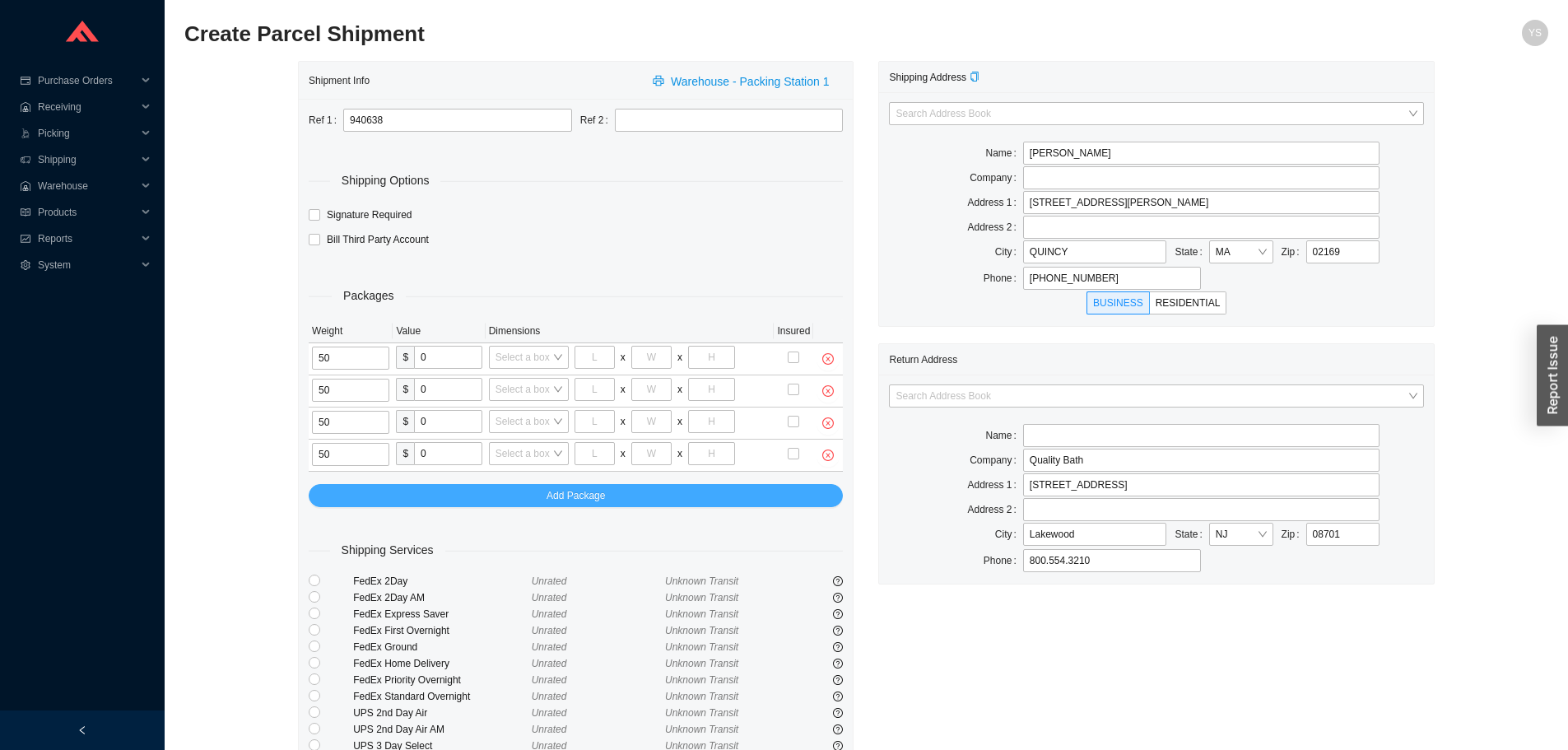
type input "50"
click at [531, 490] on button "Add Package" at bounding box center [576, 495] width 534 height 23
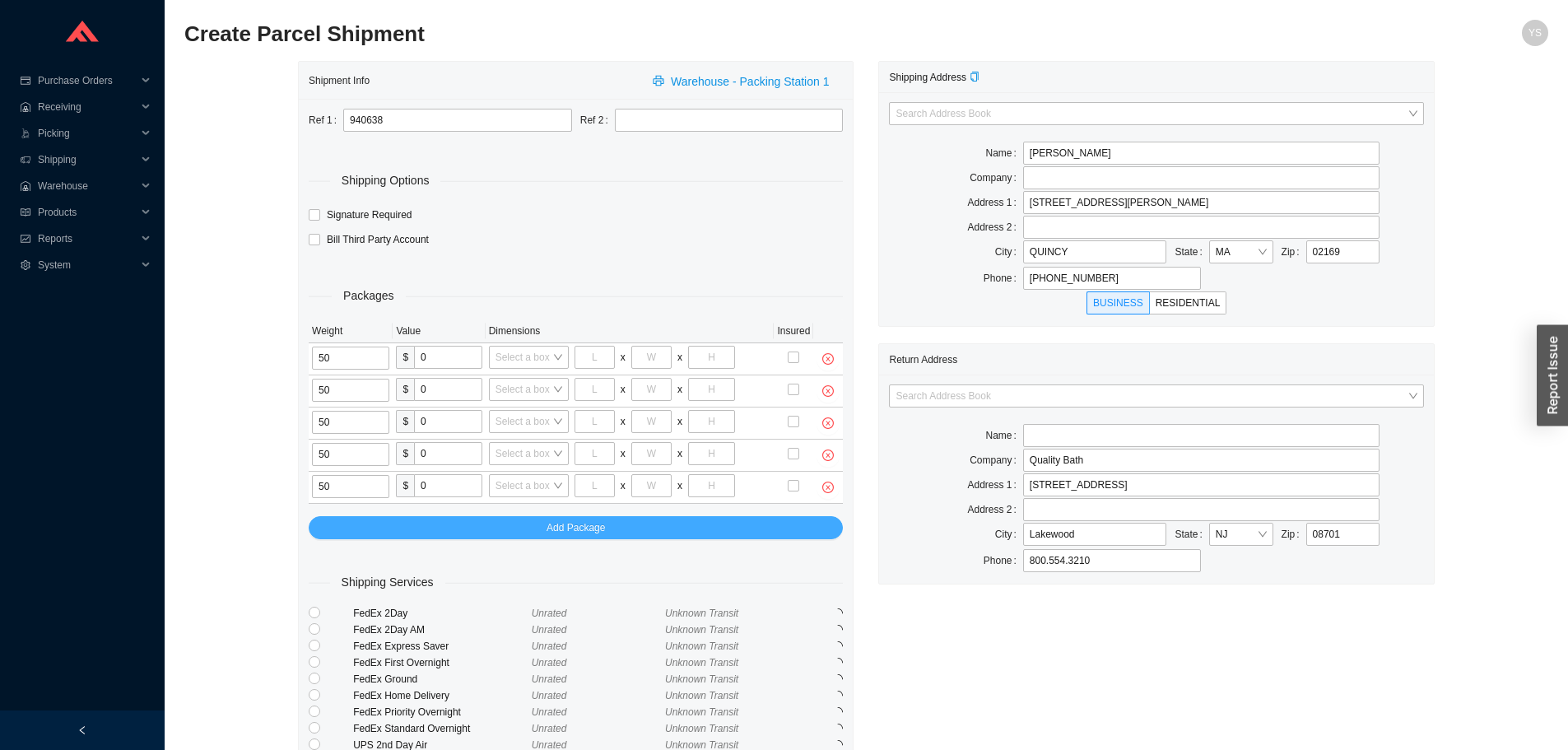
type input "50"
click at [394, 530] on button "Add Package" at bounding box center [576, 528] width 534 height 23
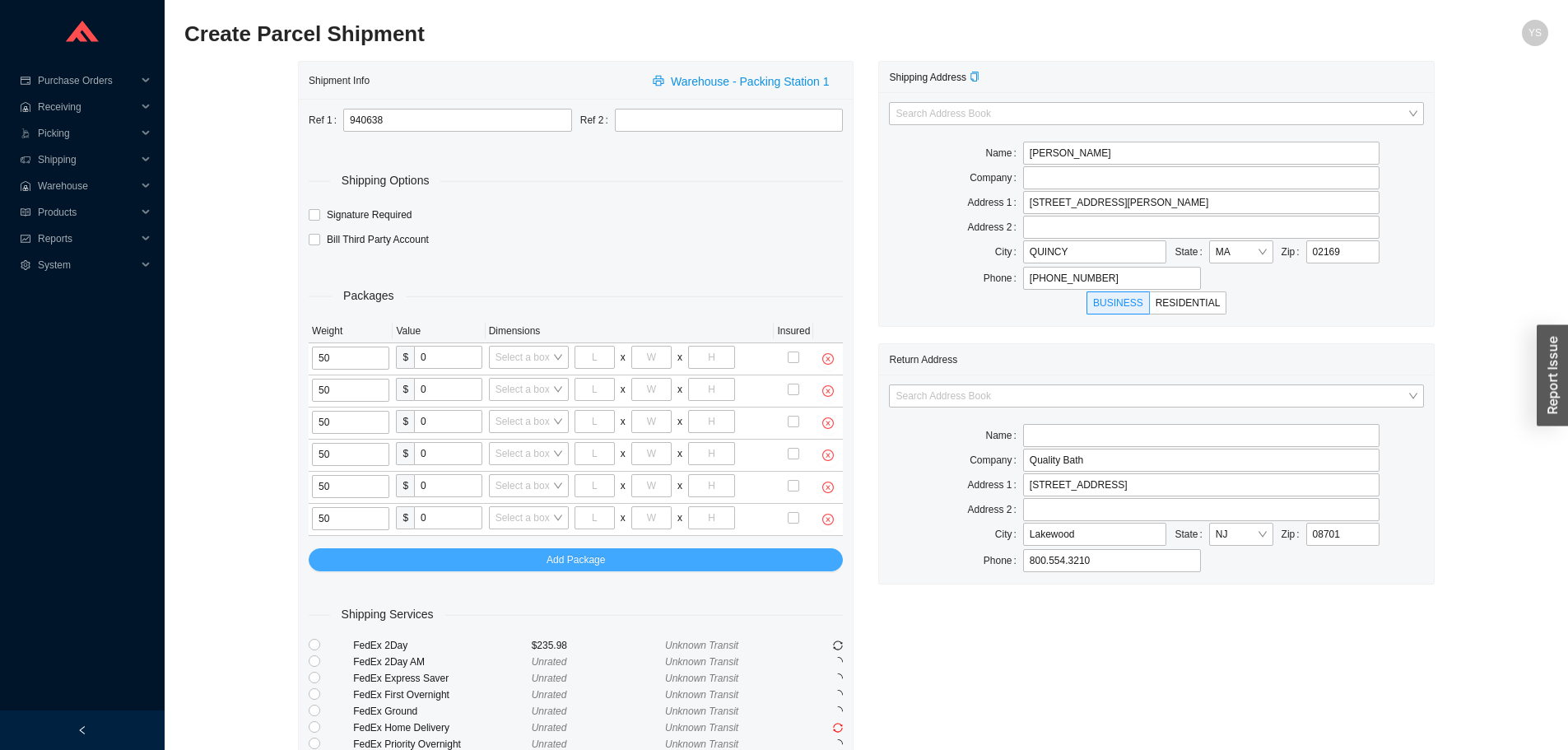
type input "50"
click at [394, 558] on button "Add Package" at bounding box center [576, 559] width 534 height 23
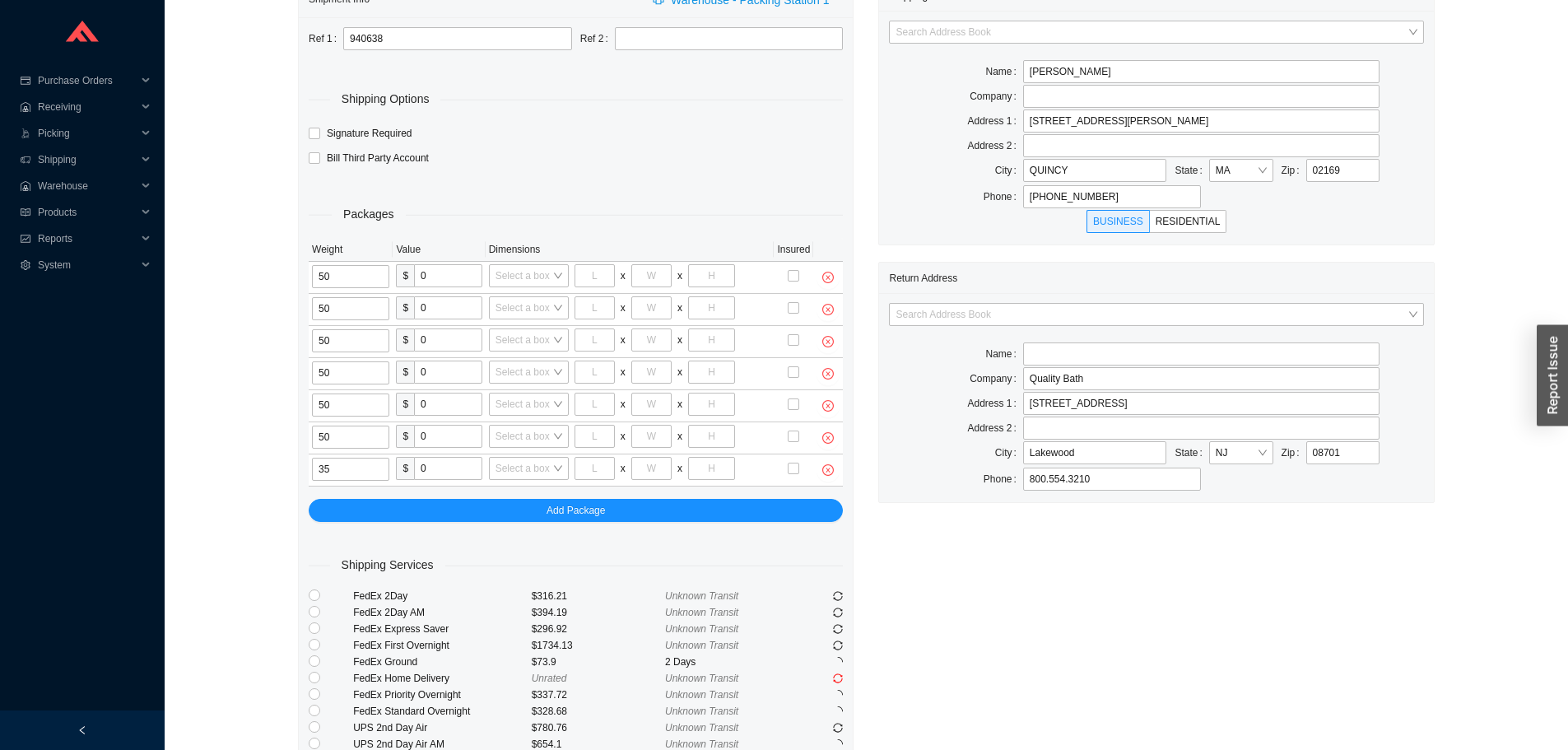
scroll to position [82, 0]
type input "35"
click at [535, 280] on input "search" at bounding box center [524, 274] width 57 height 21
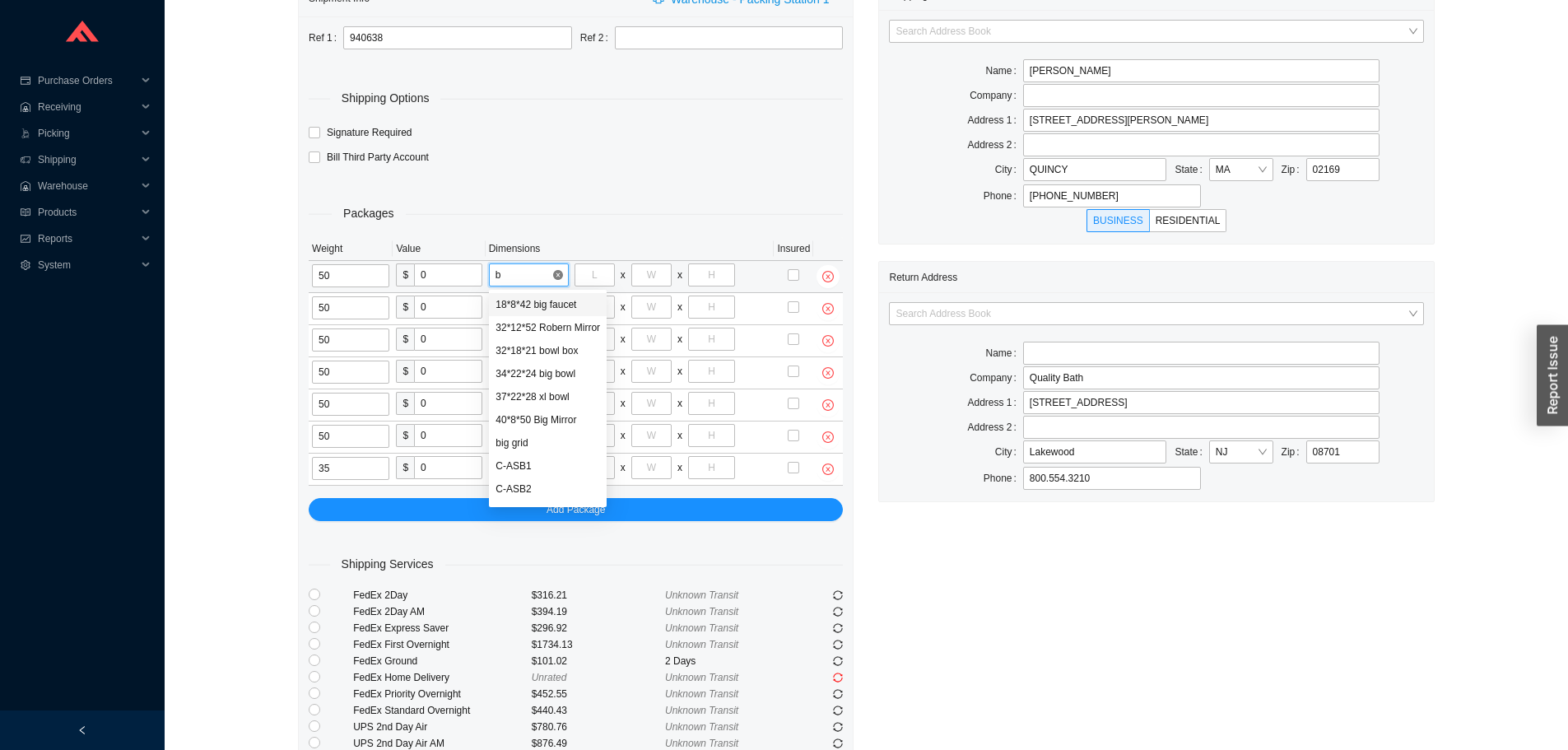
type input "bo"
click at [561, 304] on div "32*18*21 bowl box" at bounding box center [536, 304] width 82 height 15
type input "32"
type input "18"
type input "21"
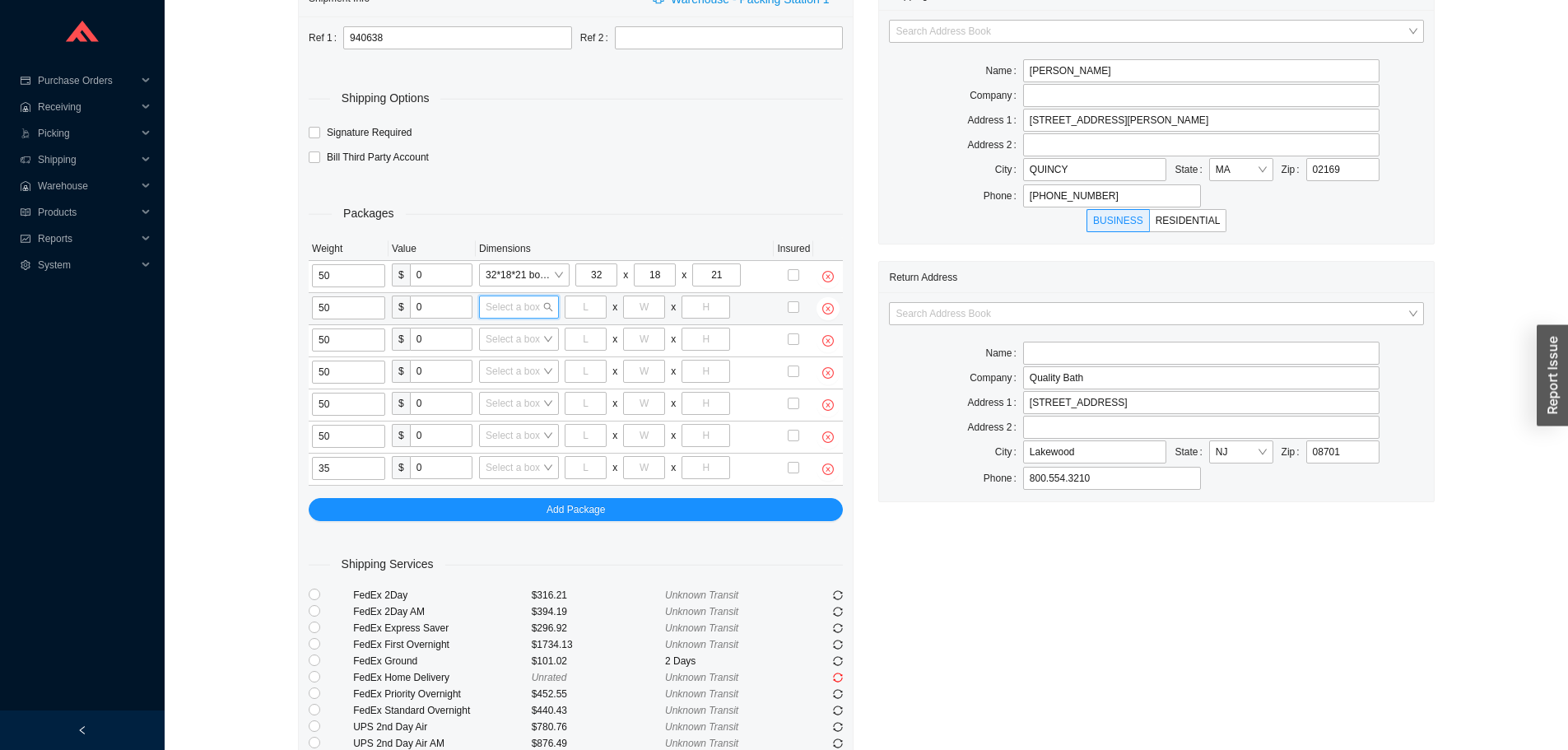
click at [532, 304] on input "search" at bounding box center [515, 306] width 57 height 21
type input "bo"
click at [524, 340] on div "32*18*21 bowl box" at bounding box center [527, 337] width 82 height 15
type input "32"
type input "18"
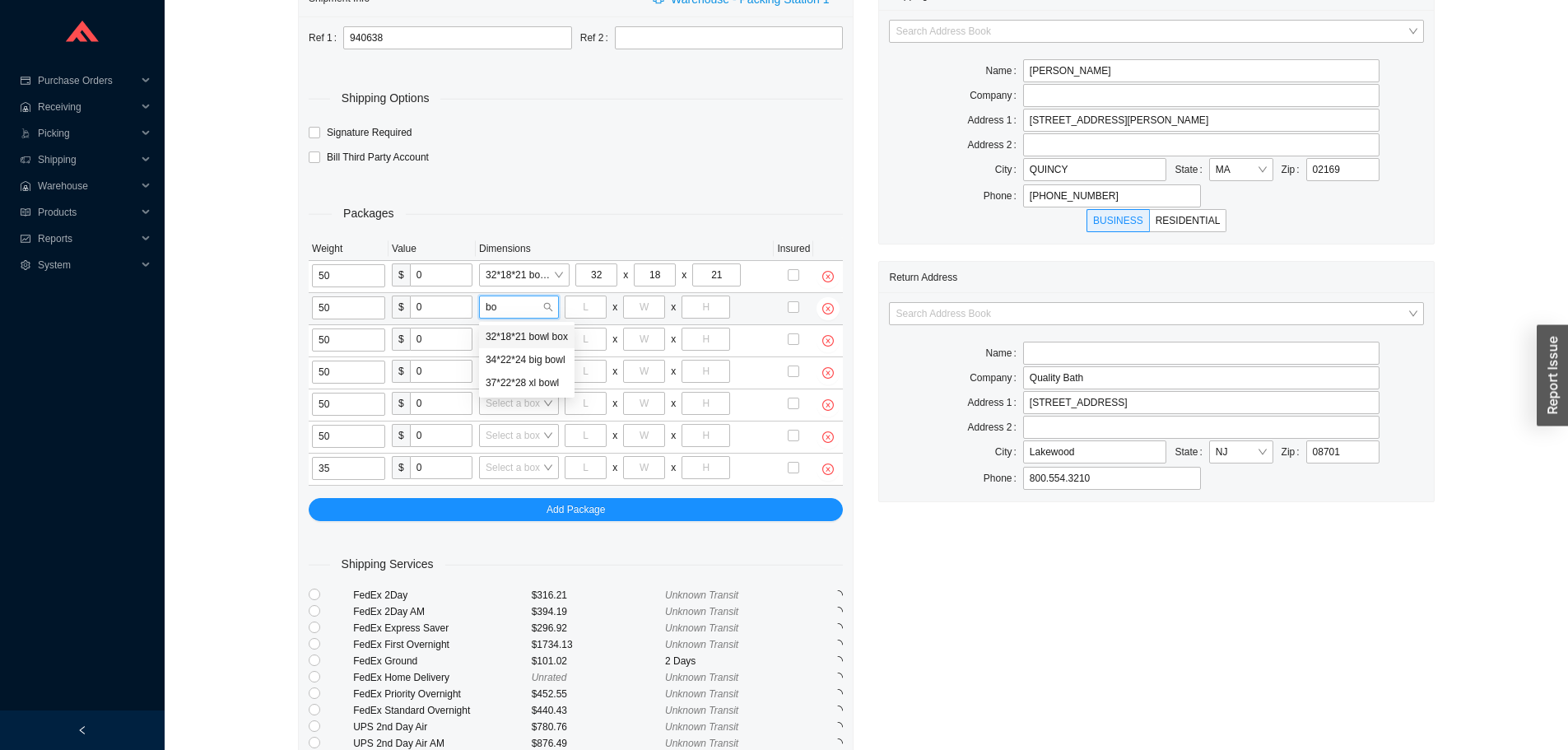
type input "21"
click at [512, 337] on input "search" at bounding box center [515, 339] width 57 height 21
type input "bo"
click at [523, 362] on div "32*18*21 bowl box" at bounding box center [527, 369] width 82 height 15
type input "32"
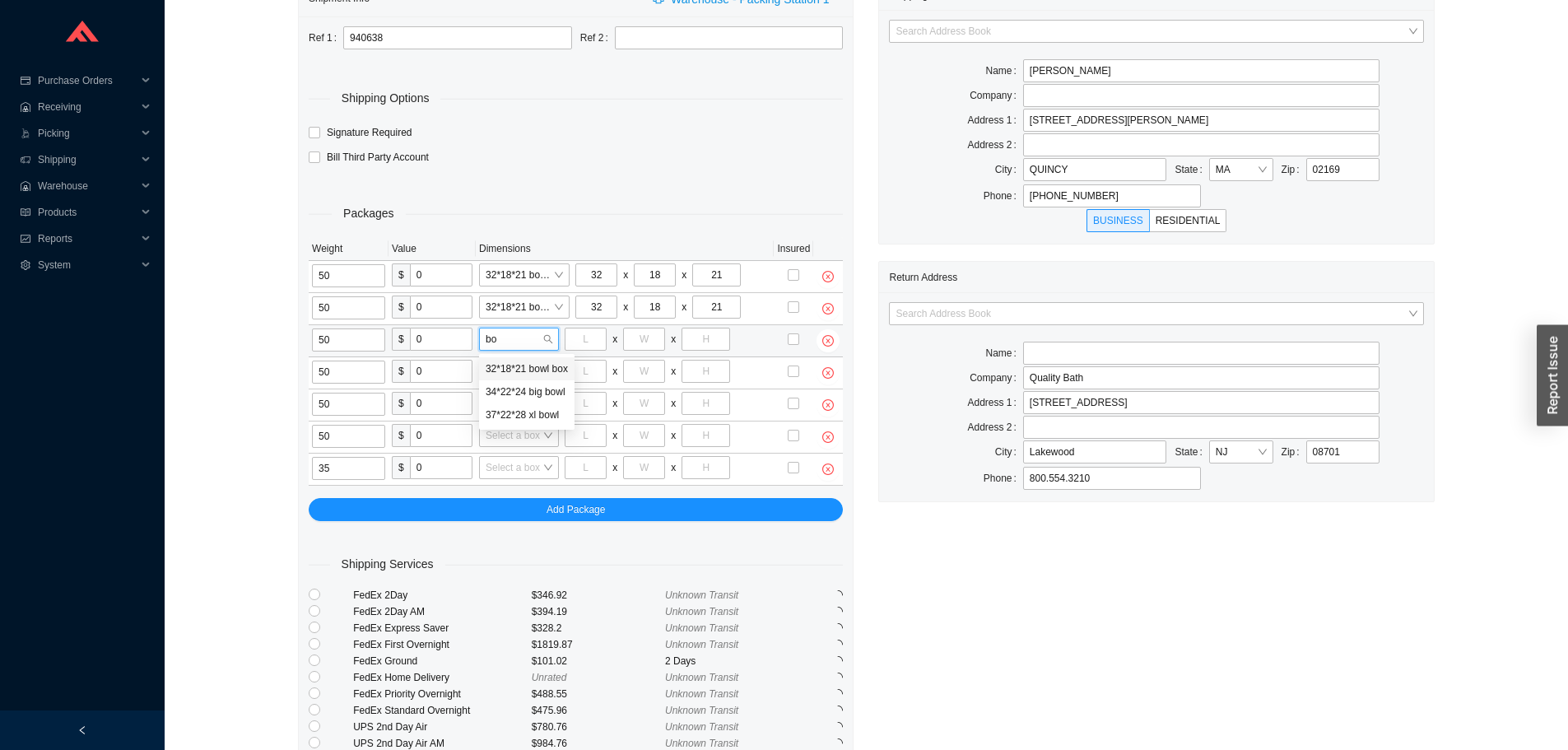
type input "18"
type input "21"
click at [508, 373] on input "search" at bounding box center [515, 371] width 57 height 21
type input "bo"
click at [518, 404] on div "32*18*21 bowl box" at bounding box center [527, 401] width 82 height 15
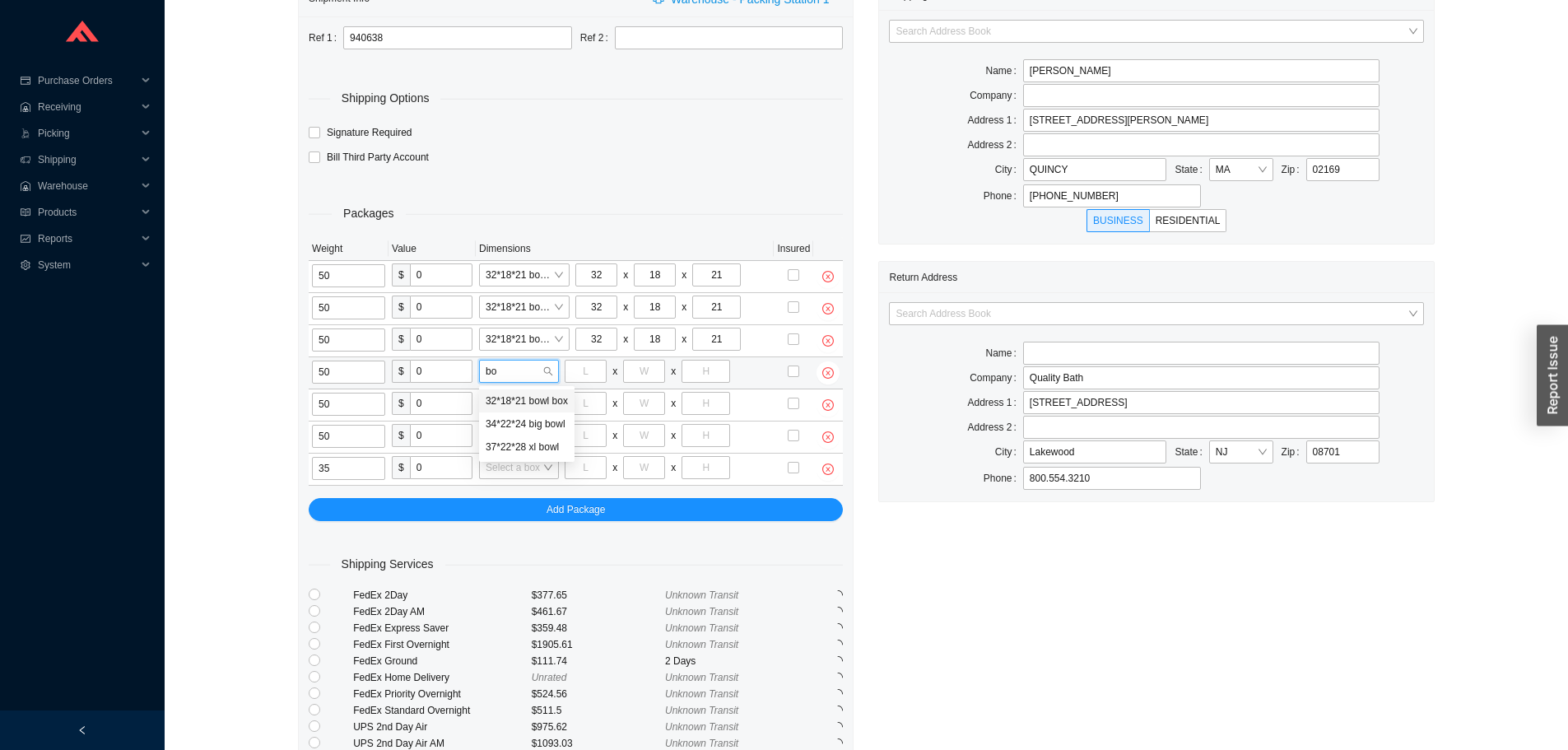
type input "32"
type input "18"
type input "21"
click at [510, 404] on input "search" at bounding box center [515, 403] width 57 height 21
type input "bo"
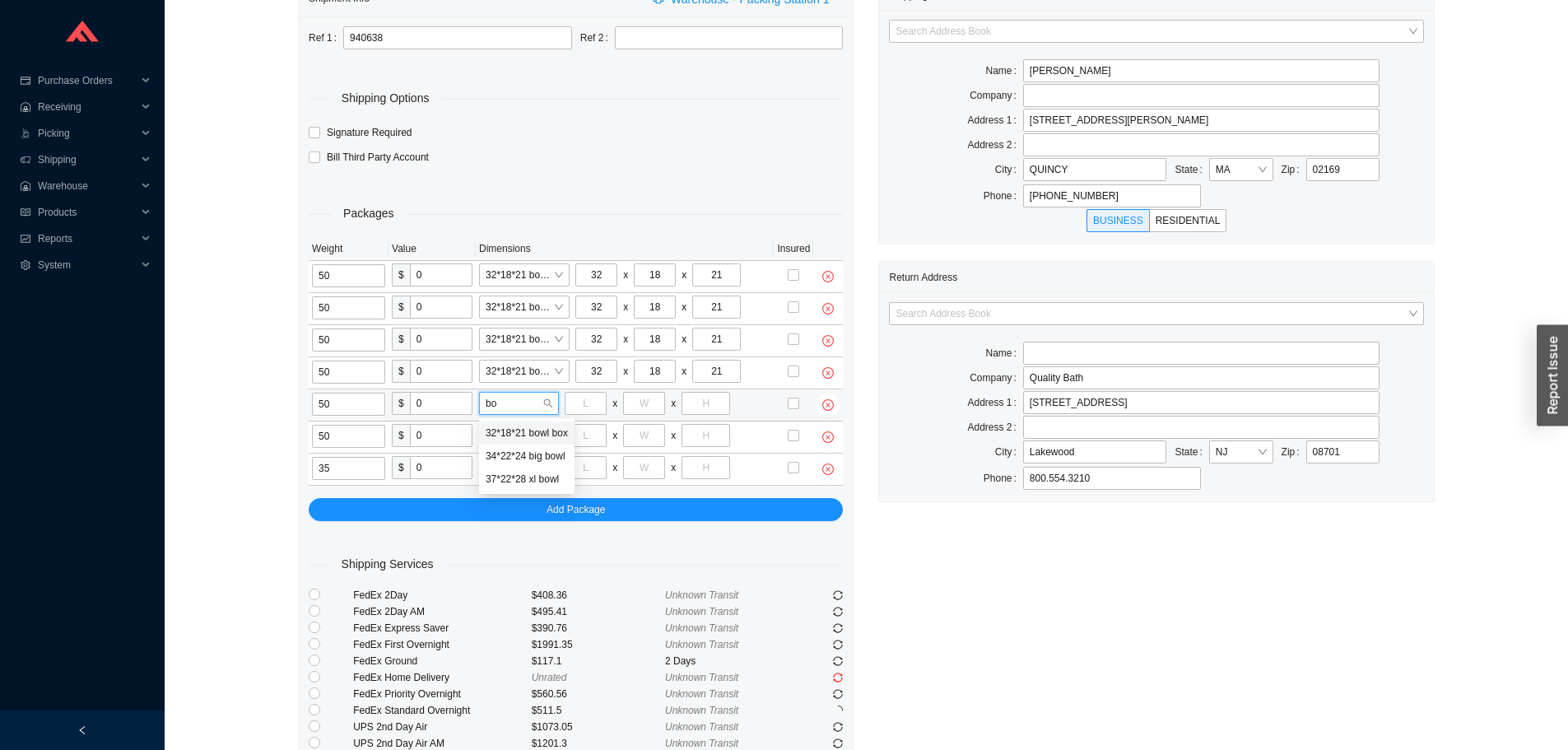
click at [517, 427] on div "32*18*21 bowl box" at bounding box center [527, 433] width 82 height 15
type input "32"
type input "18"
type input "21"
click at [517, 427] on input "b" at bounding box center [515, 435] width 57 height 21
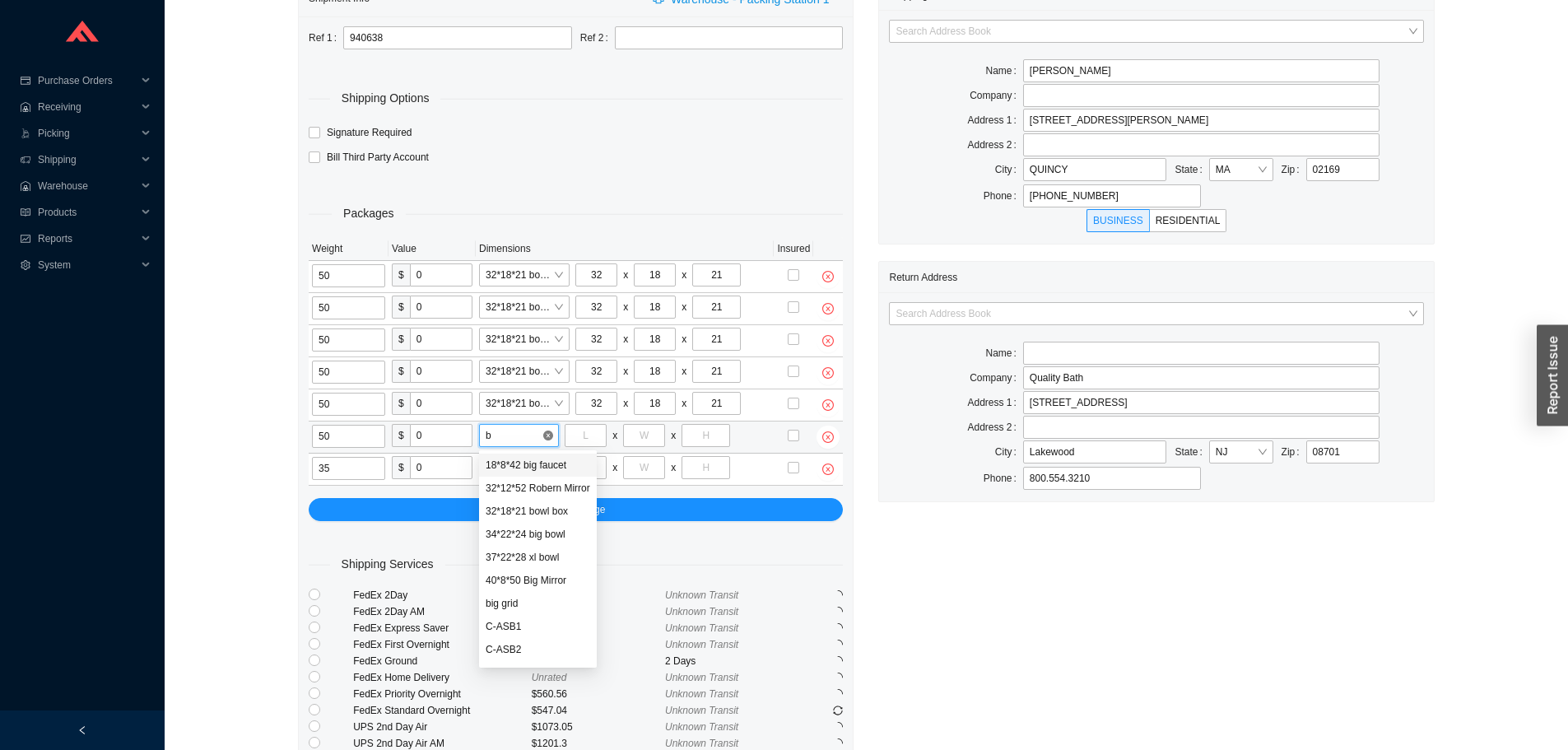
type input "bo"
click at [517, 461] on div "32*18*21 bowl box" at bounding box center [527, 465] width 82 height 15
type input "32"
type input "18"
type input "21"
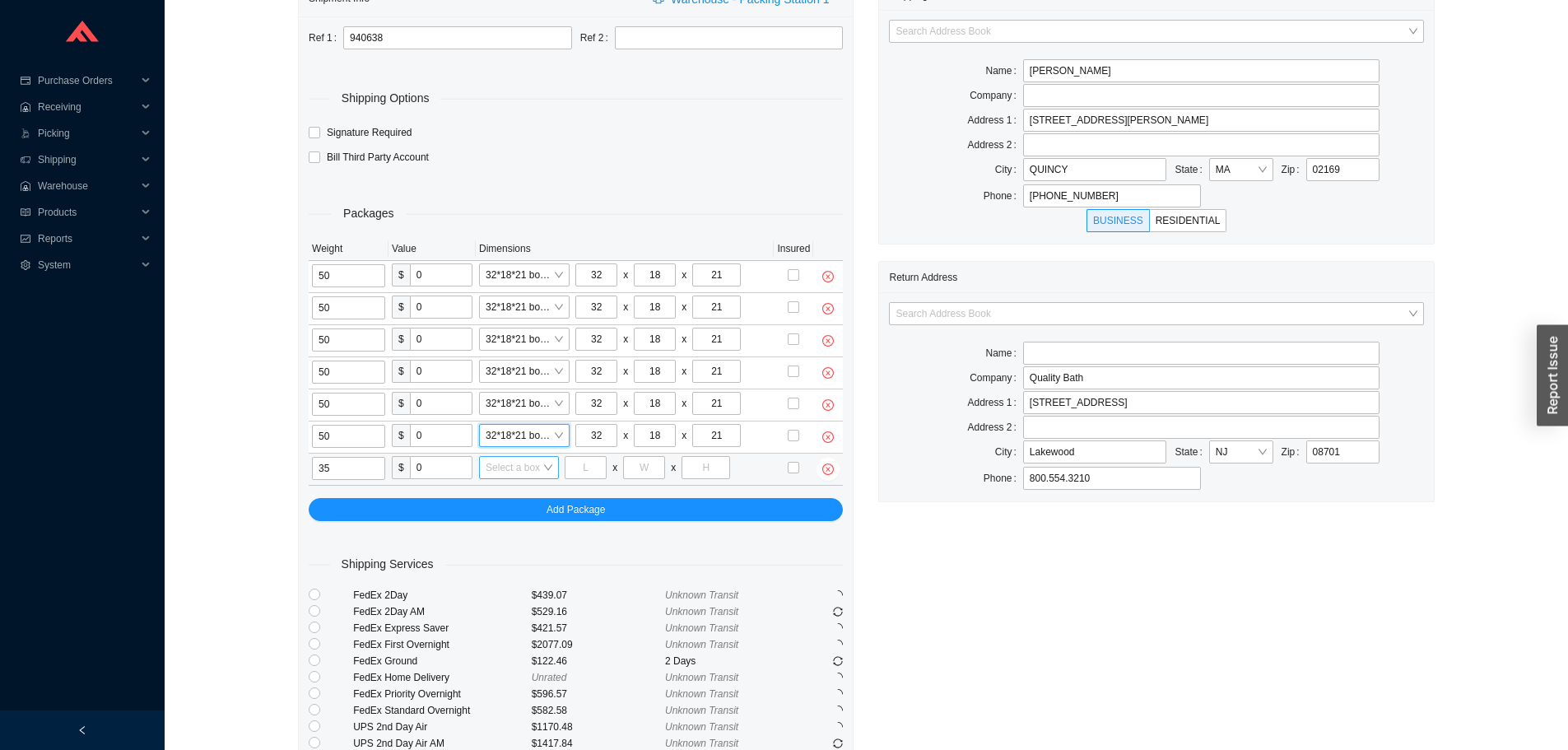
click at [512, 468] on input "search" at bounding box center [515, 467] width 57 height 21
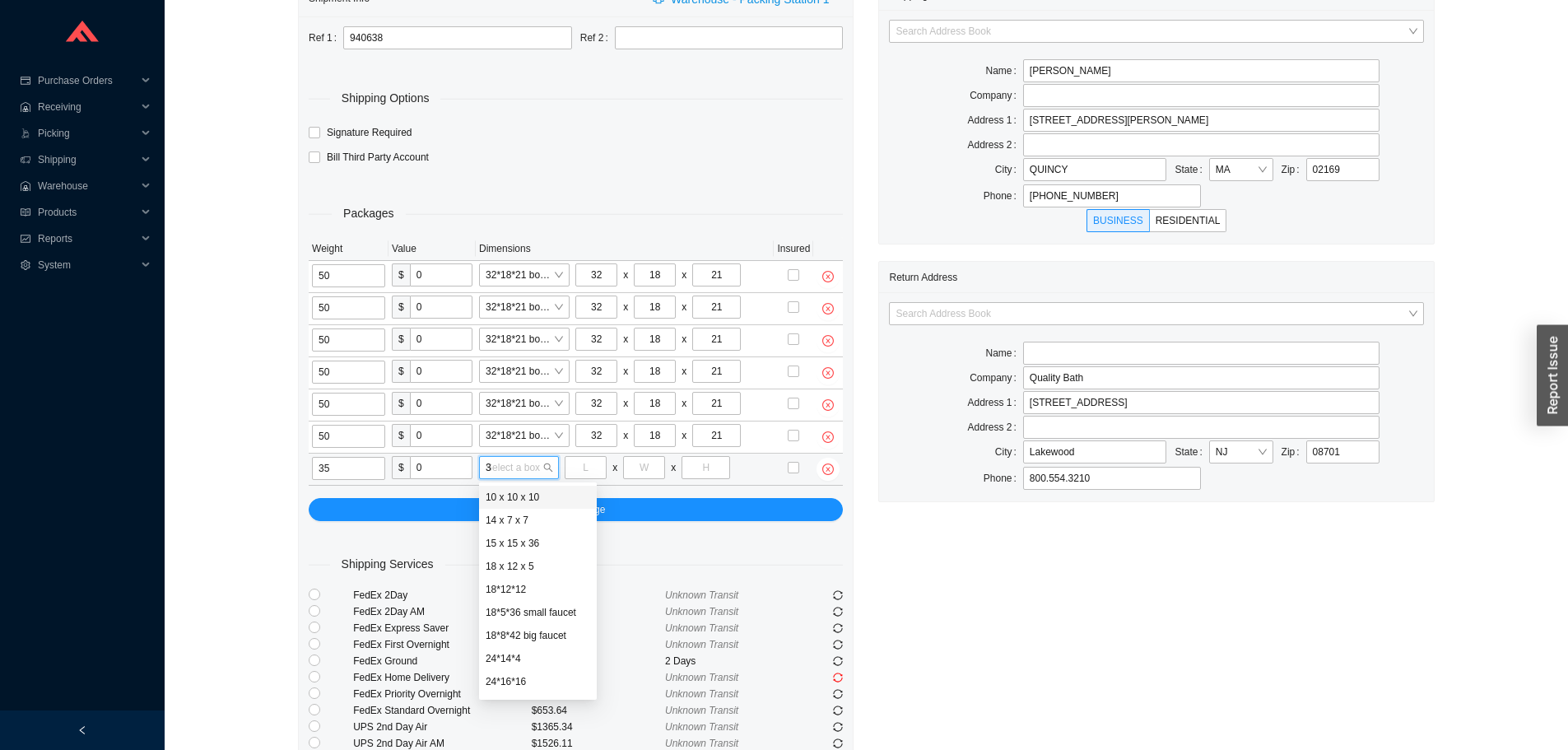
type input "30"
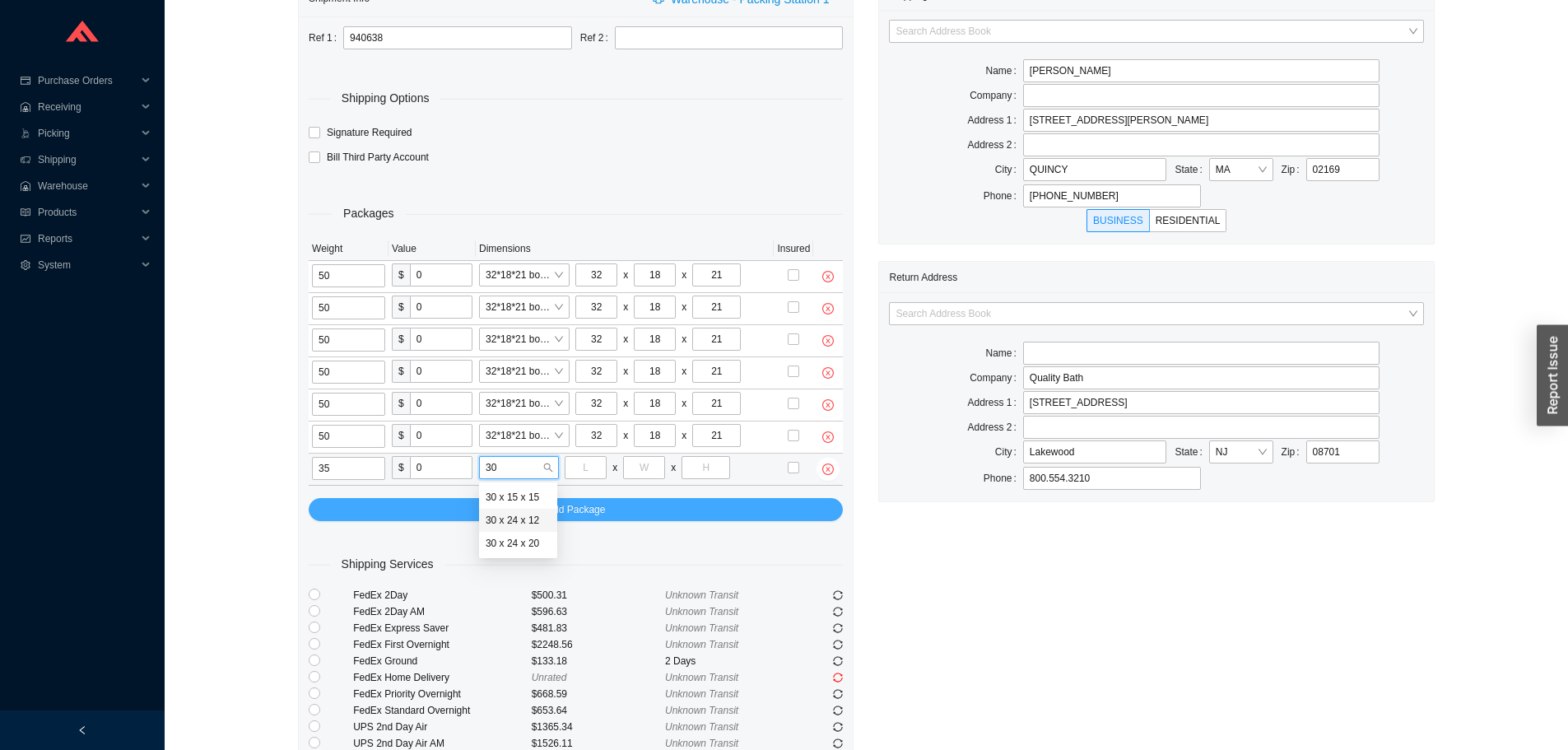
click at [512, 516] on div "30 x 24 x 12" at bounding box center [518, 520] width 65 height 15
type input "30"
type input "24"
type input "12"
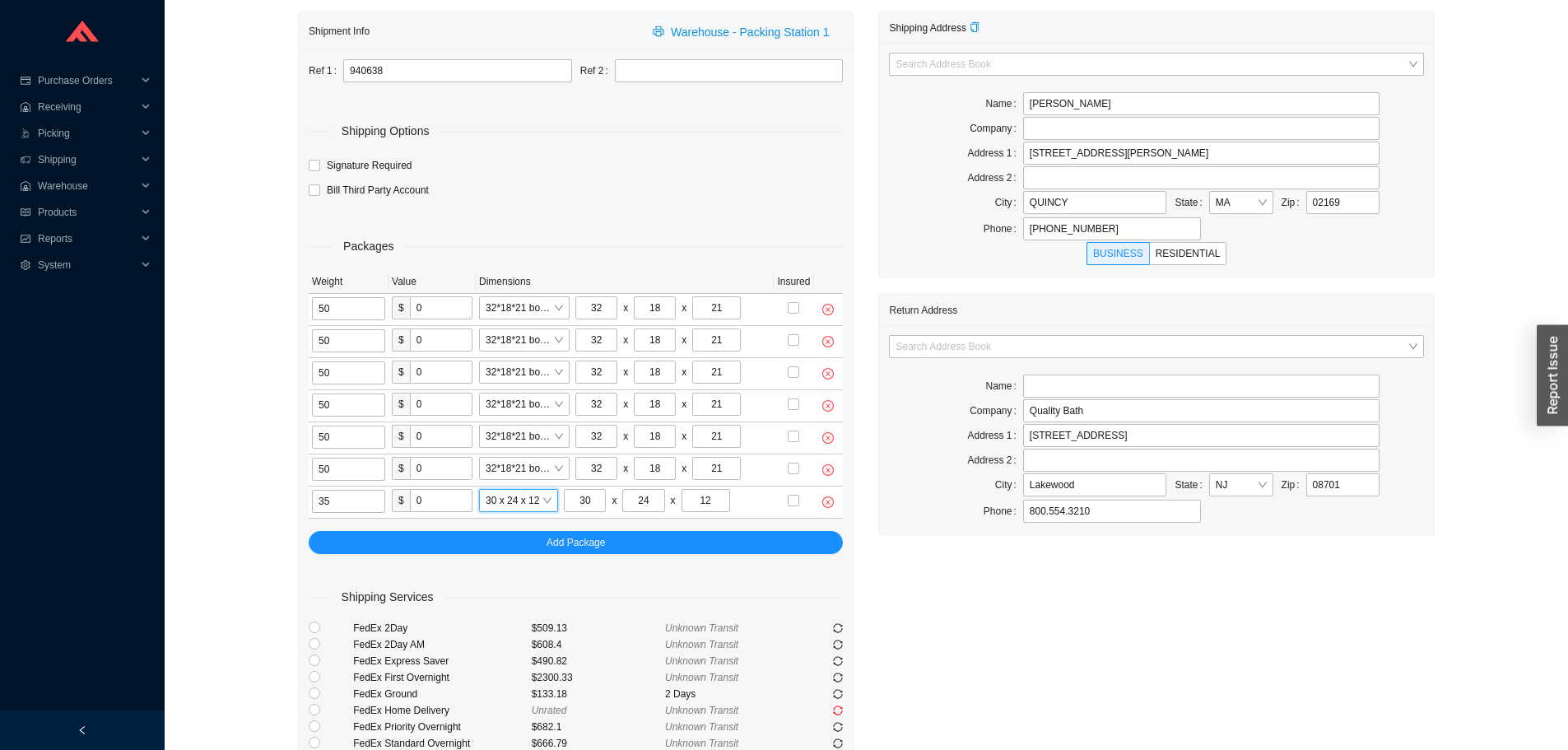
scroll to position [0, 0]
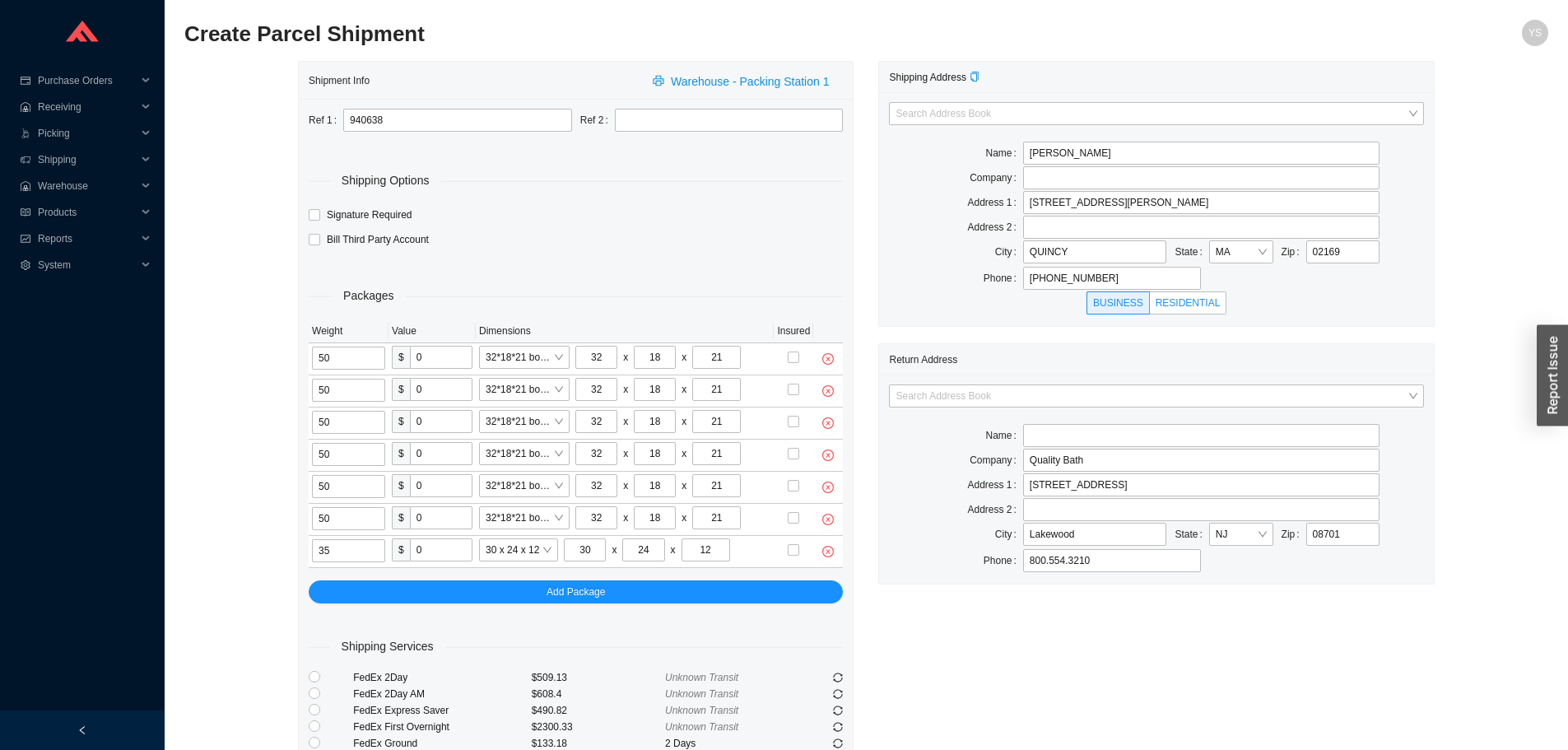
click at [1189, 304] on span "RESIDENTIAL" at bounding box center [1188, 303] width 65 height 11
click at [1188, 306] on input "RESIDENTIAL" at bounding box center [1188, 306] width 0 height 0
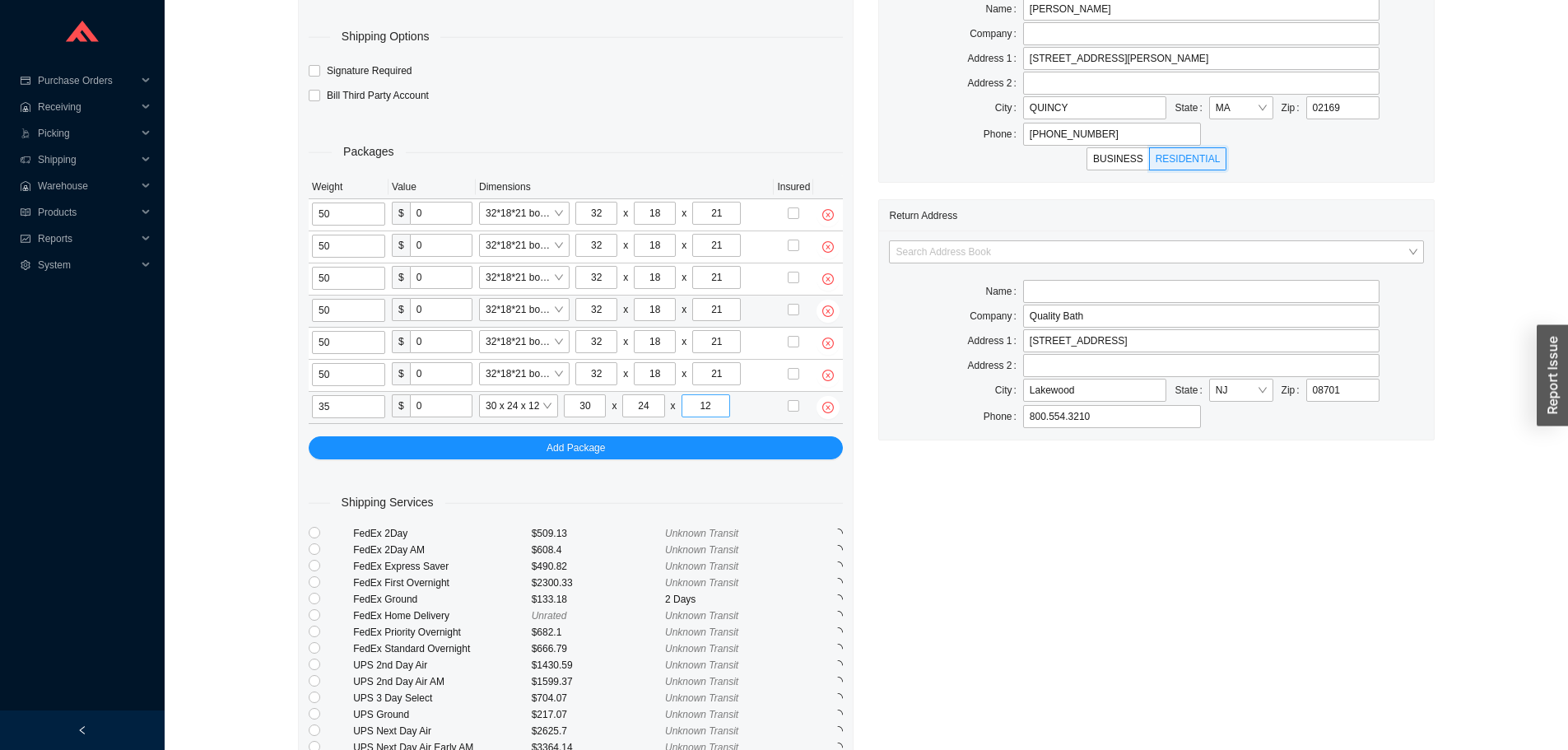
scroll to position [164, 0]
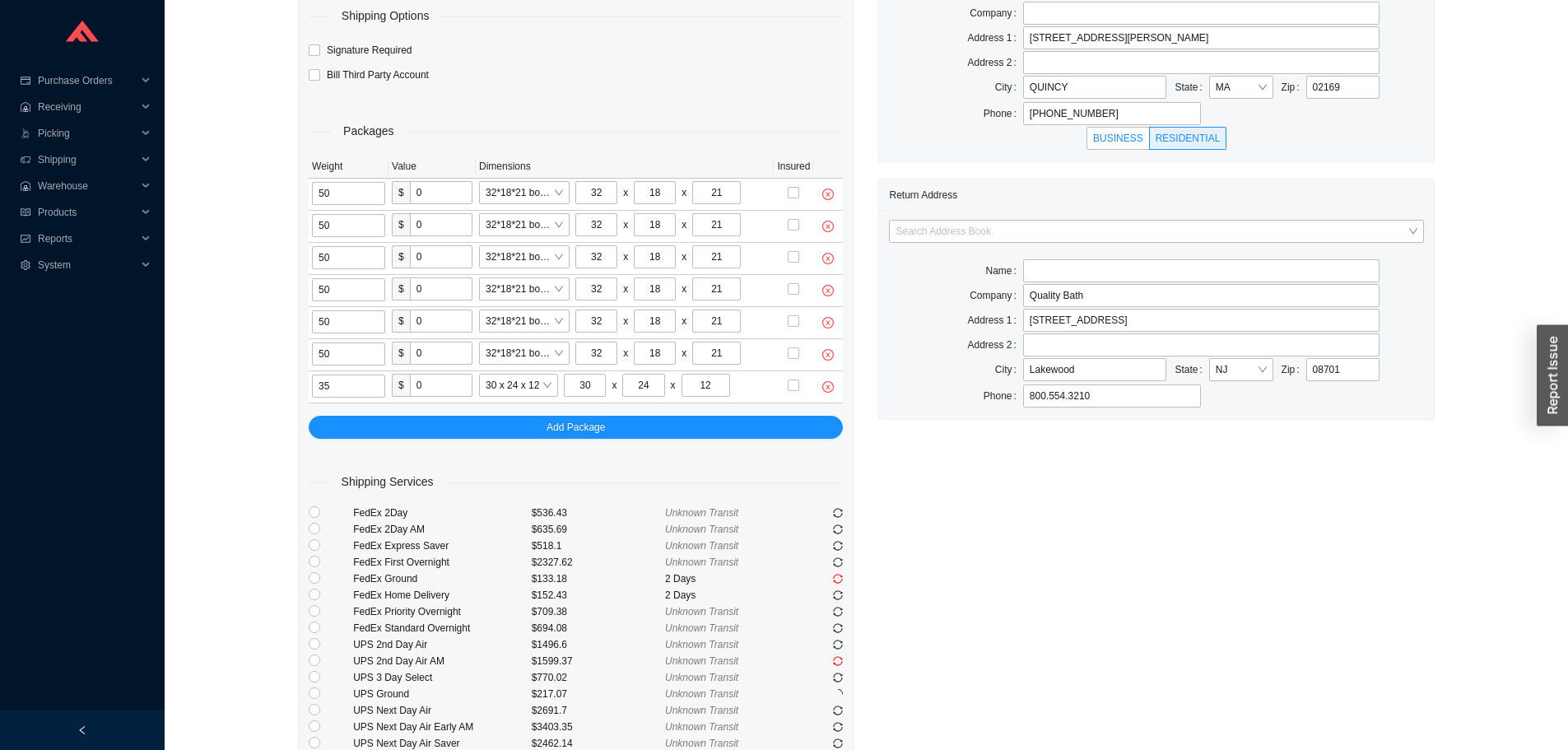
click at [1135, 139] on span "BUSINESS" at bounding box center [1118, 138] width 50 height 11
click at [1118, 141] on input "BUSINESS" at bounding box center [1118, 141] width 0 height 0
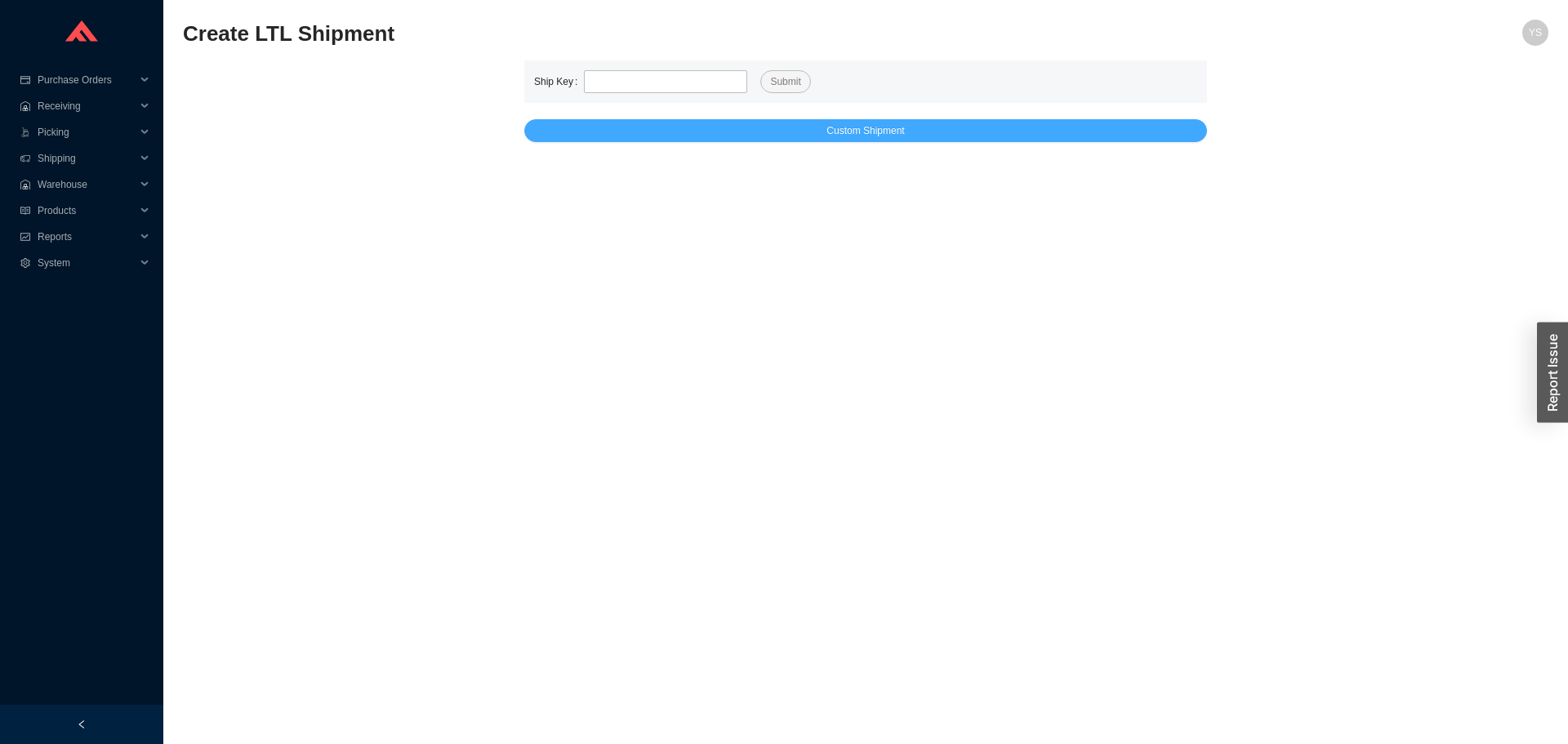
click at [589, 130] on button "Custom Shipment" at bounding box center [866, 130] width 683 height 23
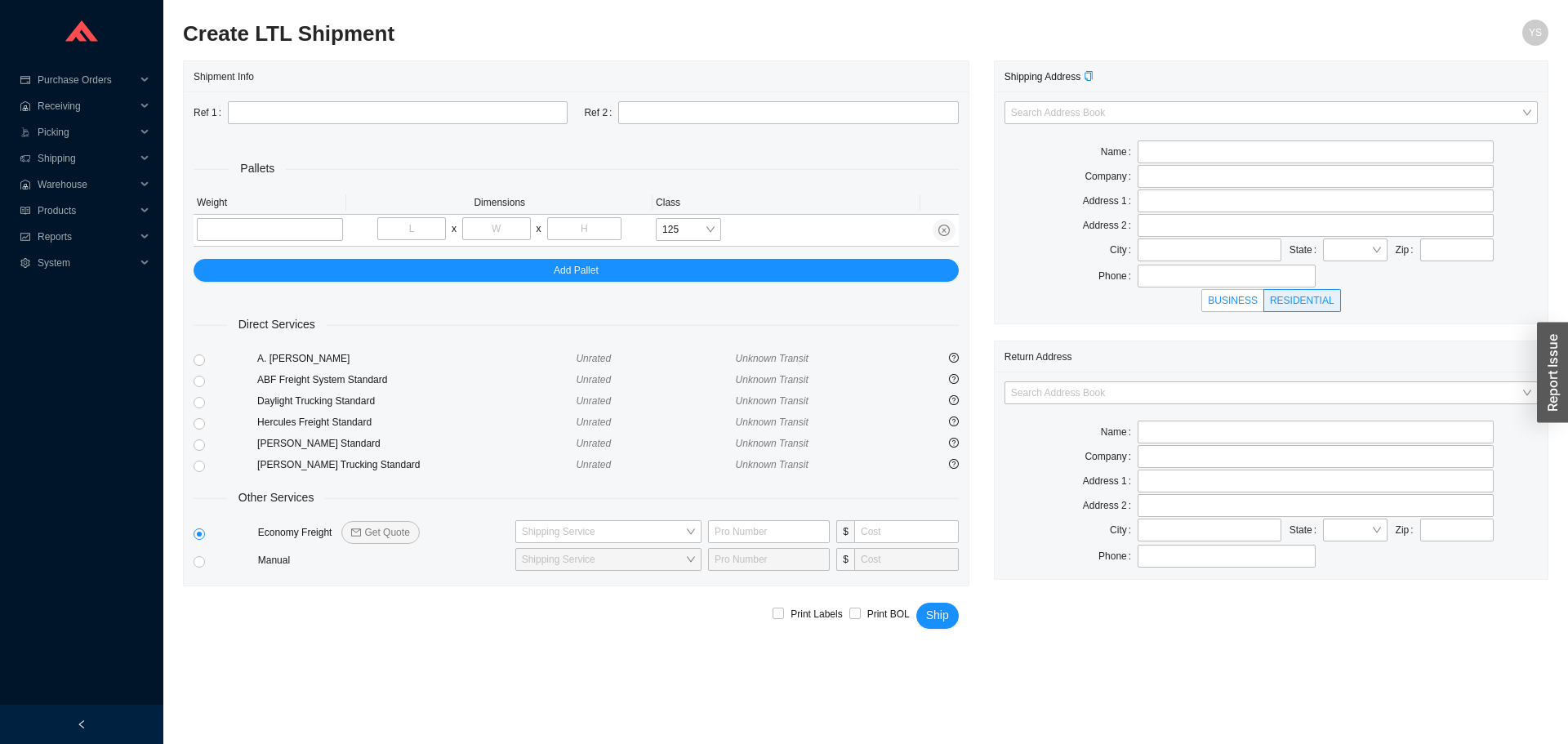
click at [1246, 300] on span "BUSINESS" at bounding box center [1233, 300] width 49 height 11
click at [1233, 304] on input "BUSINESS" at bounding box center [1233, 304] width 0 height 0
click at [1443, 258] on input "text" at bounding box center [1457, 250] width 73 height 23
type input "02169"
type input "QUINCY"
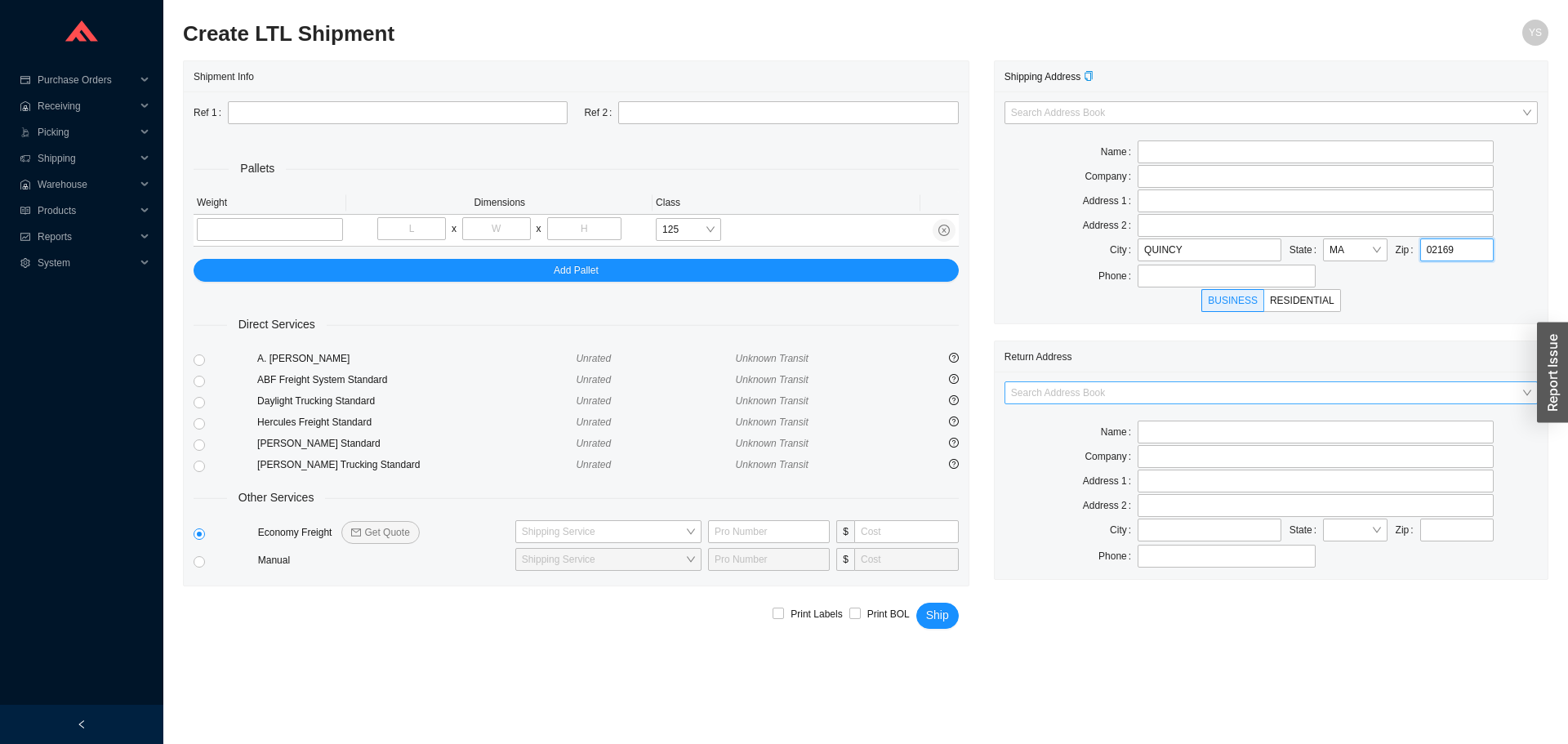
type input "02169"
click at [1038, 393] on input "search" at bounding box center [1267, 393] width 511 height 21
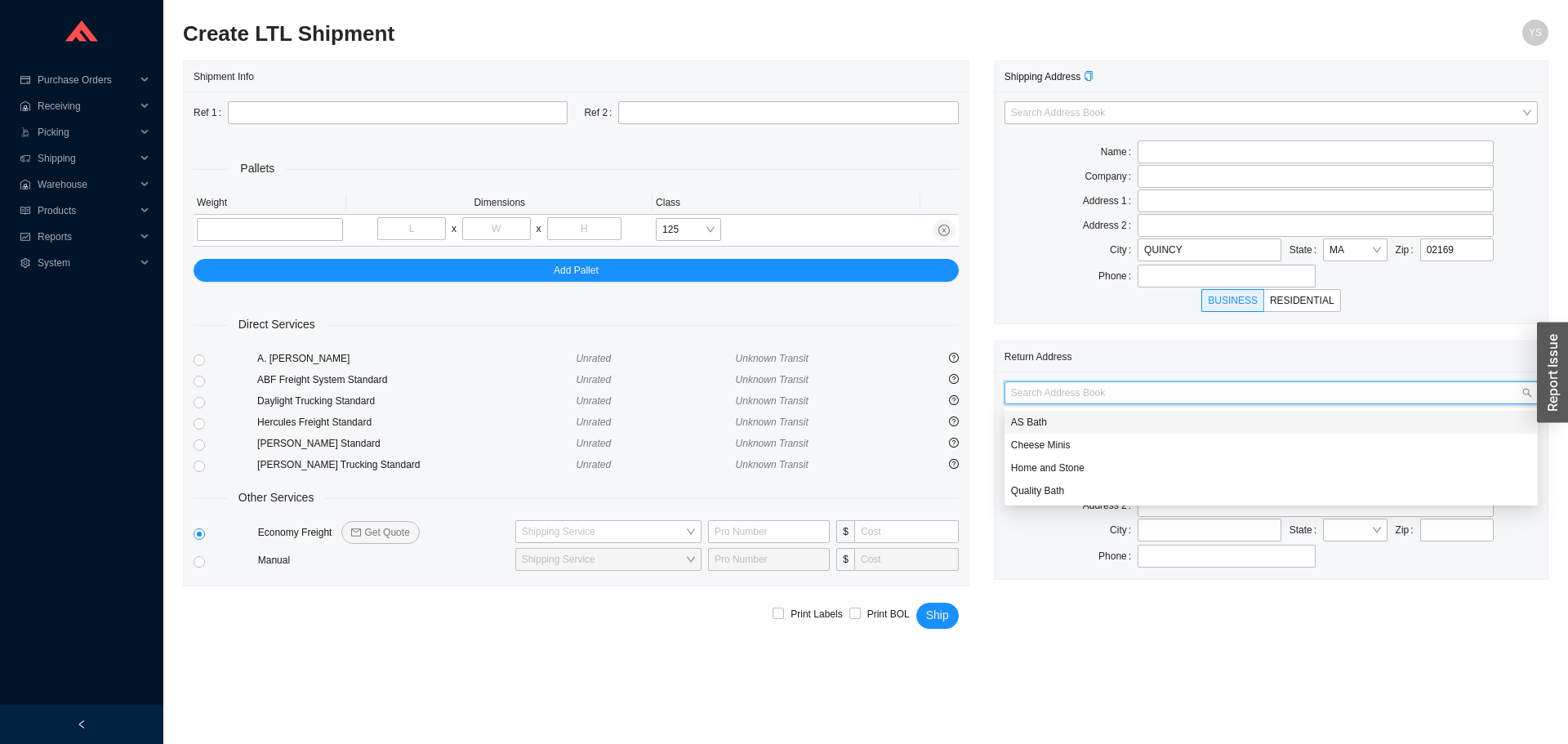
click at [1044, 415] on div "AS Bath" at bounding box center [1271, 422] width 520 height 15
type input "AS Bath"
type input "39 Progress St"
type input "Edison"
type input "08820"
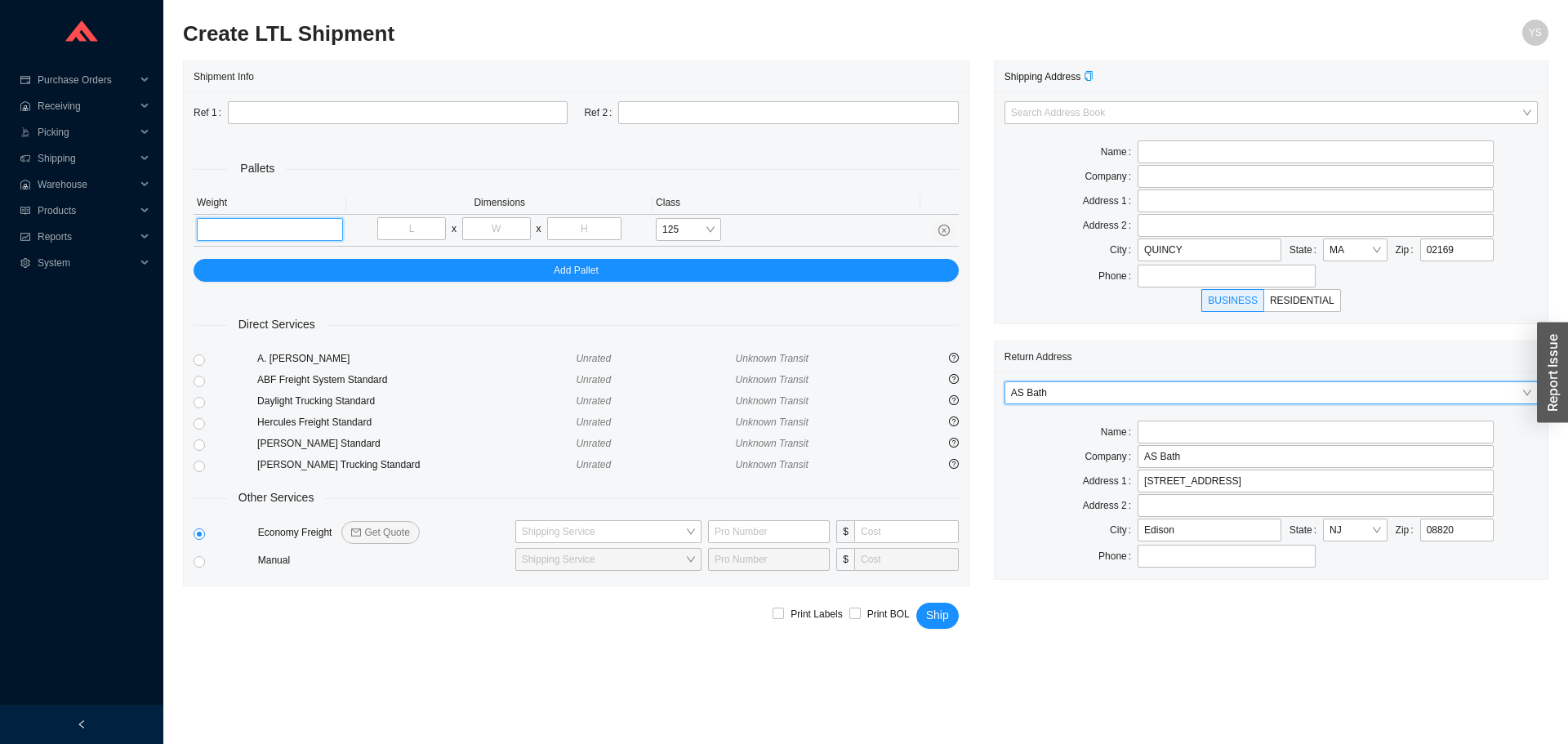
click at [239, 231] on input "tel" at bounding box center [270, 229] width 146 height 23
type input "350"
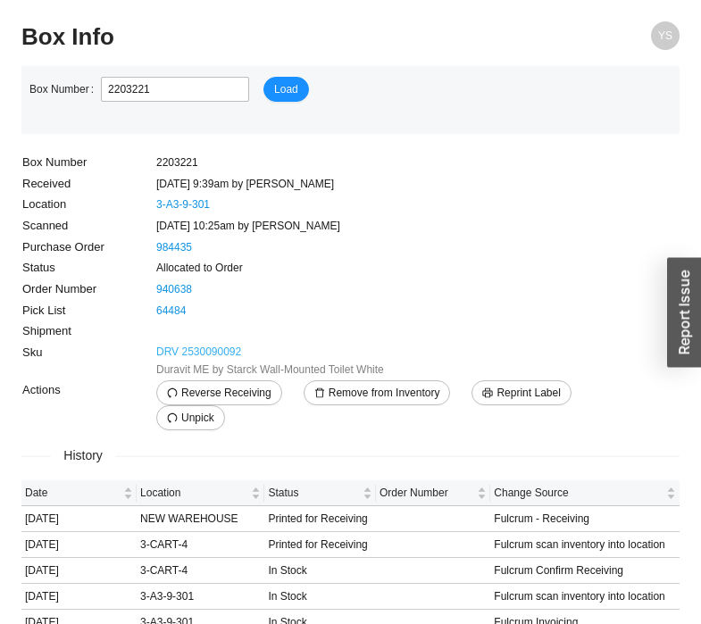
click at [189, 358] on link "DRV 2530090092" at bounding box center [198, 352] width 85 height 18
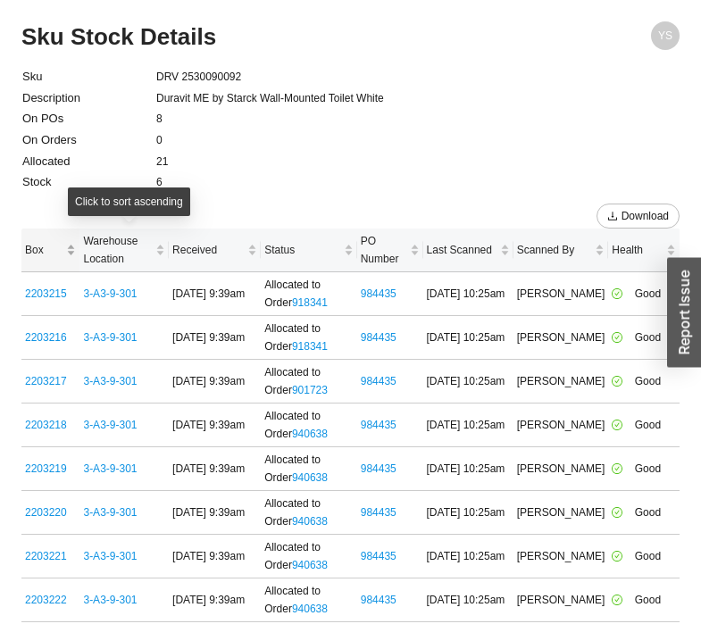
click at [69, 241] on div "Box" at bounding box center [50, 250] width 51 height 18
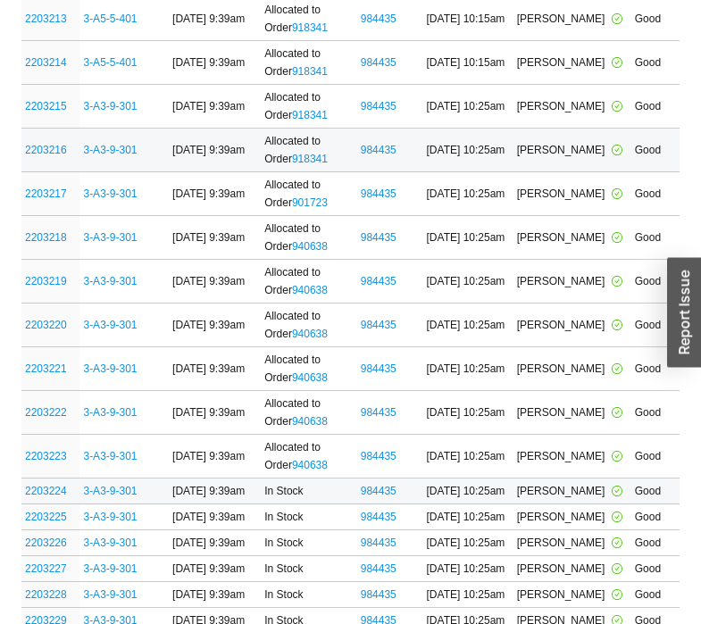
scroll to position [722, 0]
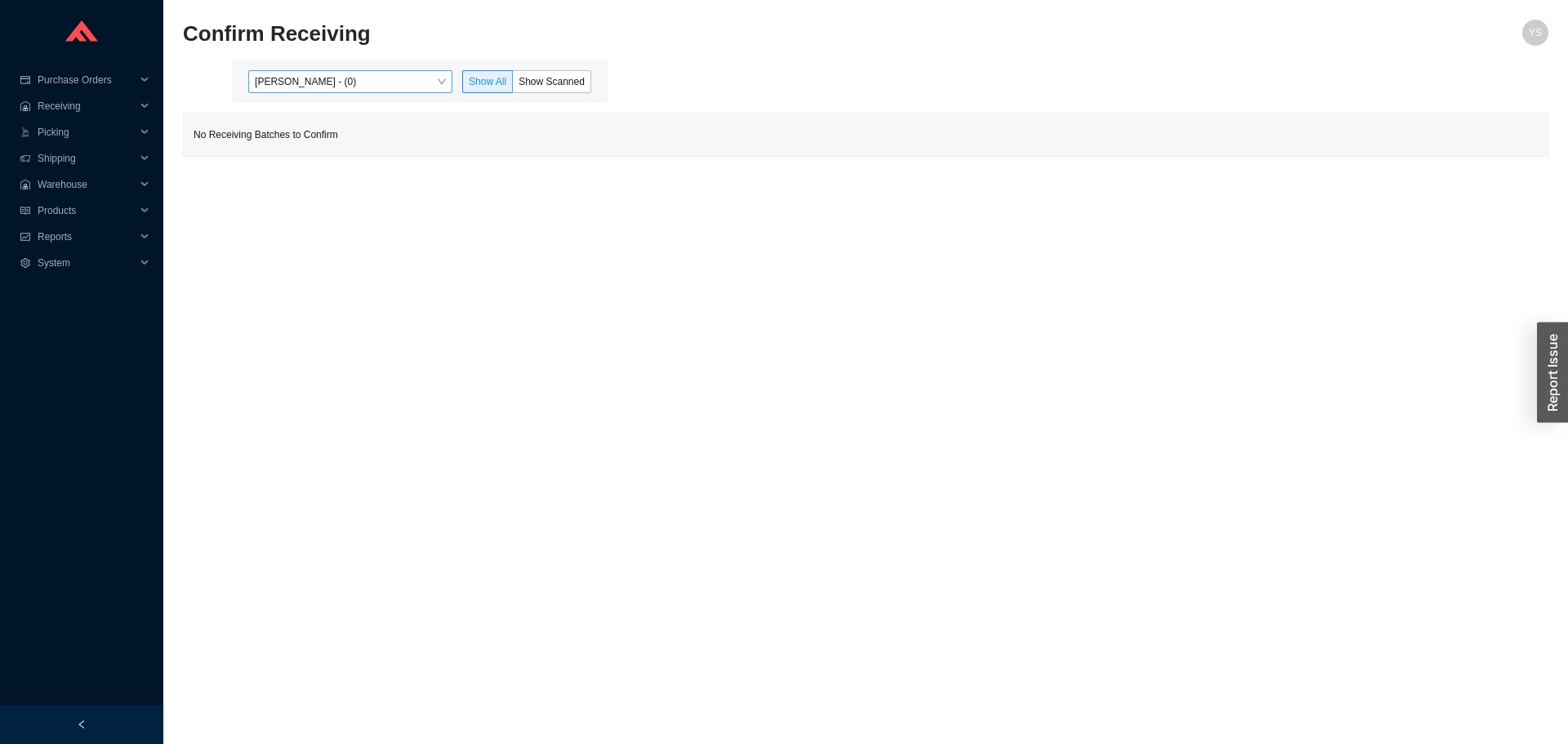
click at [379, 87] on span "[PERSON_NAME] - (0)" at bounding box center [350, 81] width 191 height 21
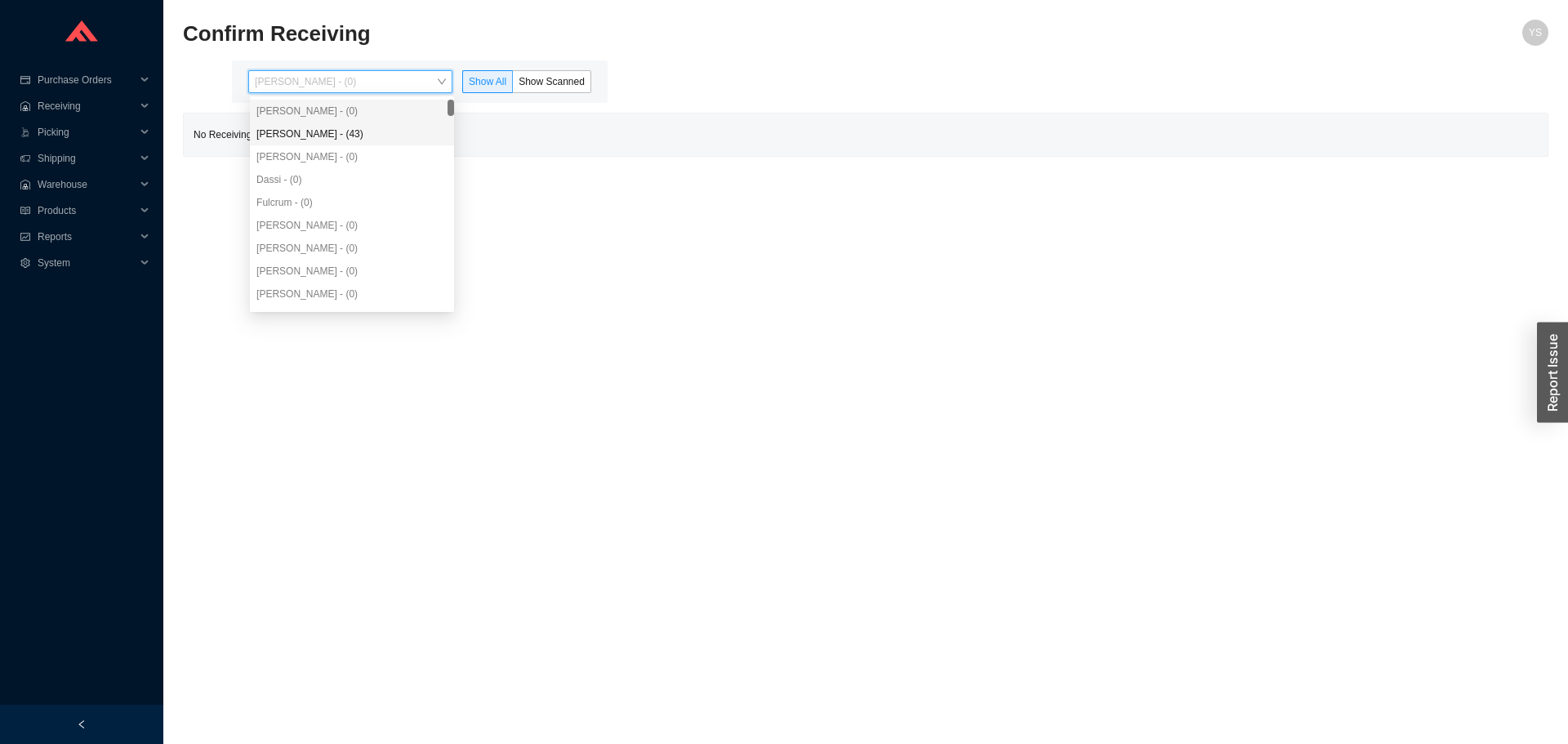
click at [338, 128] on div "[PERSON_NAME] - (43)" at bounding box center [351, 134] width 191 height 15
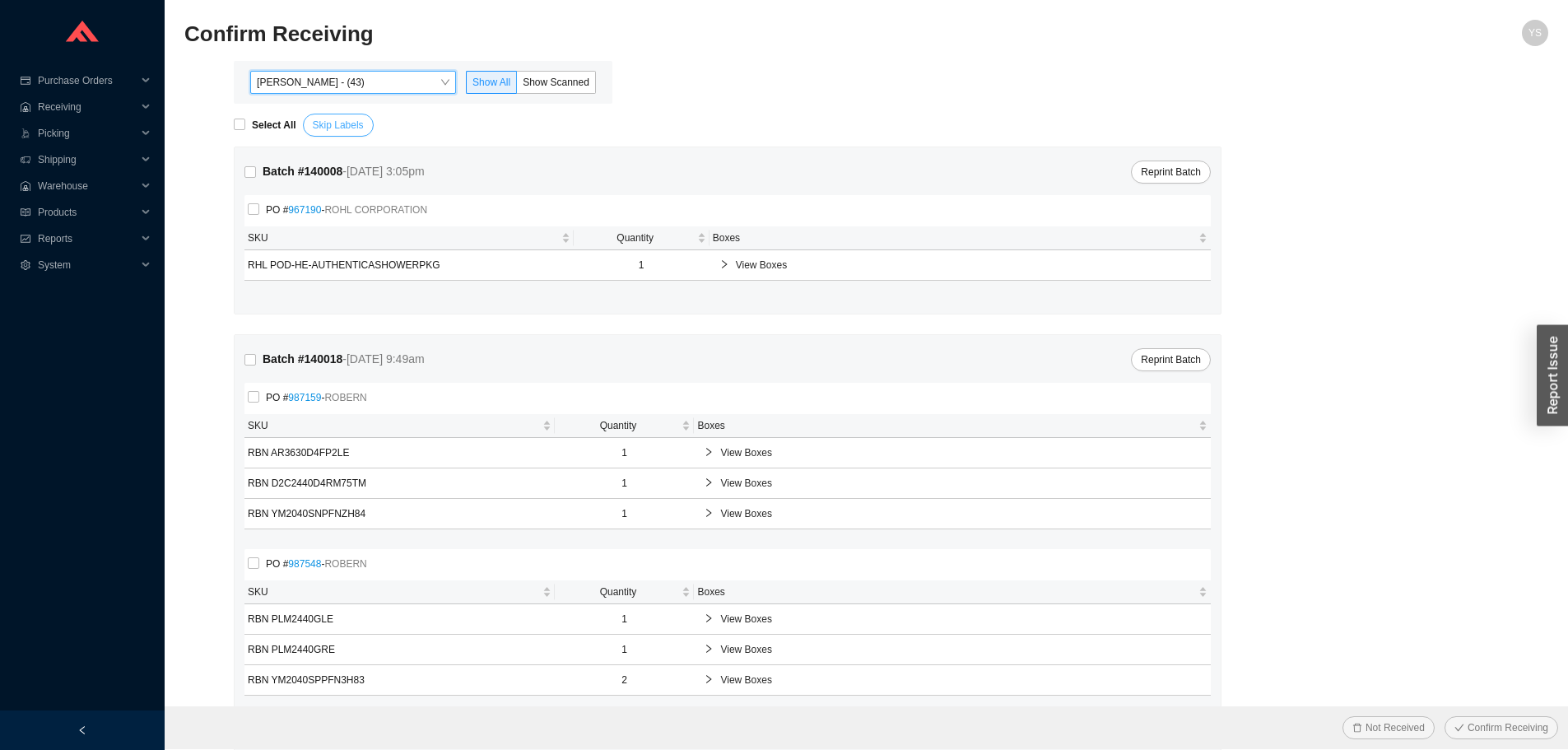
drag, startPoint x: 339, startPoint y: 123, endPoint x: 348, endPoint y: 111, distance: 15.0
click at [340, 119] on span "Skip Labels" at bounding box center [338, 125] width 51 height 17
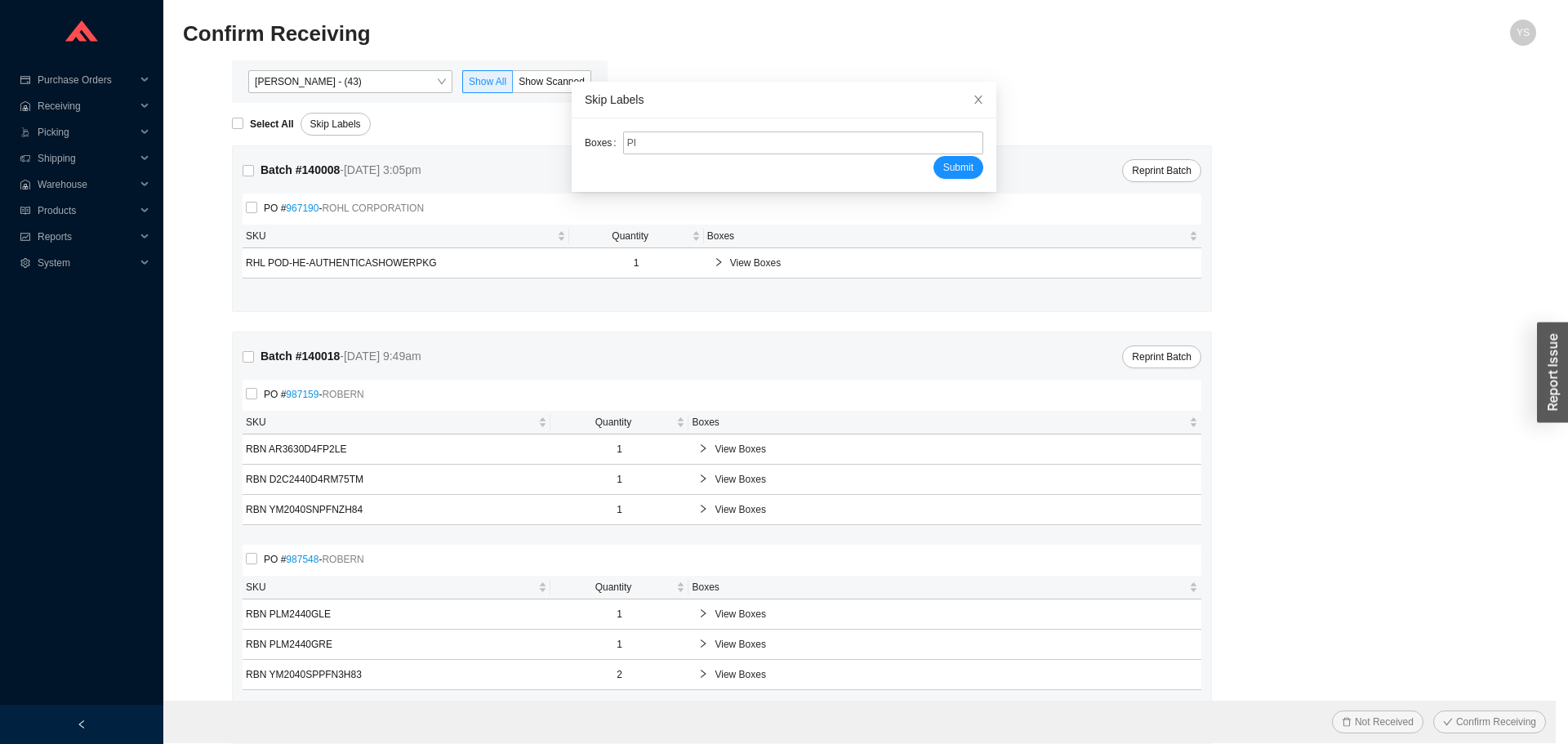
type input "PR2219960"
type input "PR2219951"
type input "PR2219961"
type input "PR2219952"
type input "PR2219956"
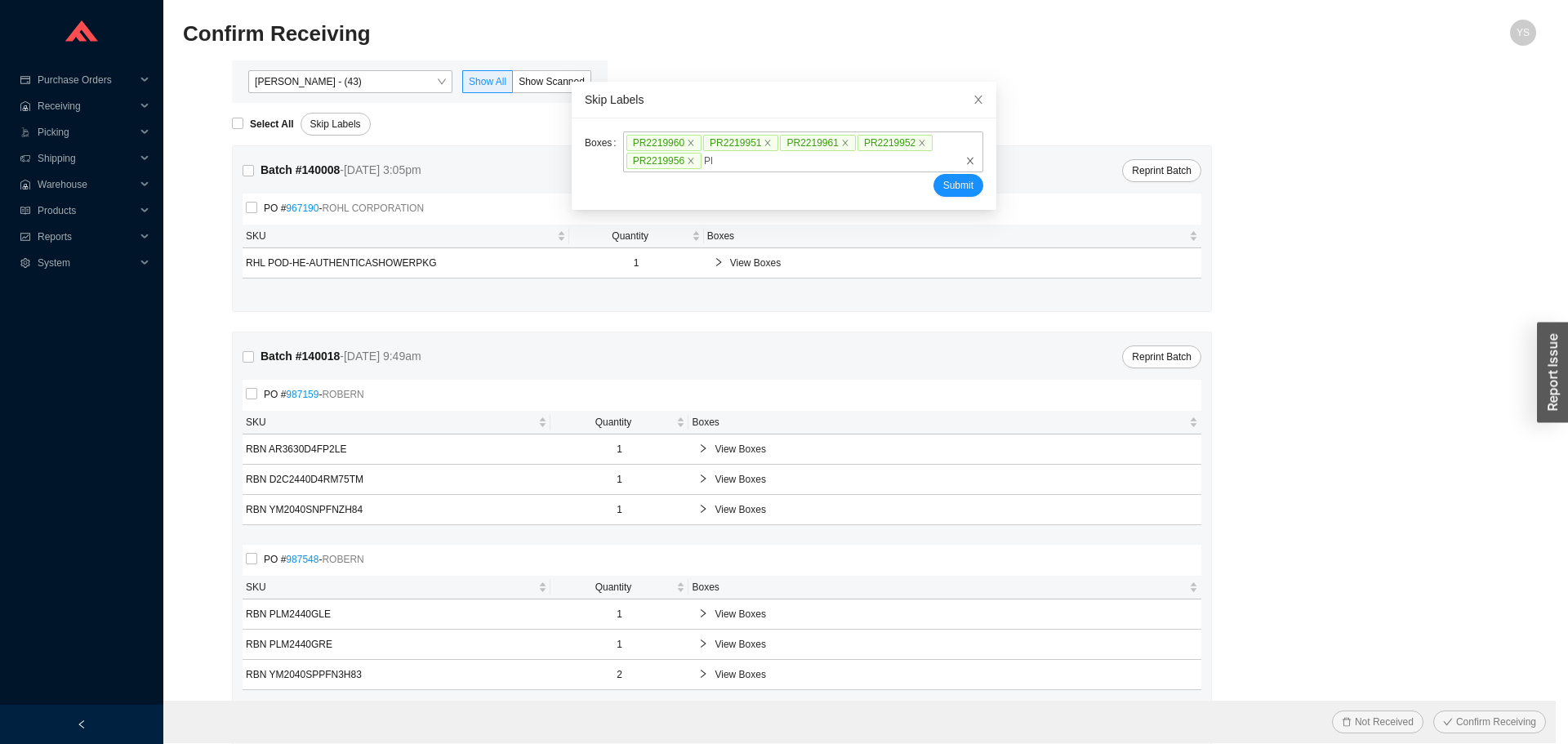
type input "PR2219953"
type input "PR2219957"
type input "PR2219954"
type input "PR2219958"
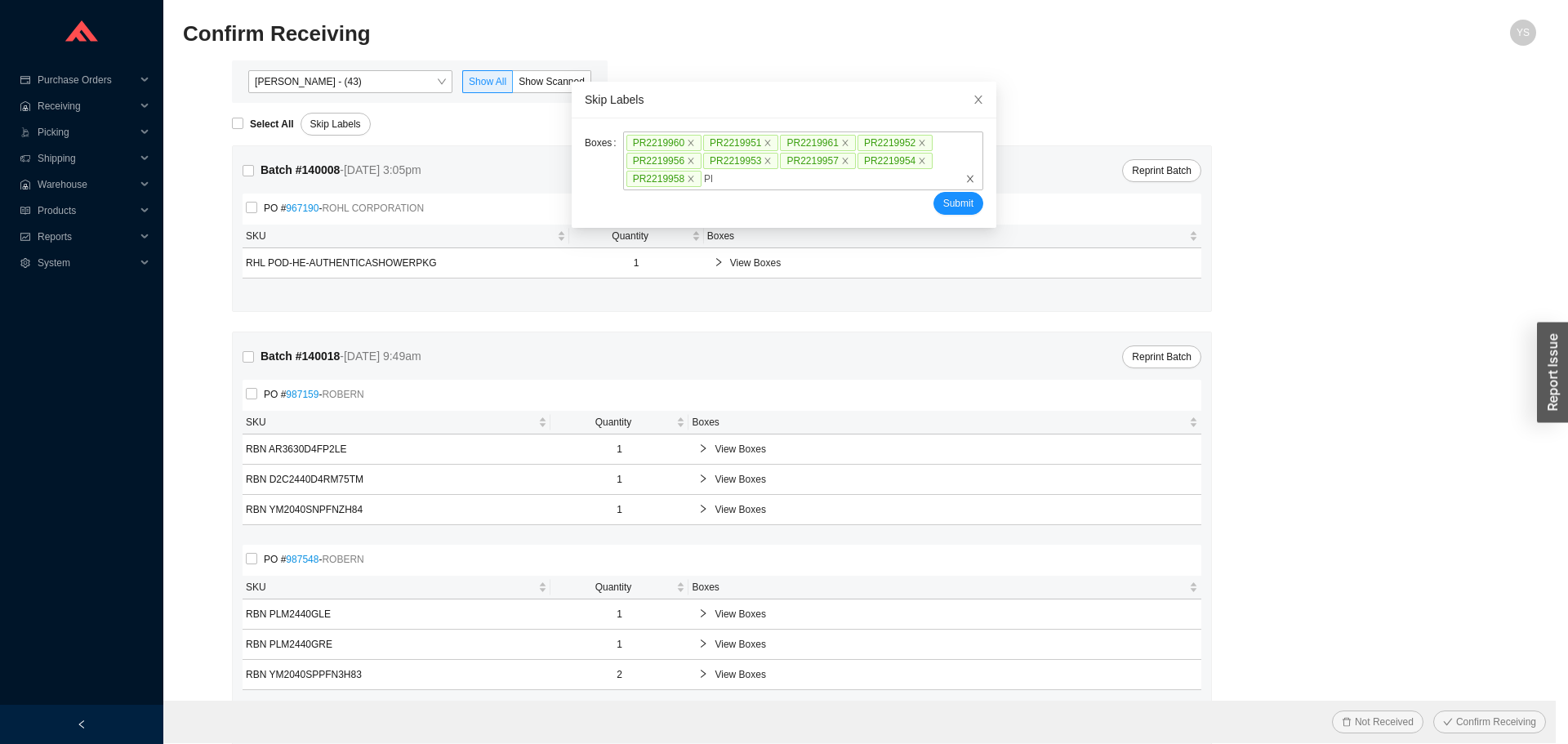
type input "PR2219955"
click at [934, 192] on button "Submit" at bounding box center [958, 203] width 49 height 23
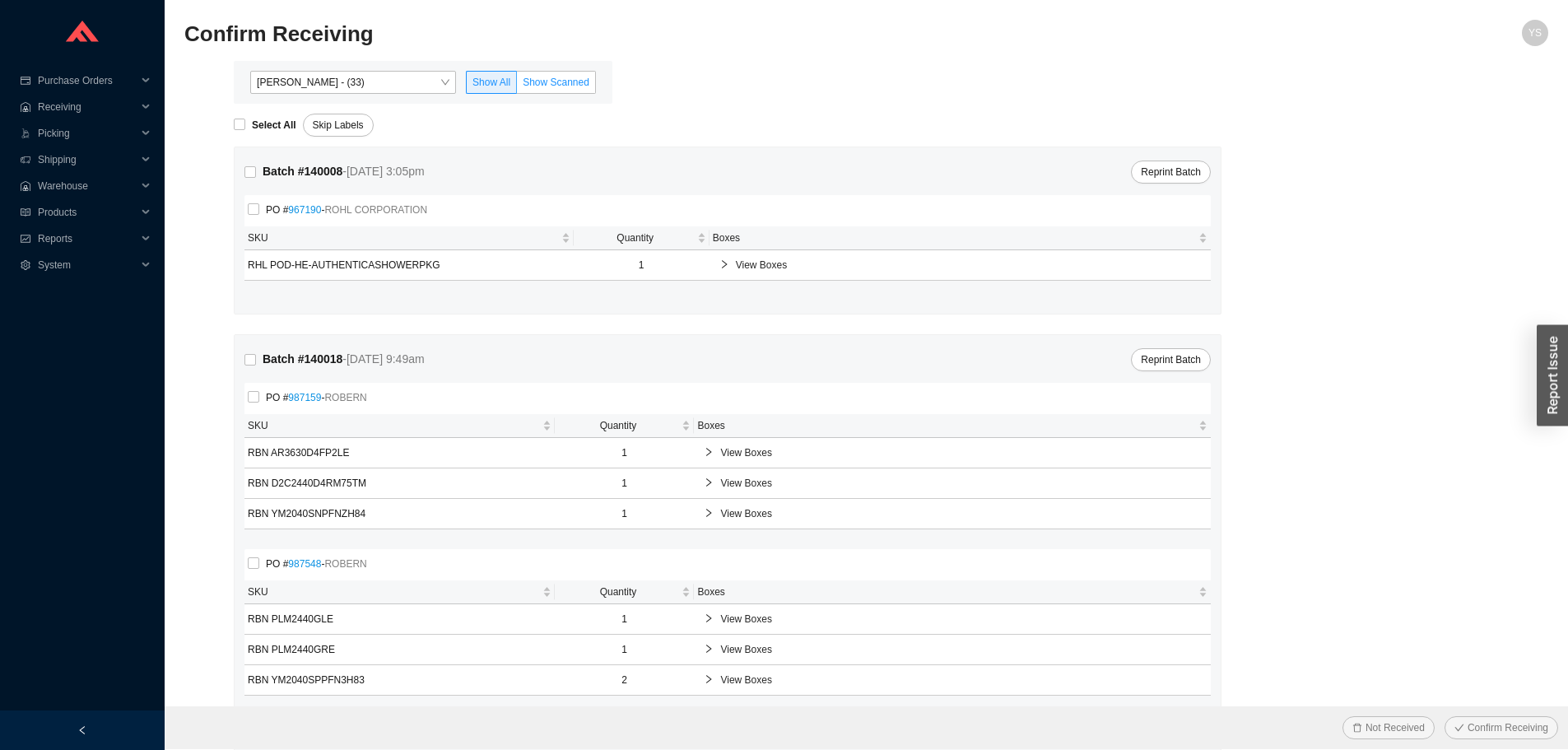
click at [526, 77] on span "Show Scanned" at bounding box center [556, 82] width 66 height 11
click at [517, 86] on input "Show Scanned" at bounding box center [517, 86] width 0 height 0
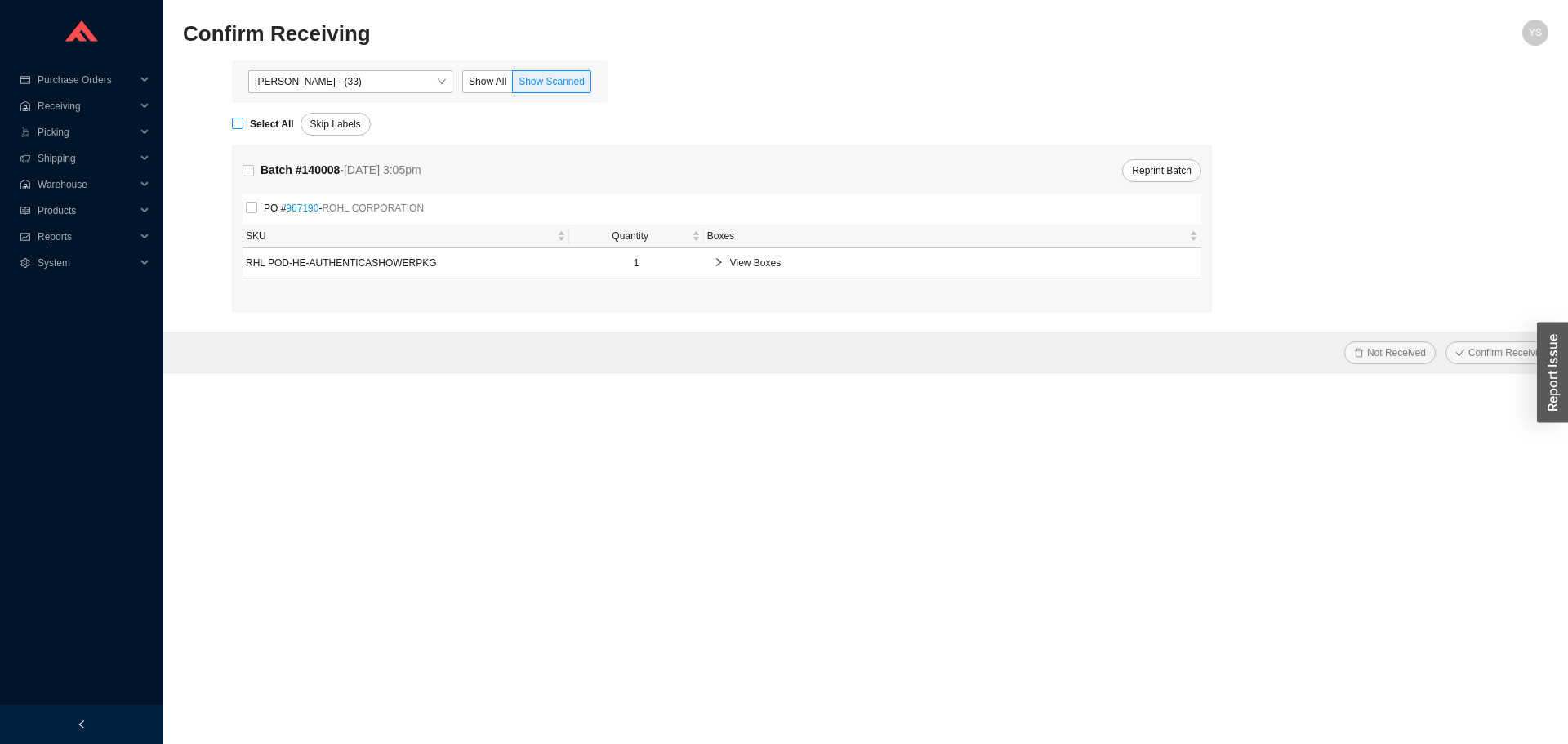
click at [254, 130] on strong "Select All" at bounding box center [272, 124] width 44 height 11
click at [243, 129] on input "Select All" at bounding box center [237, 124] width 11 height 11
checkbox input "true"
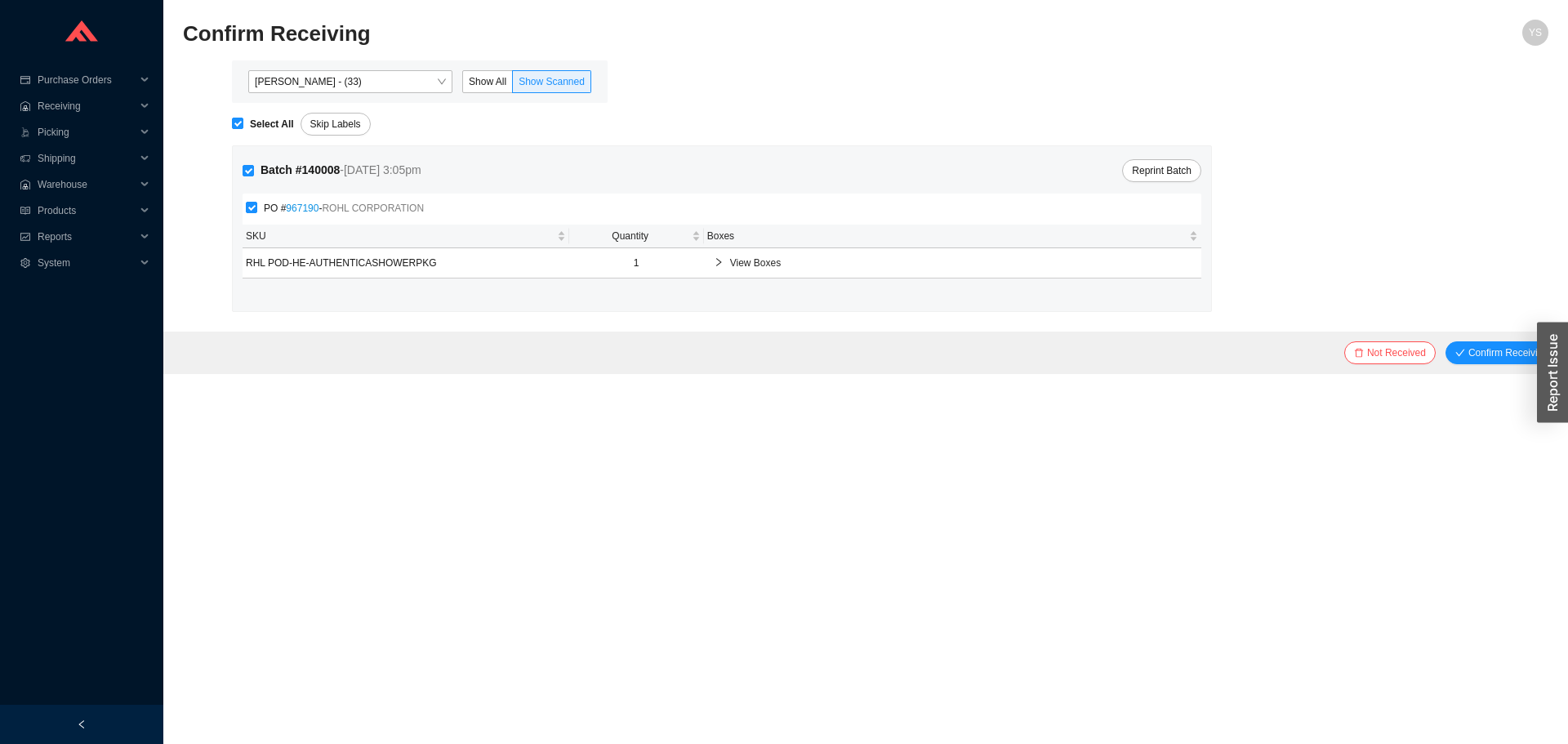
click at [767, 275] on div "View Boxes" at bounding box center [953, 263] width 491 height 29
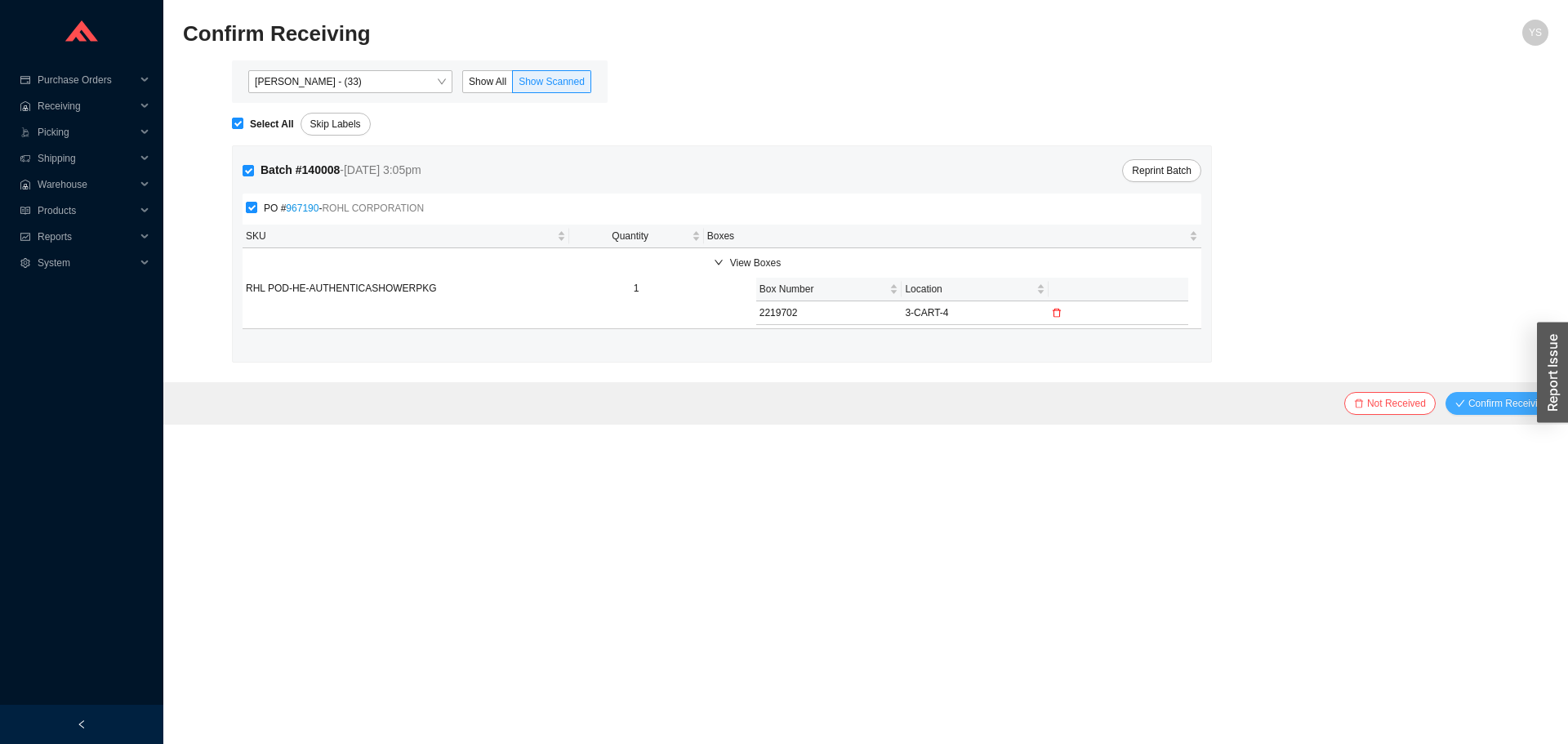
click at [1498, 407] on span "Confirm Receiving" at bounding box center [1508, 404] width 80 height 16
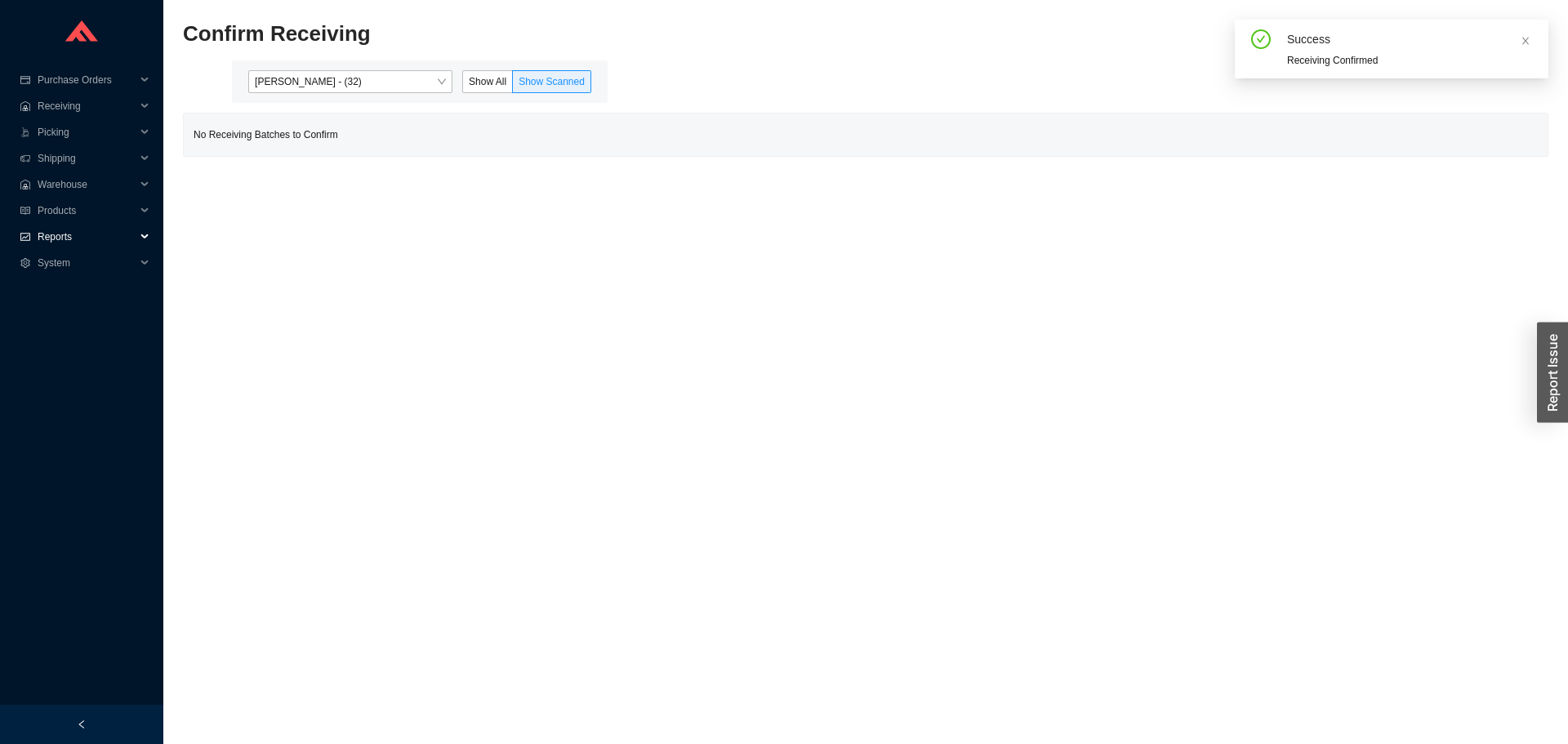
click at [80, 237] on span "Reports" at bounding box center [86, 237] width 98 height 27
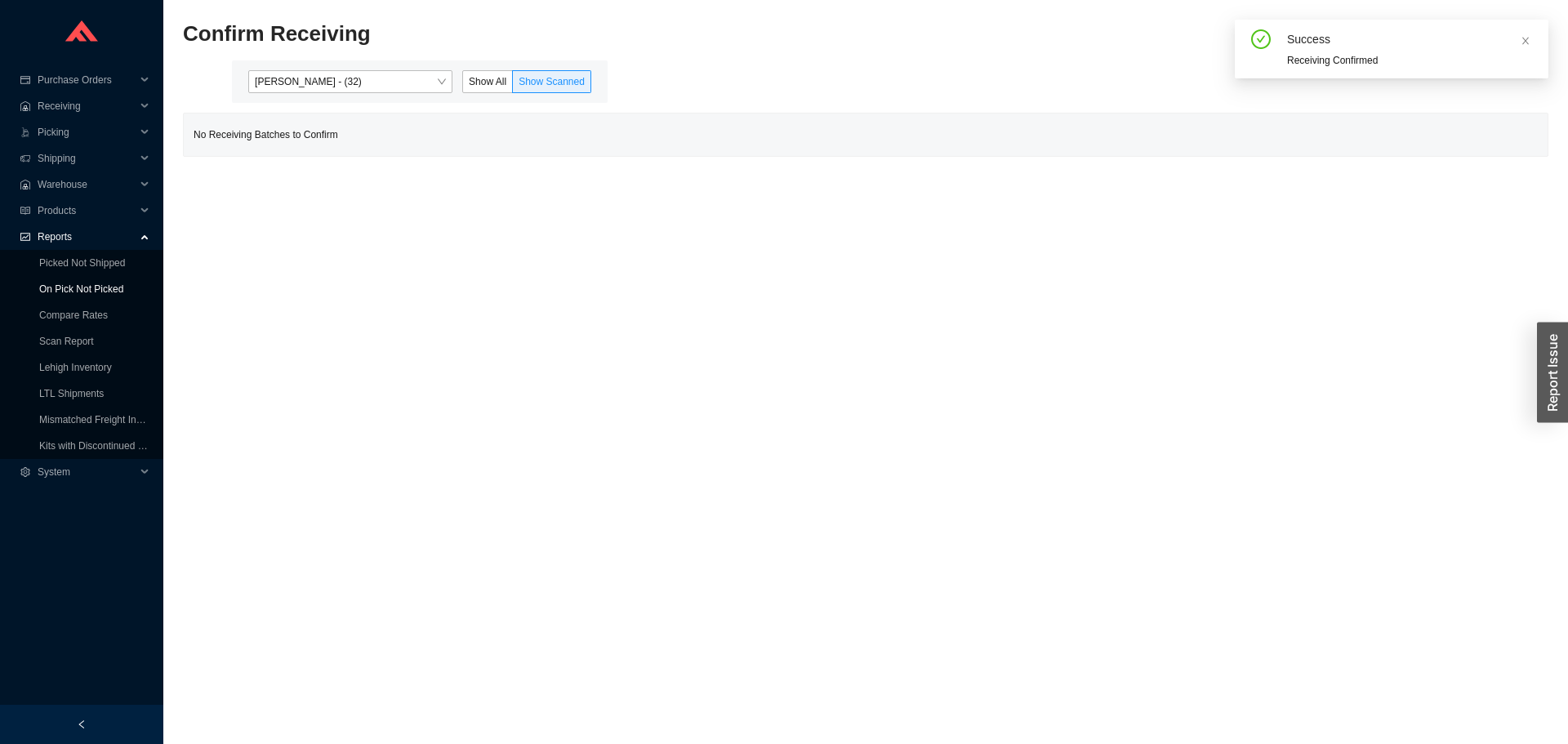
drag, startPoint x: 72, startPoint y: 269, endPoint x: 70, endPoint y: 285, distance: 16.1
click at [70, 285] on link "On Pick Not Picked" at bounding box center [81, 289] width 84 height 11
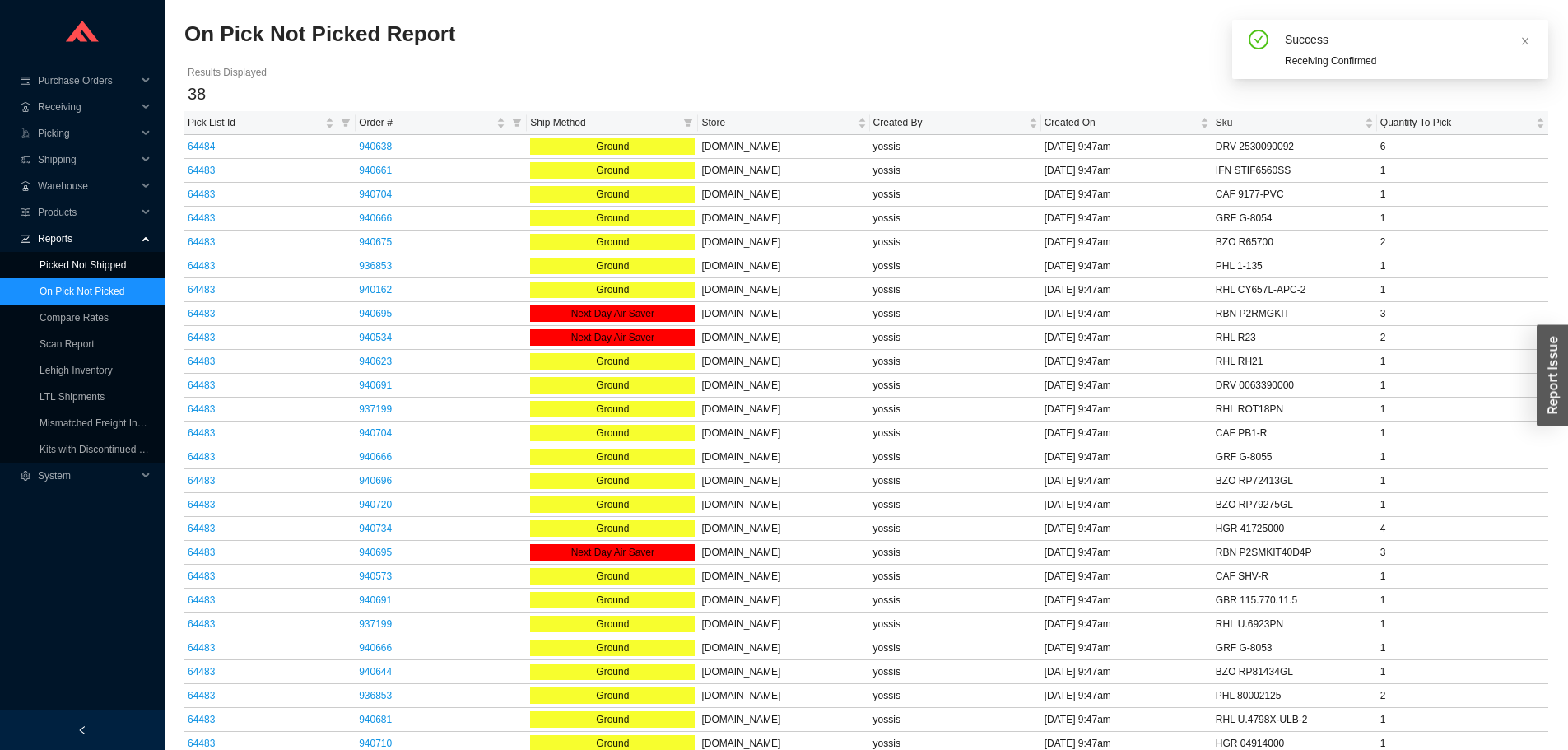
click at [71, 271] on link "Picked Not Shipped" at bounding box center [83, 265] width 87 height 11
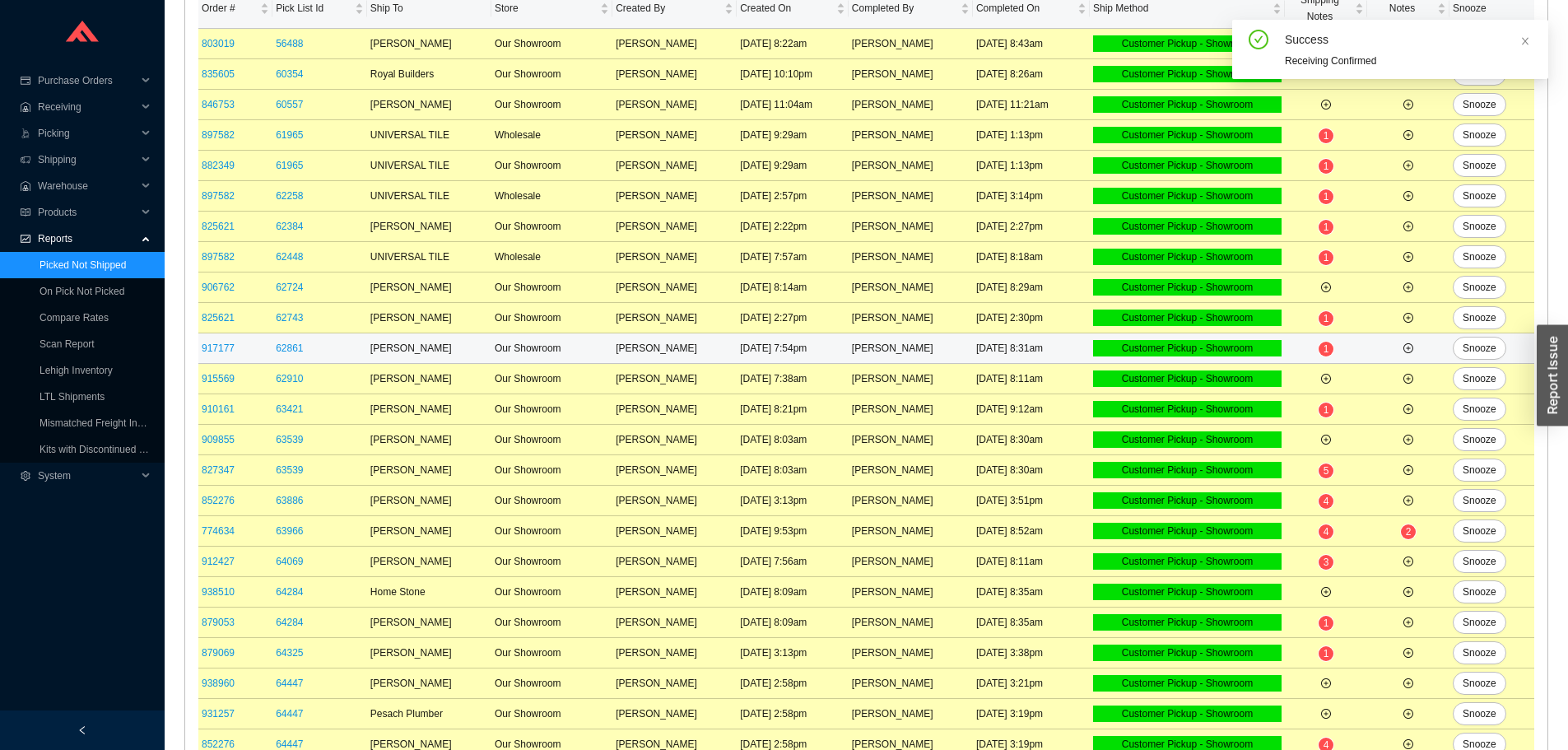
scroll to position [327, 0]
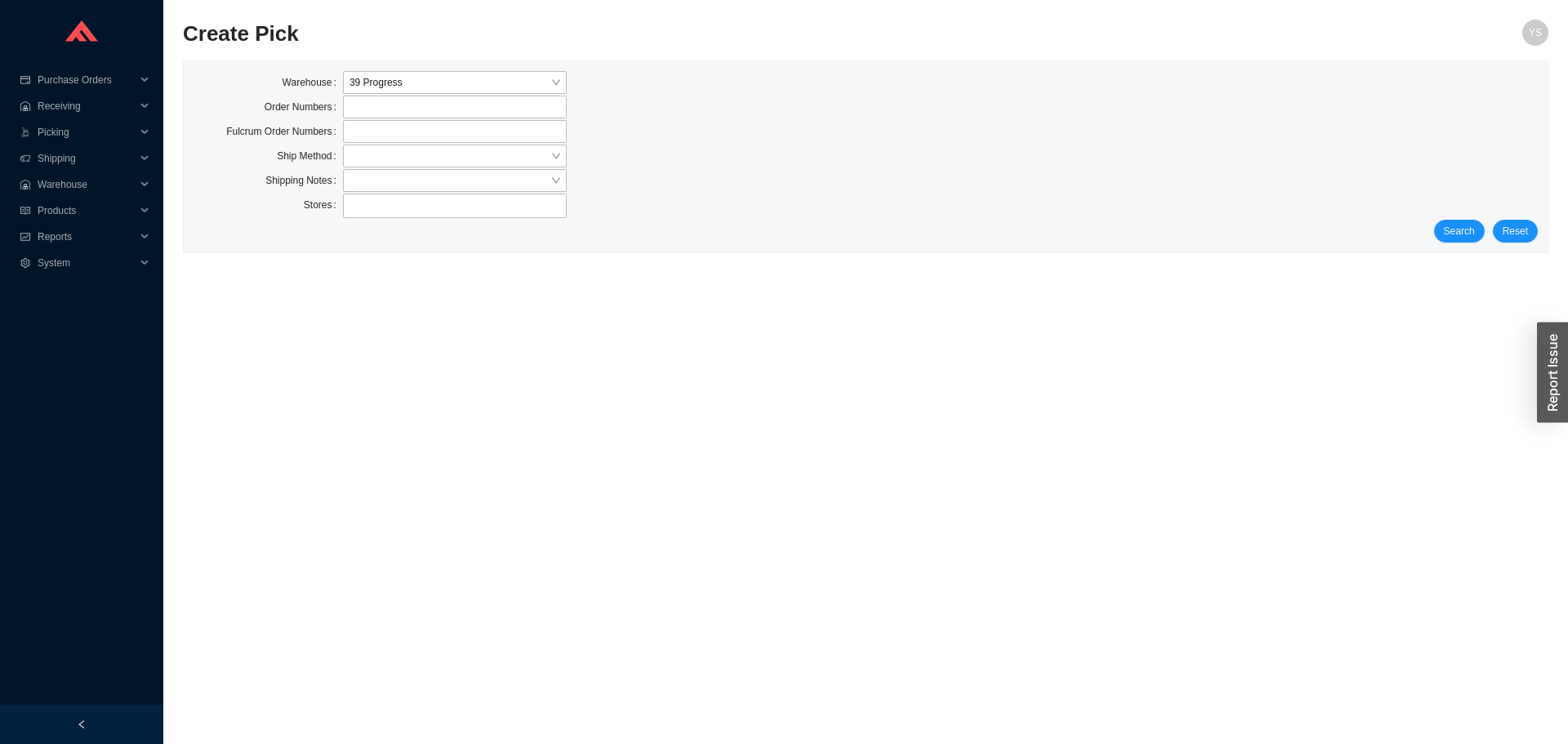
click at [1438, 233] on div "Search Reset" at bounding box center [865, 231] width 1345 height 23
click at [1446, 231] on button "Search" at bounding box center [1459, 231] width 50 height 23
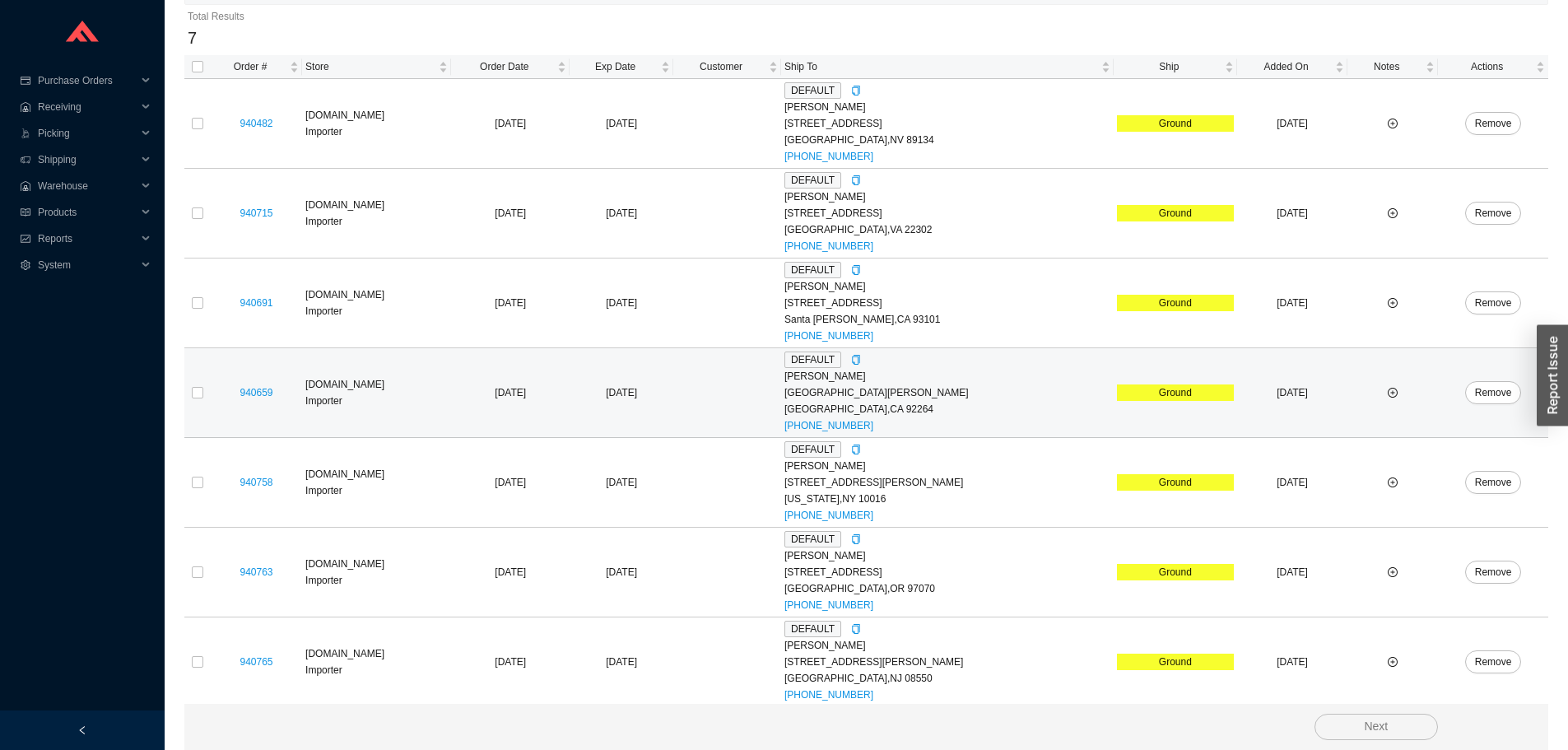
scroll to position [254, 0]
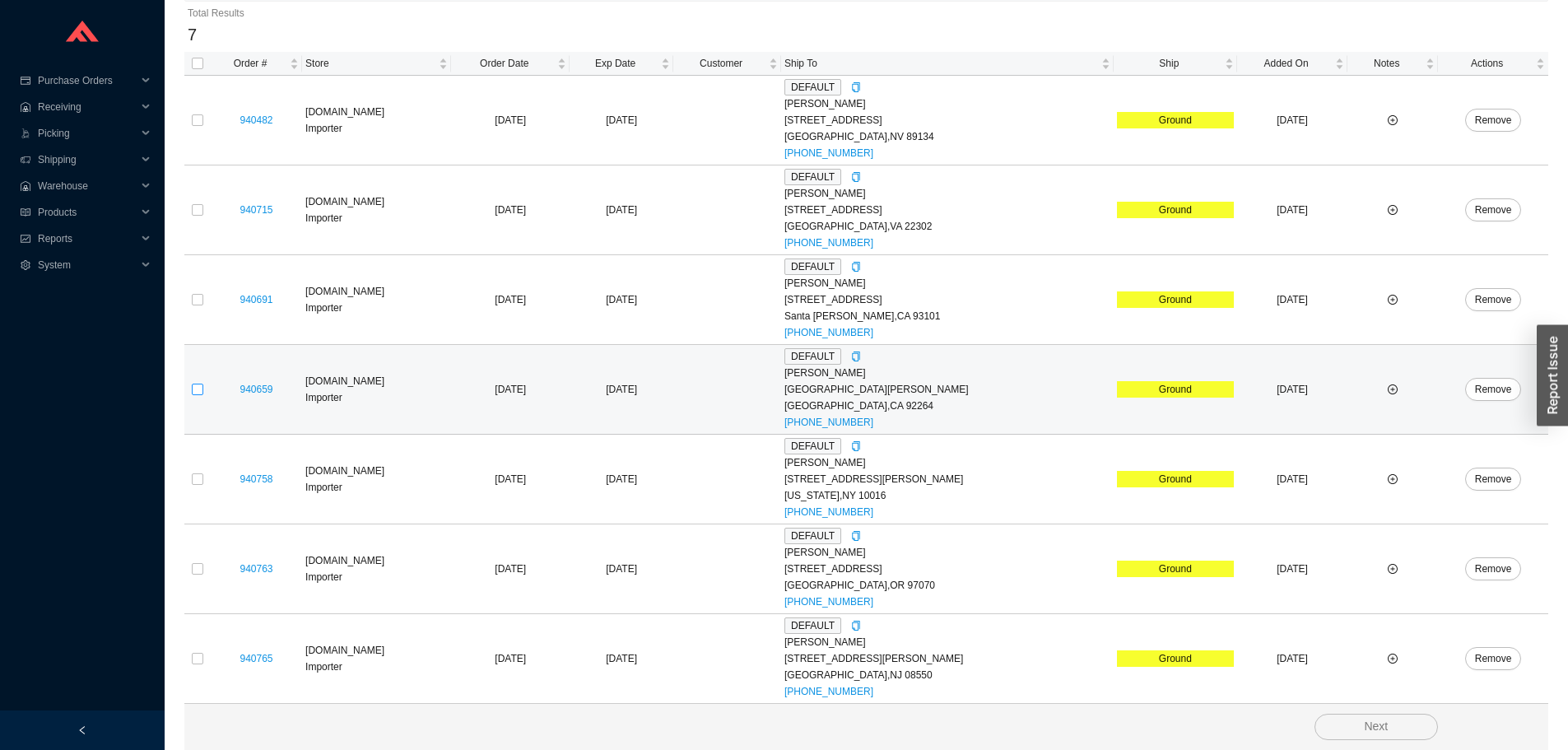
click at [196, 391] on input "checkbox" at bounding box center [197, 389] width 11 height 11
checkbox input "true"
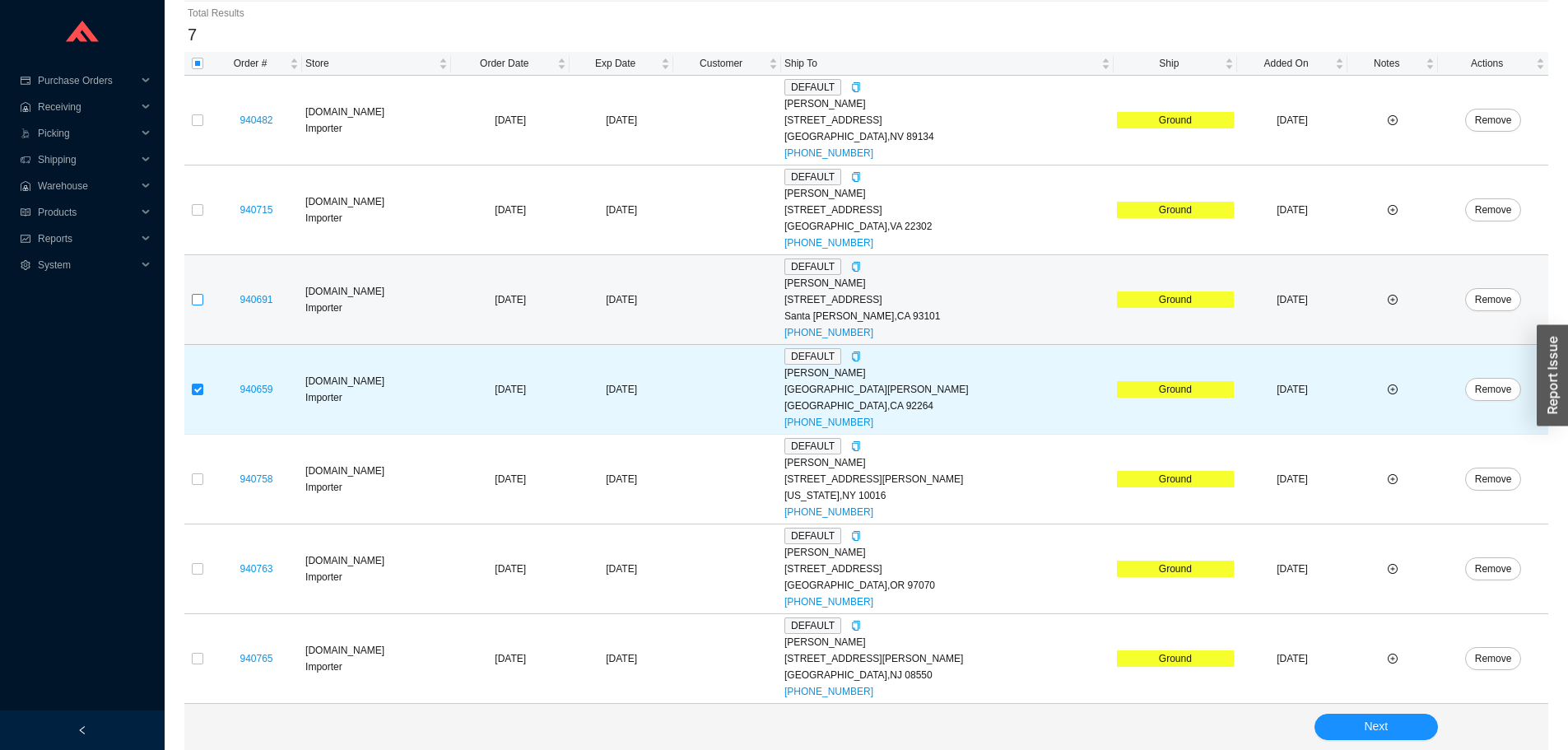
click at [196, 299] on input "checkbox" at bounding box center [197, 300] width 11 height 11
checkbox input "true"
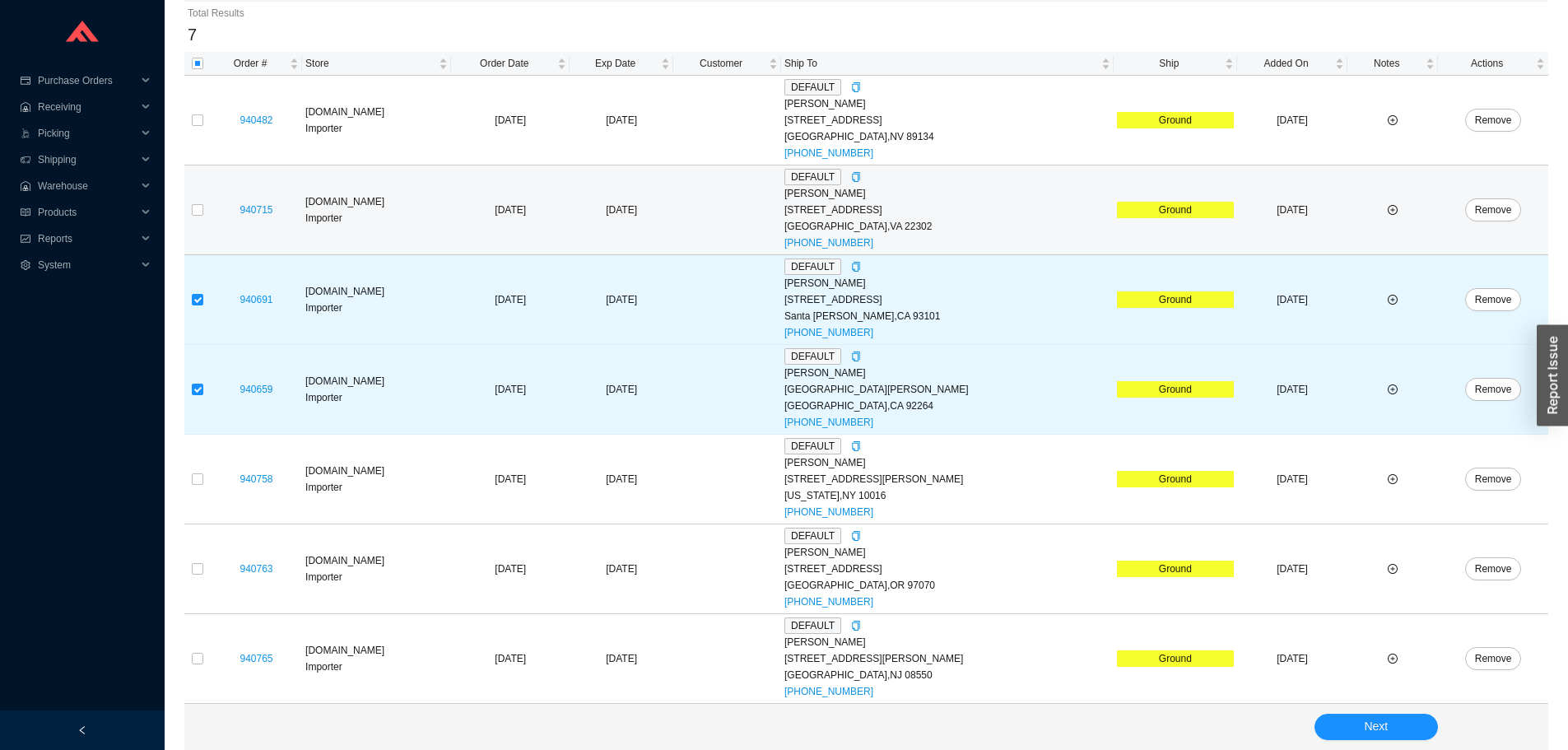
click at [197, 219] on td at bounding box center [197, 209] width 27 height 89
click at [201, 205] on input "checkbox" at bounding box center [197, 209] width 11 height 11
checkbox input "true"
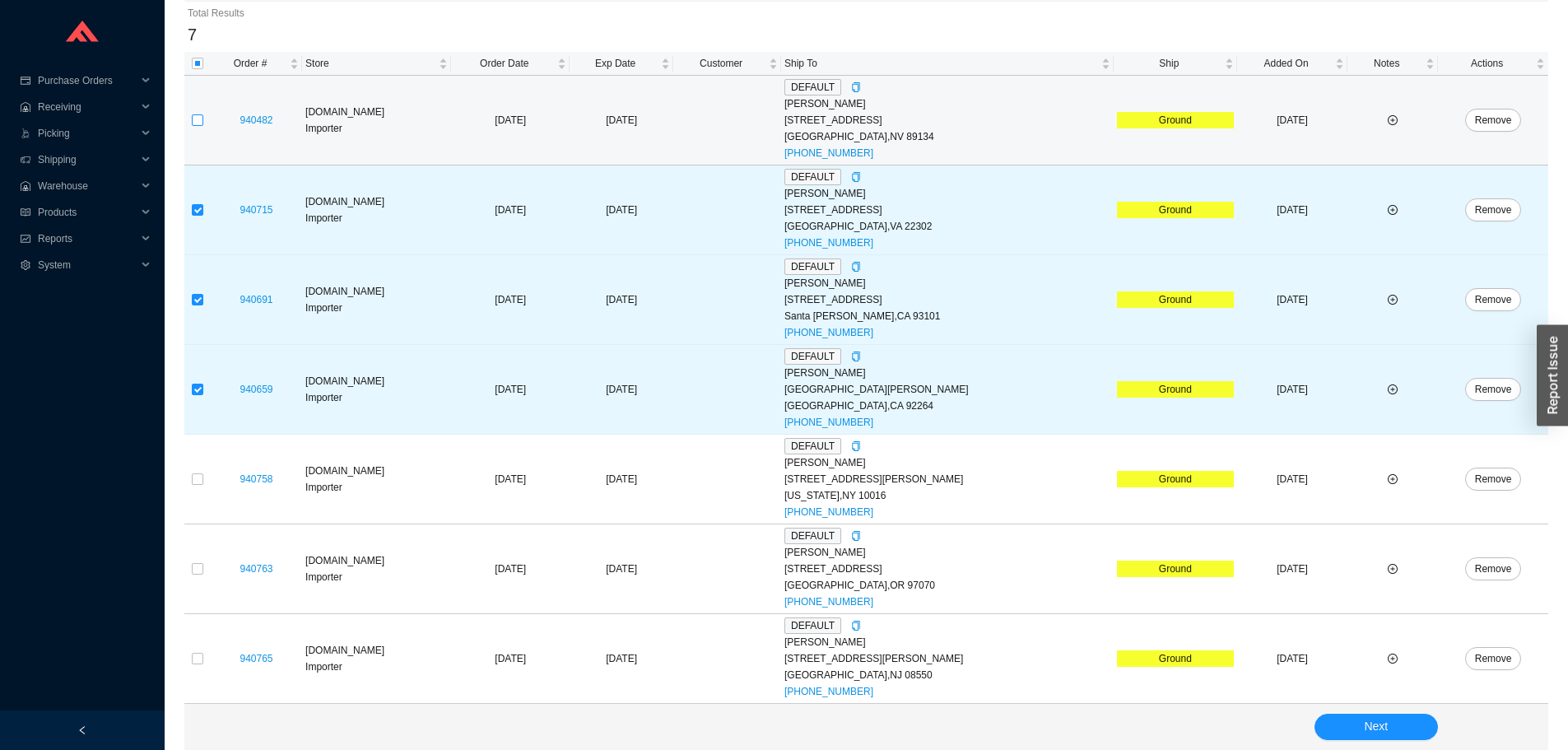
click at [200, 126] on input "checkbox" at bounding box center [197, 120] width 11 height 11
checkbox input "true"
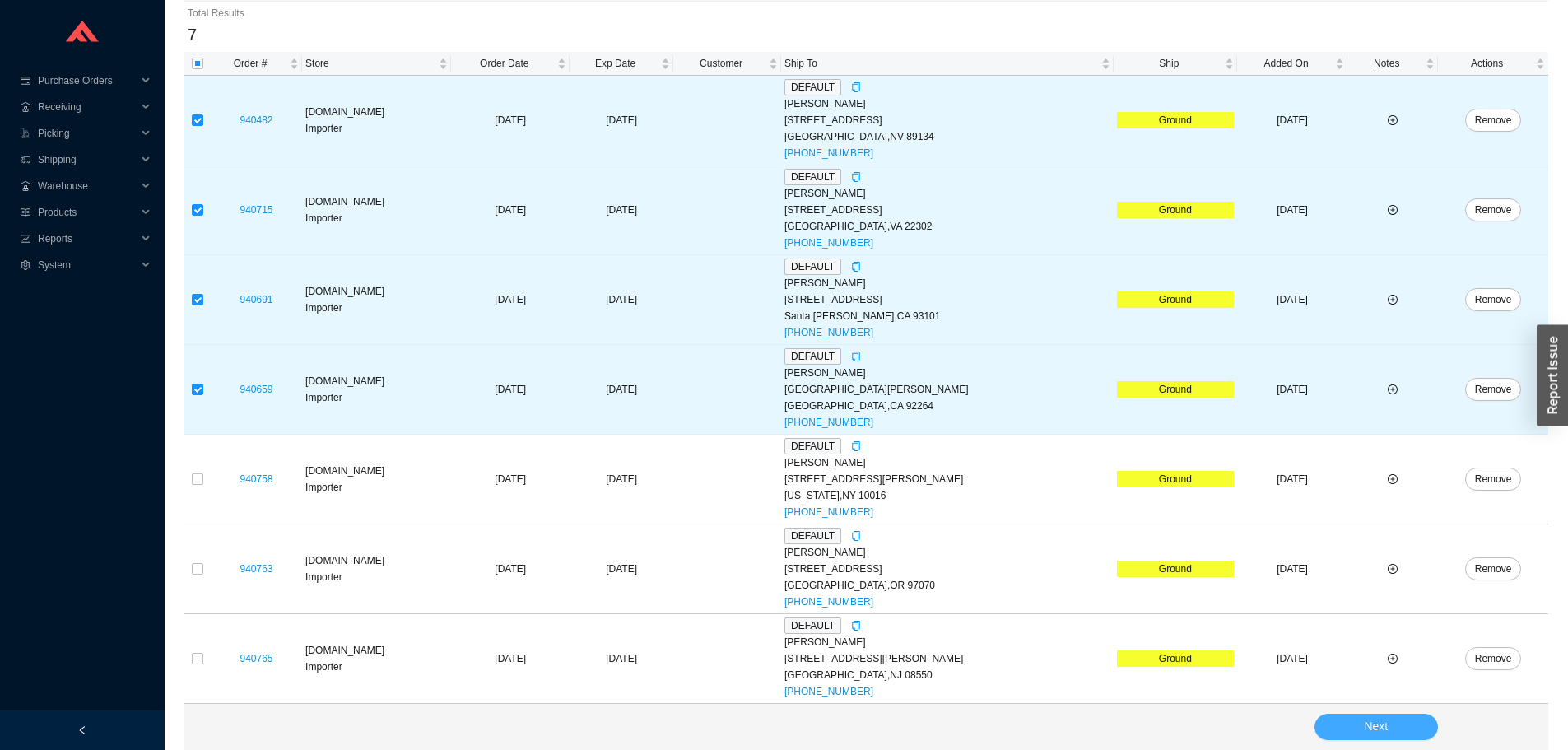
click at [1372, 713] on div "Next" at bounding box center [866, 727] width 1364 height 46
click at [1353, 720] on button "Next" at bounding box center [1376, 727] width 124 height 27
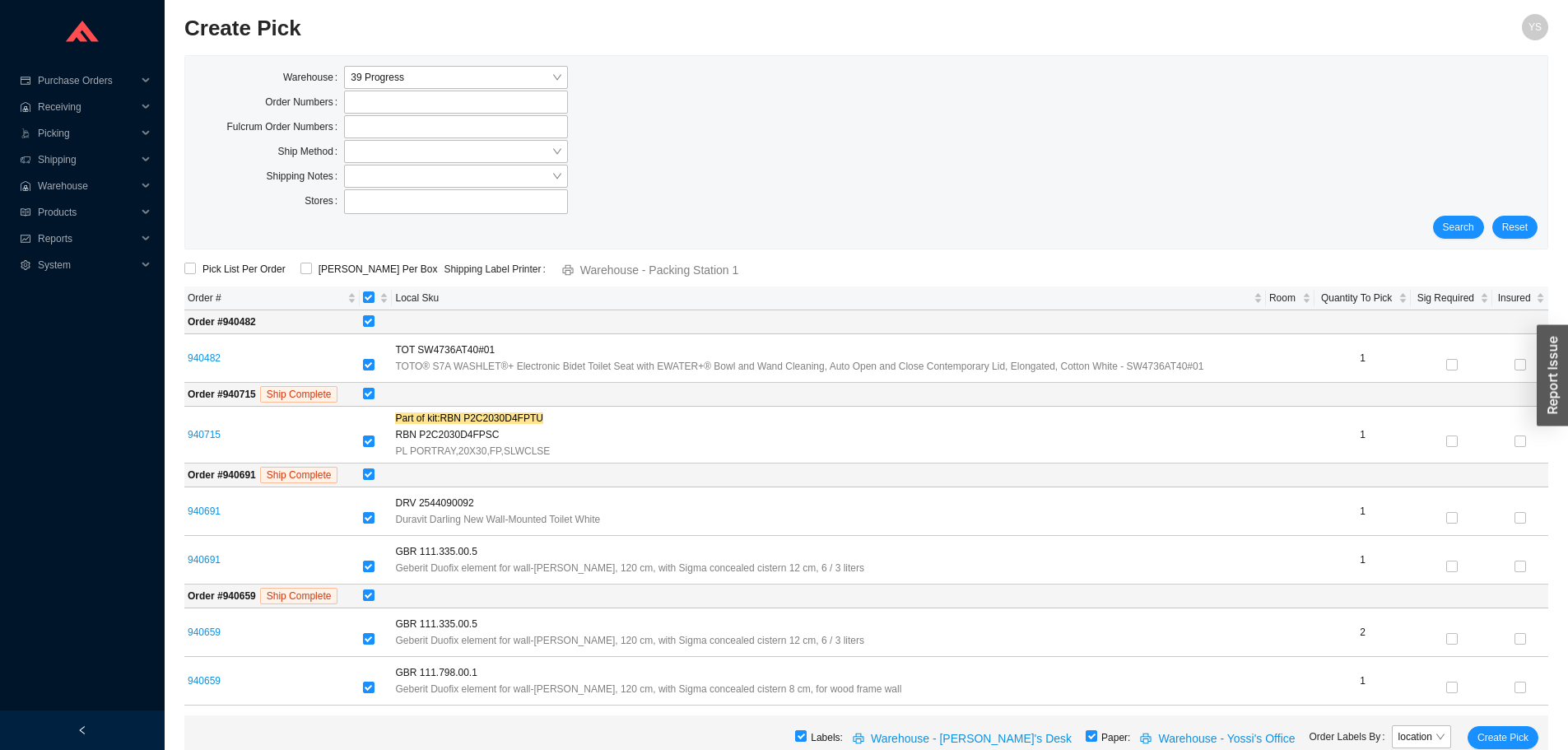
scroll to position [6, 0]
click at [292, 274] on div "ShipKey Per Box" at bounding box center [368, 269] width 152 height 17
click at [307, 264] on input "ShipKey Per Box" at bounding box center [306, 268] width 11 height 11
checkbox input "true"
click at [1496, 736] on span "Create Pick" at bounding box center [1503, 738] width 51 height 17
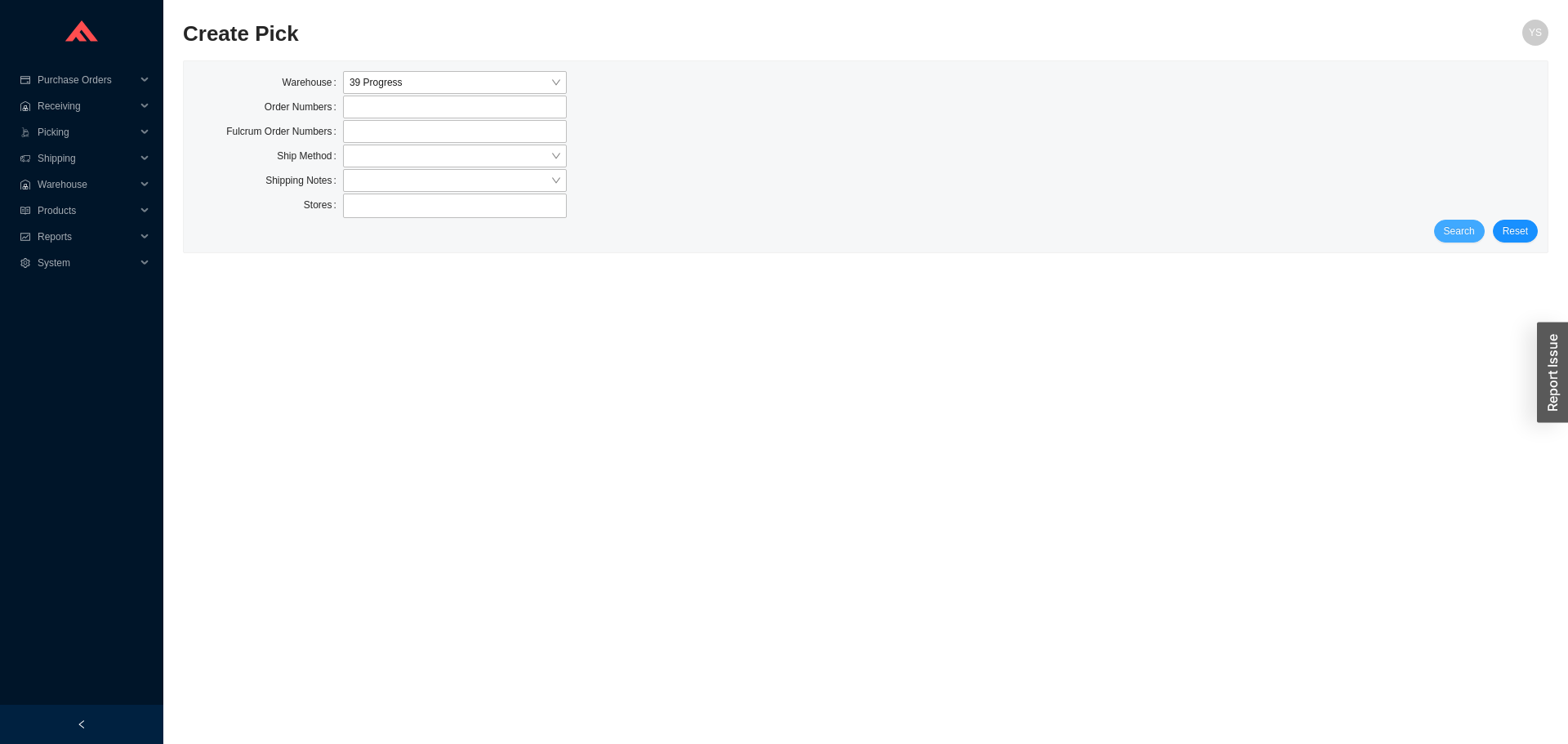
click at [1469, 232] on span "Search" at bounding box center [1460, 232] width 31 height 16
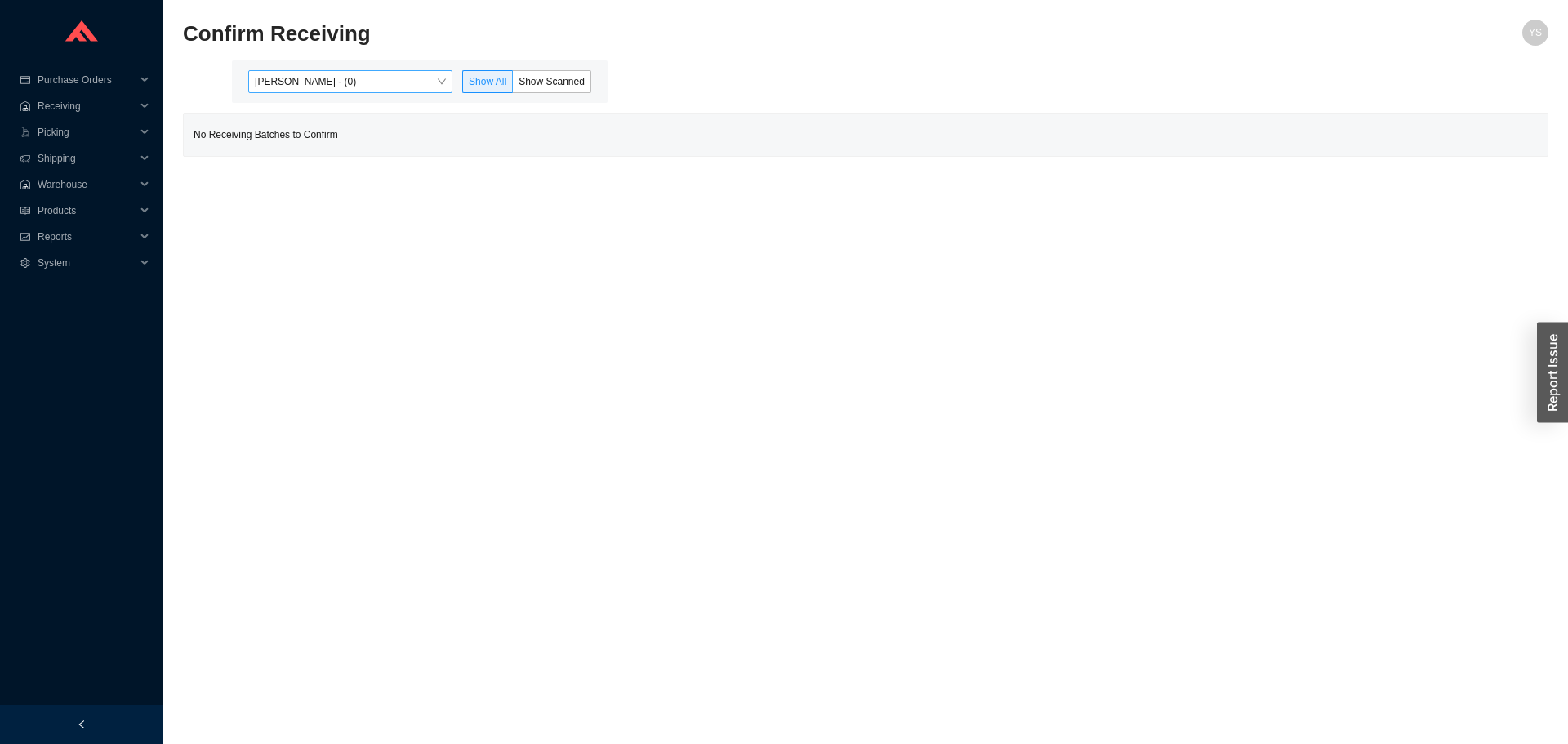
click at [304, 87] on span "[PERSON_NAME] - (0)" at bounding box center [350, 81] width 191 height 21
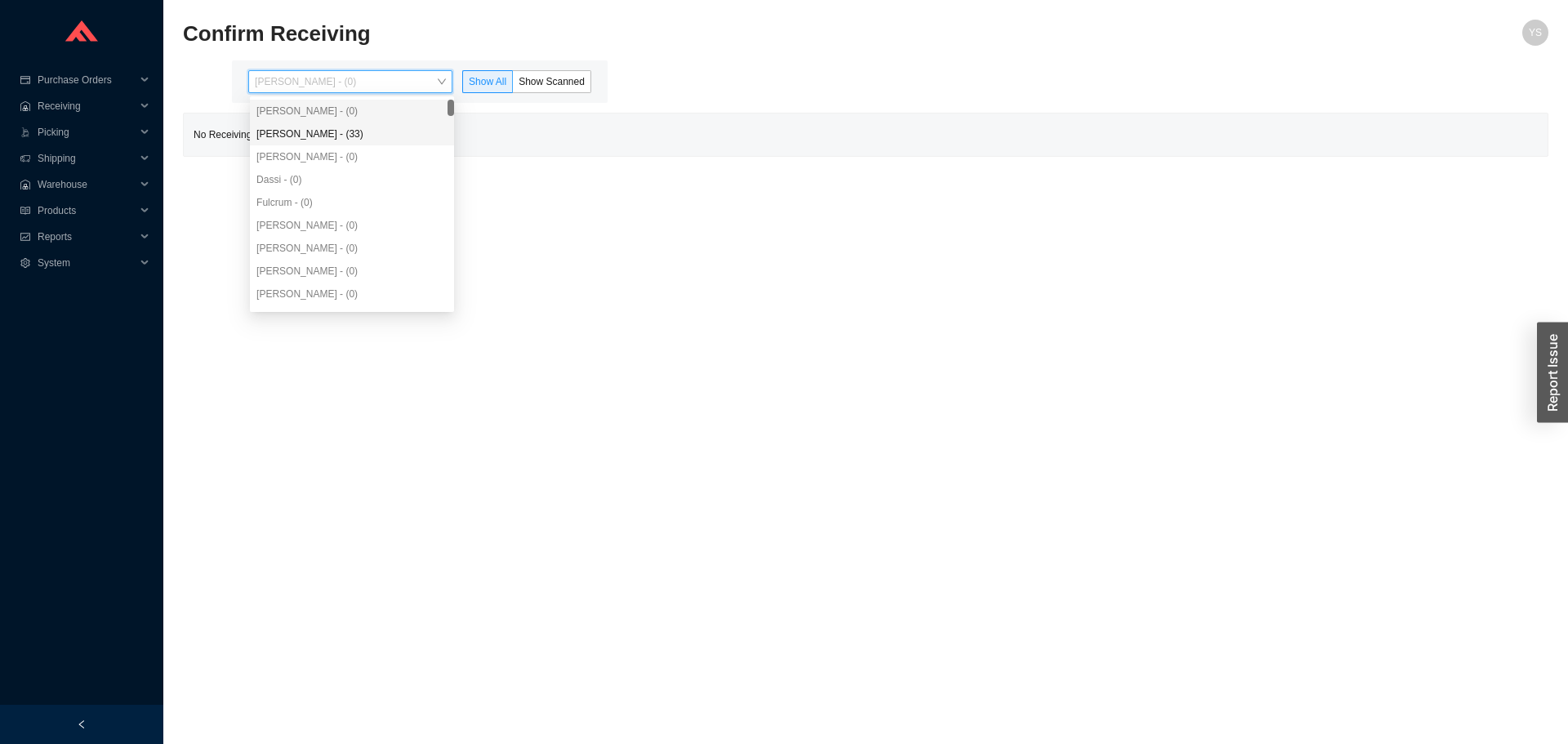
click at [312, 142] on div "[PERSON_NAME] - (33)" at bounding box center [351, 134] width 204 height 23
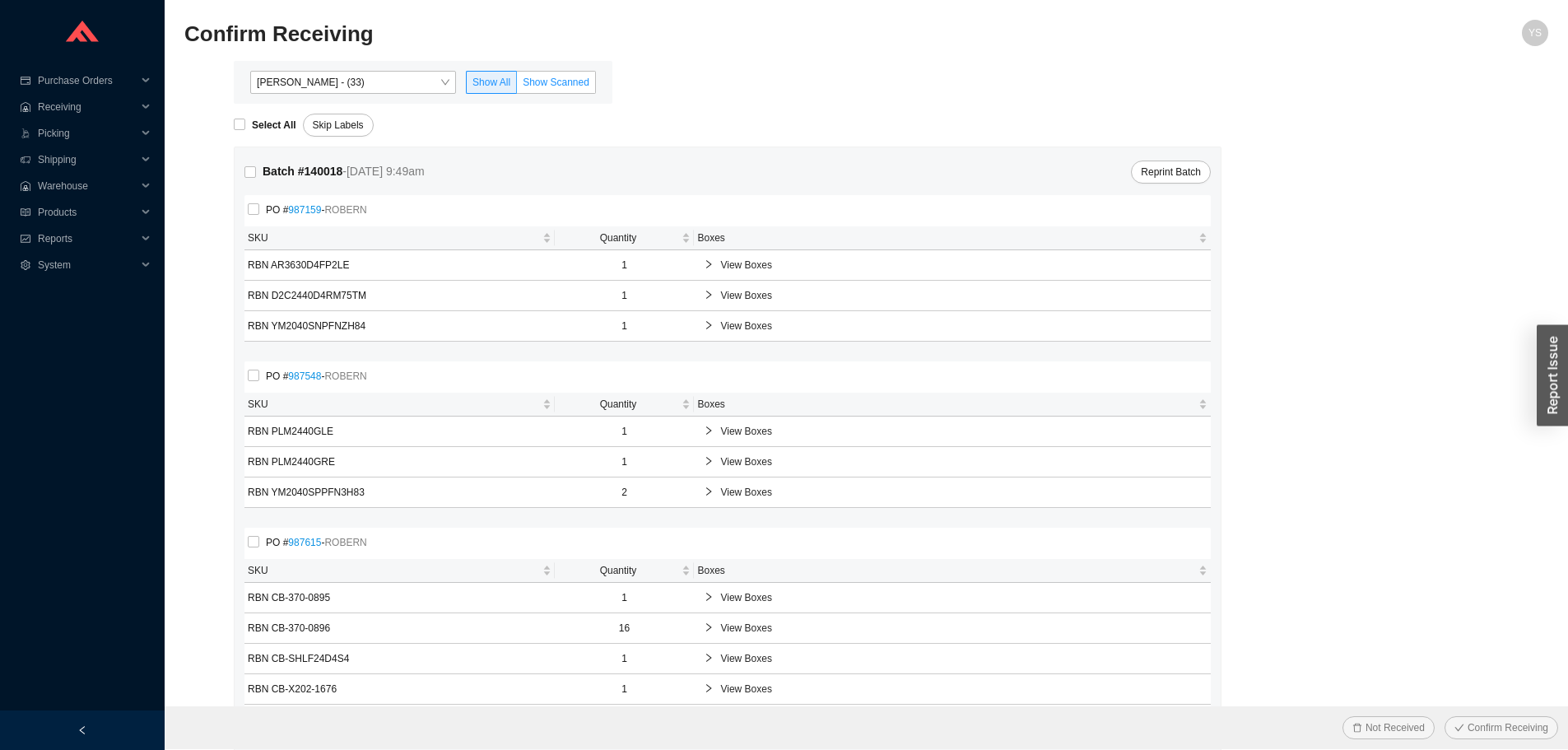
click at [537, 85] on span "Show Scanned" at bounding box center [556, 82] width 66 height 11
click at [517, 86] on input "Show Scanned" at bounding box center [517, 86] width 0 height 0
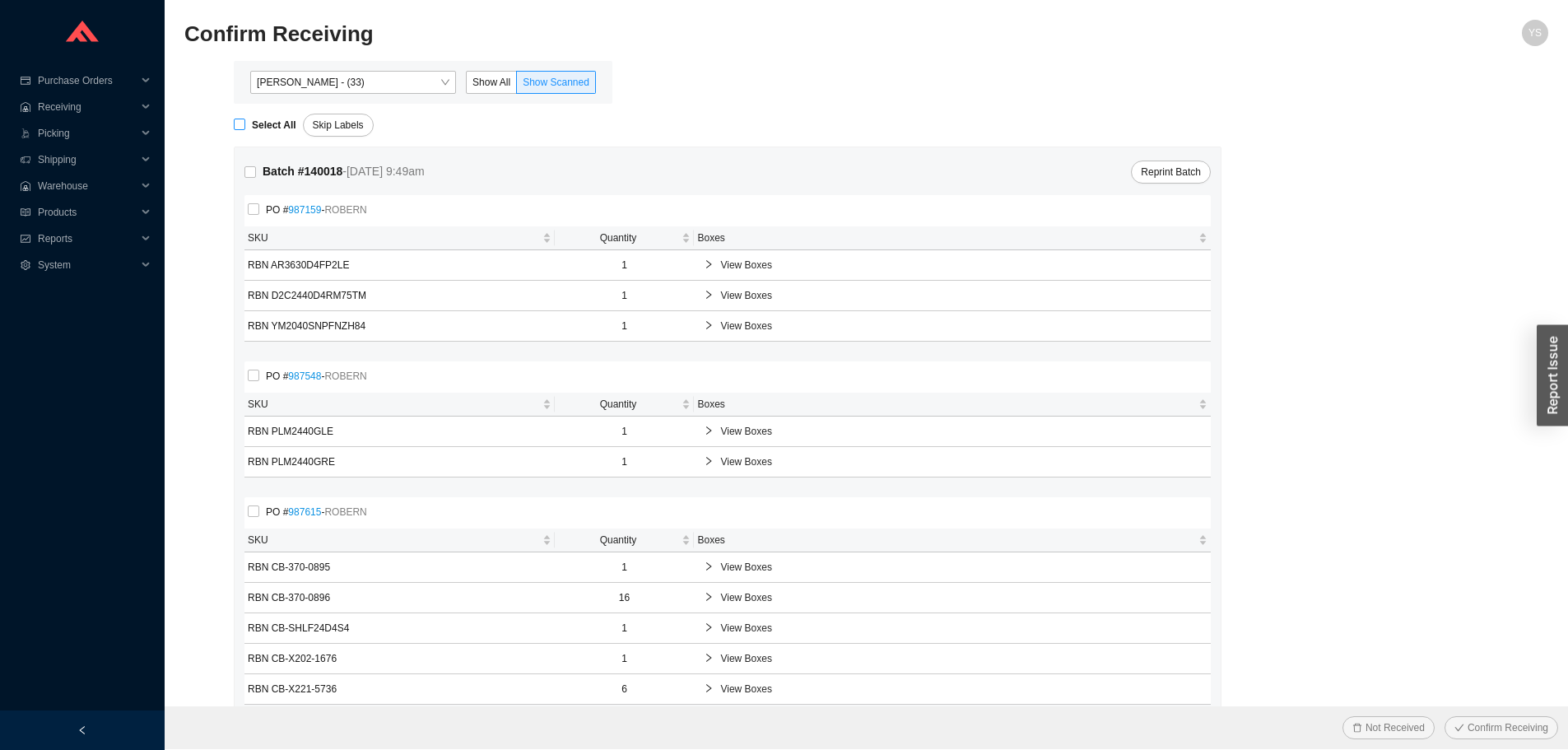
click at [256, 118] on span "Select All" at bounding box center [274, 125] width 57 height 17
click at [245, 119] on input "Select All" at bounding box center [239, 125] width 11 height 11
checkbox input "true"
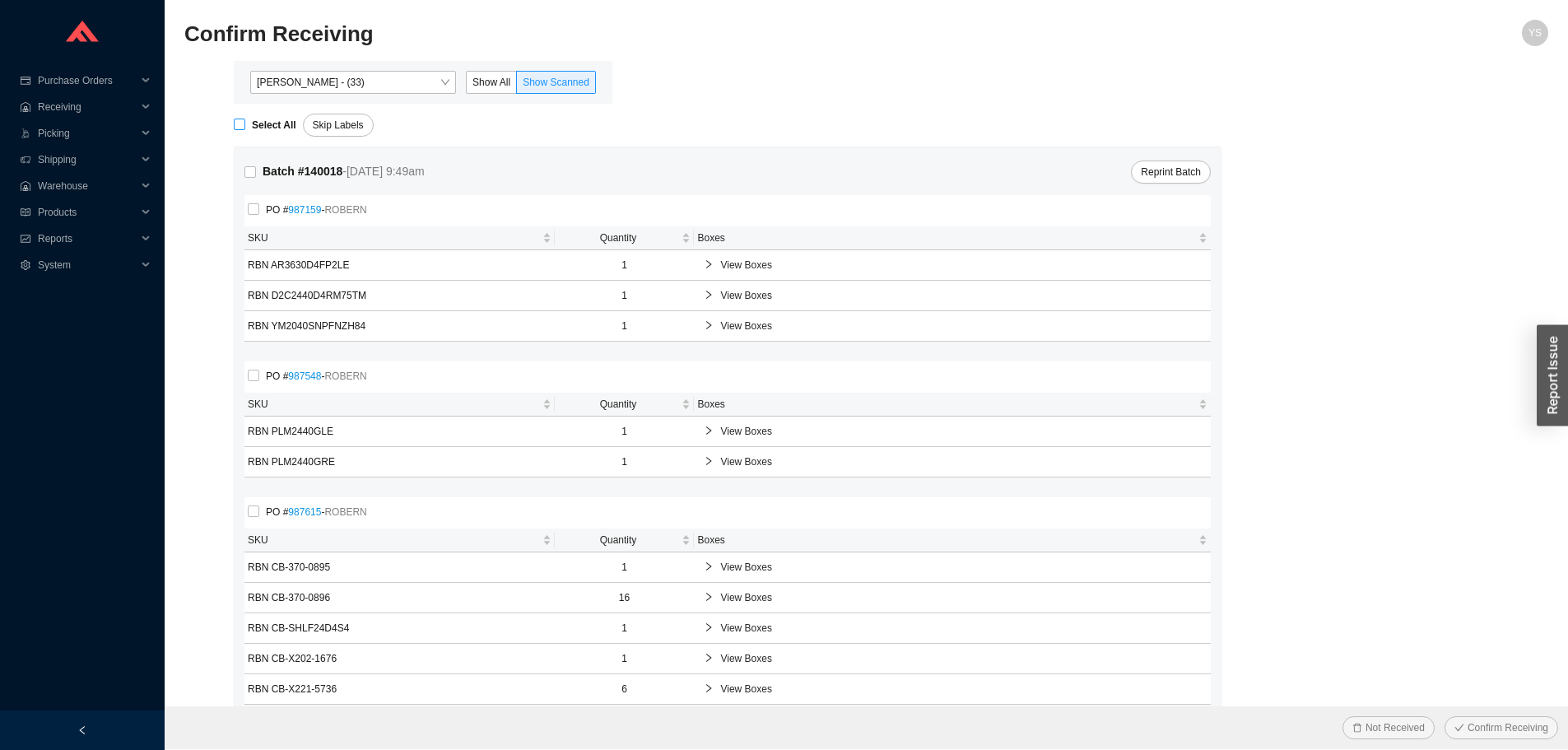
checkbox input "true"
click at [1512, 730] on span "Confirm Receiving" at bounding box center [1507, 728] width 80 height 17
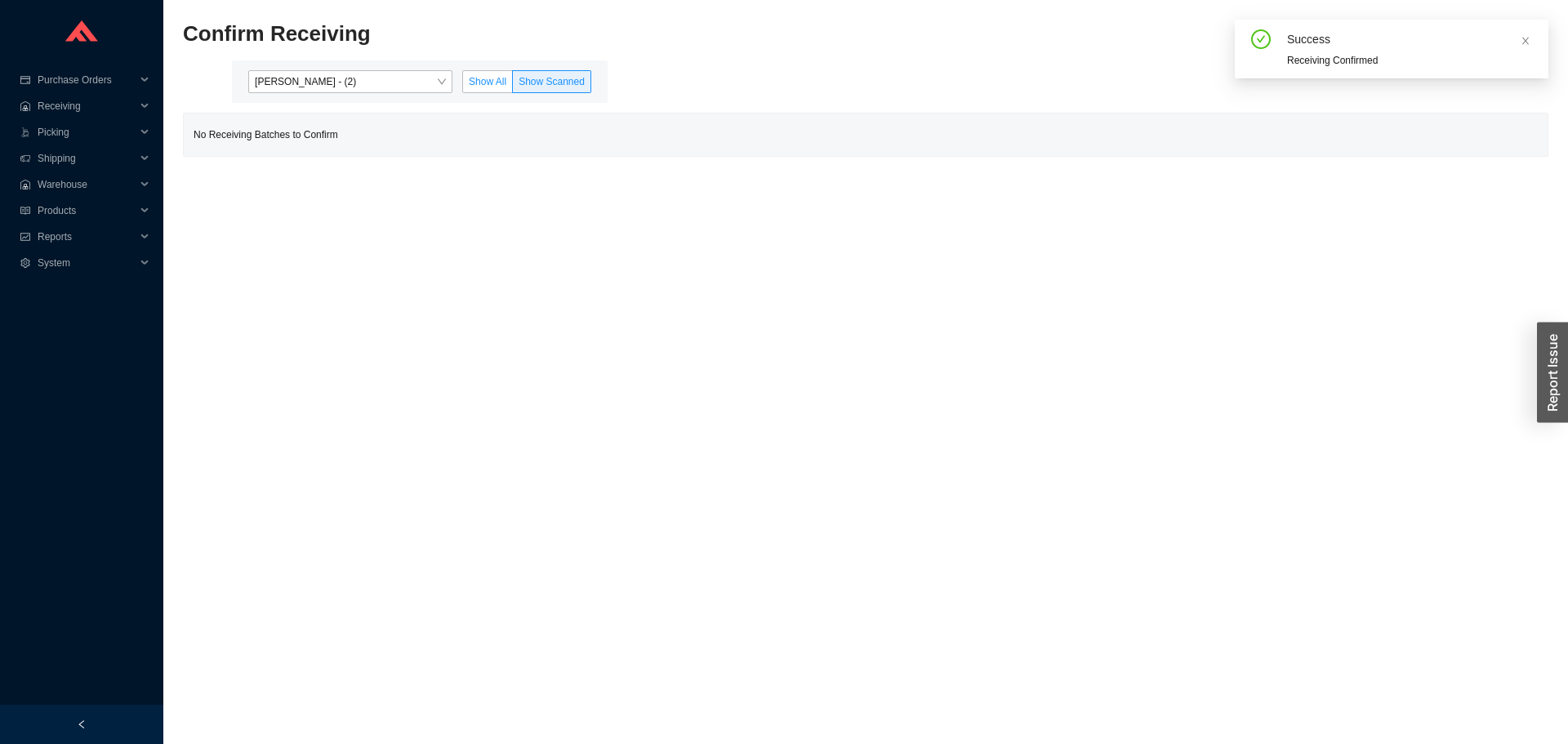
click at [488, 84] on span "Show All" at bounding box center [487, 81] width 38 height 11
click at [463, 85] on input "Show All" at bounding box center [463, 85] width 0 height 0
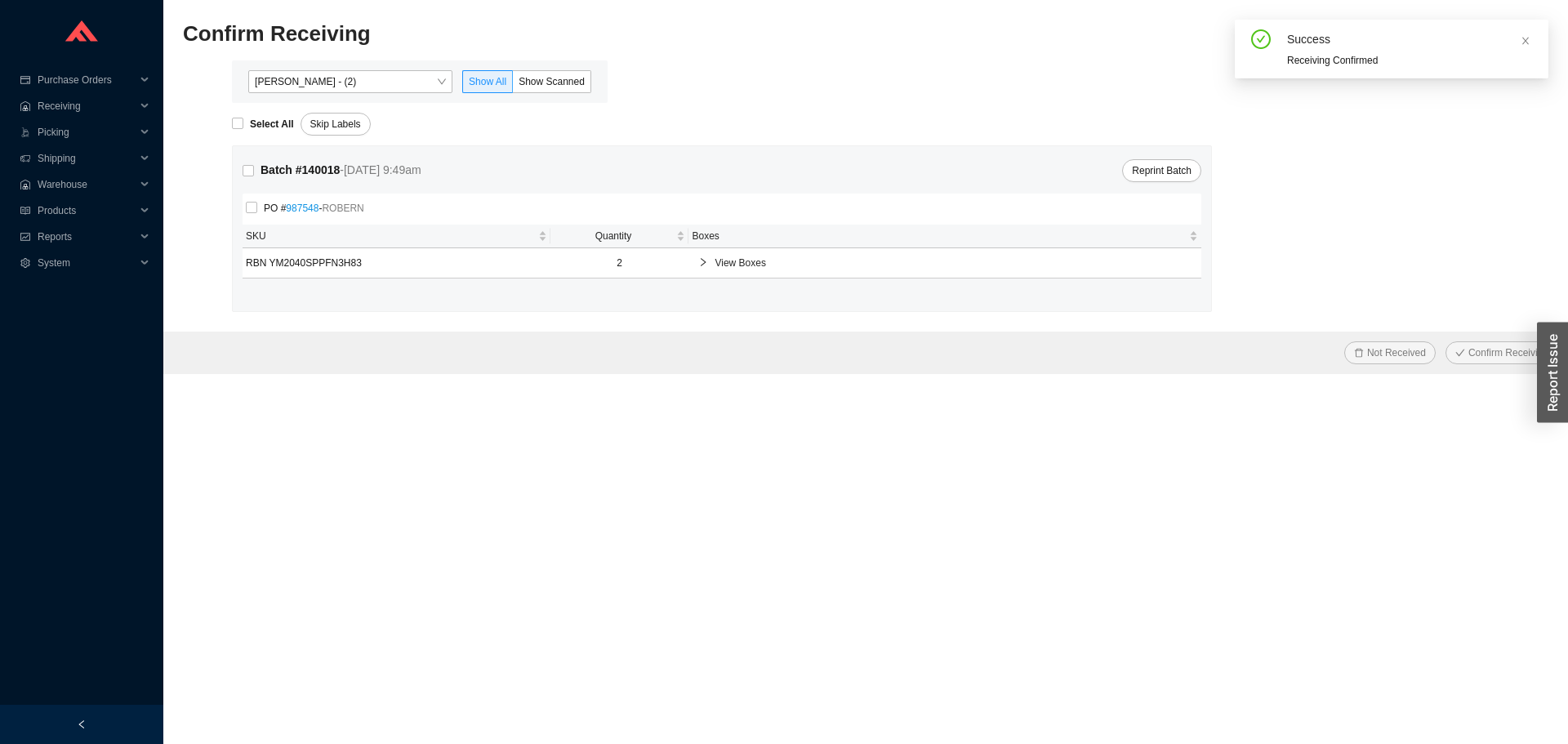
click at [750, 277] on div "View Boxes" at bounding box center [945, 263] width 506 height 29
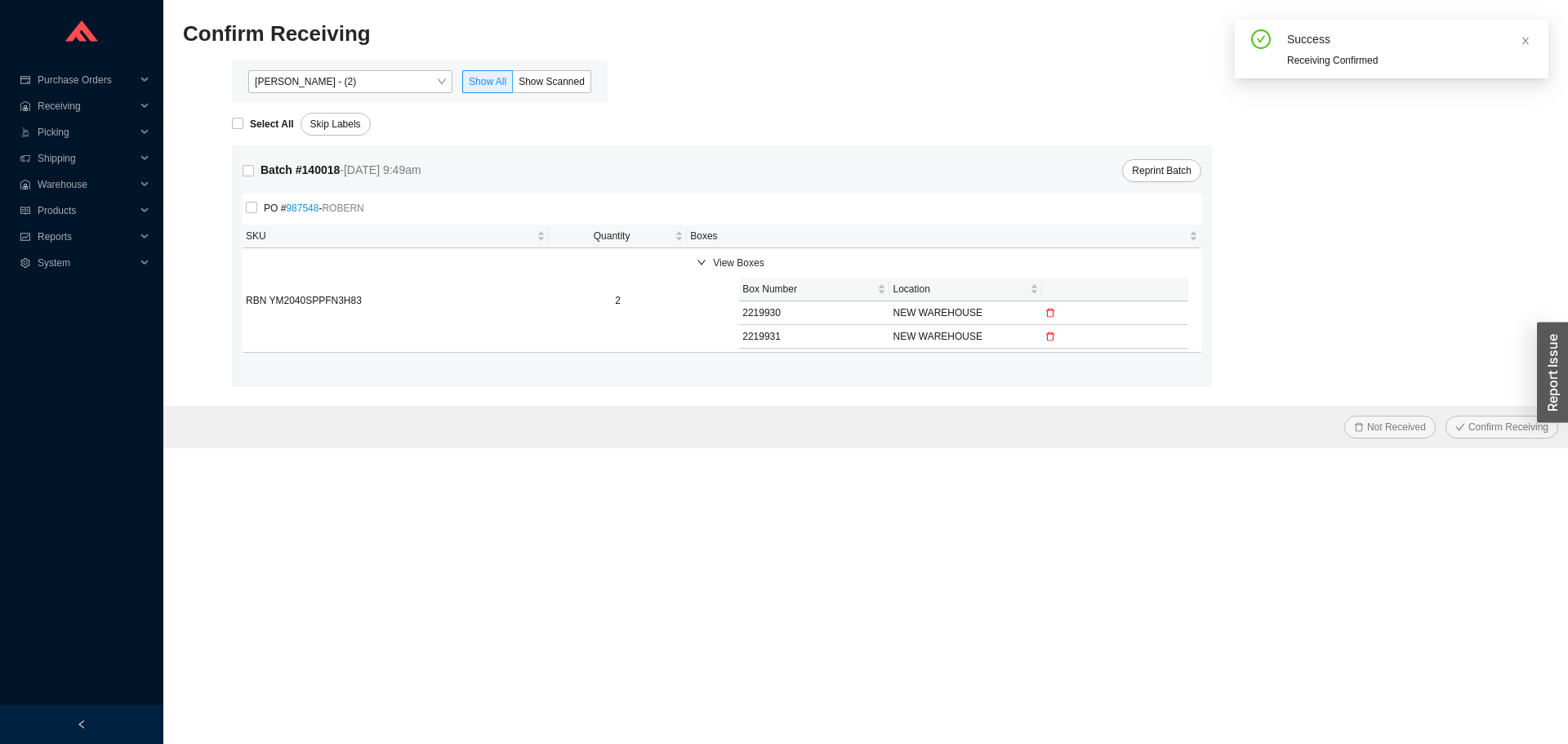
click at [751, 260] on span "View Boxes" at bounding box center [952, 263] width 479 height 16
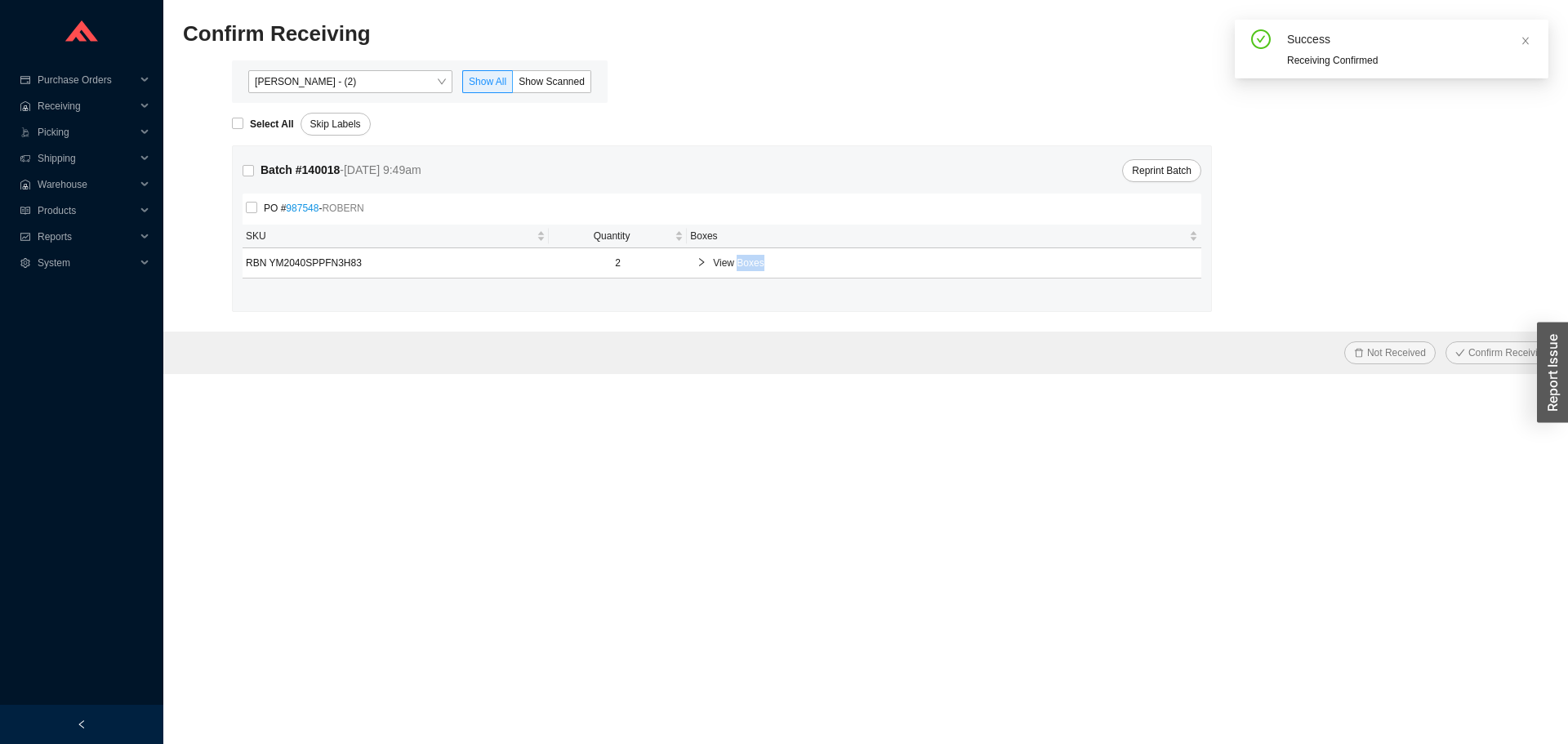
click at [751, 260] on span "View Boxes" at bounding box center [952, 263] width 479 height 16
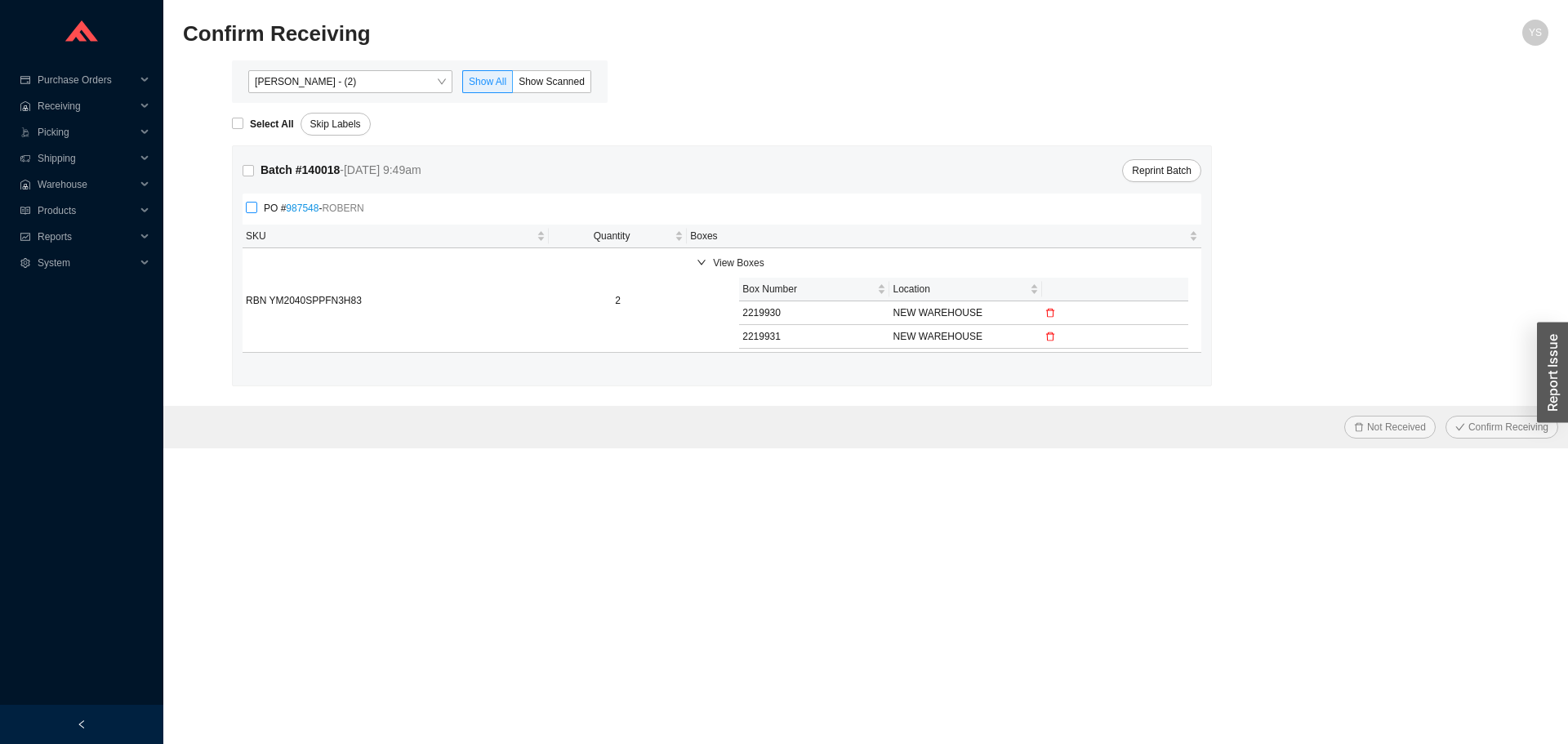
click at [262, 201] on span "PO # 987548 - ROBERN" at bounding box center [314, 209] width 114 height 16
click at [257, 201] on input "PO # 987548 - ROBERN" at bounding box center [252, 207] width 11 height 11
checkbox input "true"
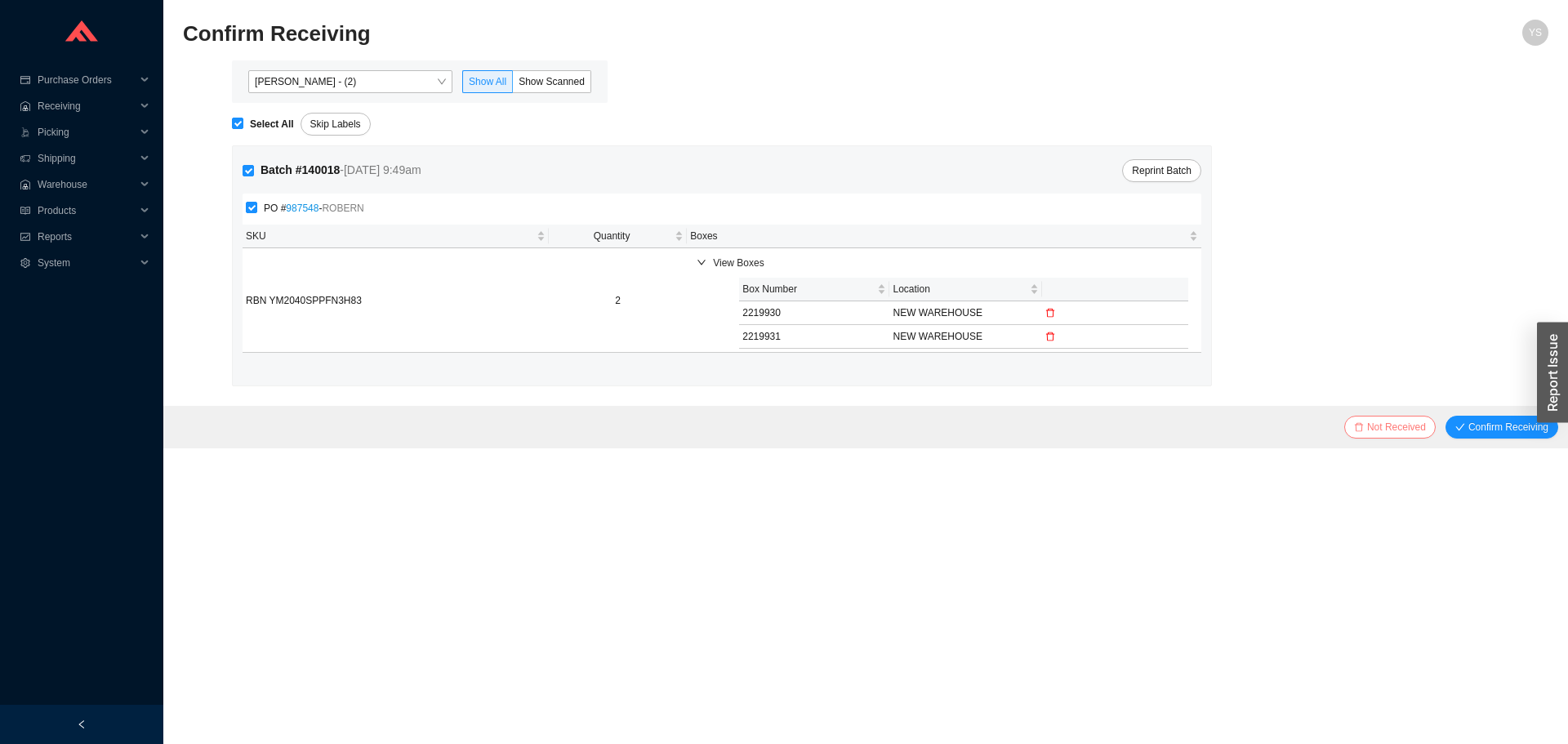
click at [1362, 426] on icon "delete" at bounding box center [1358, 426] width 8 height 9
click at [1404, 378] on button "Yes" at bounding box center [1411, 382] width 29 height 18
